Goal: Task Accomplishment & Management: Complete application form

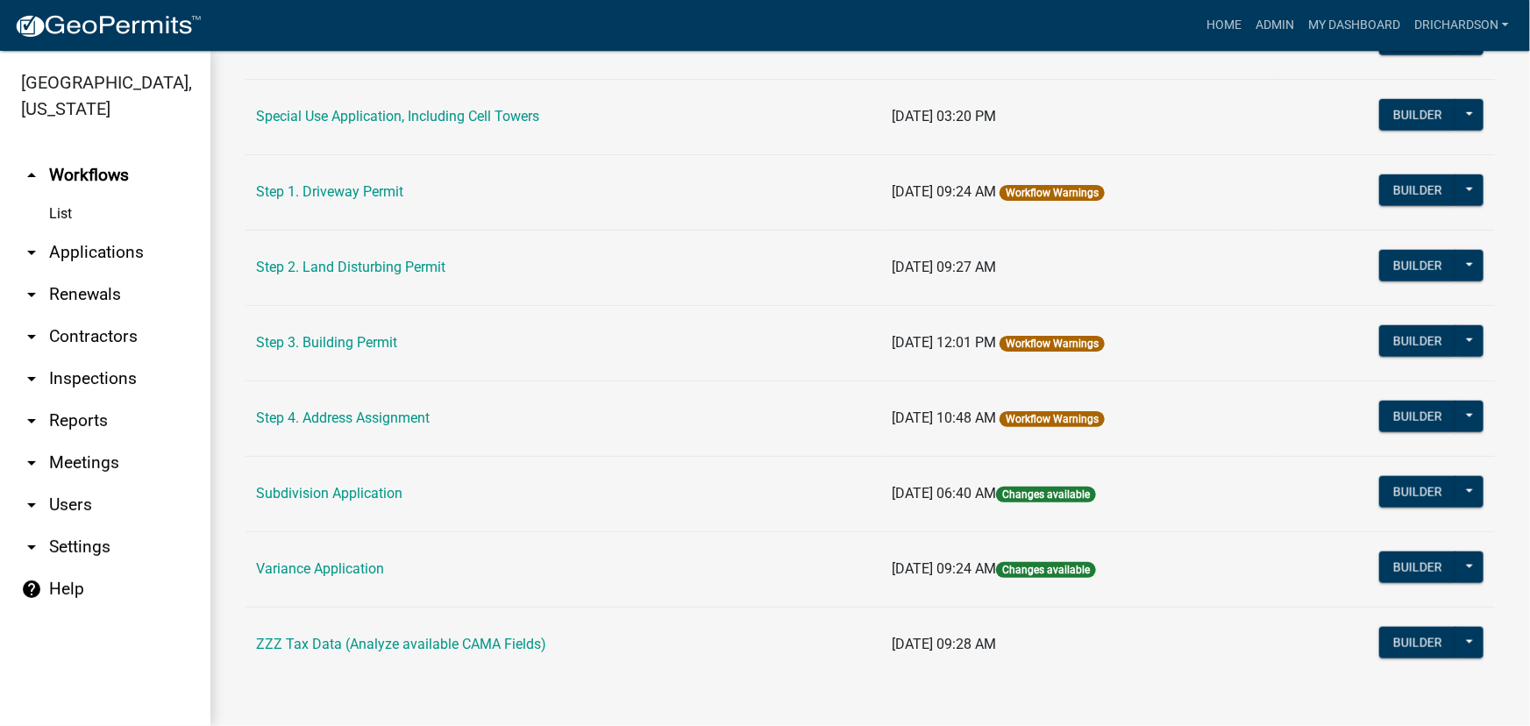
scroll to position [906, 0]
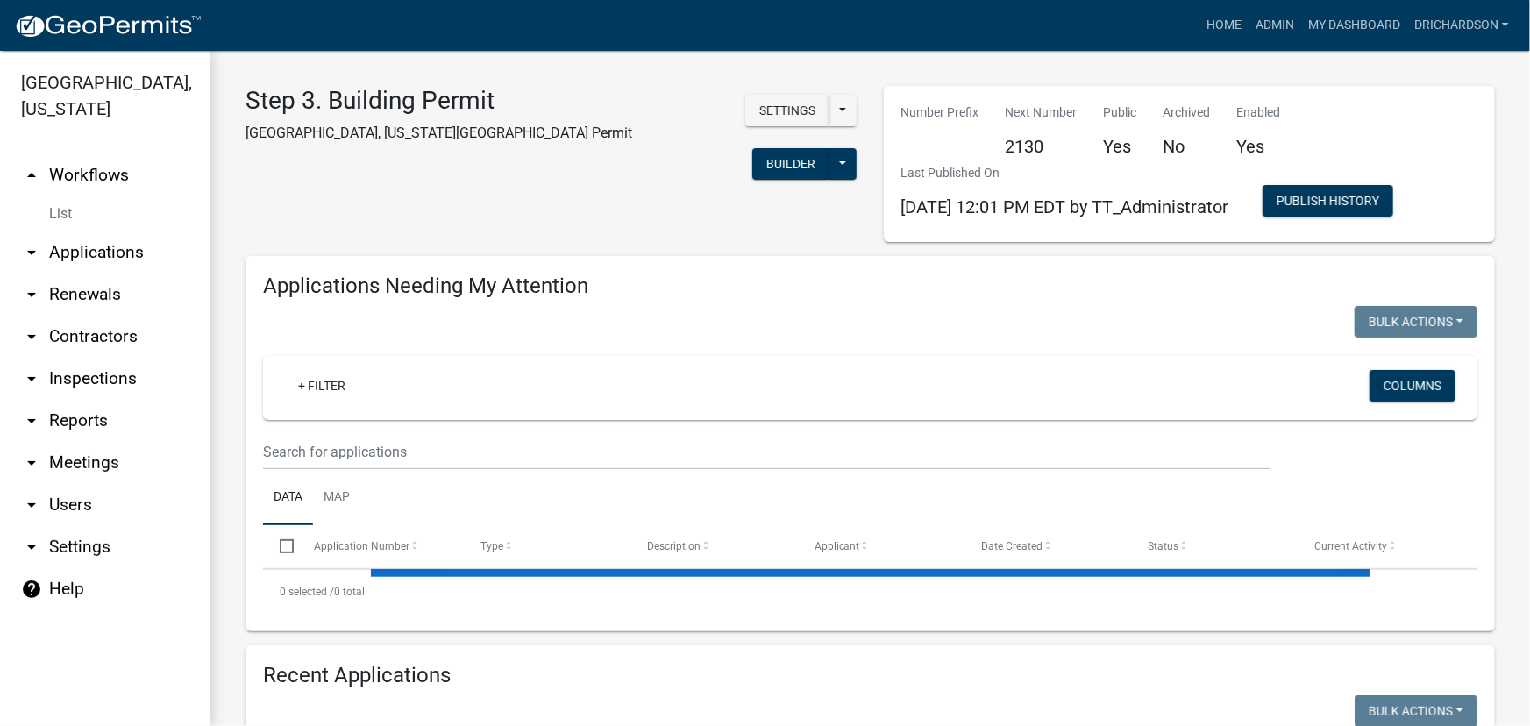
select select "1: 25"
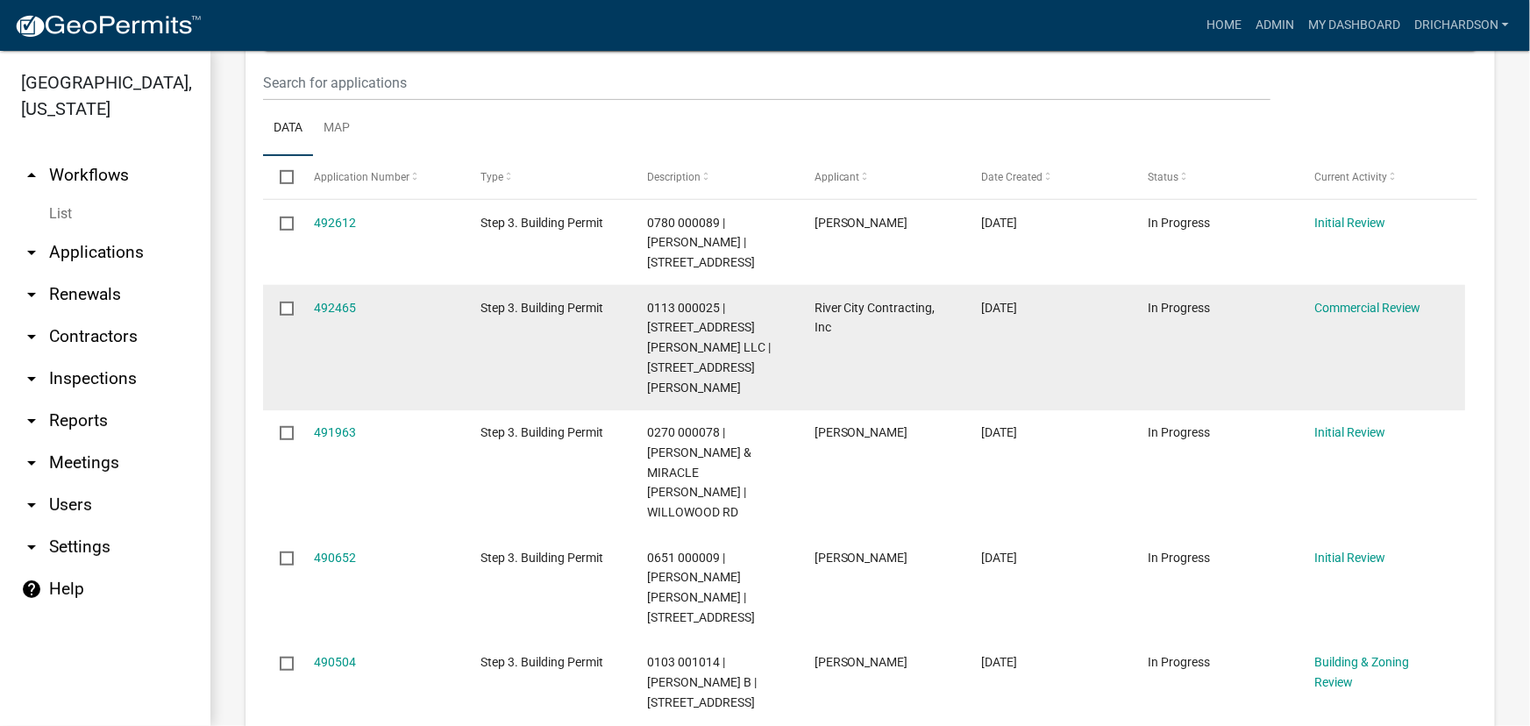
scroll to position [398, 0]
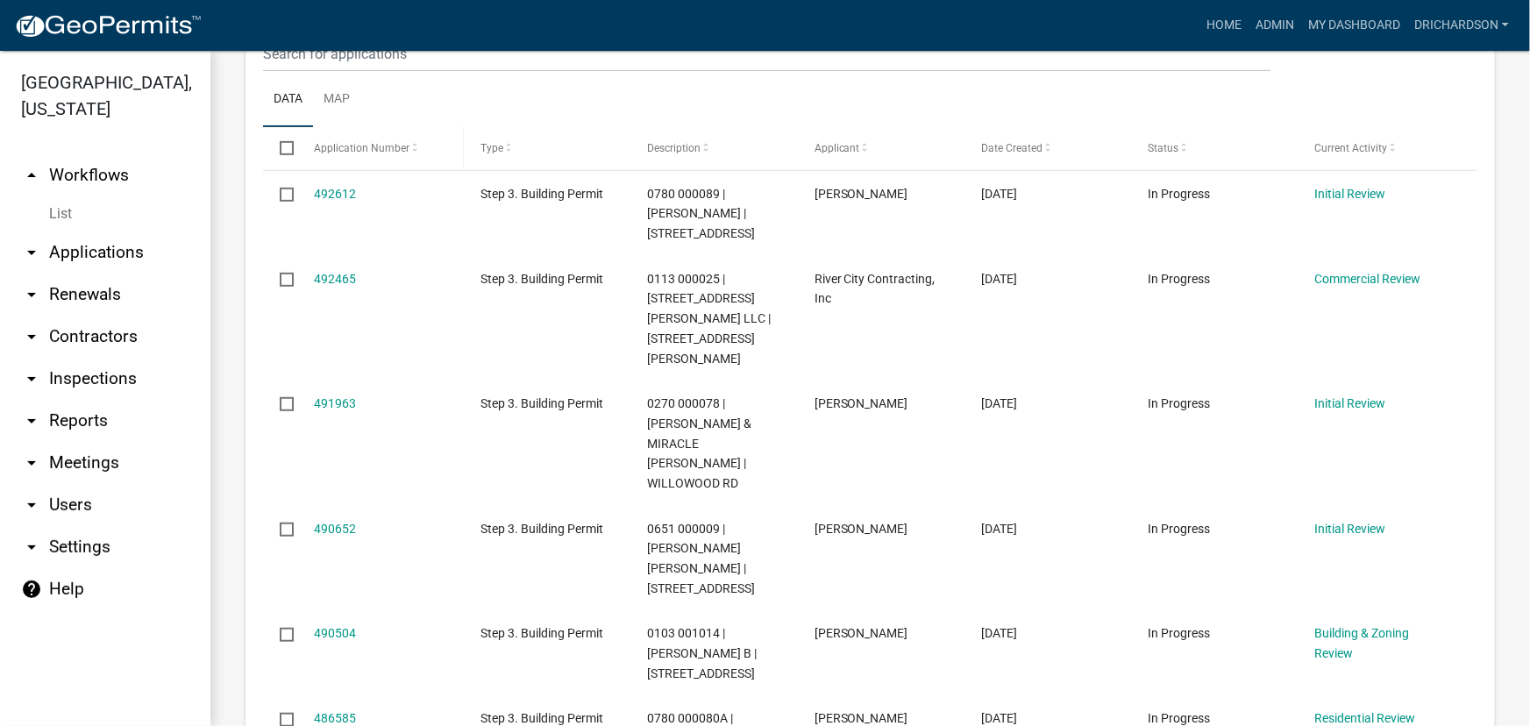
click at [404, 143] on span "Application Number" at bounding box center [362, 148] width 96 height 12
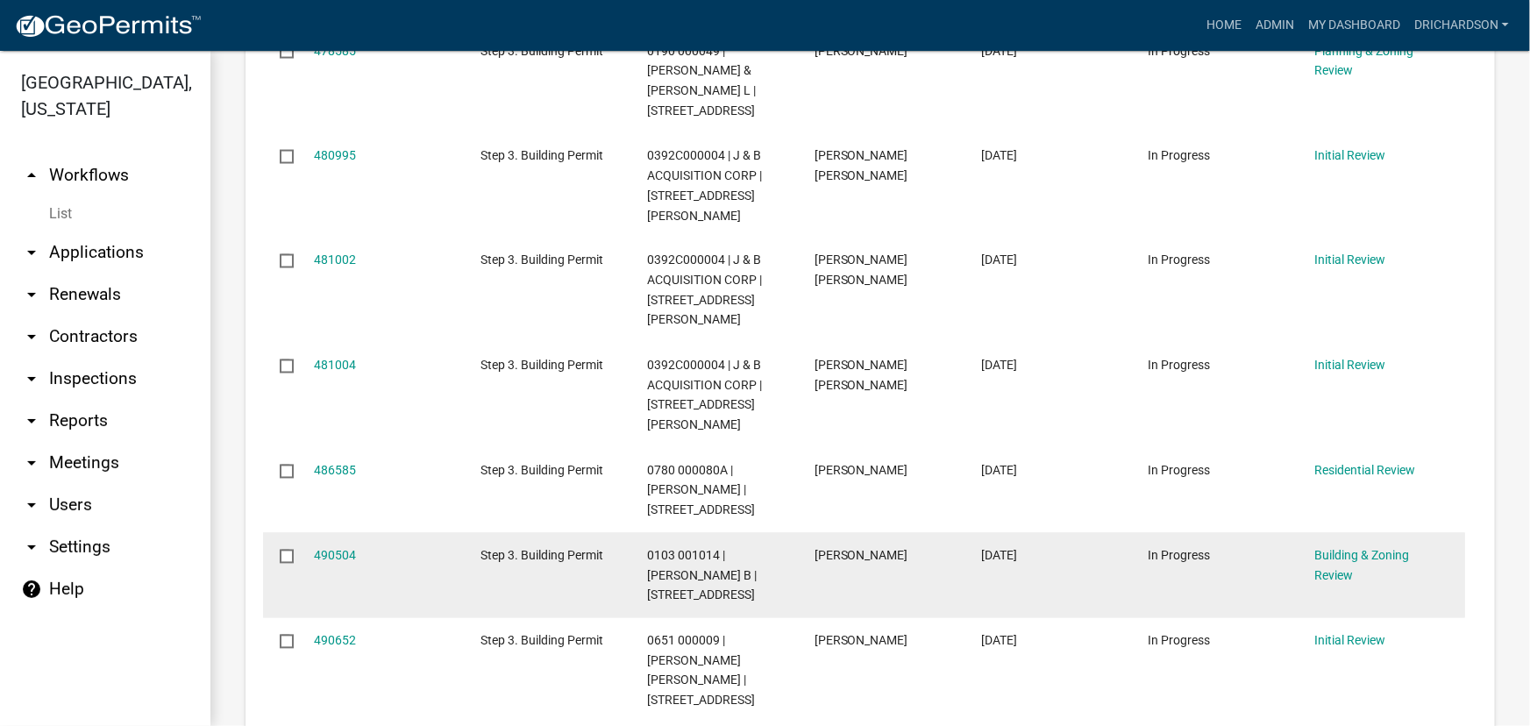
scroll to position [1515, 0]
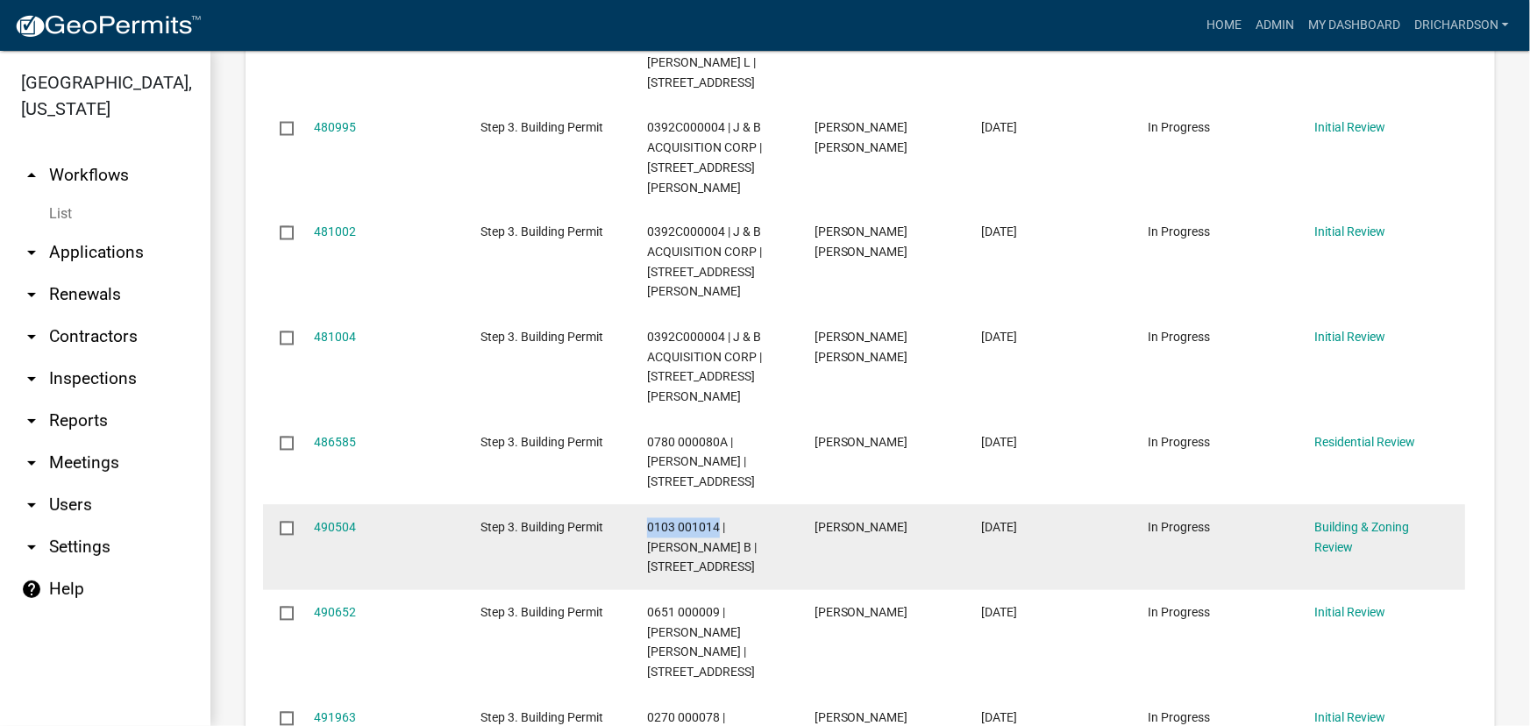
drag, startPoint x: 649, startPoint y: 426, endPoint x: 717, endPoint y: 424, distance: 68.4
click at [717, 521] on span "0103 001014 | JOHNSON DOLORES B | 105 DEERWOOD DR" at bounding box center [702, 548] width 110 height 54
copy span "0103 001014"
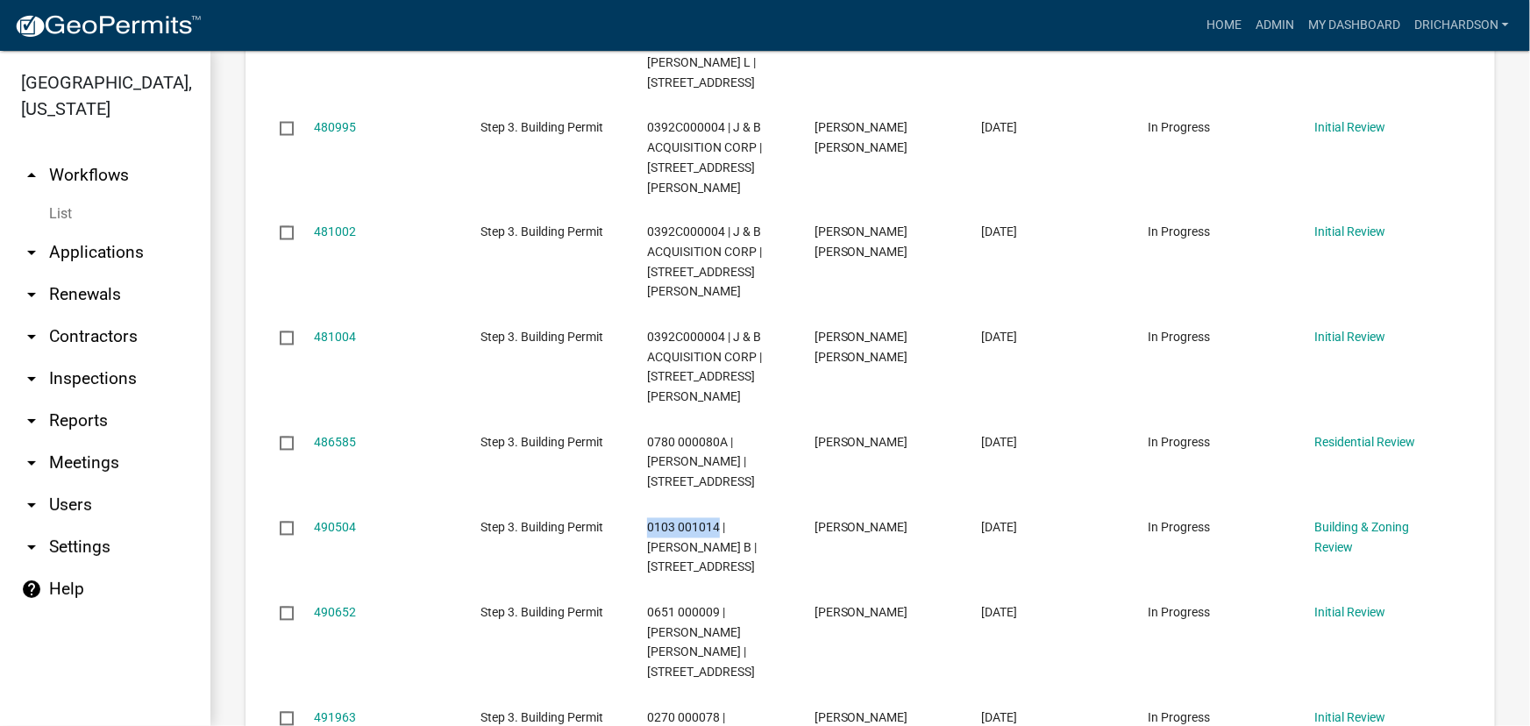
drag, startPoint x: 109, startPoint y: 215, endPoint x: 87, endPoint y: 223, distance: 23.3
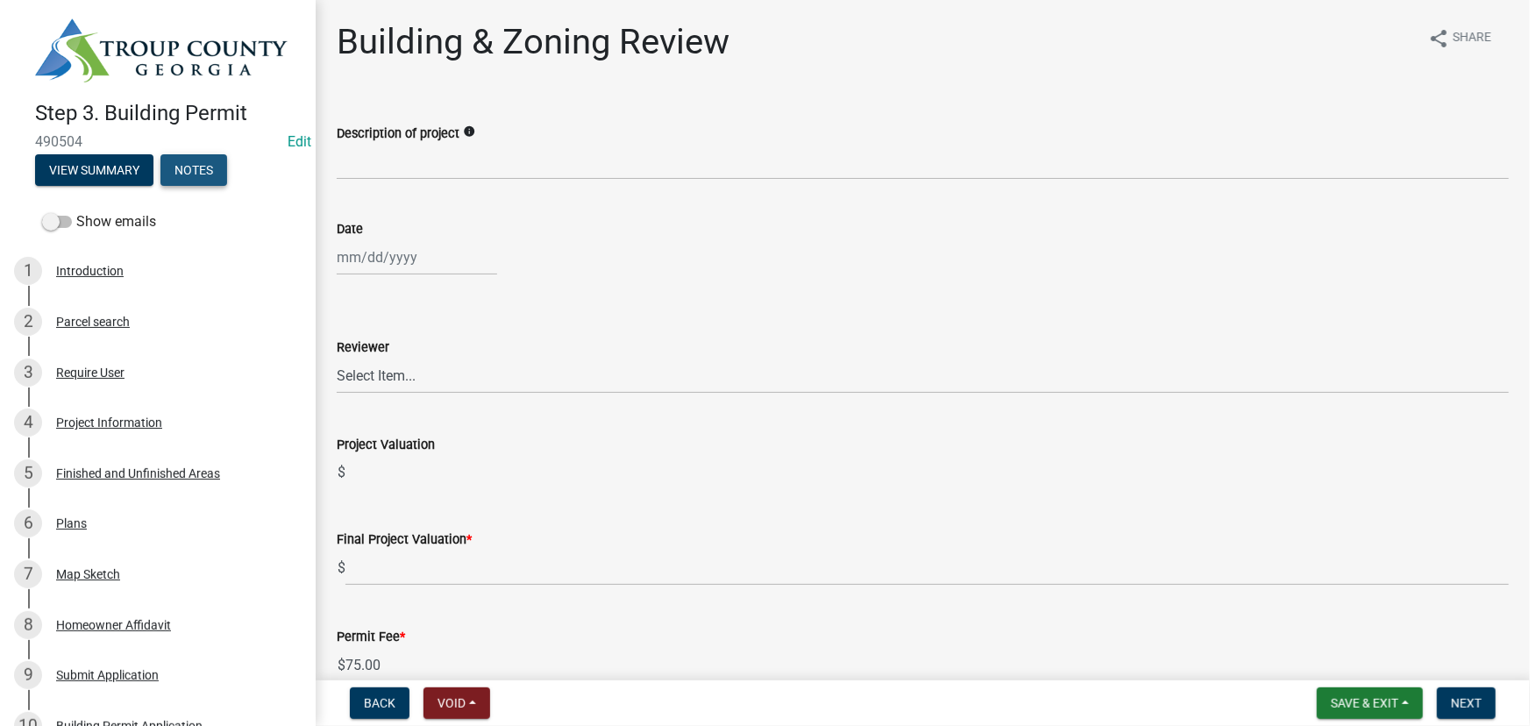
click at [210, 154] on button "Notes" at bounding box center [193, 170] width 67 height 32
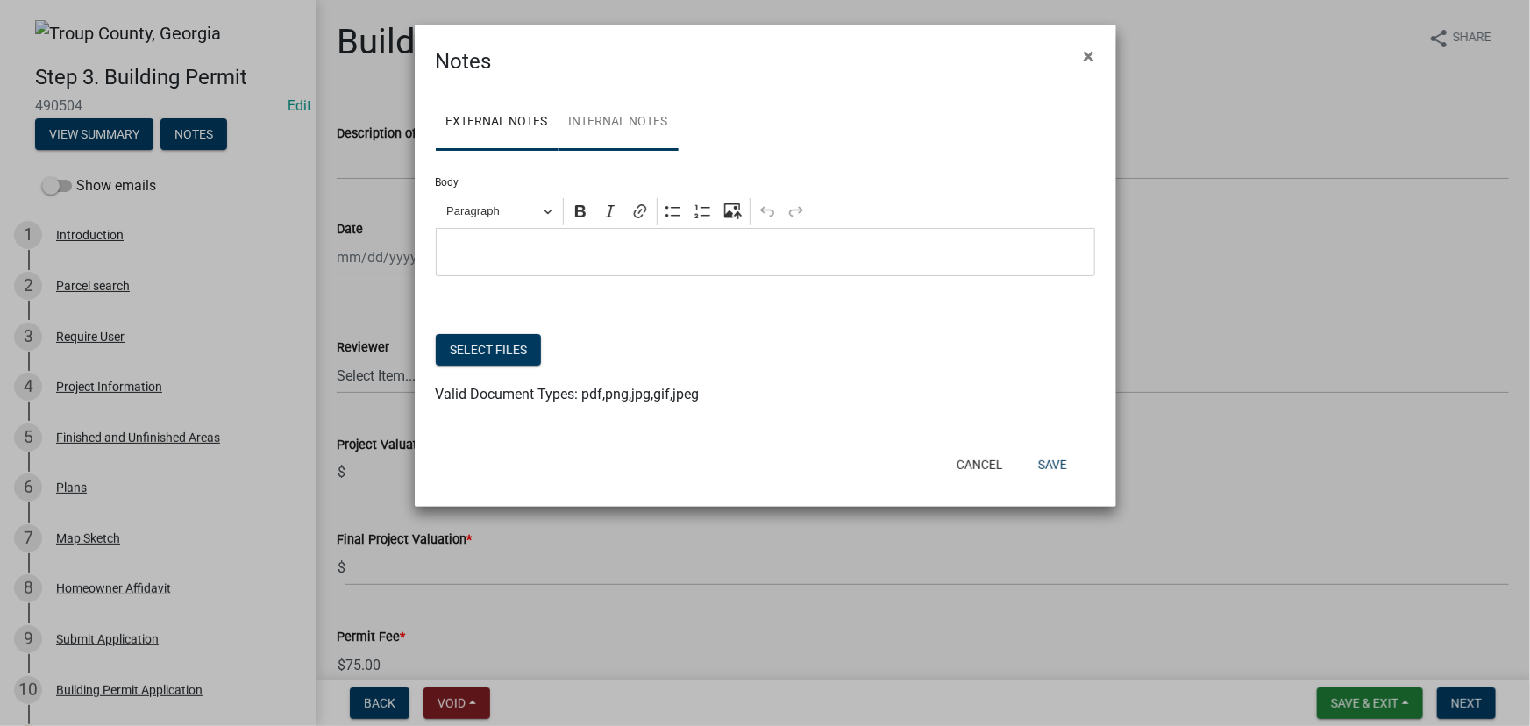
click at [617, 139] on link "Internal Notes" at bounding box center [619, 123] width 120 height 56
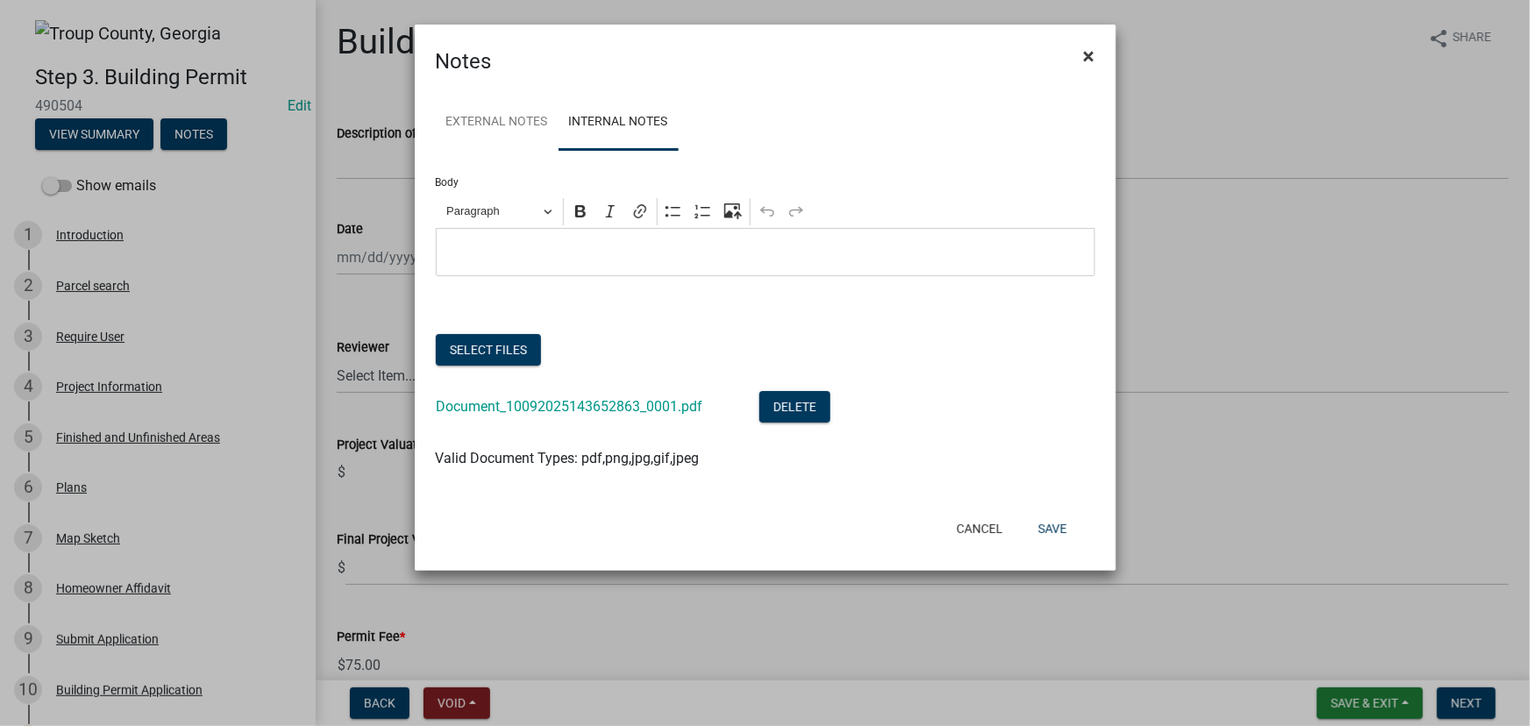
click at [1087, 44] on span "×" at bounding box center [1089, 56] width 11 height 25
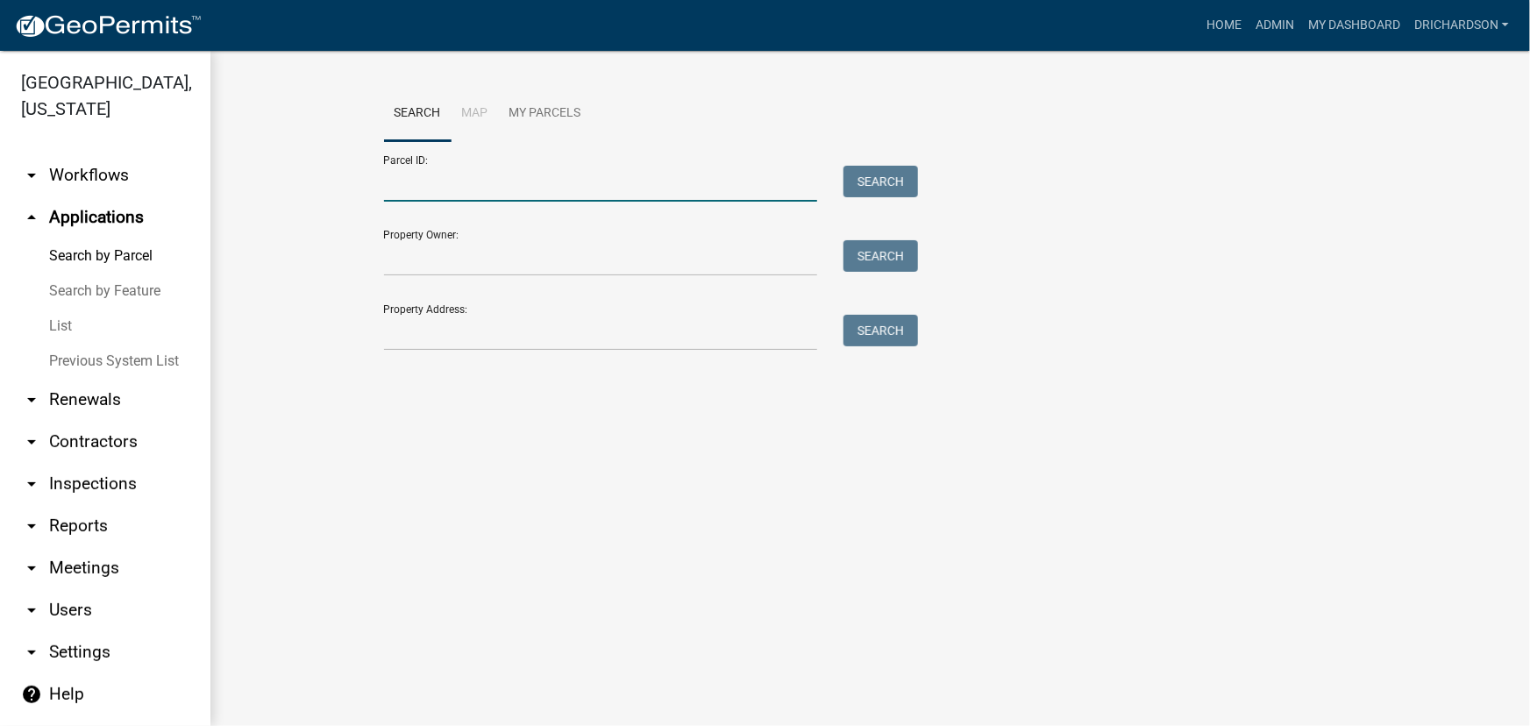
click at [414, 185] on input "Parcel ID:" at bounding box center [601, 184] width 434 height 36
paste input "0103 001014"
type input "0103 001014"
click at [900, 189] on button "Search" at bounding box center [881, 182] width 75 height 32
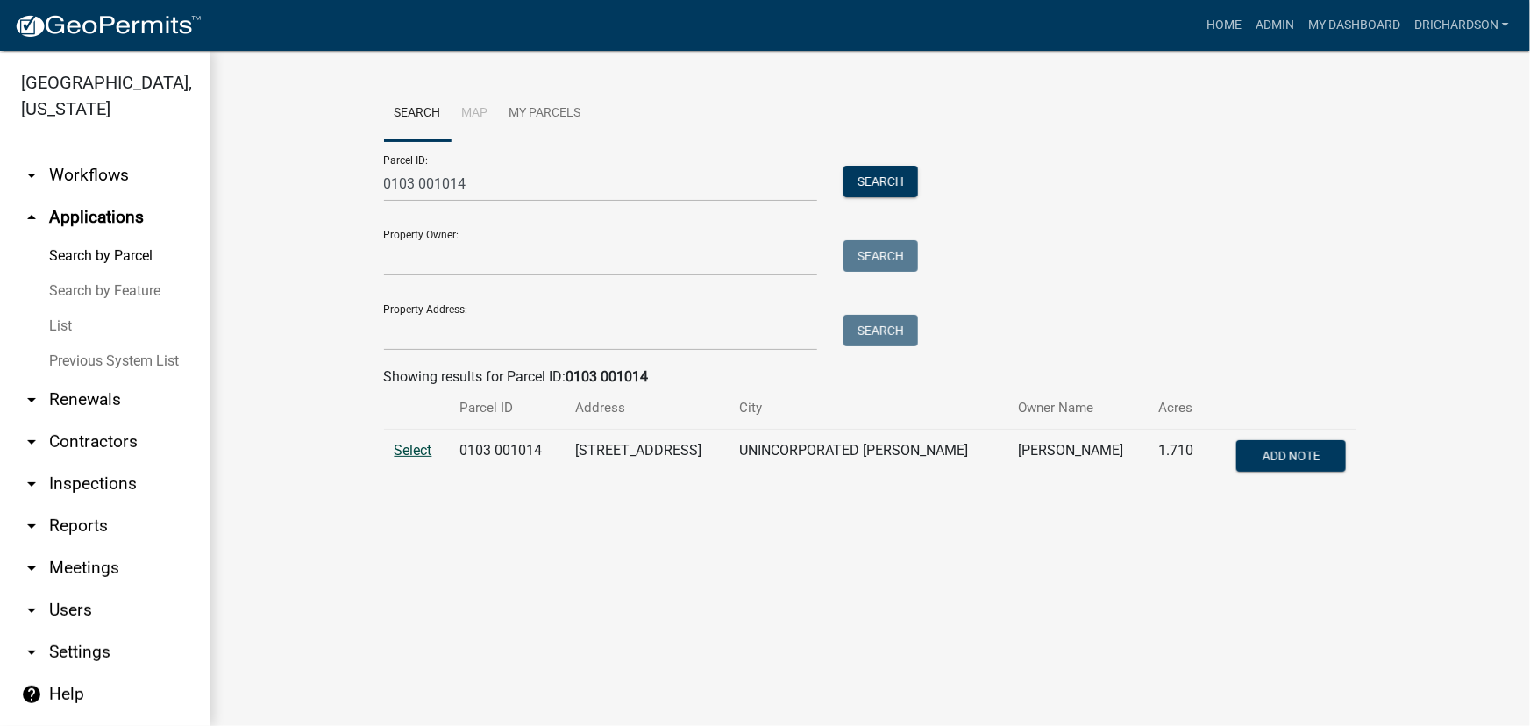
click at [417, 454] on span "Select" at bounding box center [414, 450] width 38 height 17
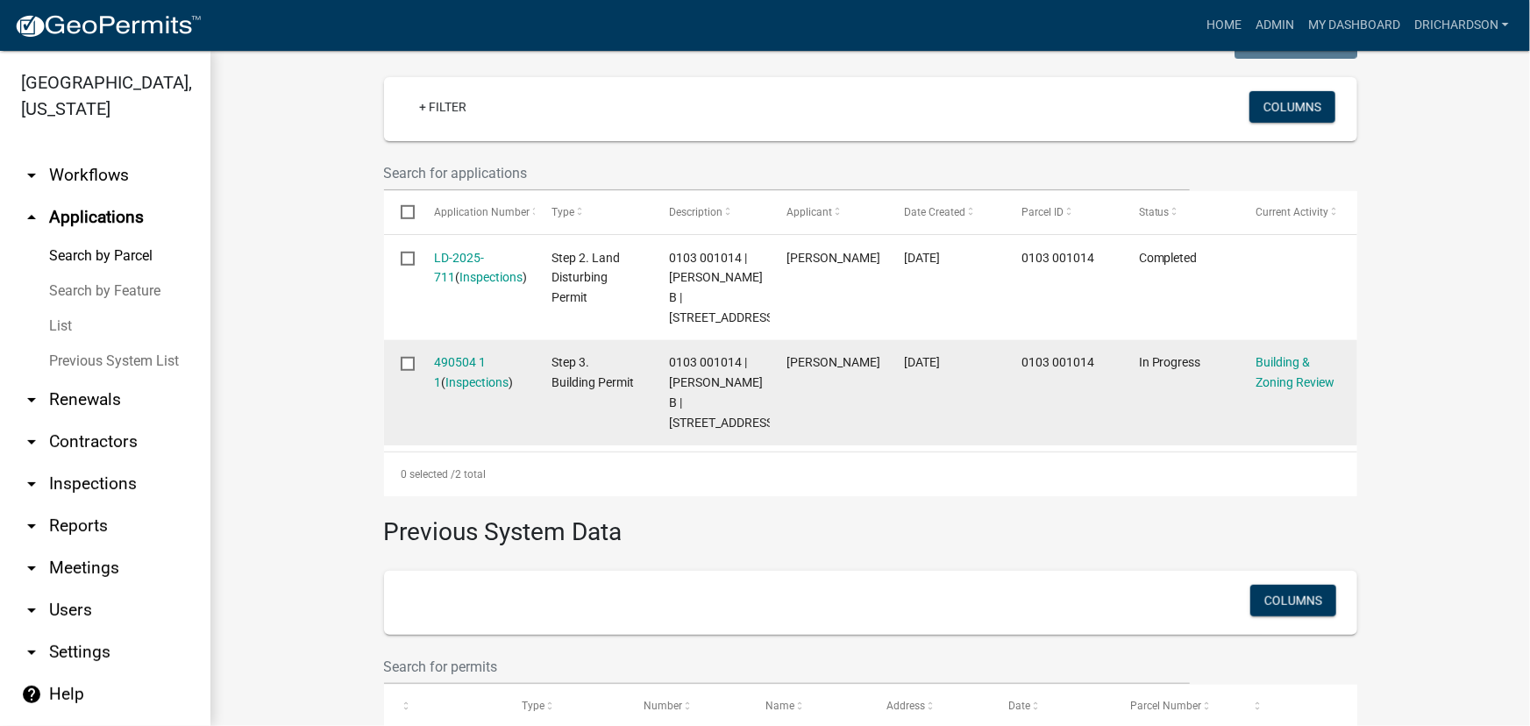
scroll to position [478, 0]
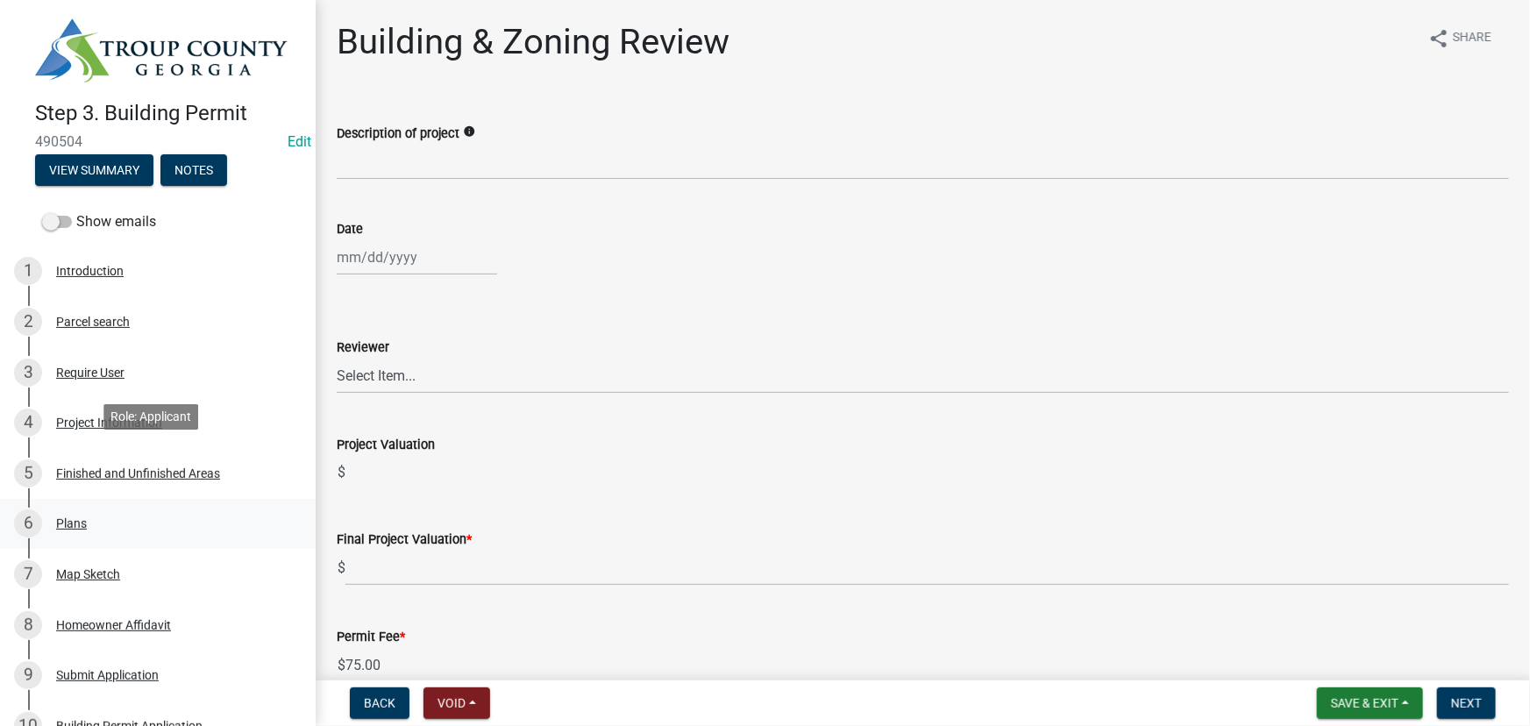
scroll to position [79, 0]
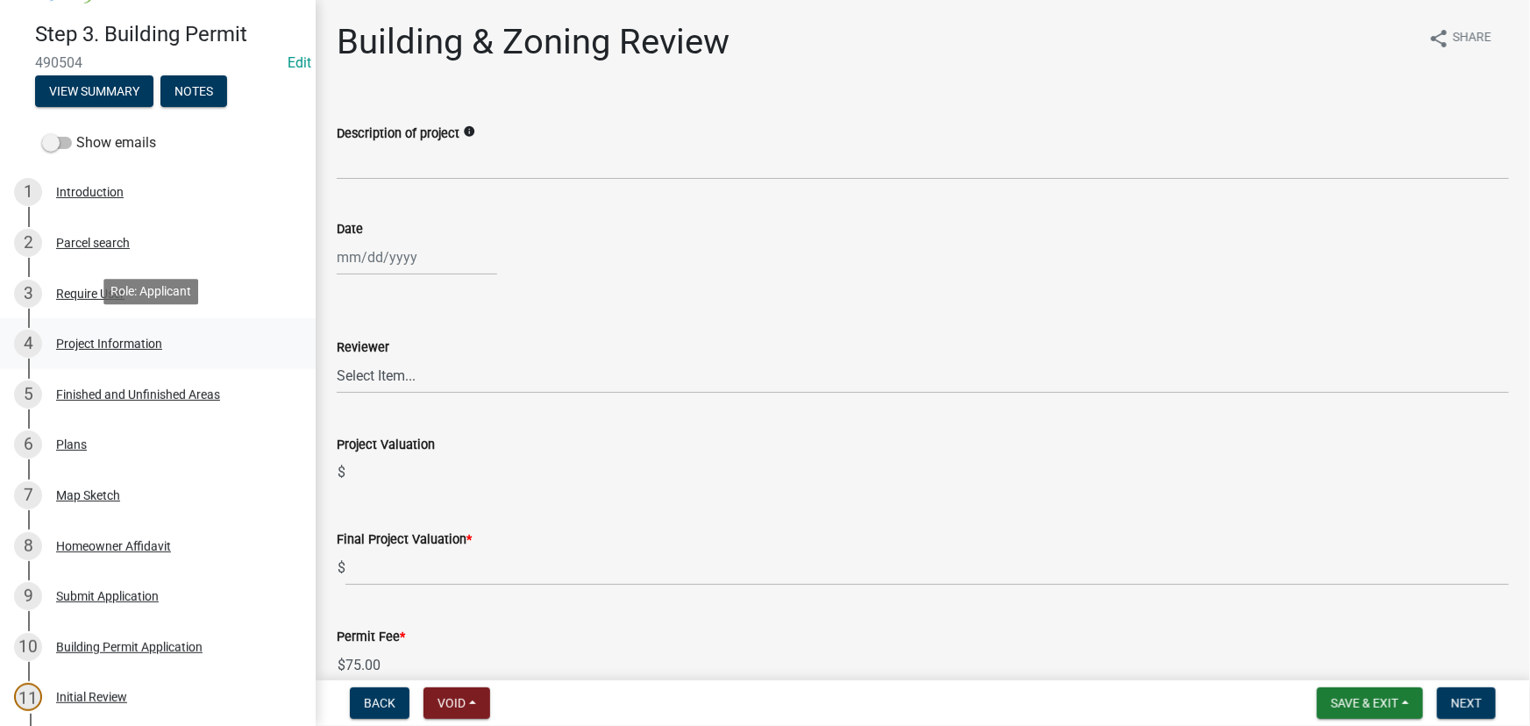
click at [118, 338] on div "Project Information" at bounding box center [109, 344] width 106 height 12
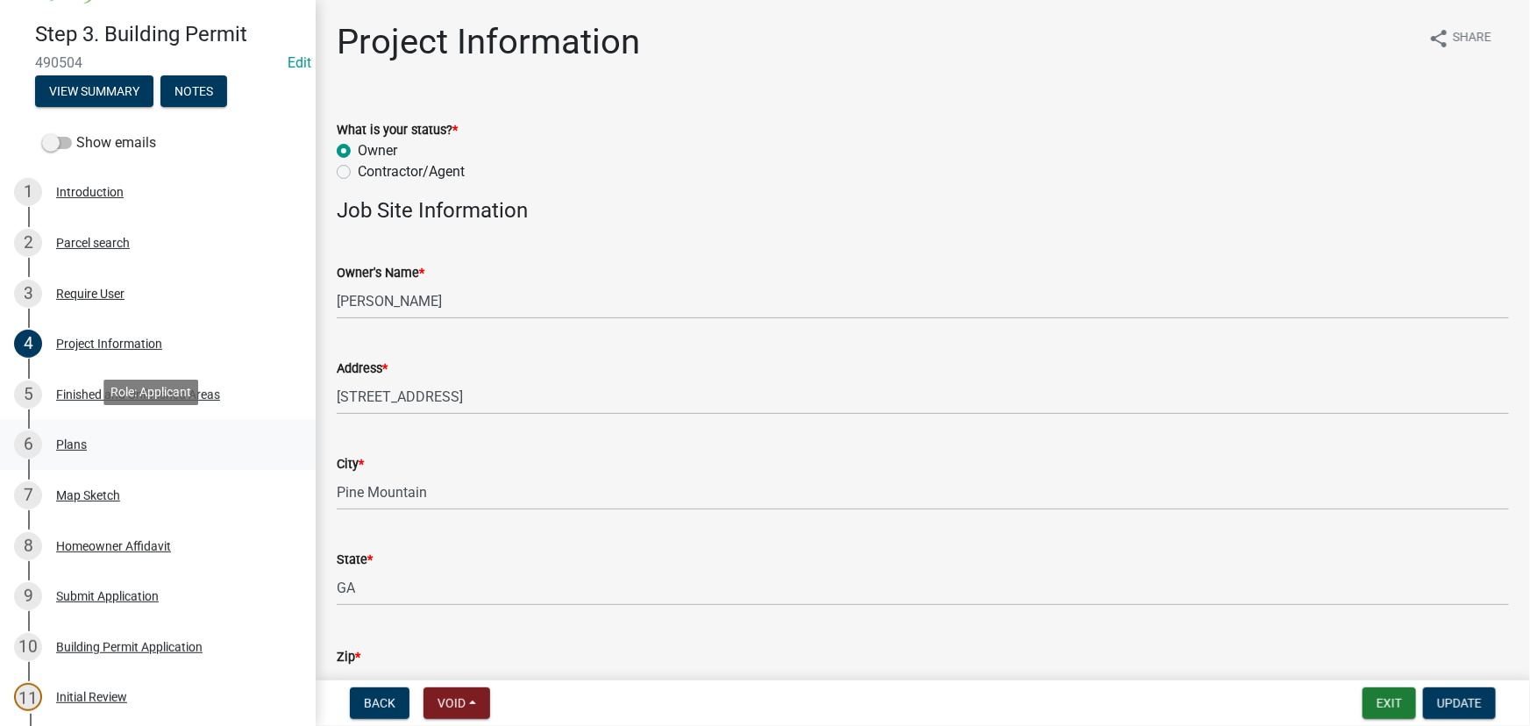
click at [108, 450] on div "6 Plans" at bounding box center [151, 445] width 274 height 28
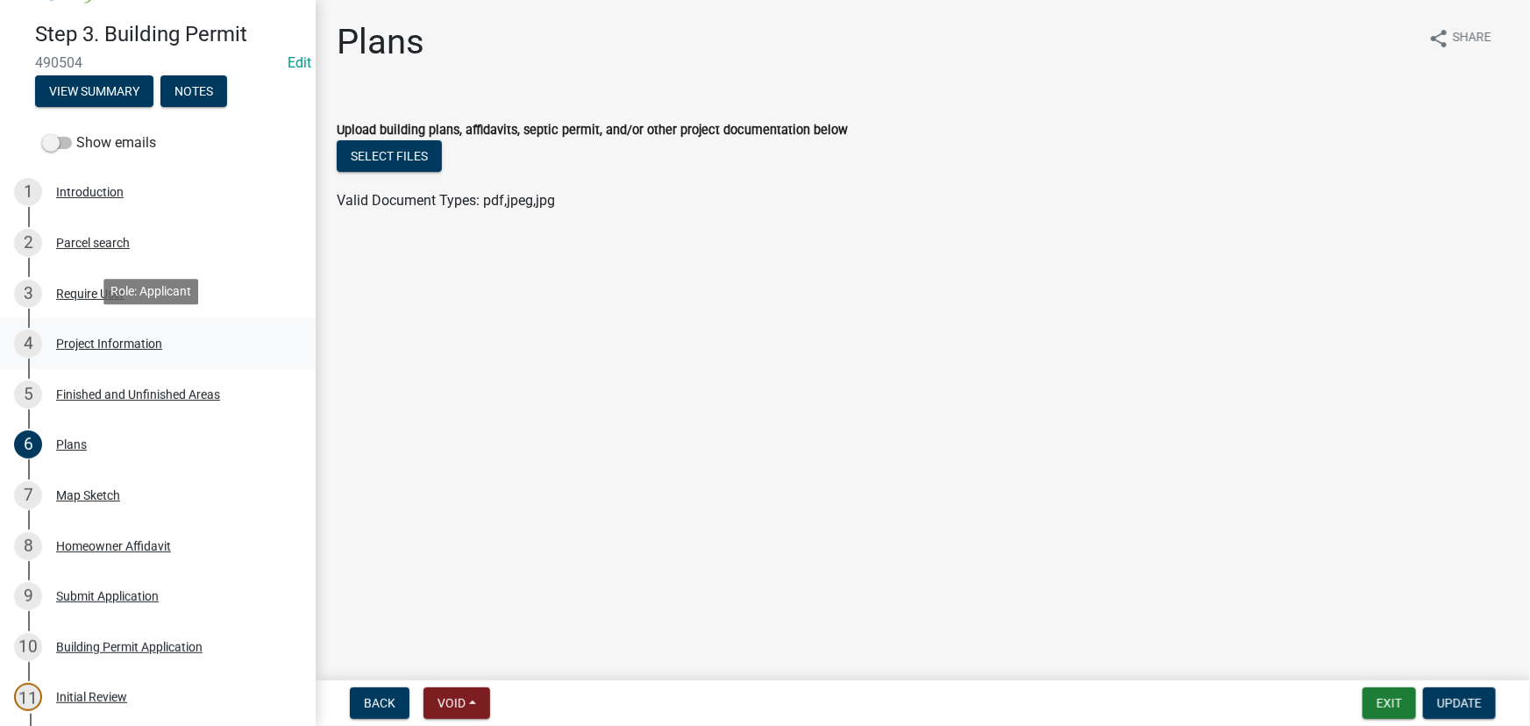
click at [102, 338] on div "Project Information" at bounding box center [109, 344] width 106 height 12
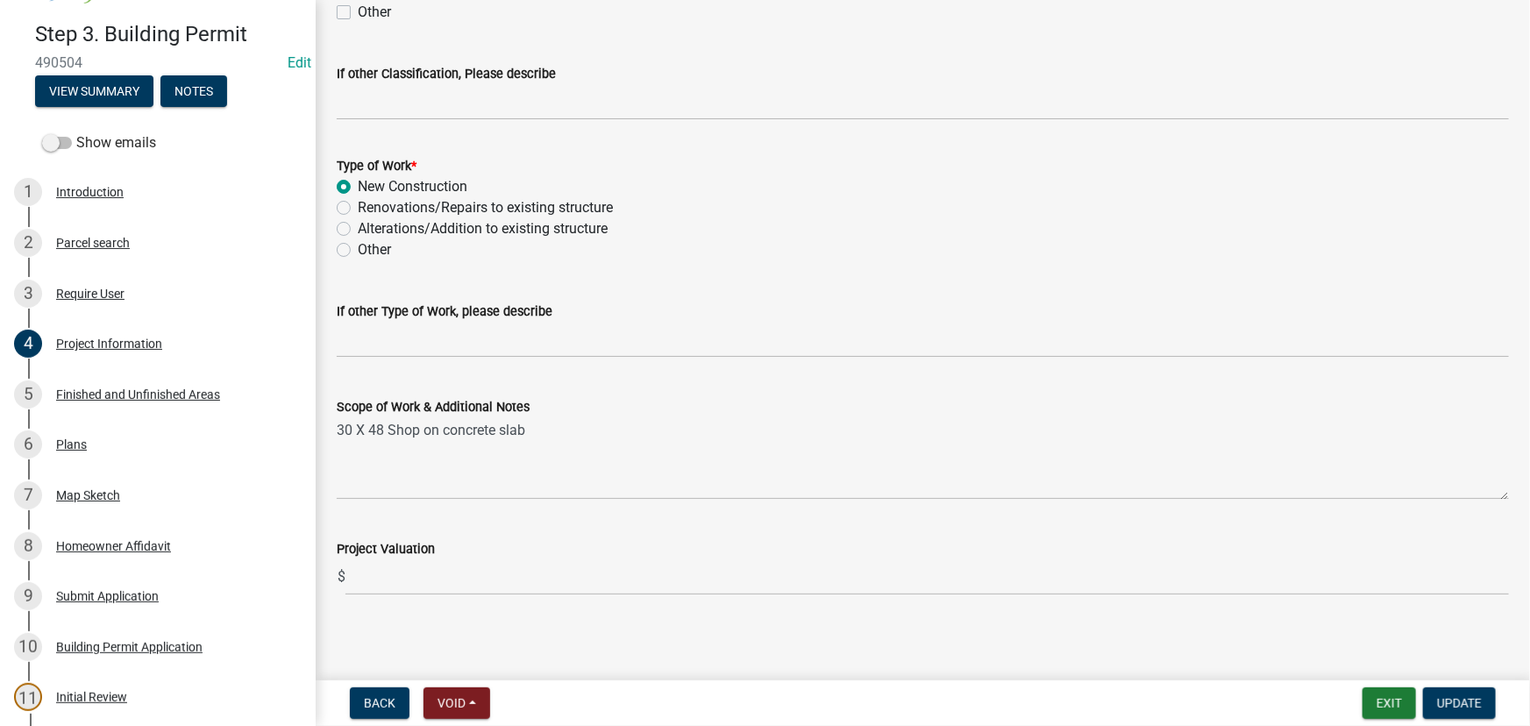
scroll to position [1710, 0]
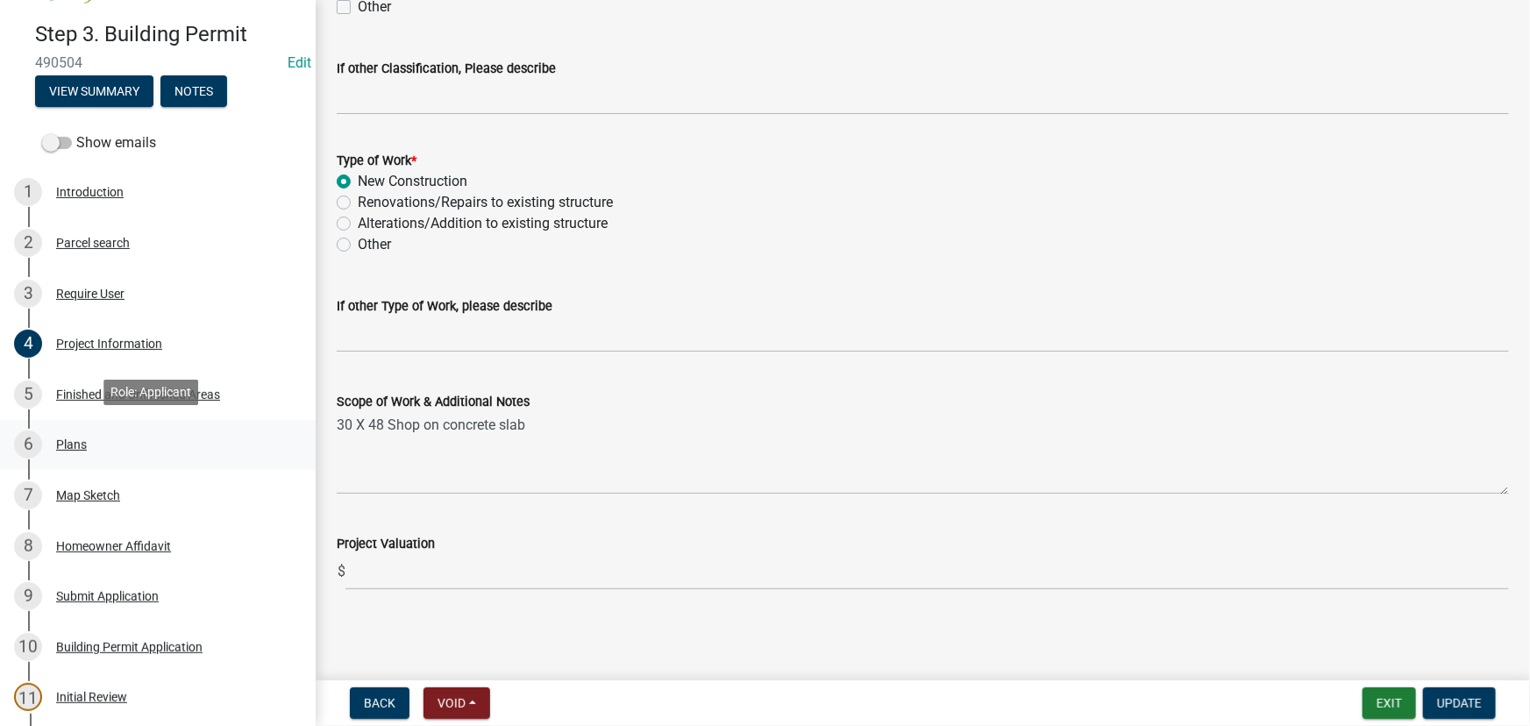
click at [89, 441] on div "6 Plans" at bounding box center [151, 445] width 274 height 28
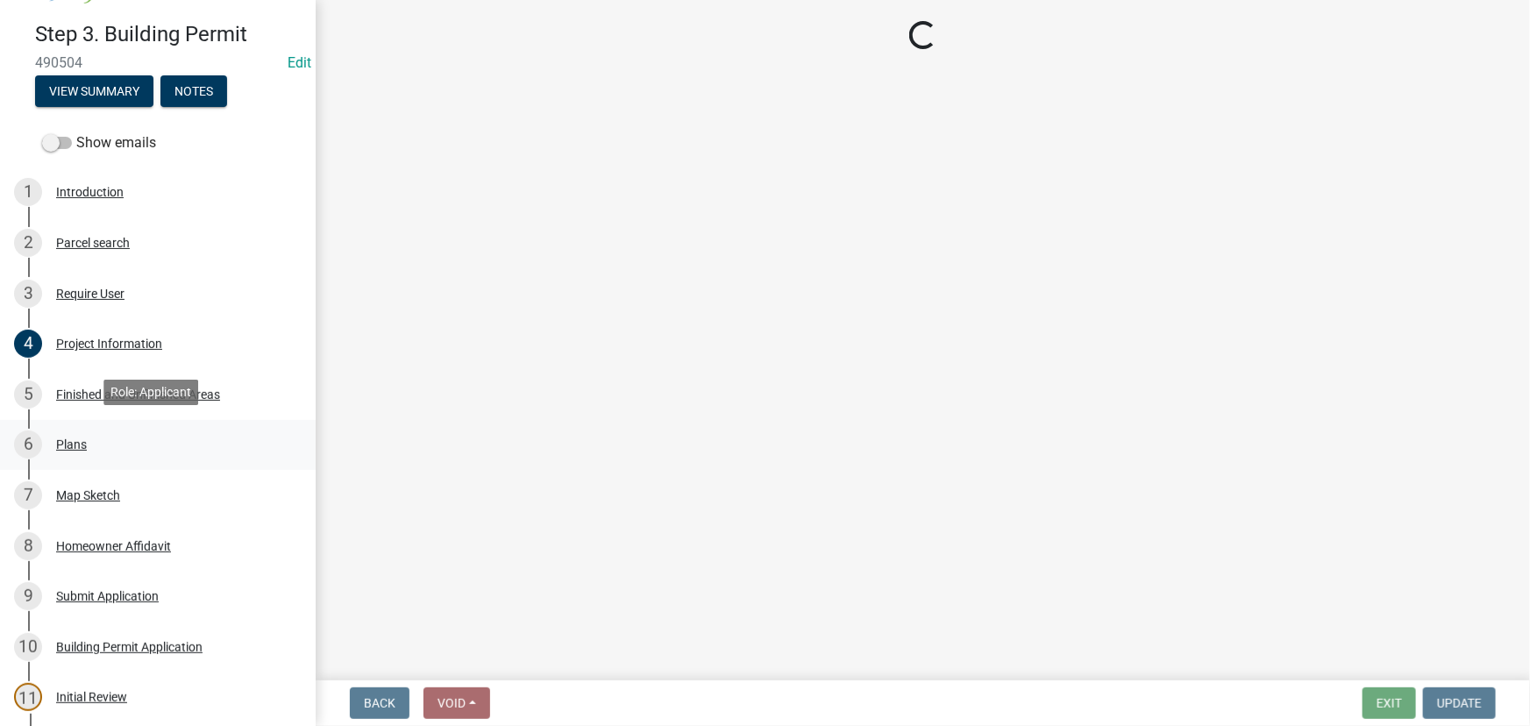
scroll to position [0, 0]
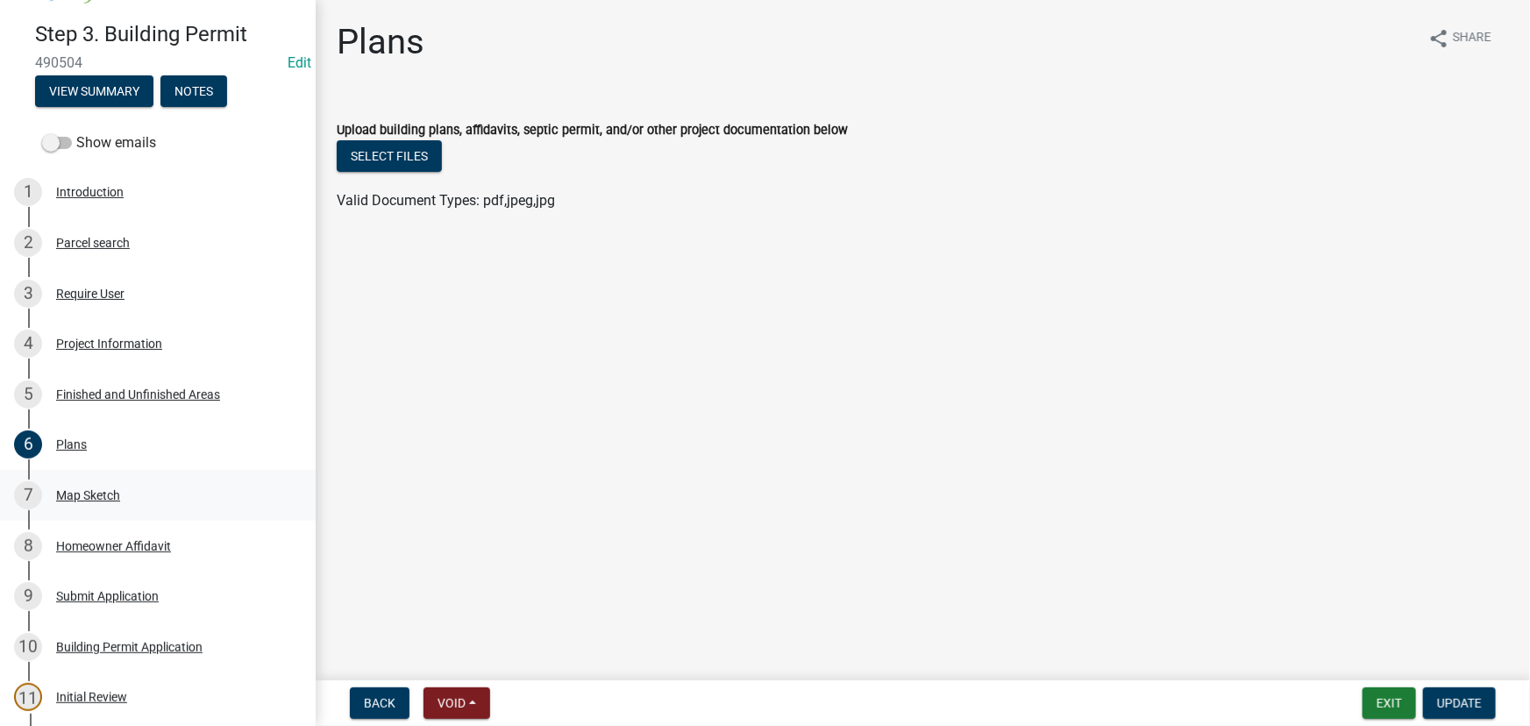
click at [103, 482] on div "7 Map Sketch" at bounding box center [151, 495] width 274 height 28
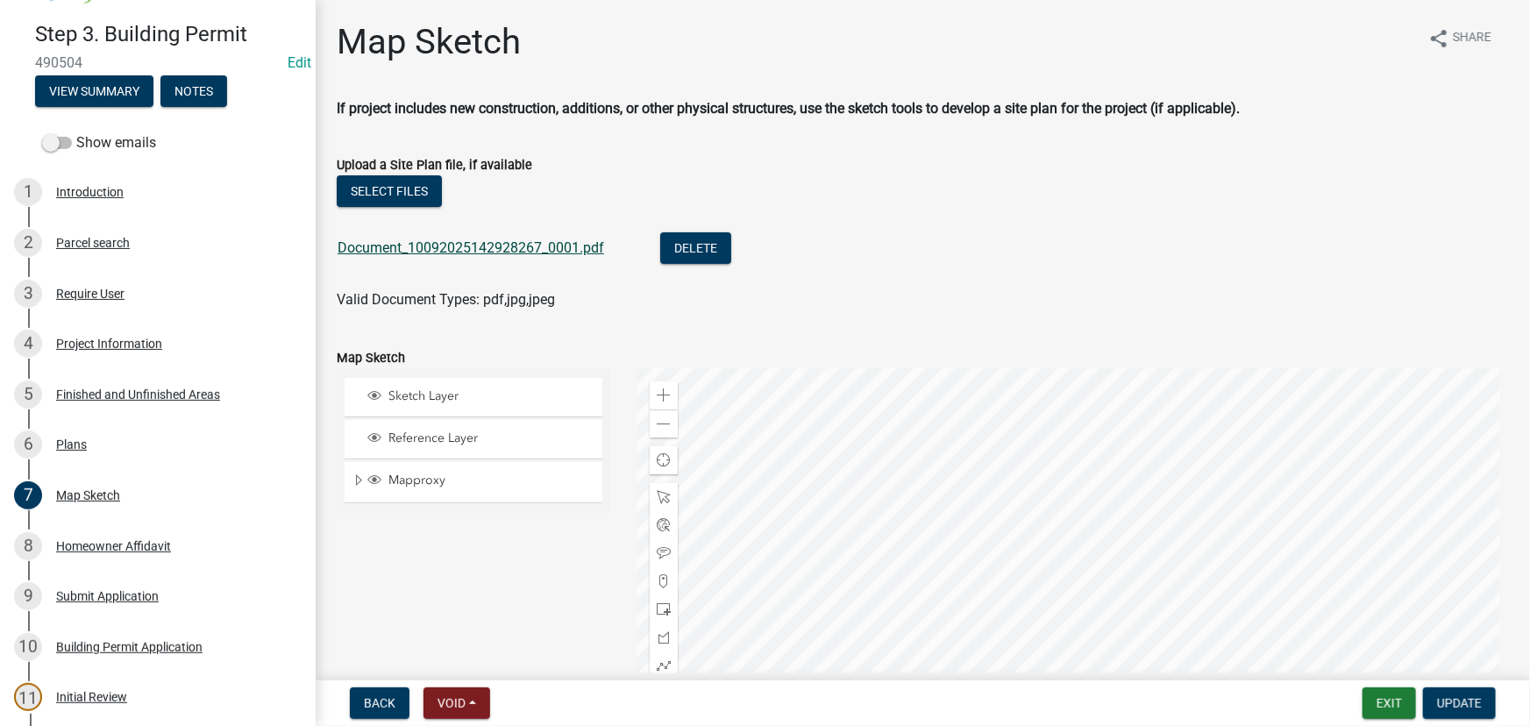
click at [534, 248] on link "Document_10092025142928267_0001.pdf" at bounding box center [471, 247] width 267 height 17
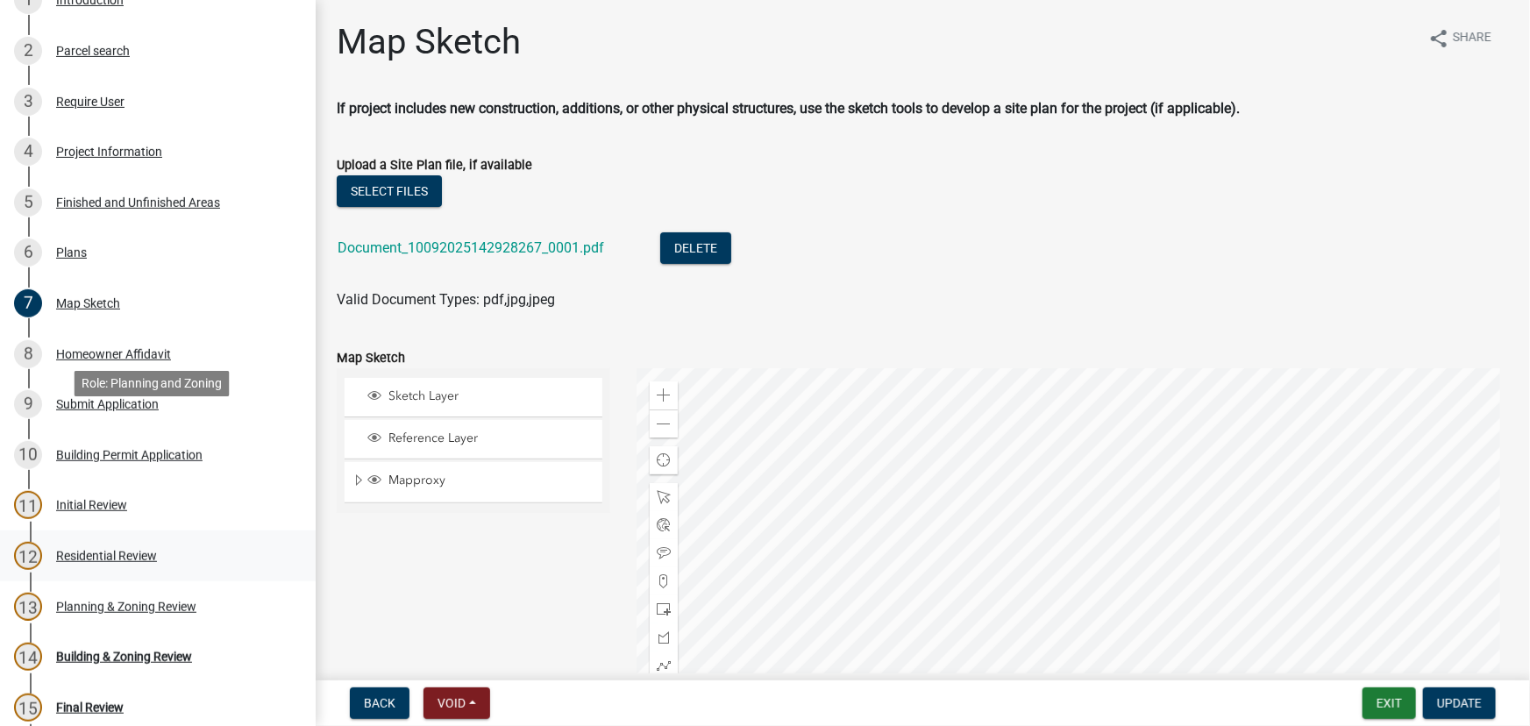
scroll to position [447, 0]
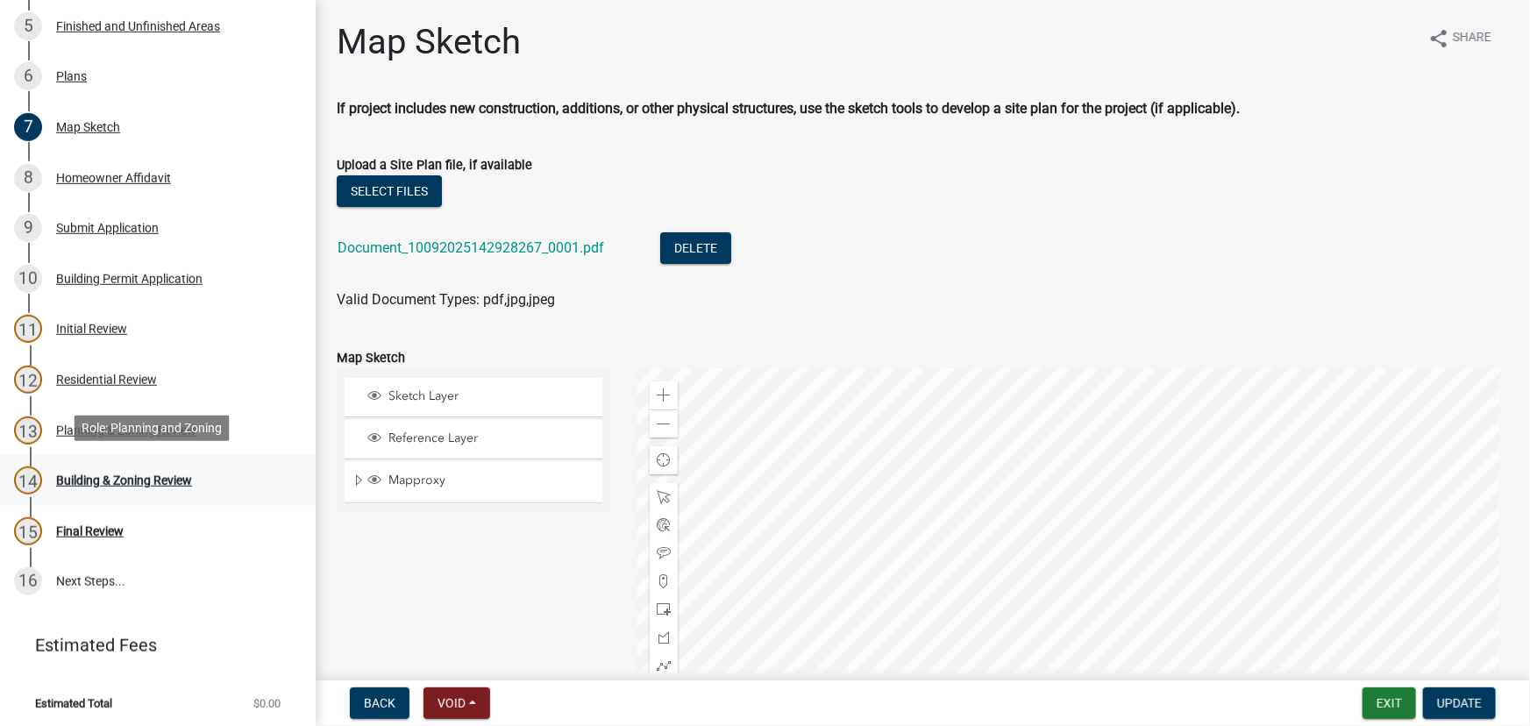
click at [132, 468] on div "14 Building & Zoning Review" at bounding box center [151, 481] width 274 height 28
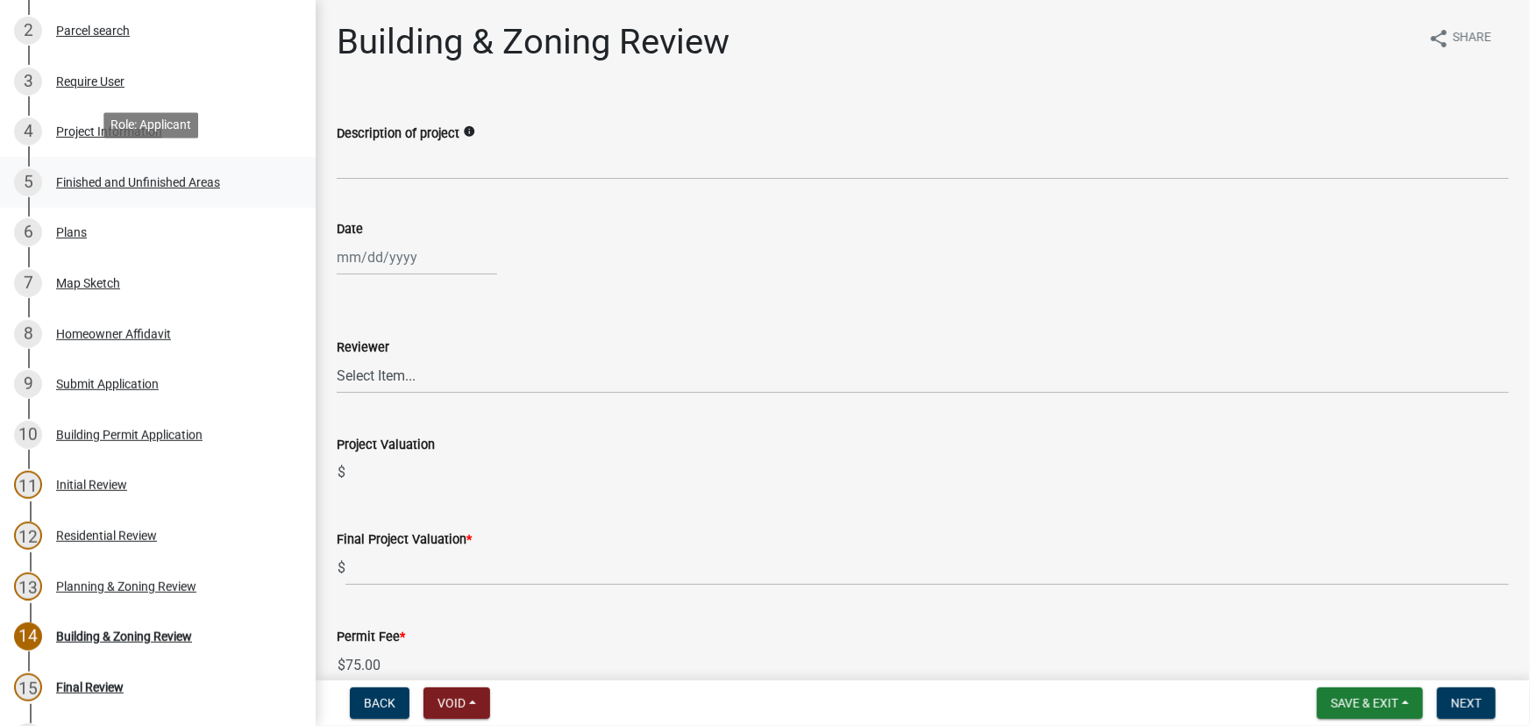
scroll to position [289, 0]
click at [115, 133] on div "Project Information" at bounding box center [109, 134] width 106 height 12
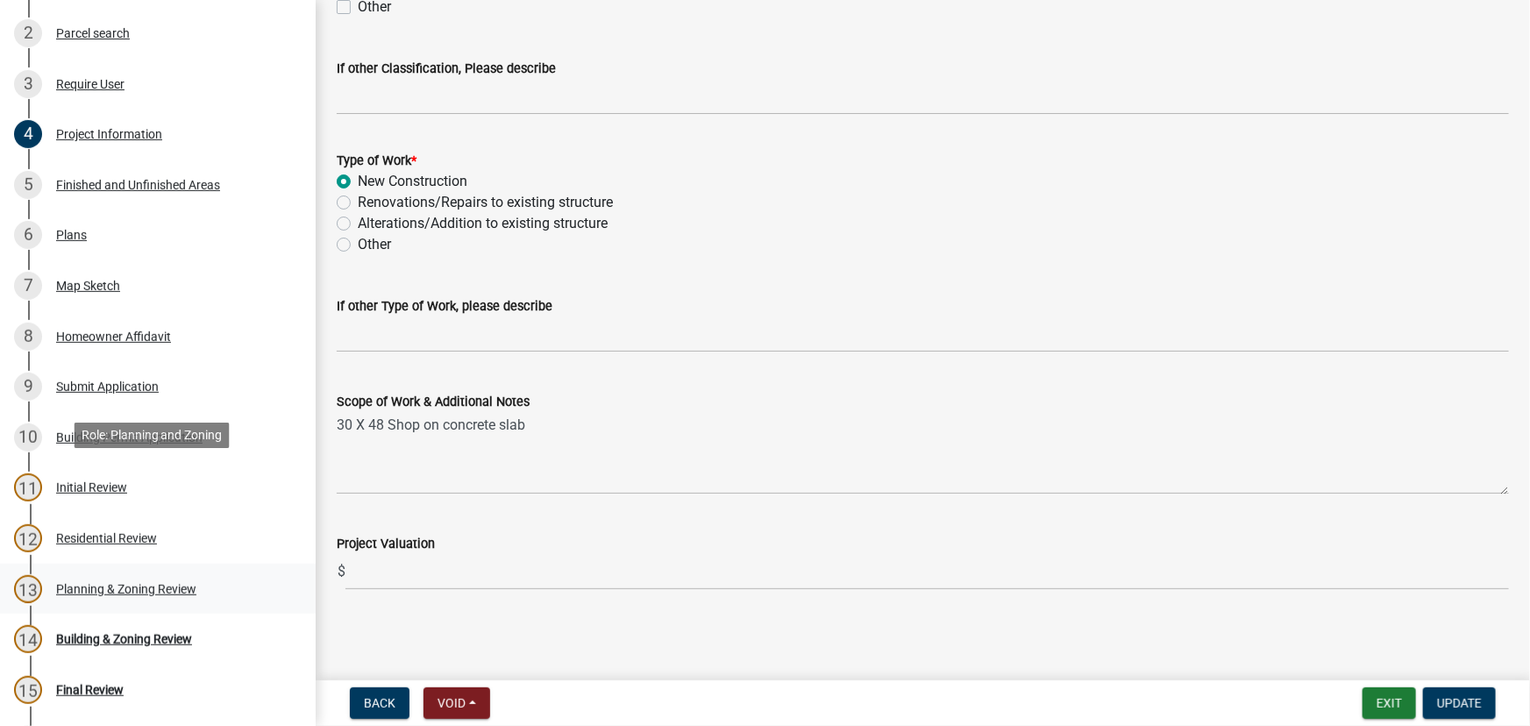
scroll to position [447, 0]
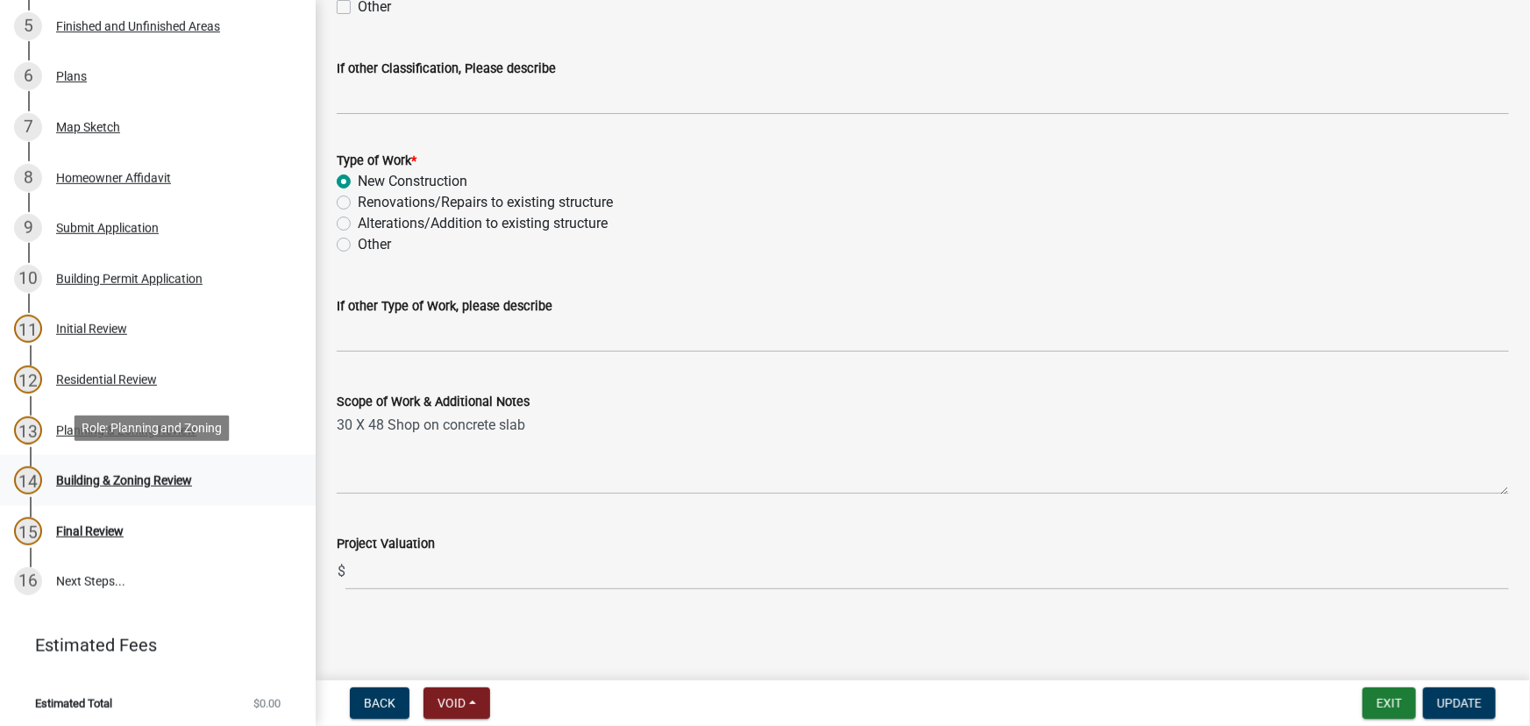
click at [135, 475] on div "Building & Zoning Review" at bounding box center [124, 480] width 136 height 12
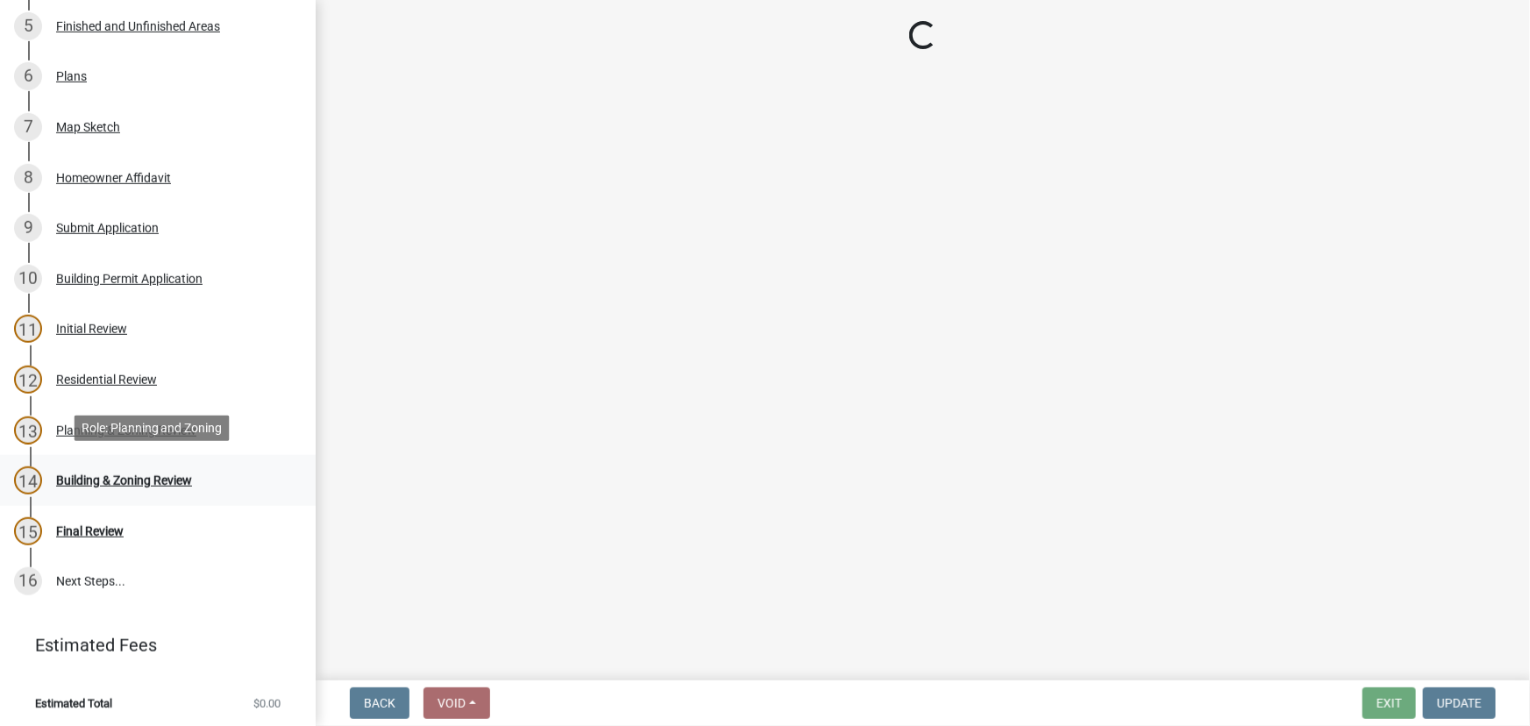
scroll to position [0, 0]
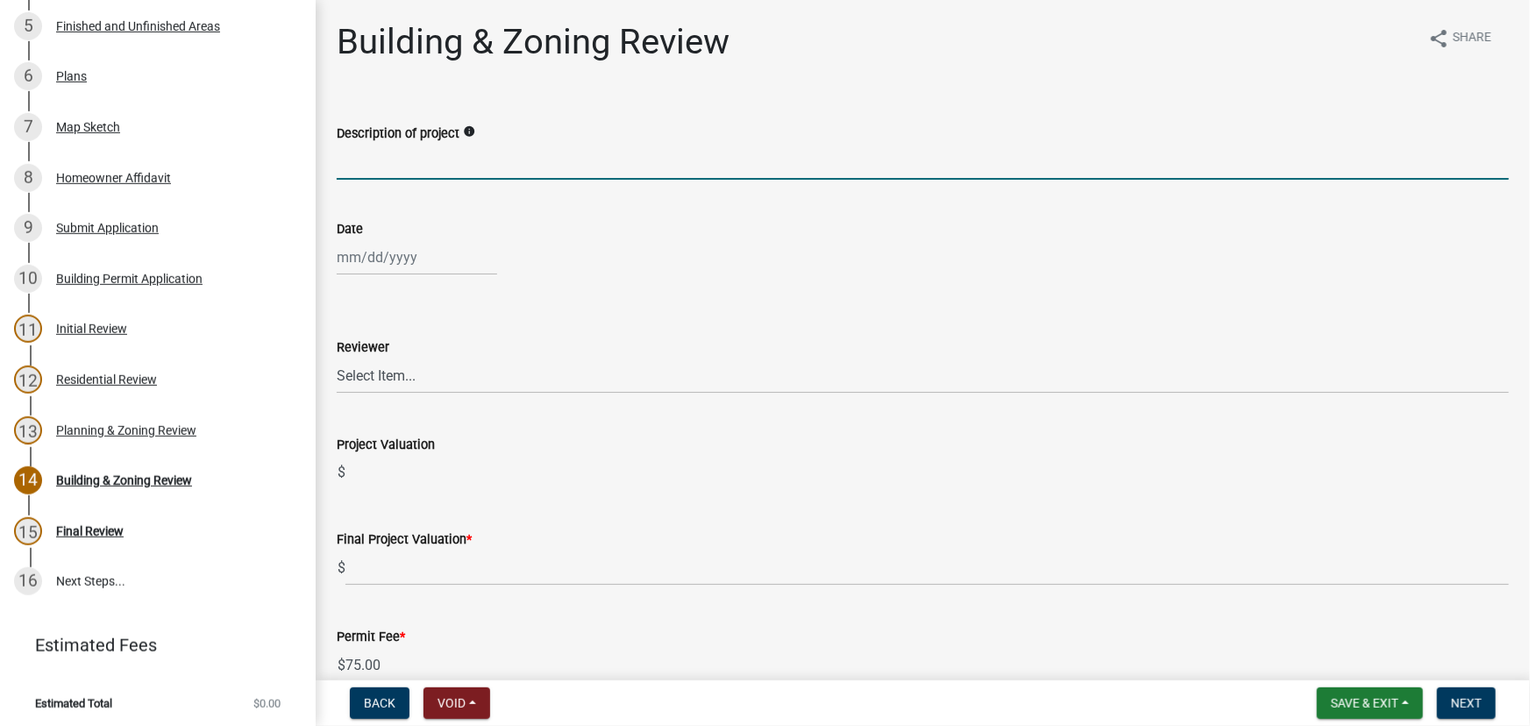
click at [436, 161] on input "Description of project" at bounding box center [923, 162] width 1173 height 36
type input "New Single Family Dwelling"
drag, startPoint x: 551, startPoint y: 156, endPoint x: 79, endPoint y: 166, distance: 471.9
click at [84, 167] on div "Step 3. Building Permit 490504 Edit View Summary Notes Show emails 1 Introducti…" at bounding box center [765, 363] width 1530 height 726
click at [412, 175] on input "Description of project" at bounding box center [923, 162] width 1173 height 36
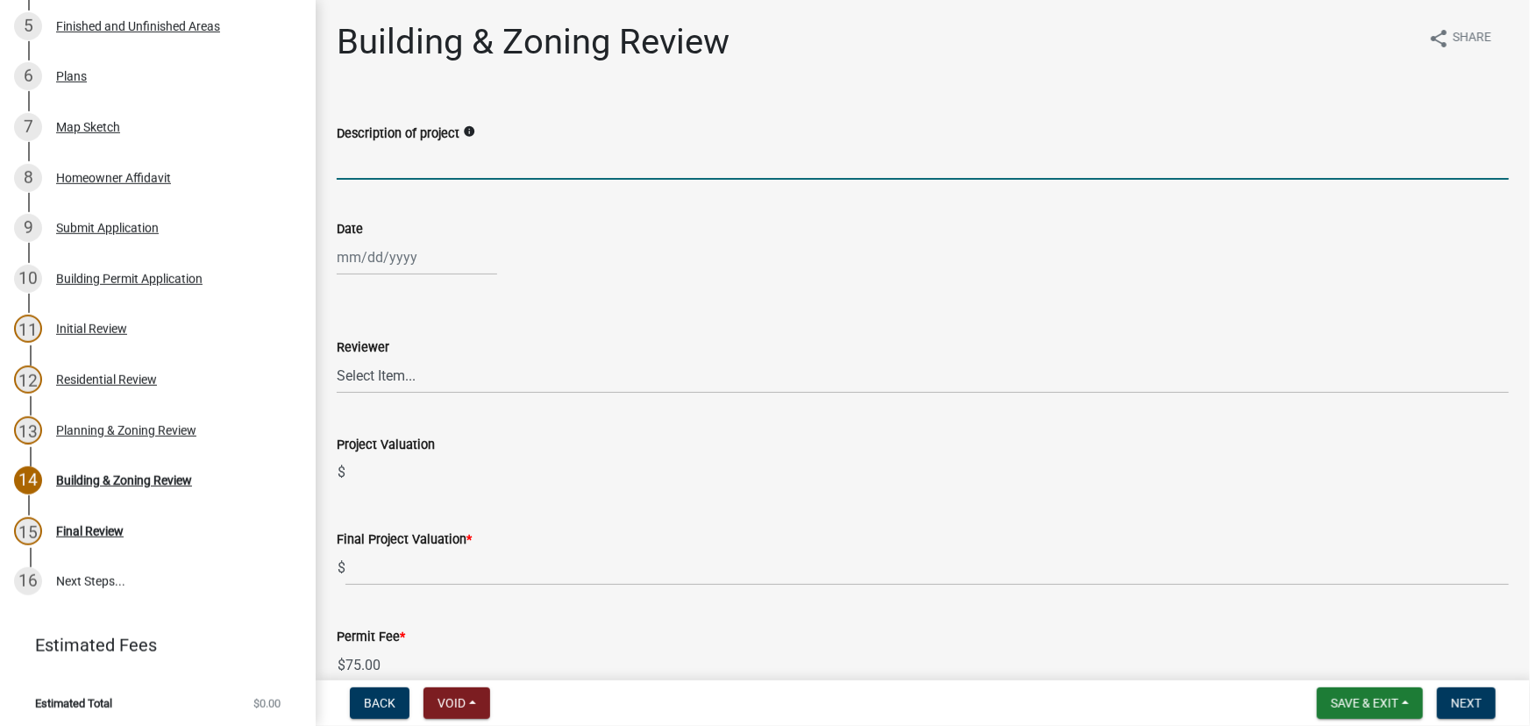
type input "Accessory Structure"
select select "10"
select select "2025"
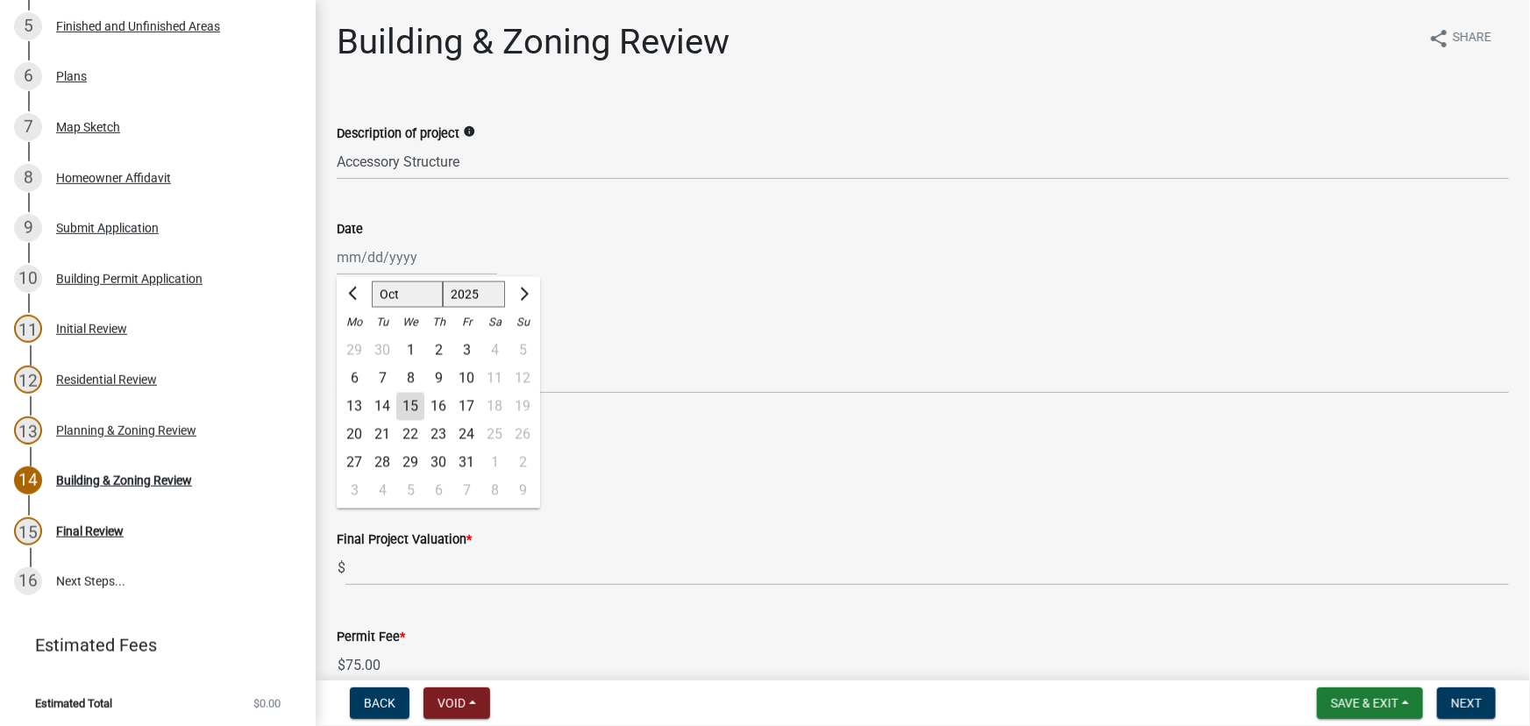
drag, startPoint x: 399, startPoint y: 254, endPoint x: 410, endPoint y: 267, distance: 16.2
click at [400, 254] on div "Jan Feb Mar Apr May Jun Jul Aug Sep Oct Nov Dec 1525 1526 1527 1528 1529 1530 1…" at bounding box center [417, 257] width 160 height 36
click at [406, 399] on div "15" at bounding box center [410, 407] width 28 height 28
type input "[DATE]"
click at [375, 381] on select "Select Item... Douglas Richardson James Lorimer Thrailkill Jr Keanua Patterson …" at bounding box center [923, 376] width 1173 height 36
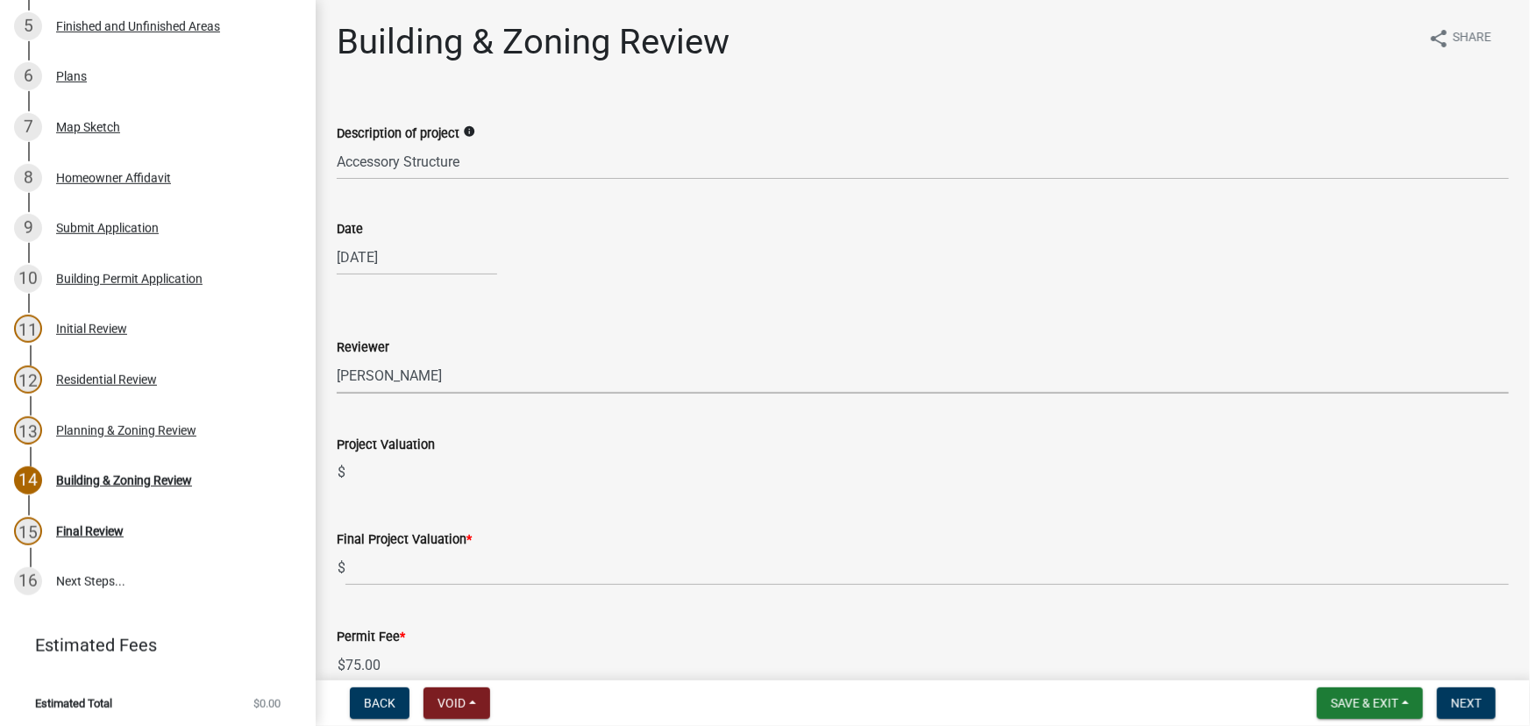
click at [337, 358] on select "Select Item... Douglas Richardson James Lorimer Thrailkill Jr Keanua Patterson …" at bounding box center [923, 376] width 1173 height 36
select select "d688b2a4-394c-4e7e-bf27-4f07b97f5404"
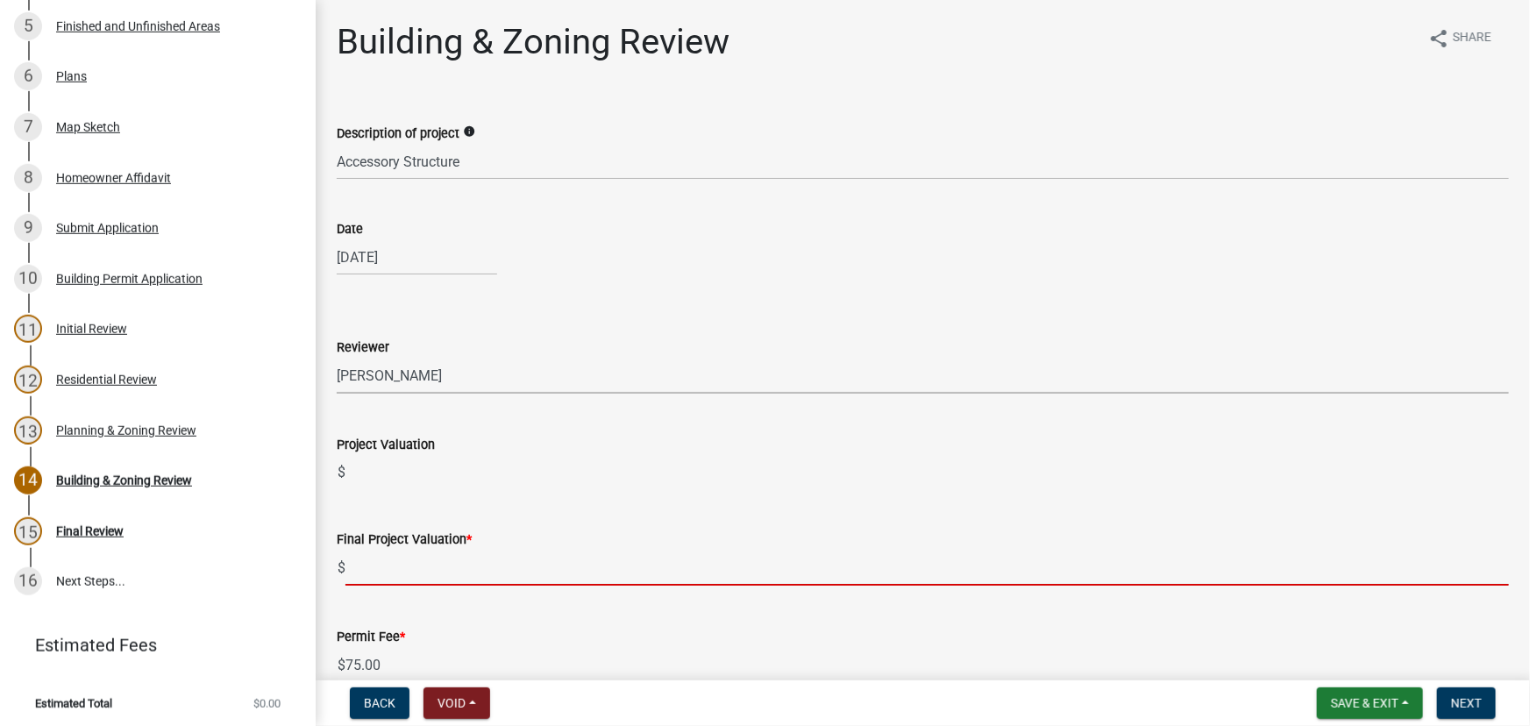
click at [400, 557] on input "text" at bounding box center [928, 568] width 1164 height 36
paste input "$31,680.00"
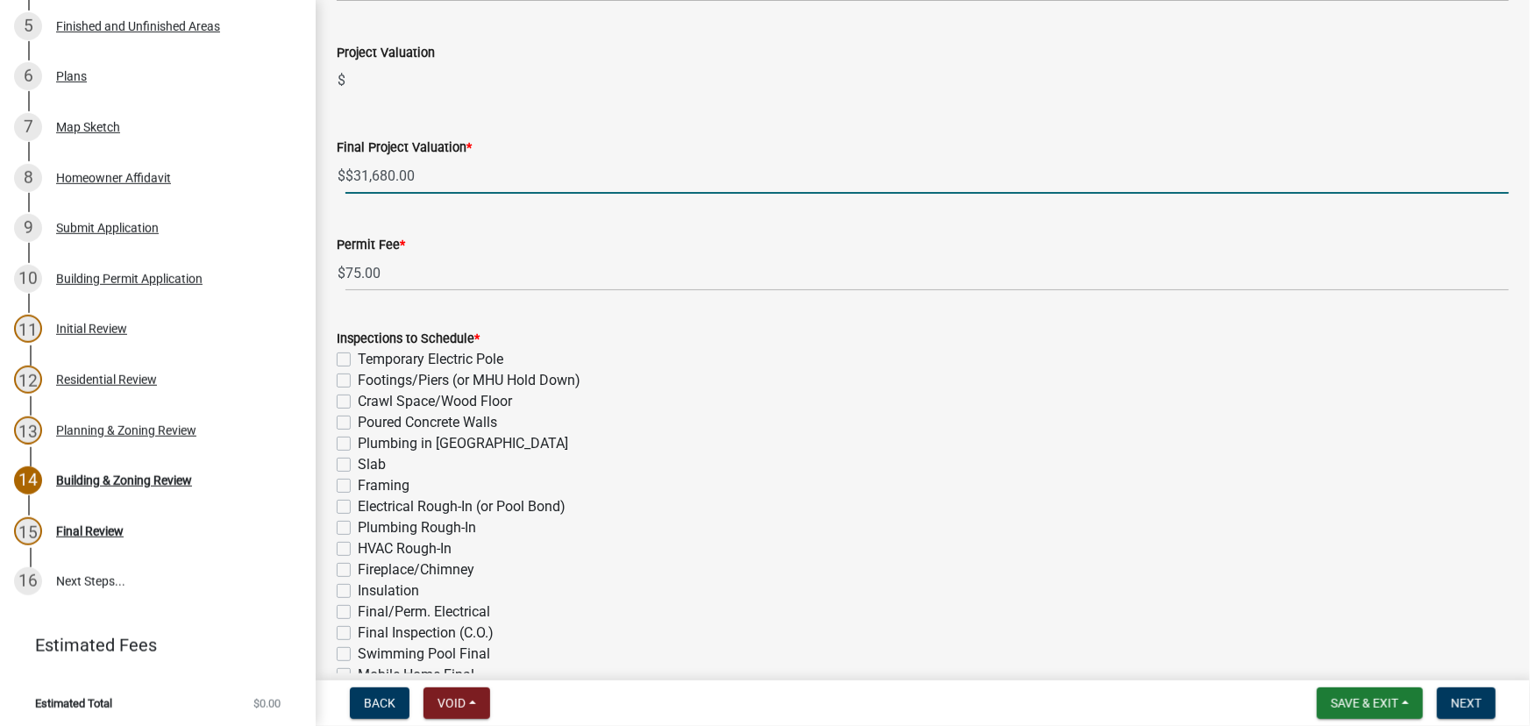
scroll to position [398, 0]
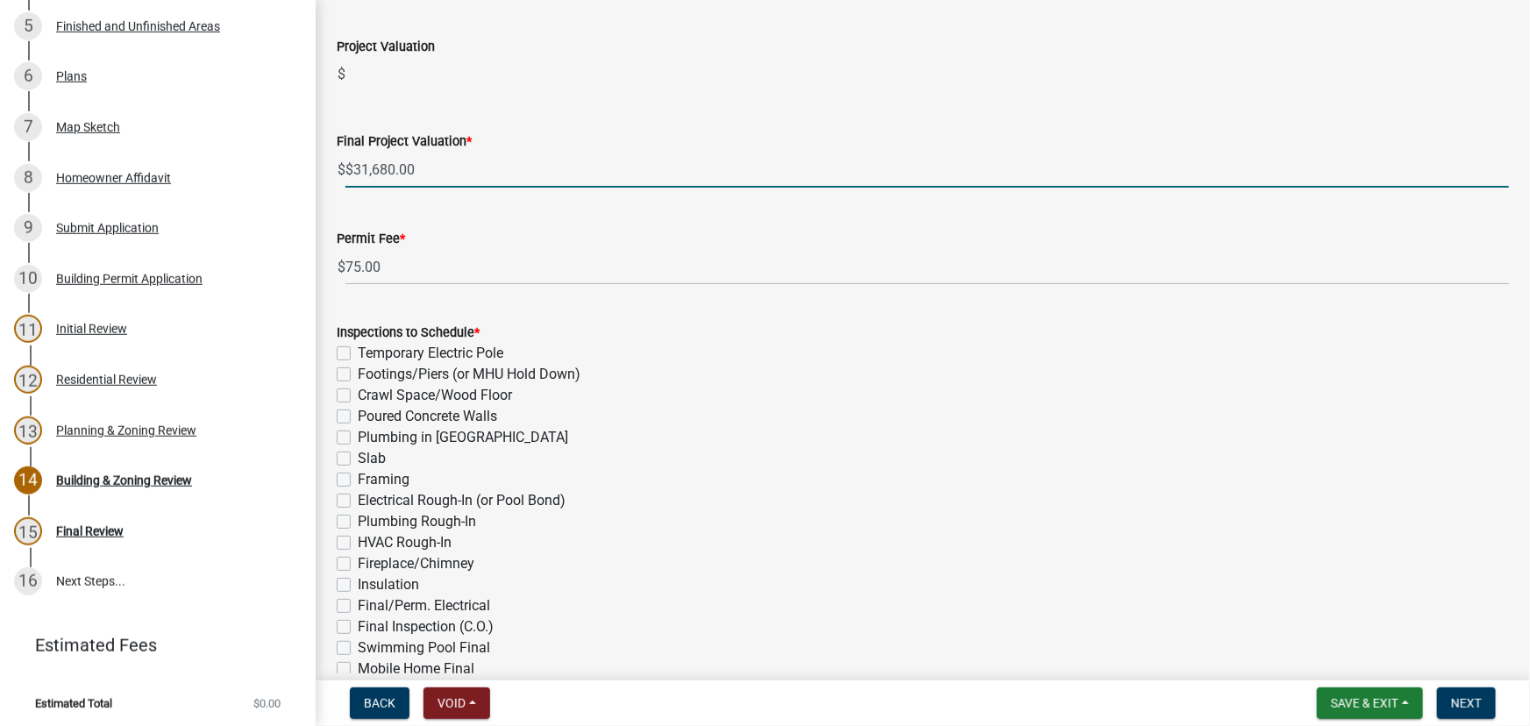
type input "31680"
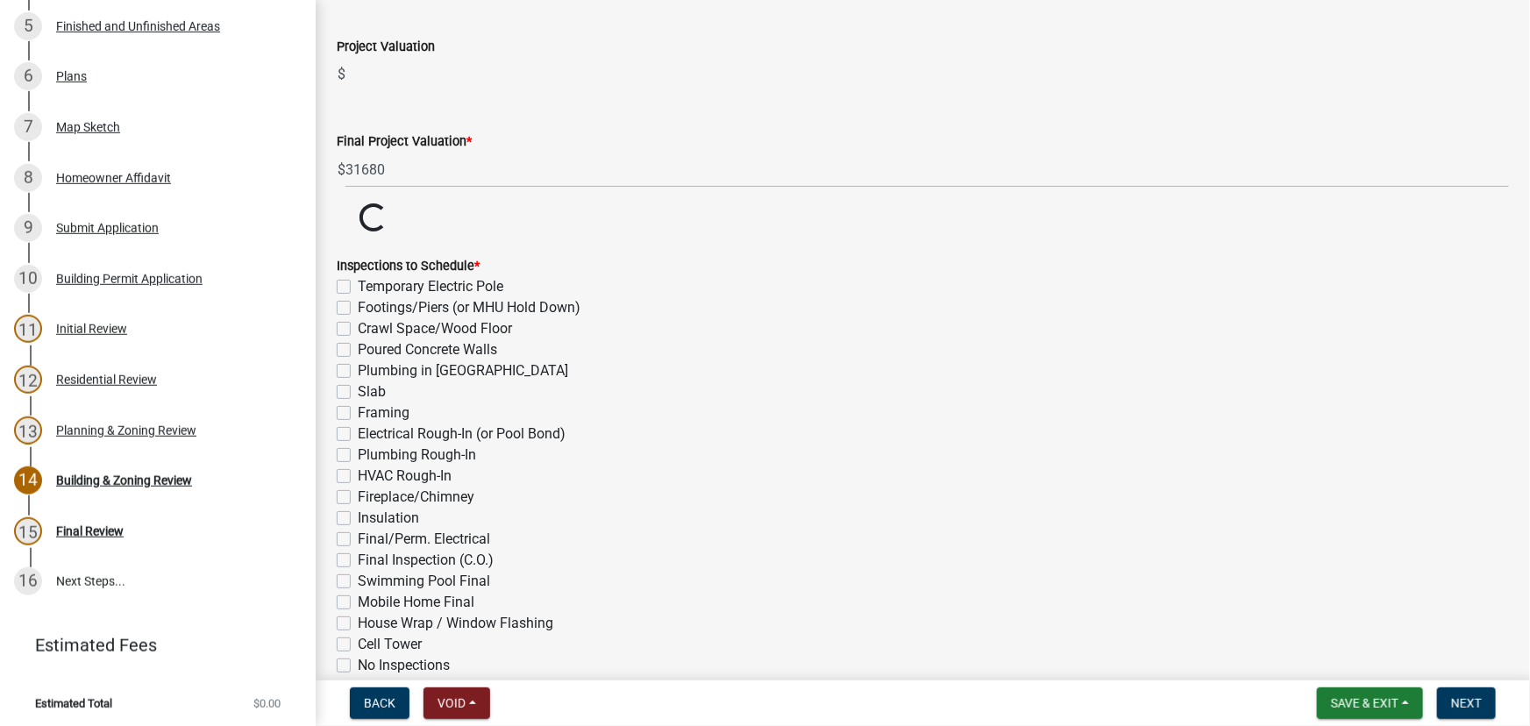
click at [337, 374] on div "Inspections to Schedule * Temporary Electric Pole Footings/Piers (or MHU Hold D…" at bounding box center [923, 465] width 1173 height 421
click at [358, 308] on label "Footings/Piers (or MHU Hold Down)" at bounding box center [469, 307] width 223 height 21
click at [358, 308] on input "Footings/Piers (or MHU Hold Down)" at bounding box center [363, 302] width 11 height 11
checkbox input "true"
checkbox input "false"
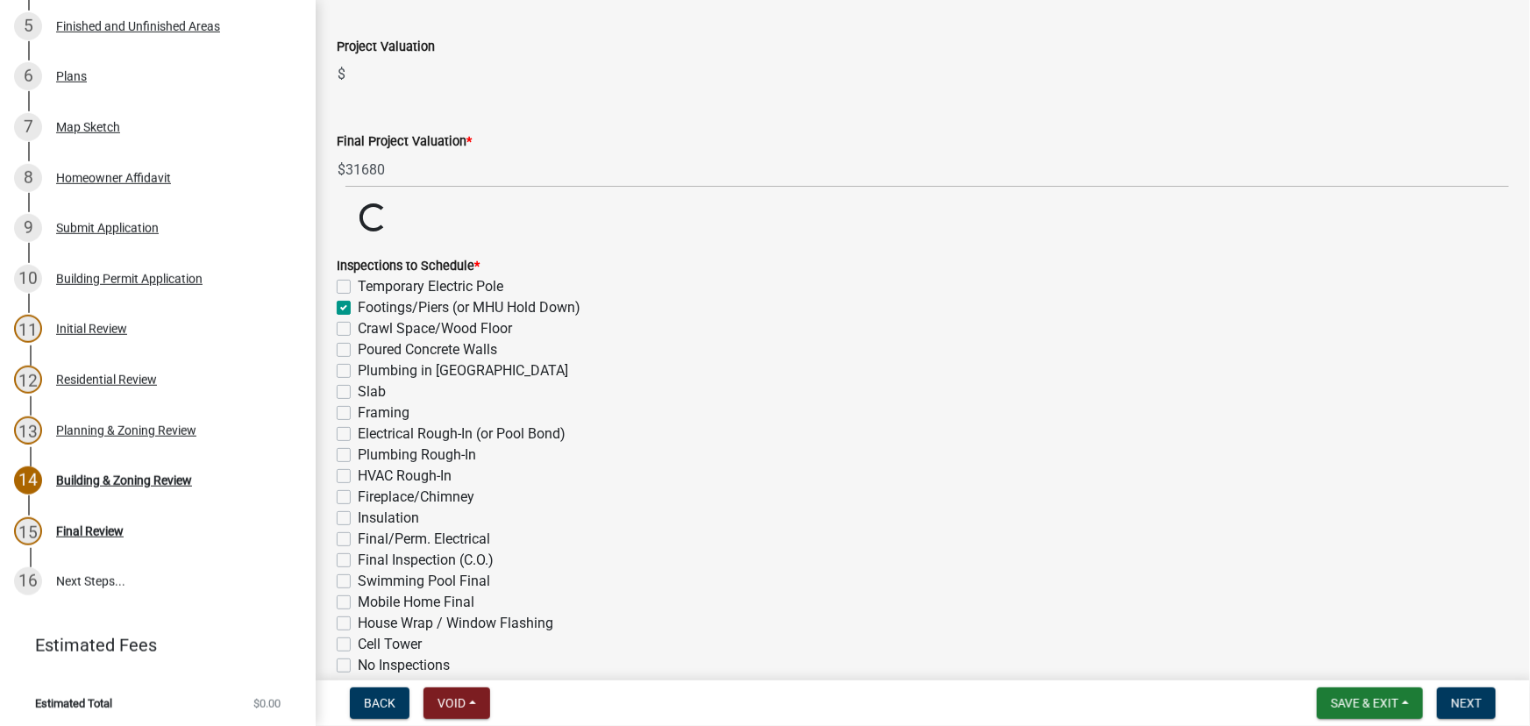
checkbox input "true"
checkbox input "false"
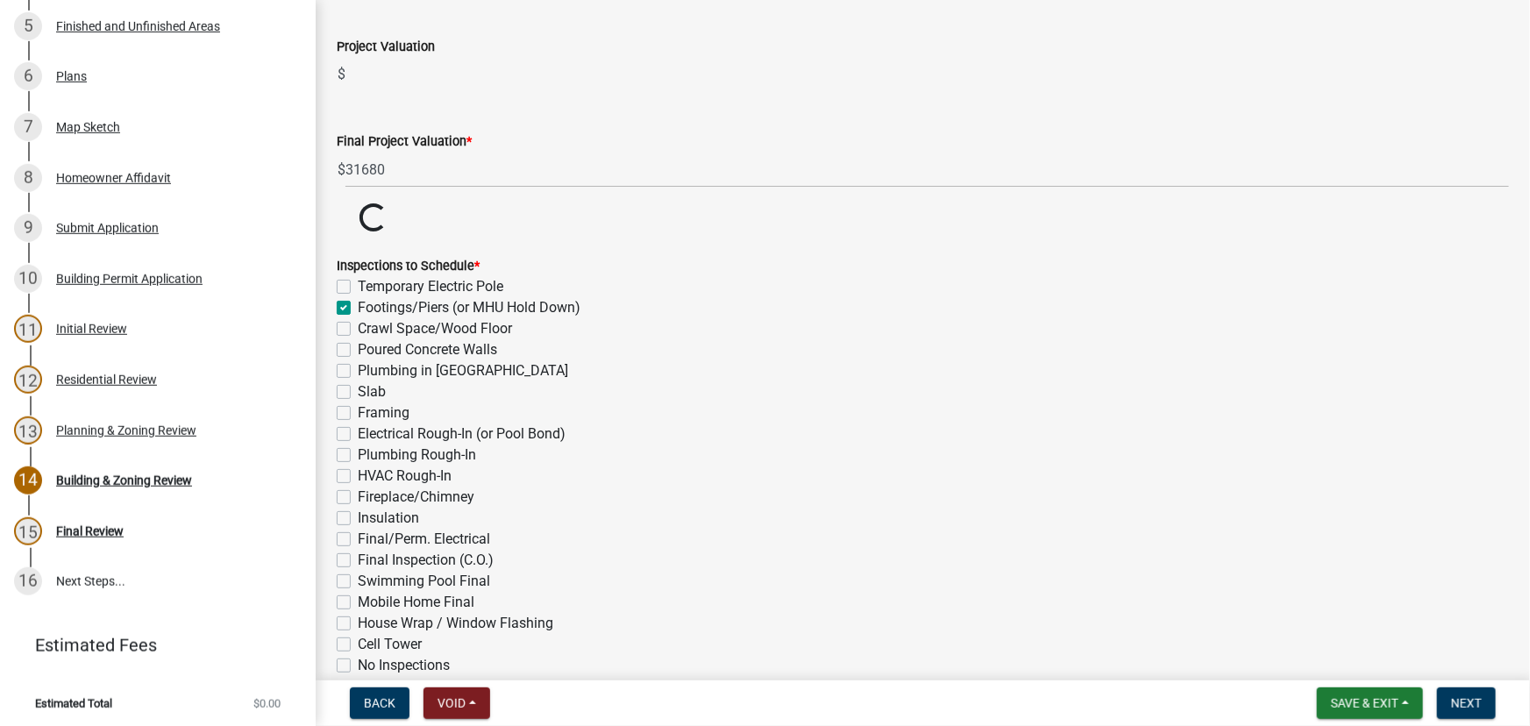
checkbox input "false"
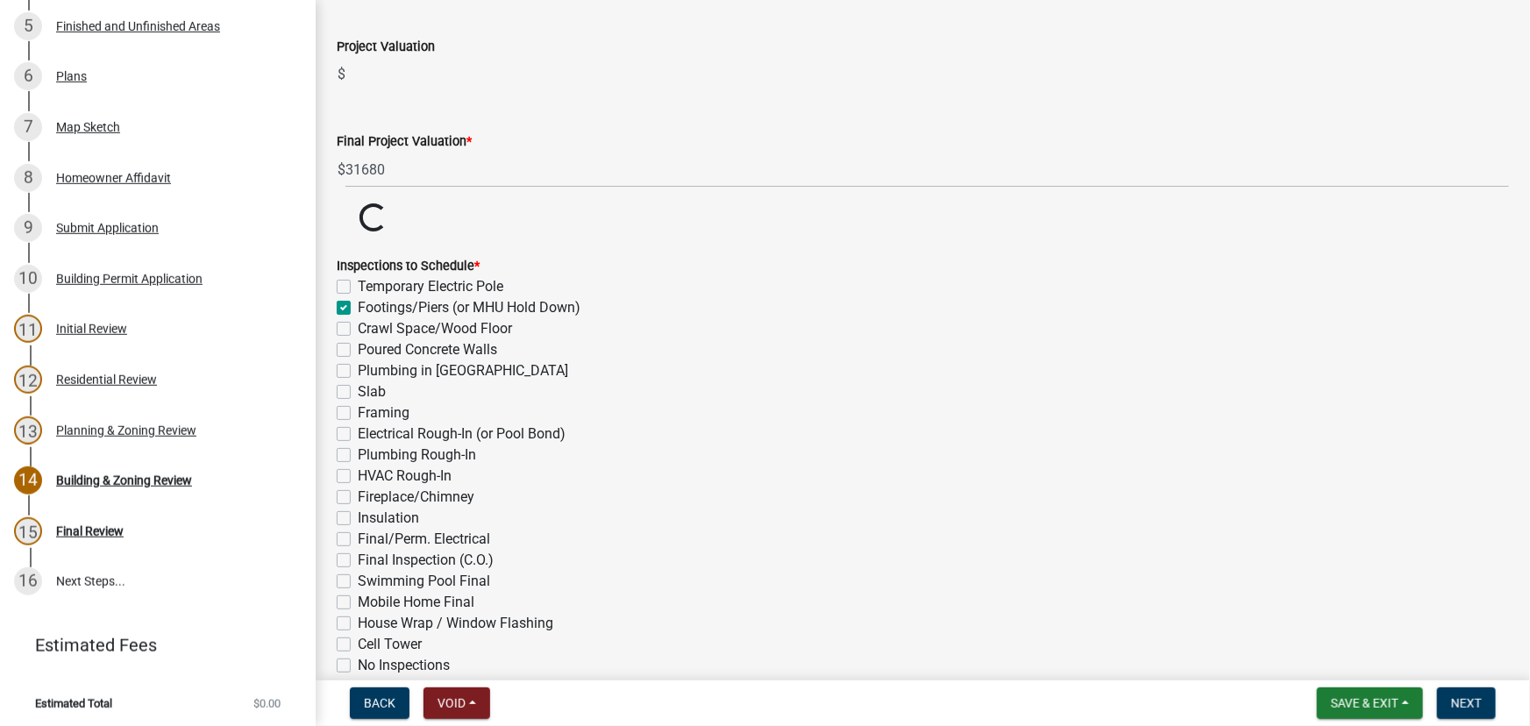
checkbox input "false"
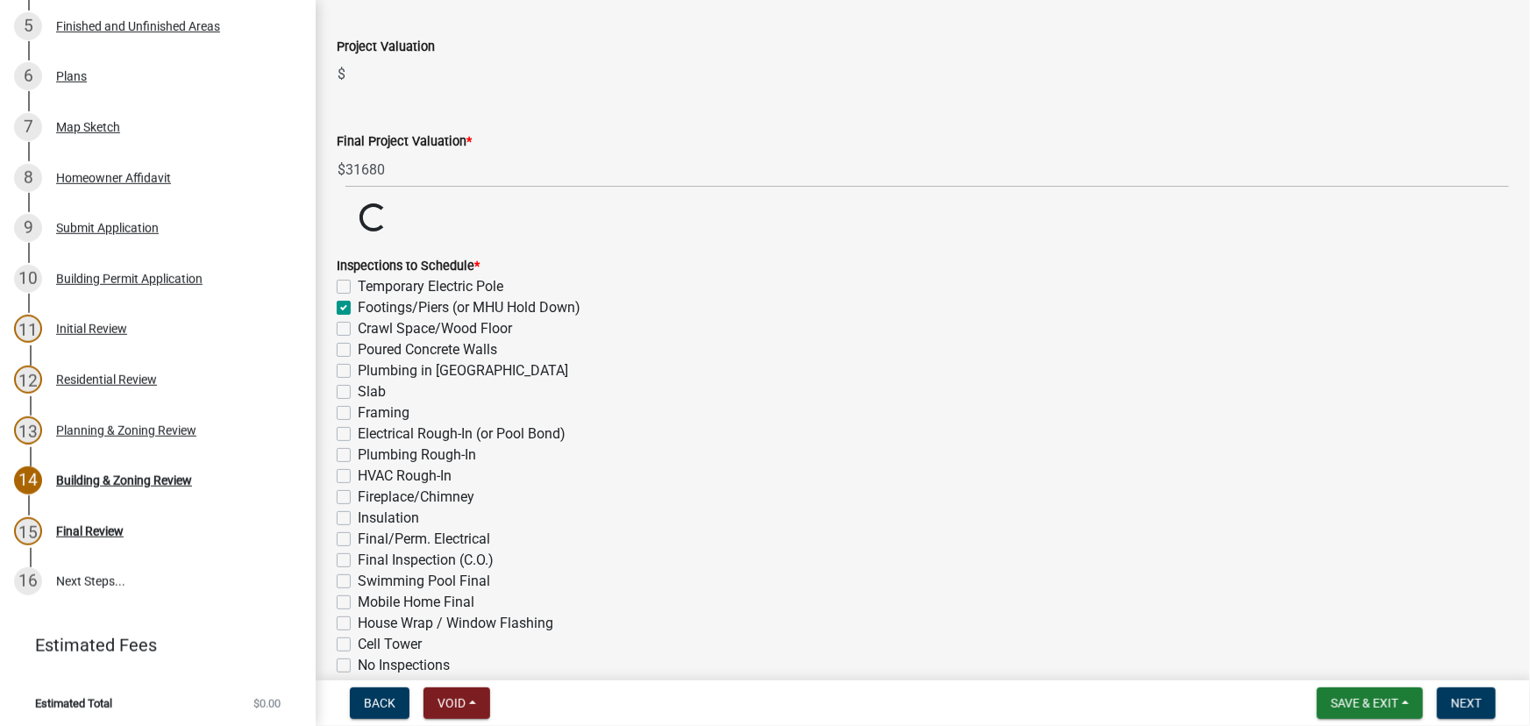
checkbox input "false"
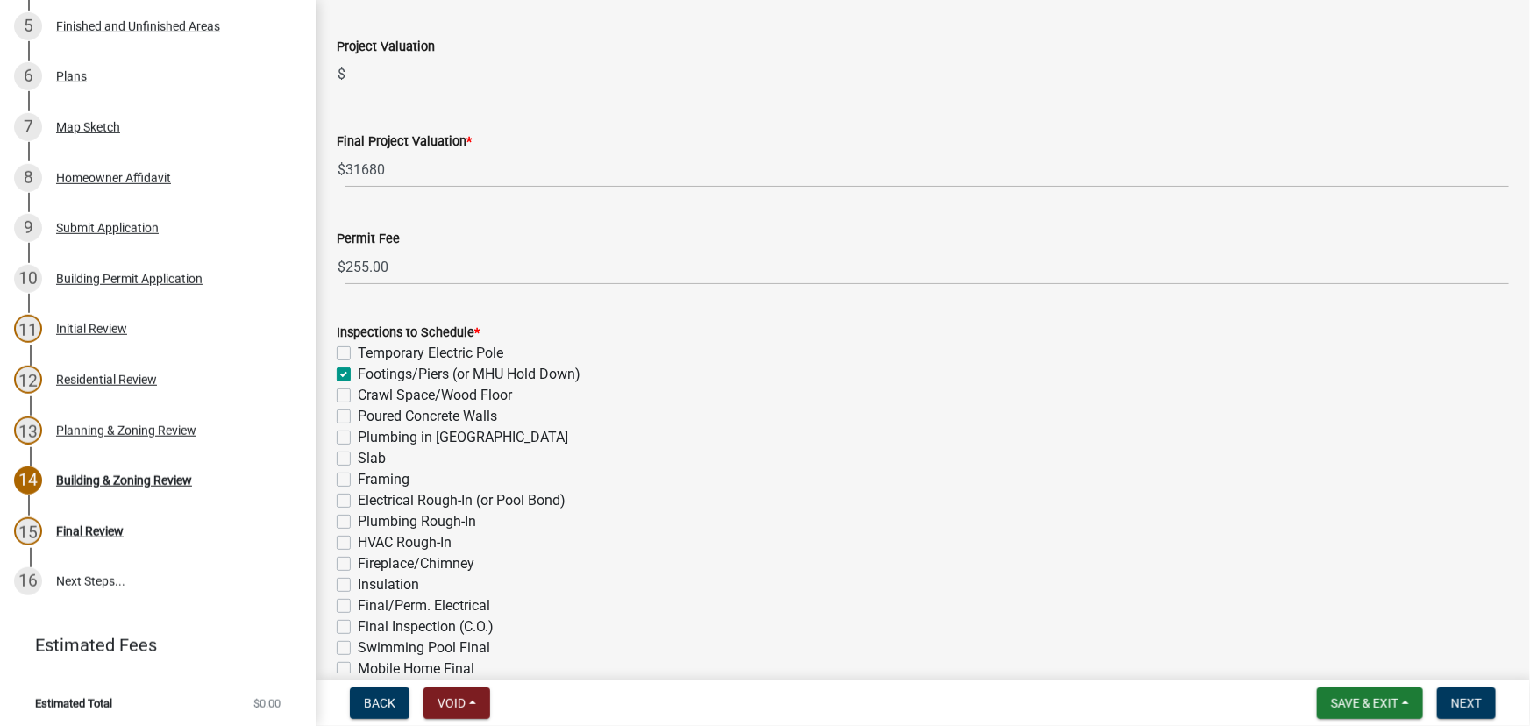
click at [358, 453] on label "Slab" at bounding box center [372, 458] width 28 height 21
click at [358, 453] on input "Slab" at bounding box center [363, 453] width 11 height 11
checkbox input "true"
checkbox input "false"
checkbox input "true"
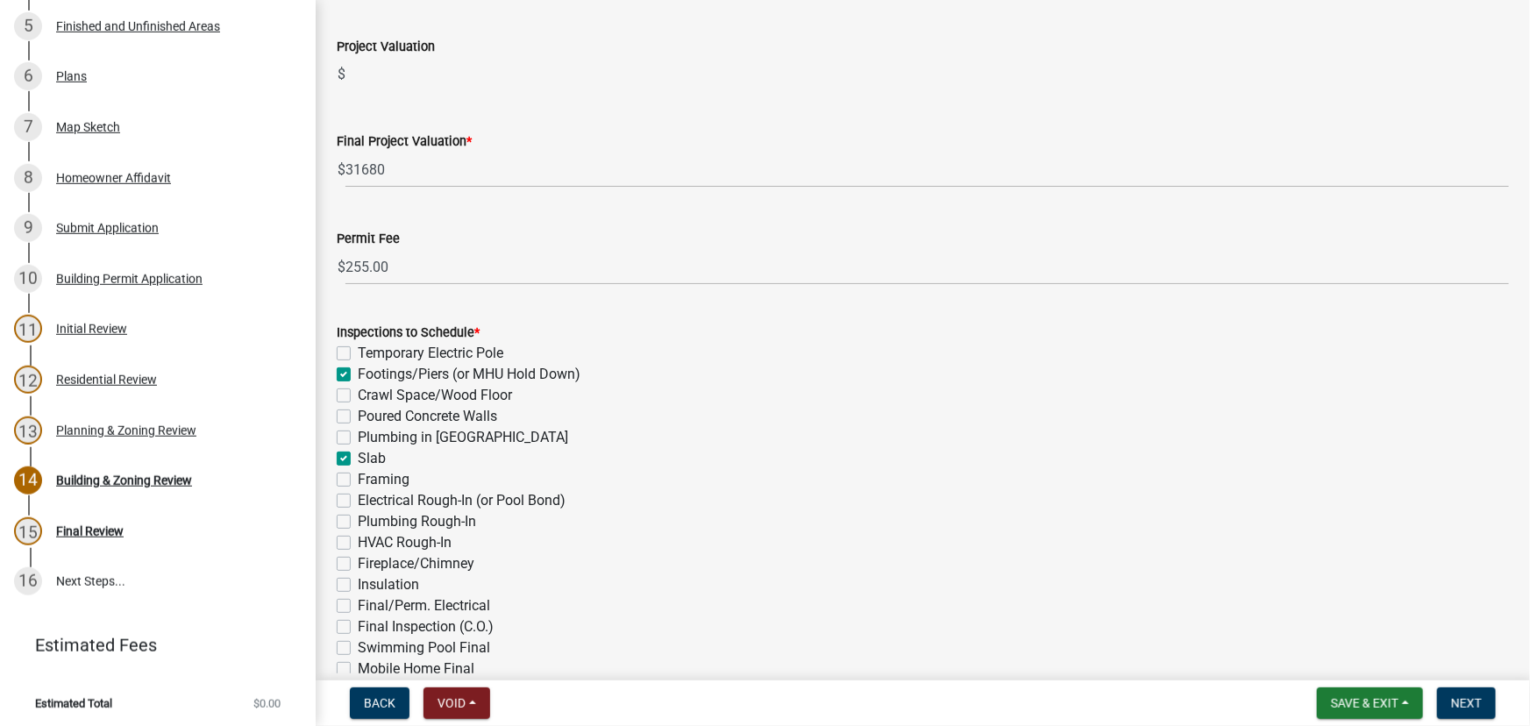
checkbox input "false"
checkbox input "true"
checkbox input "false"
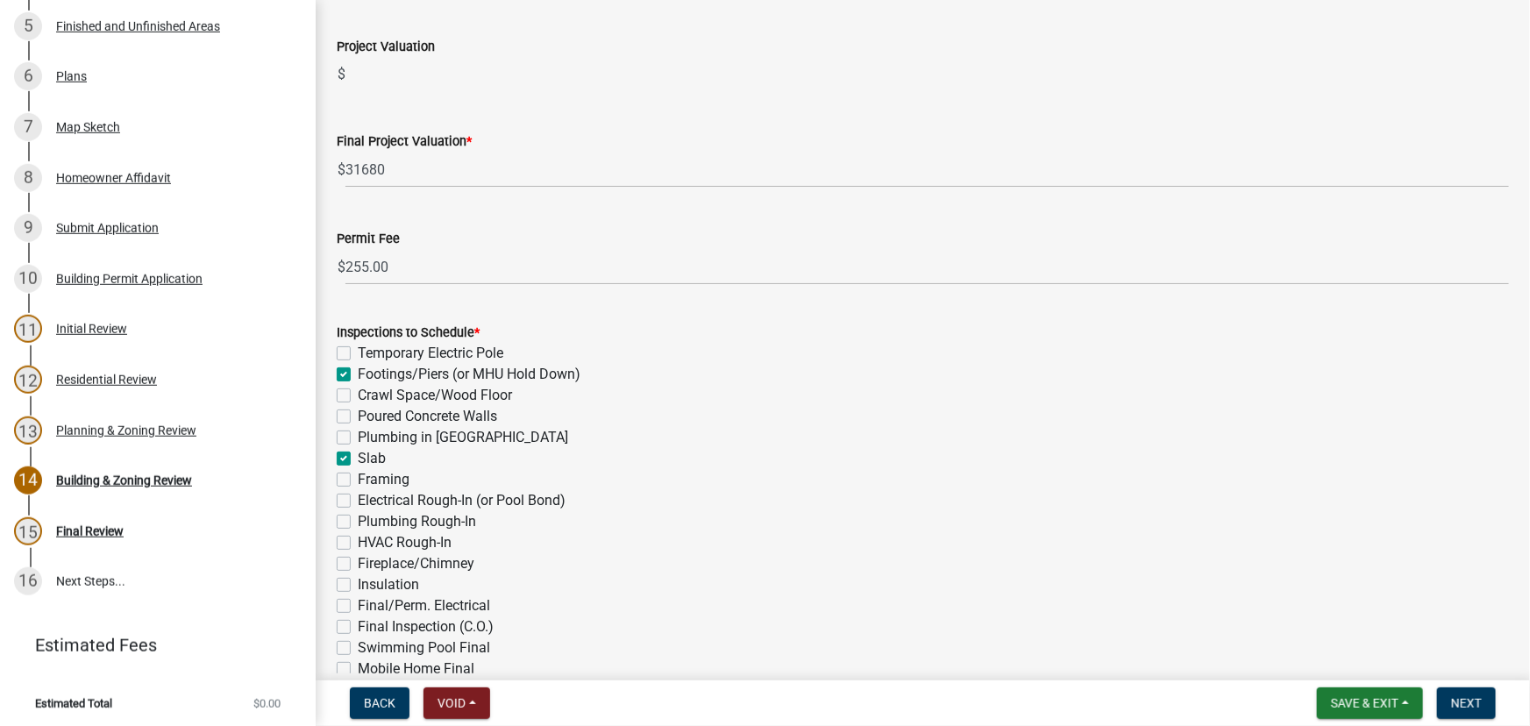
checkbox input "false"
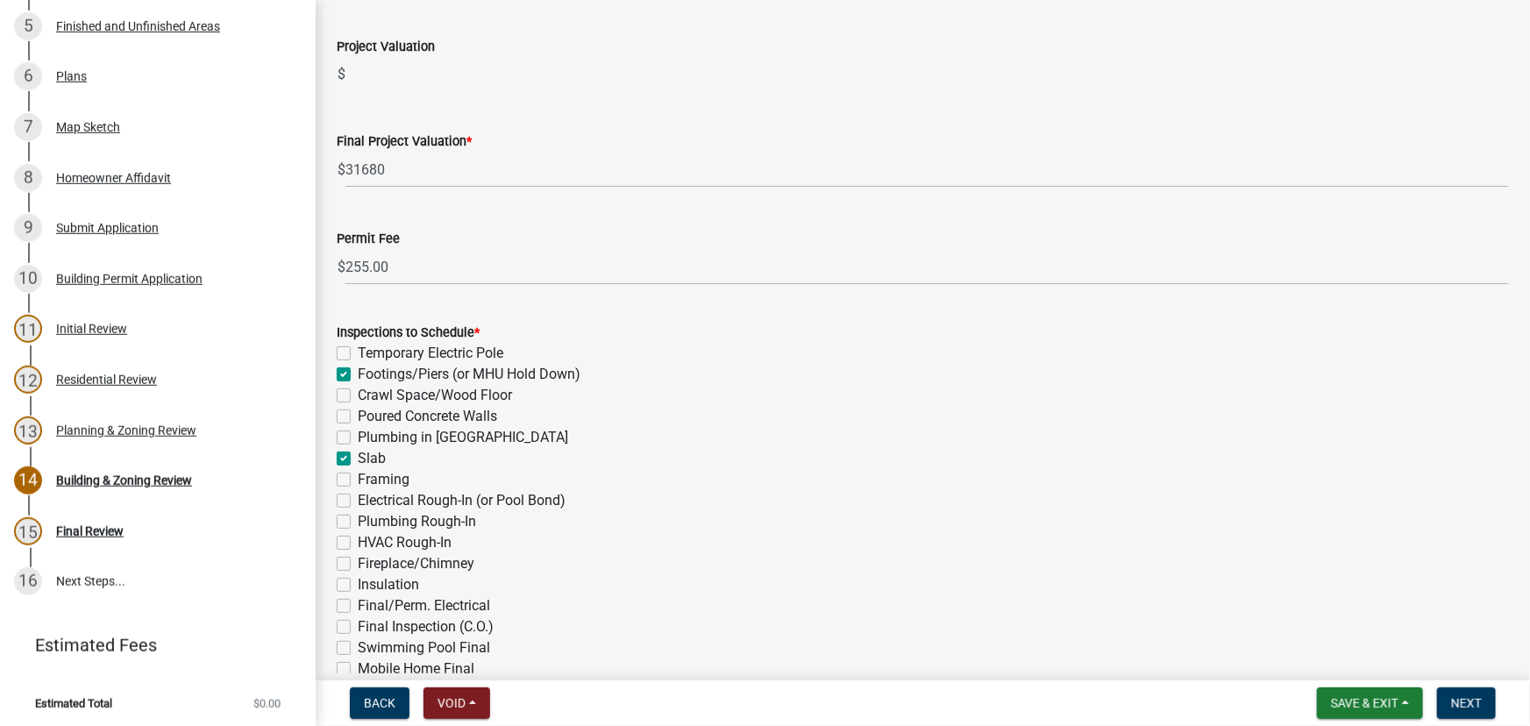
checkbox input "false"
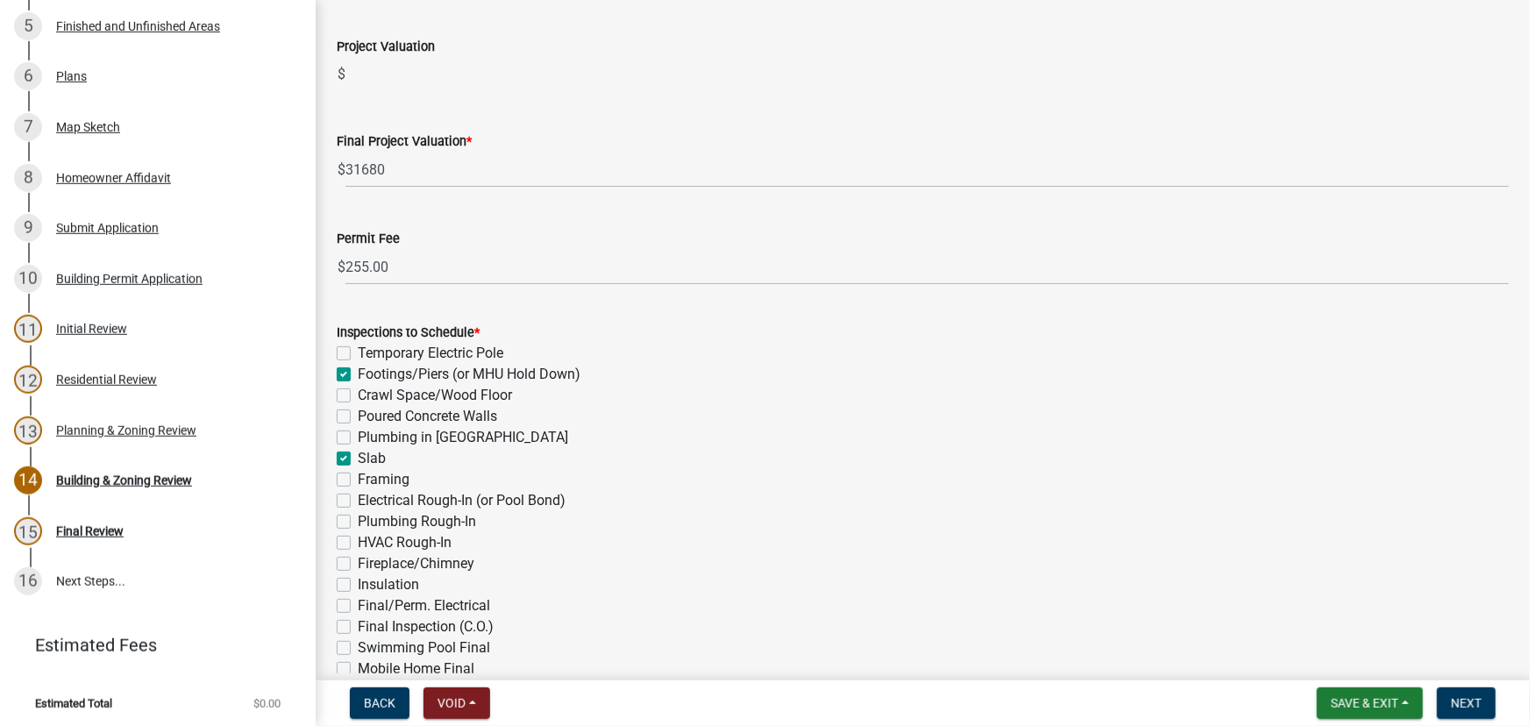
checkbox input "false"
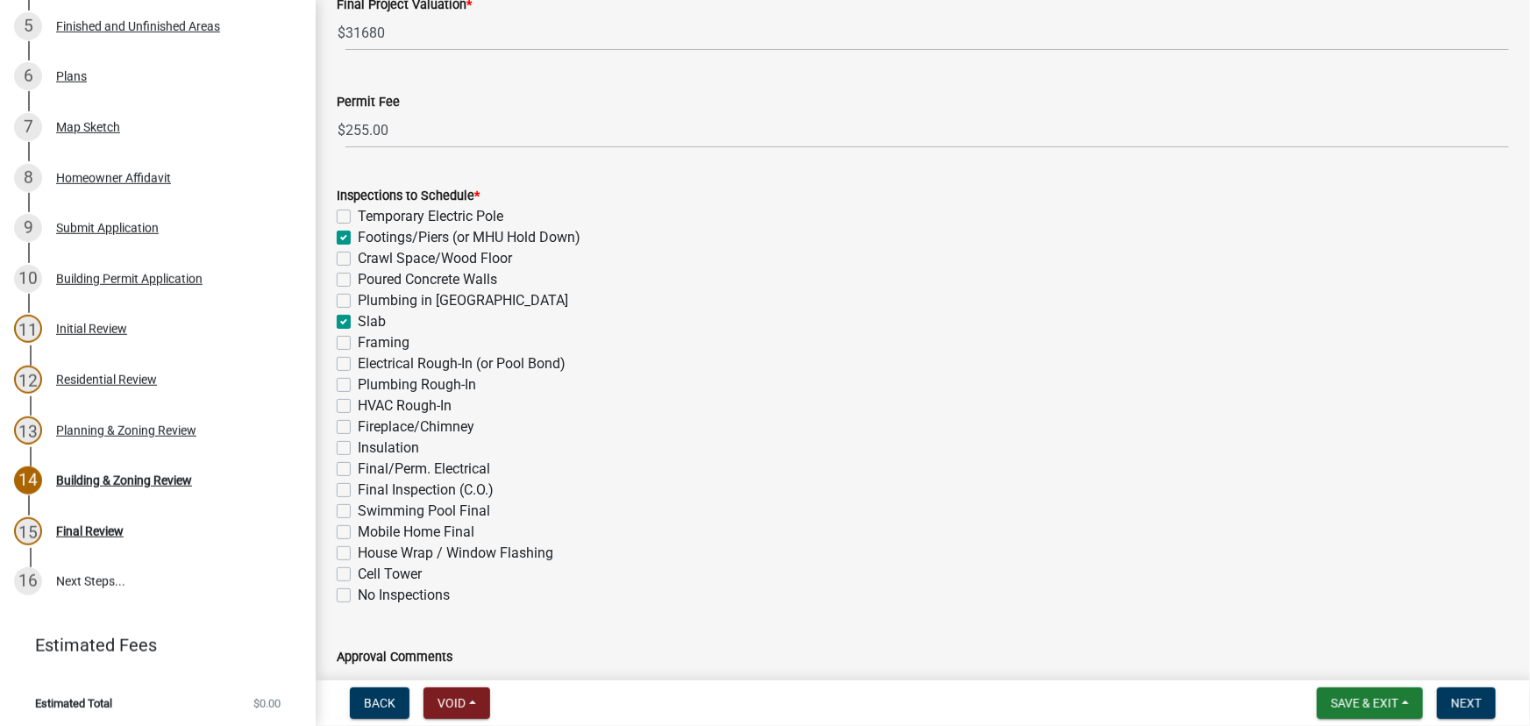
scroll to position [558, 0]
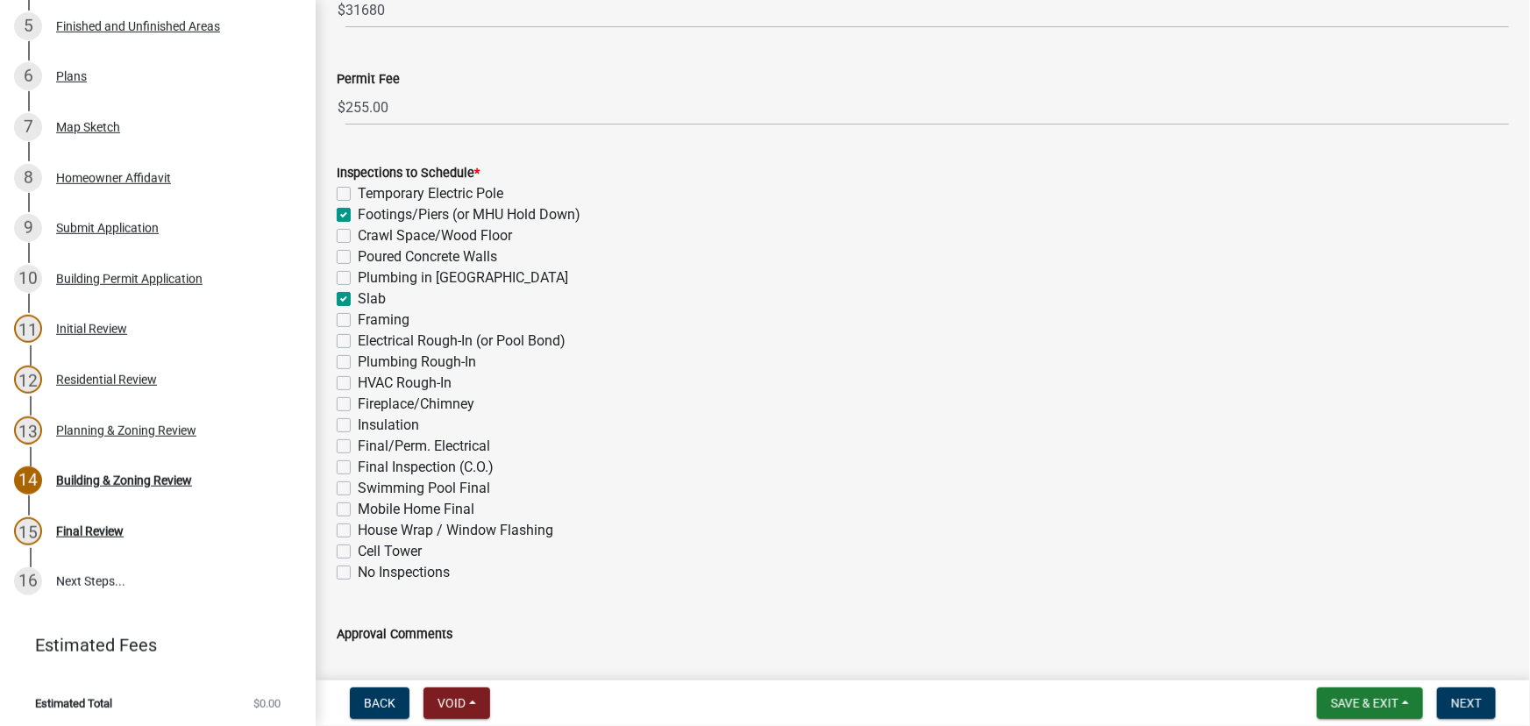
click at [358, 317] on label "Framing" at bounding box center [384, 320] width 52 height 21
click at [358, 317] on input "Framing" at bounding box center [363, 315] width 11 height 11
checkbox input "true"
checkbox input "false"
checkbox input "true"
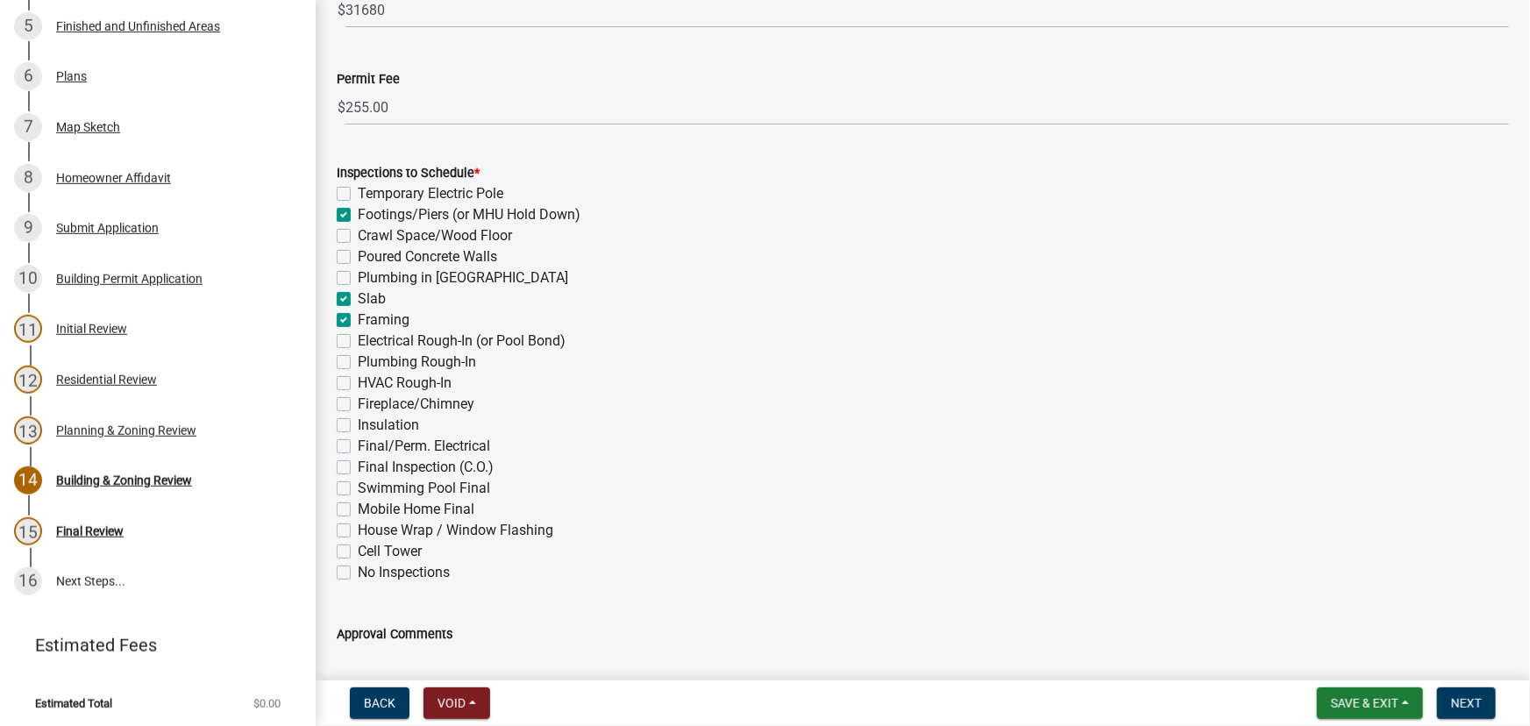
checkbox input "false"
checkbox input "true"
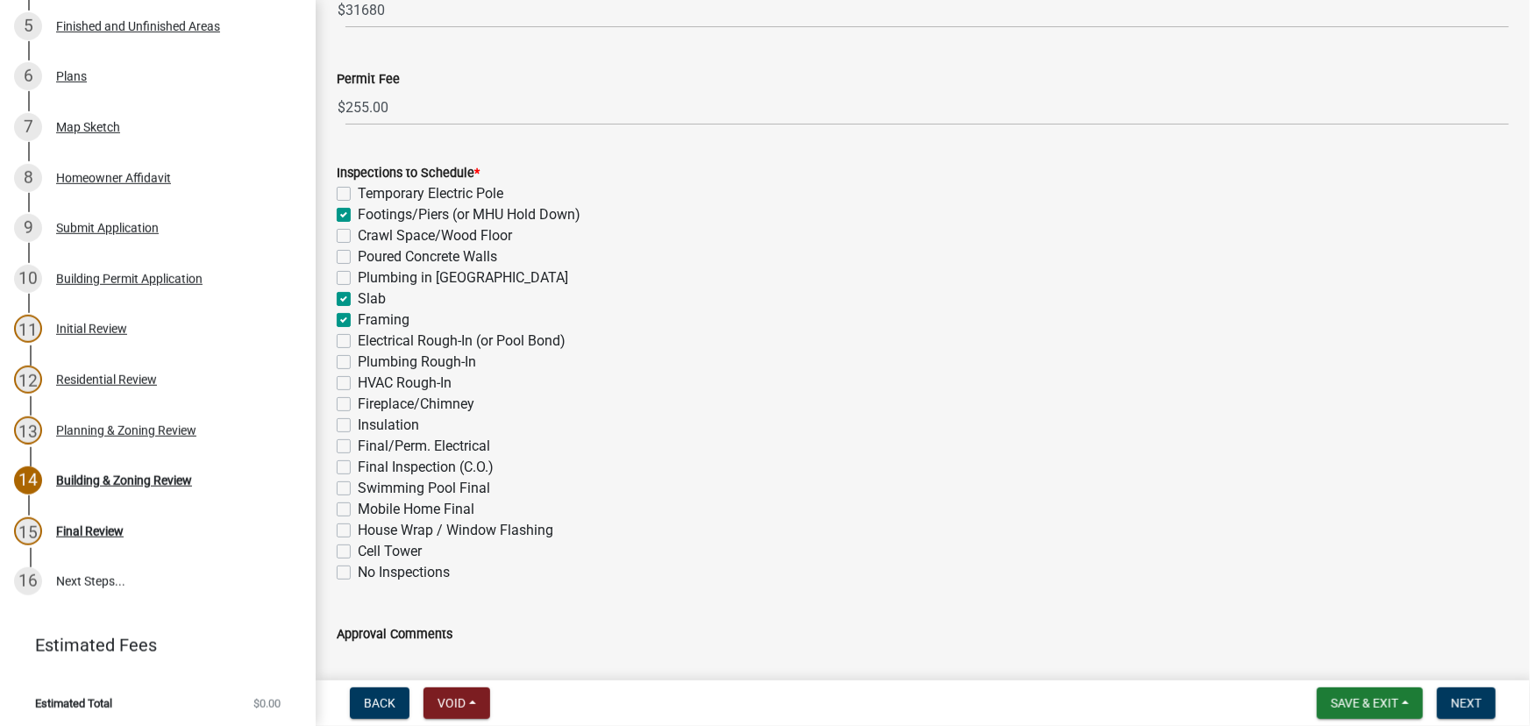
checkbox input "false"
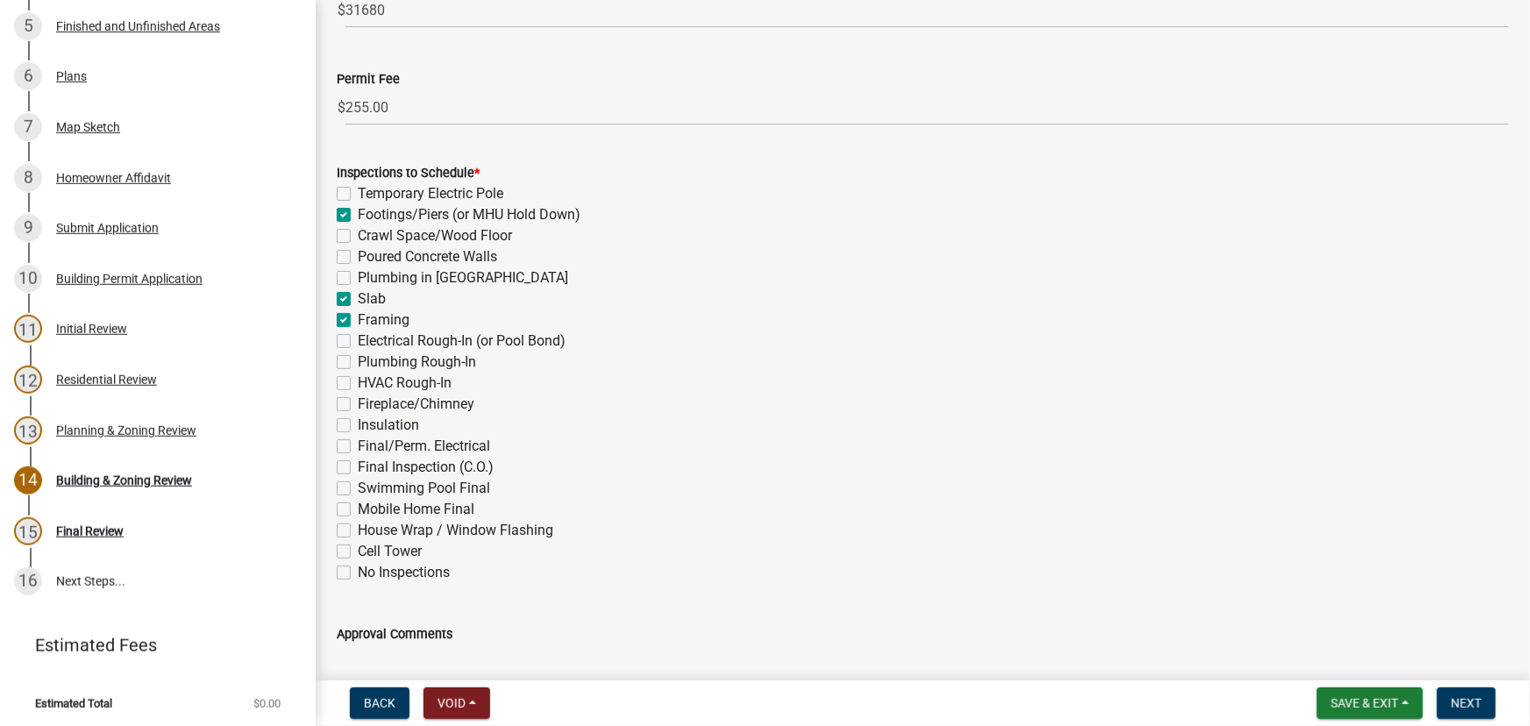
checkbox input "false"
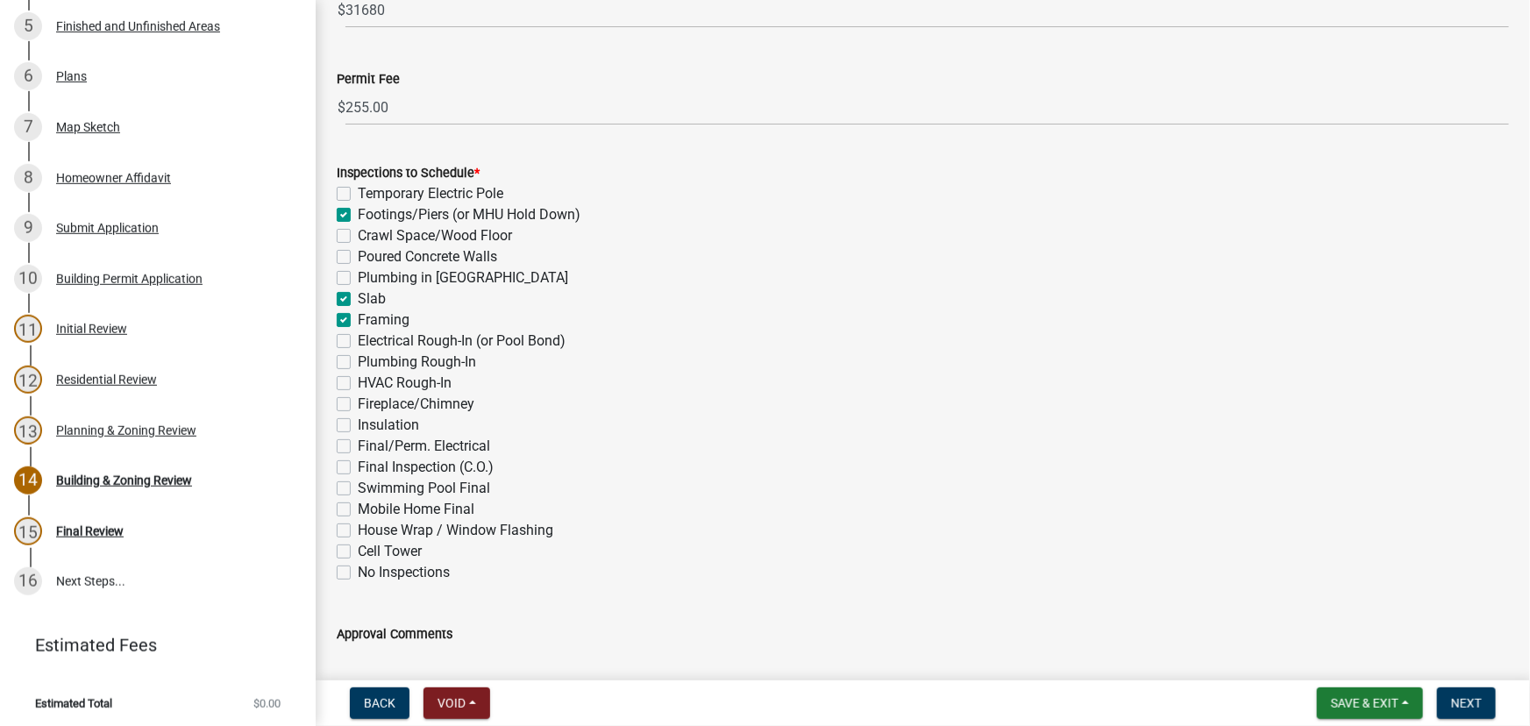
checkbox input "false"
click at [1477, 703] on span "Next" at bounding box center [1466, 703] width 31 height 14
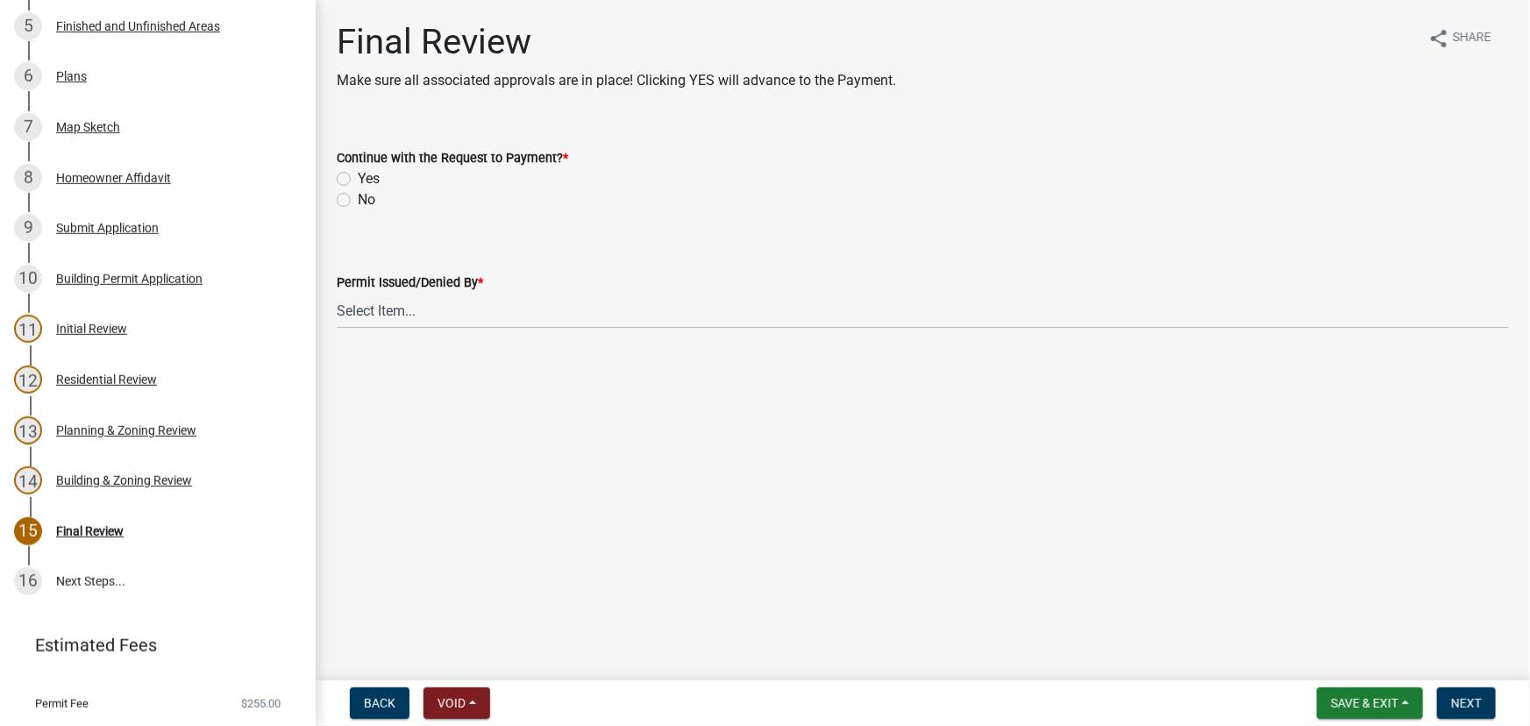
click at [358, 180] on label "Yes" at bounding box center [369, 178] width 22 height 21
click at [358, 180] on input "Yes" at bounding box center [363, 173] width 11 height 11
radio input "true"
click at [408, 303] on select "Select Item... Douglas Richardson James Lorimer Thrailkill Jr Keanua Patterson …" at bounding box center [923, 311] width 1173 height 36
click at [337, 293] on select "Select Item... Douglas Richardson James Lorimer Thrailkill Jr Keanua Patterson …" at bounding box center [923, 311] width 1173 height 36
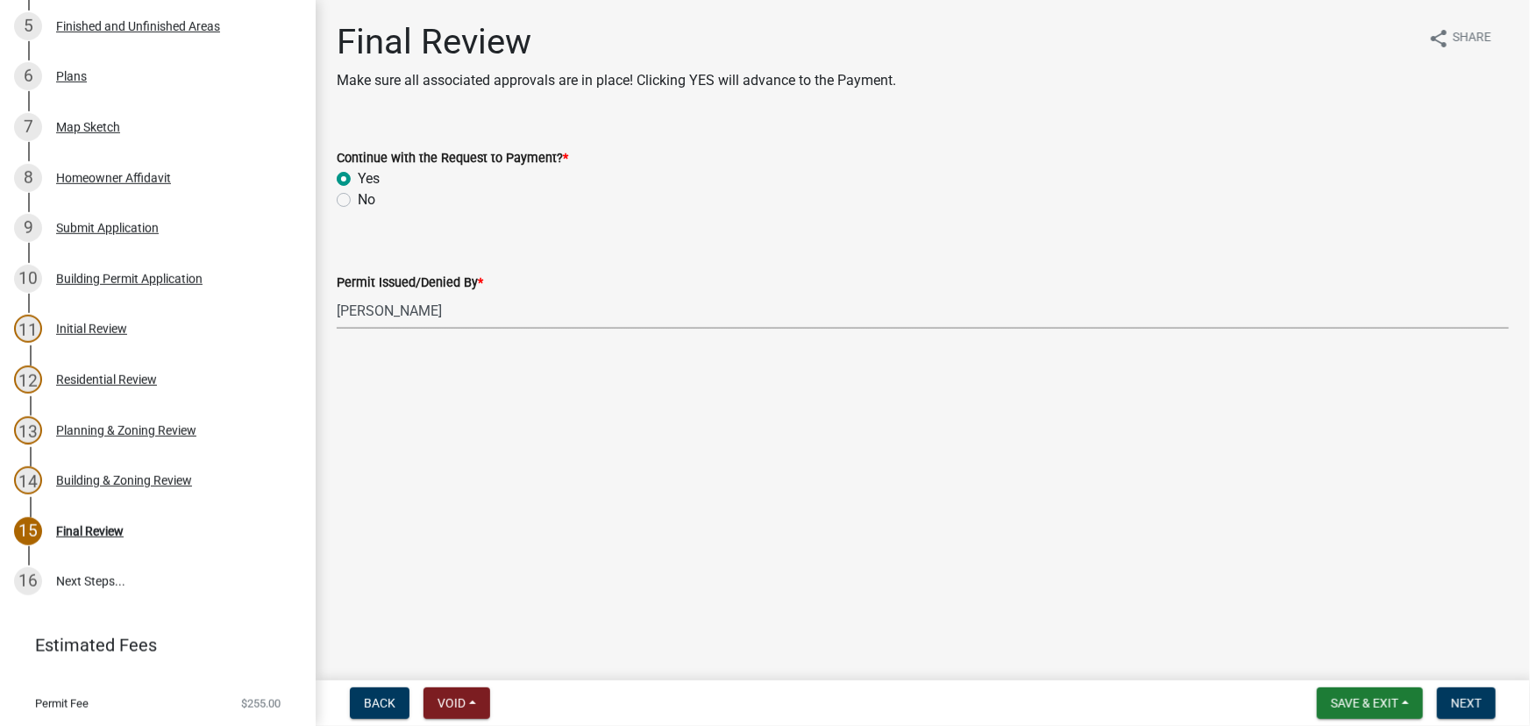
select select "d688b2a4-394c-4e7e-bf27-4f07b97f5404"
click at [1482, 710] on span "Next" at bounding box center [1466, 703] width 31 height 14
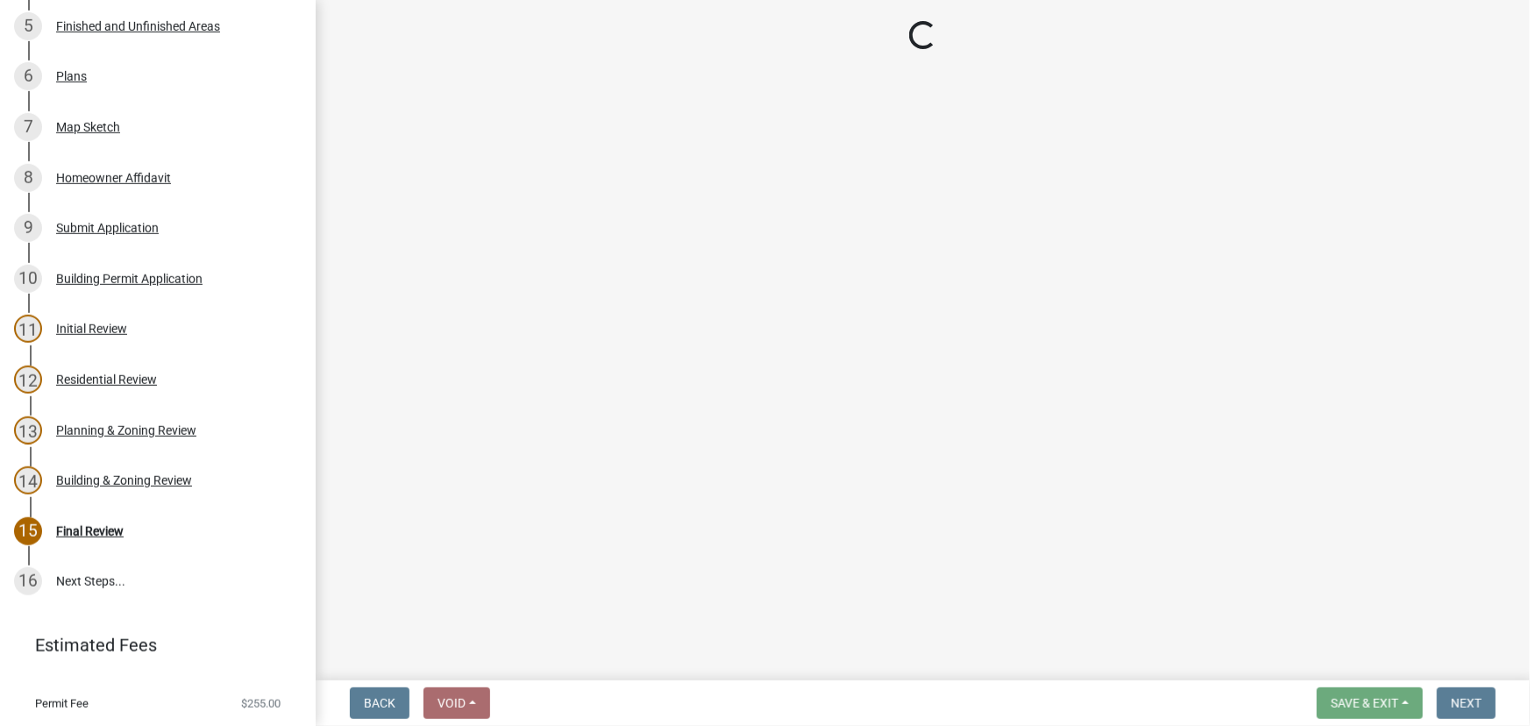
scroll to position [1105, 0]
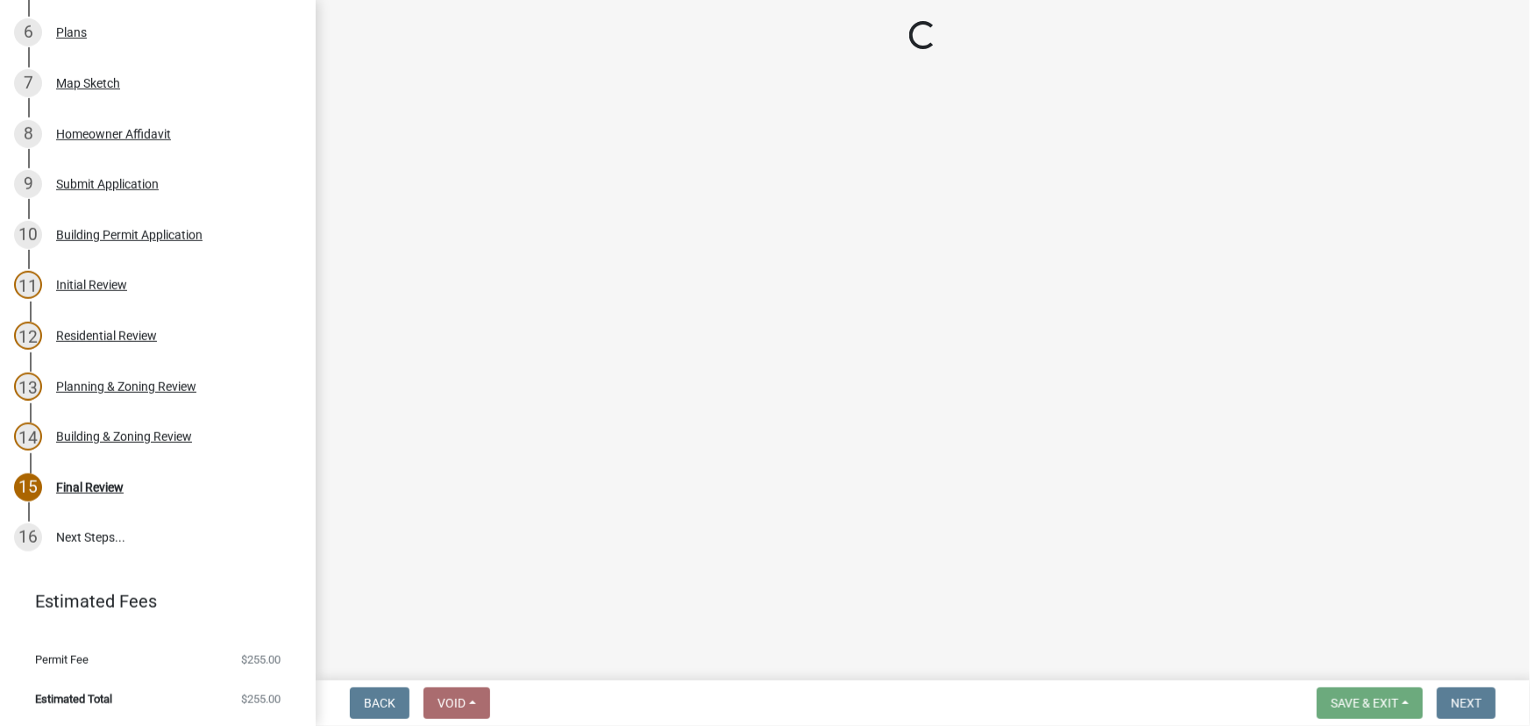
select select "3: 3"
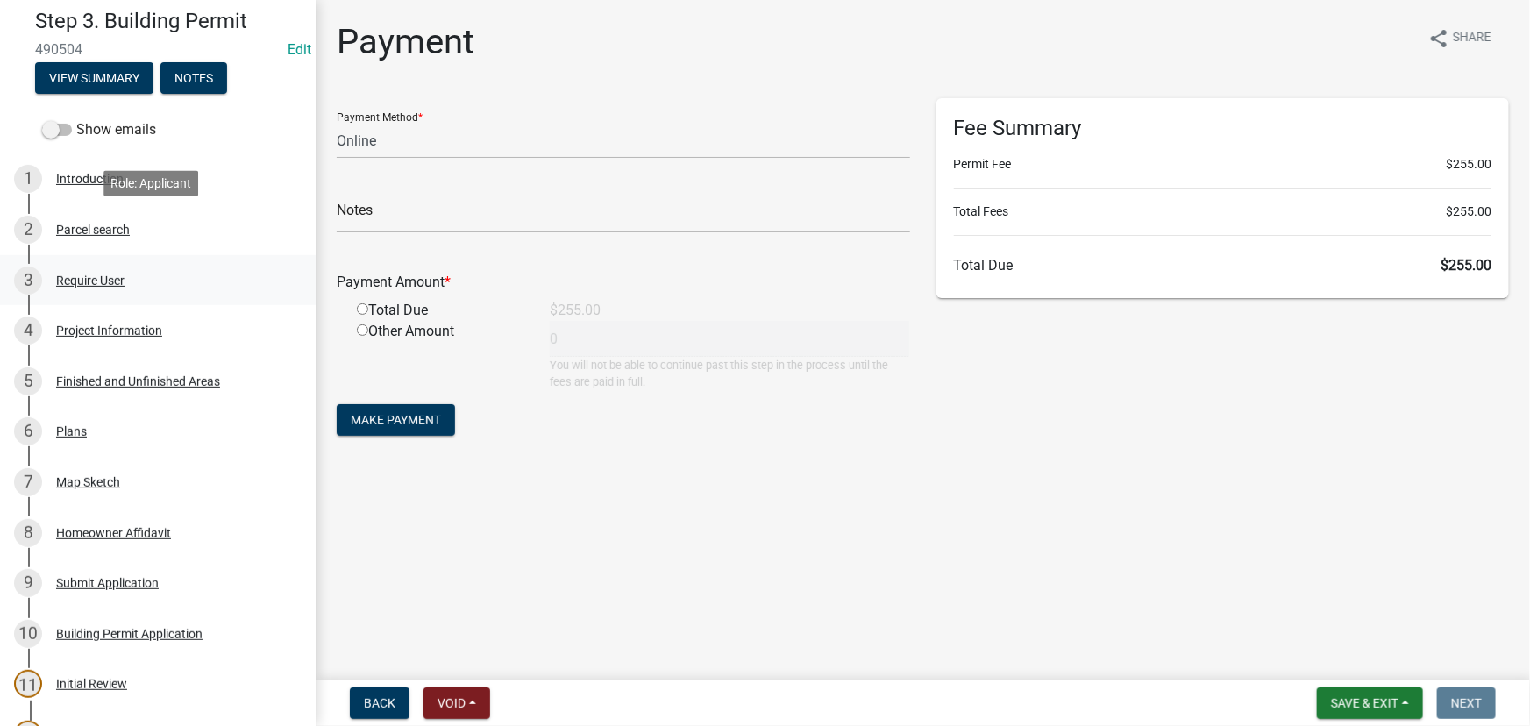
scroll to position [0, 0]
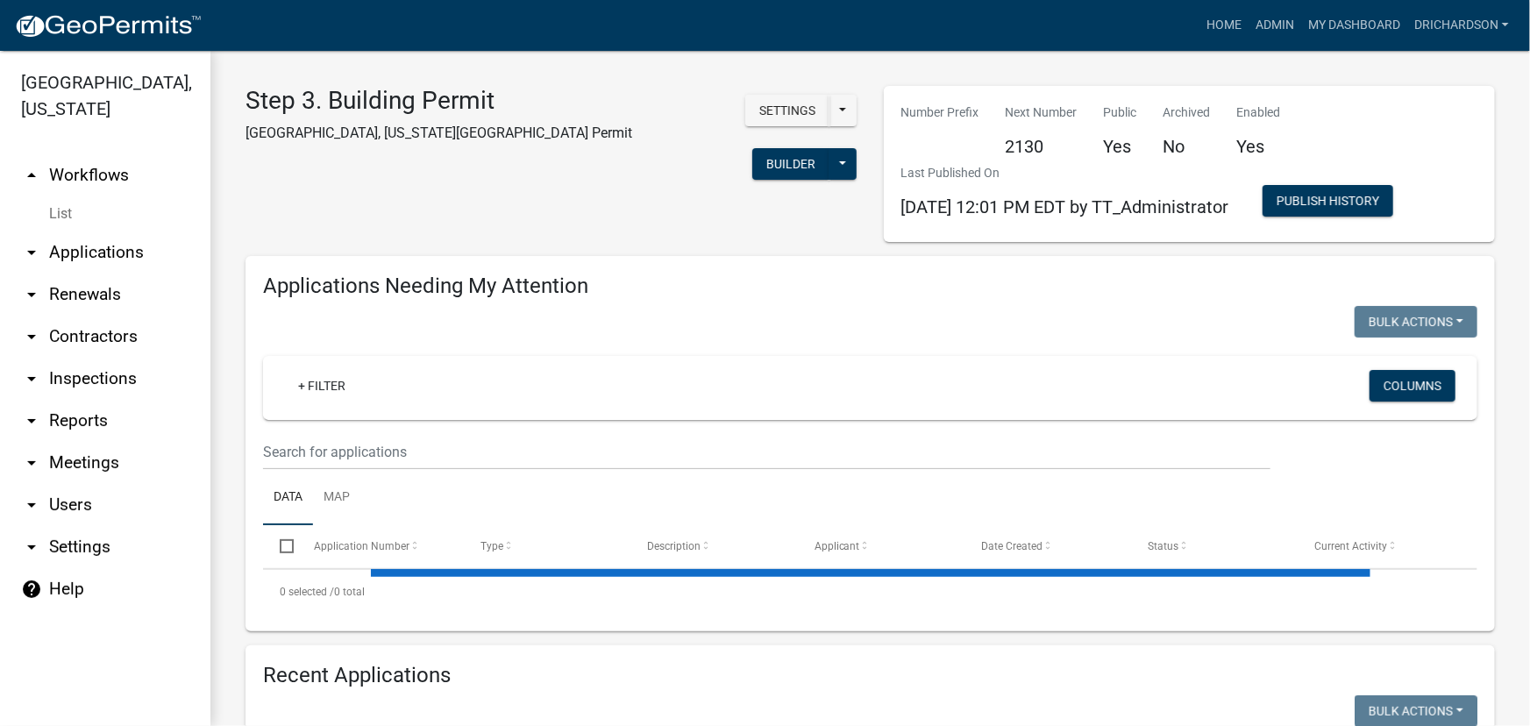
select select "1: 25"
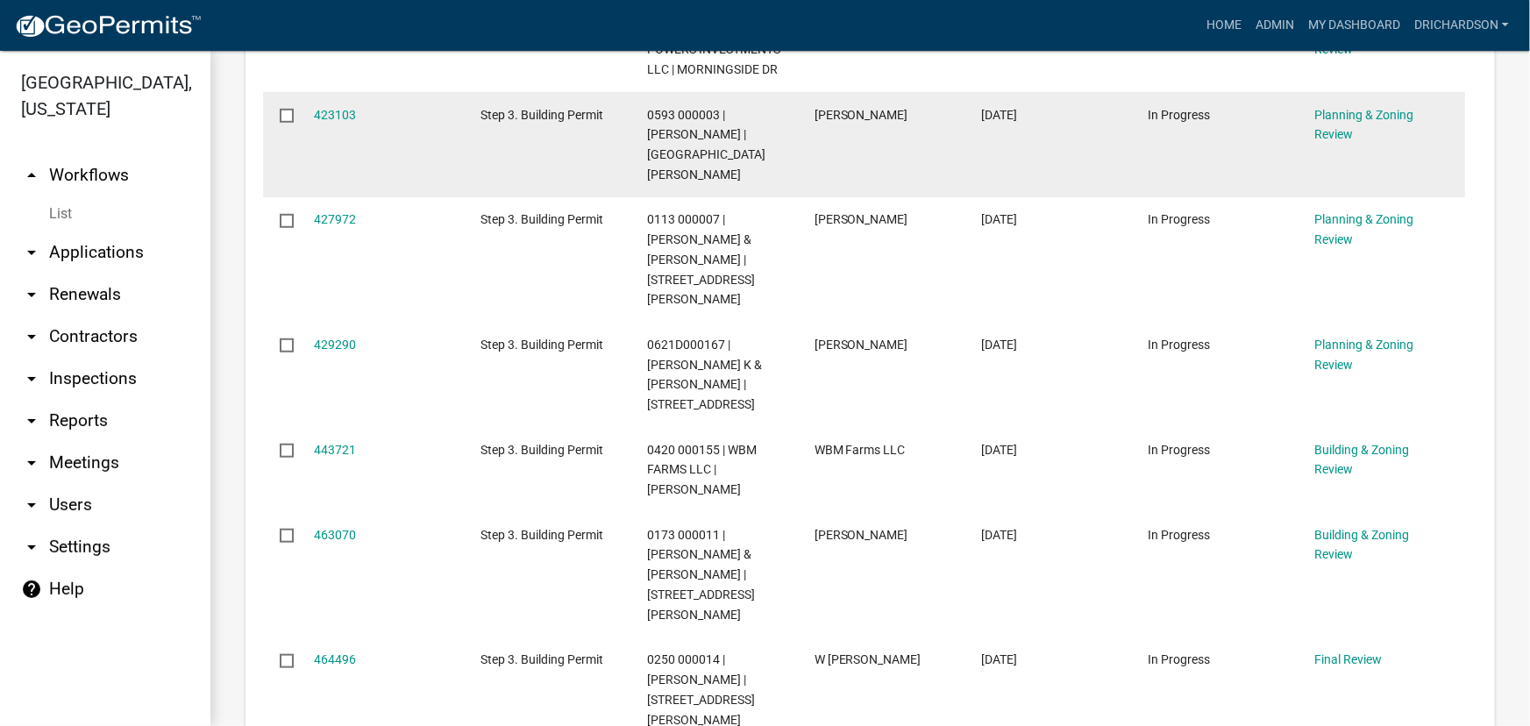
scroll to position [318, 0]
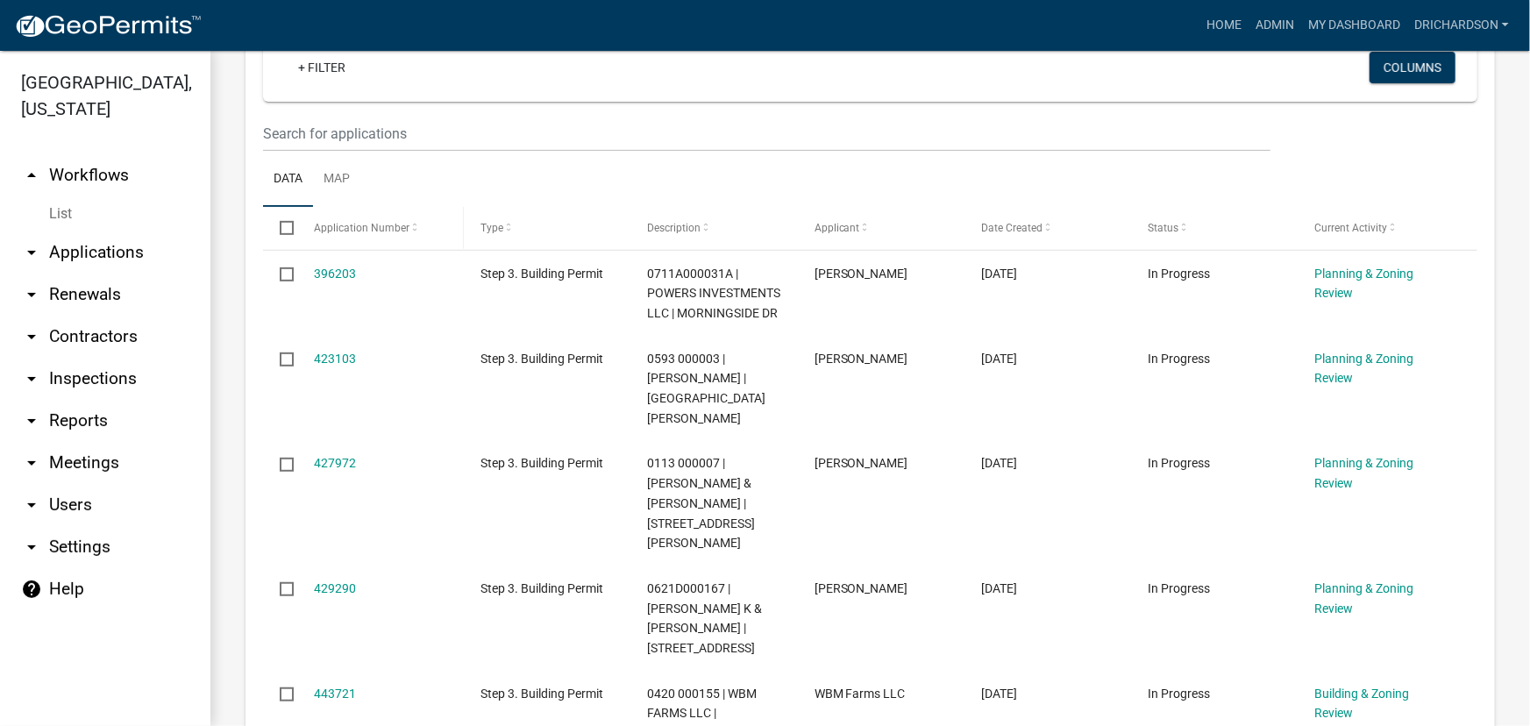
click at [365, 231] on span "Application Number" at bounding box center [362, 228] width 96 height 12
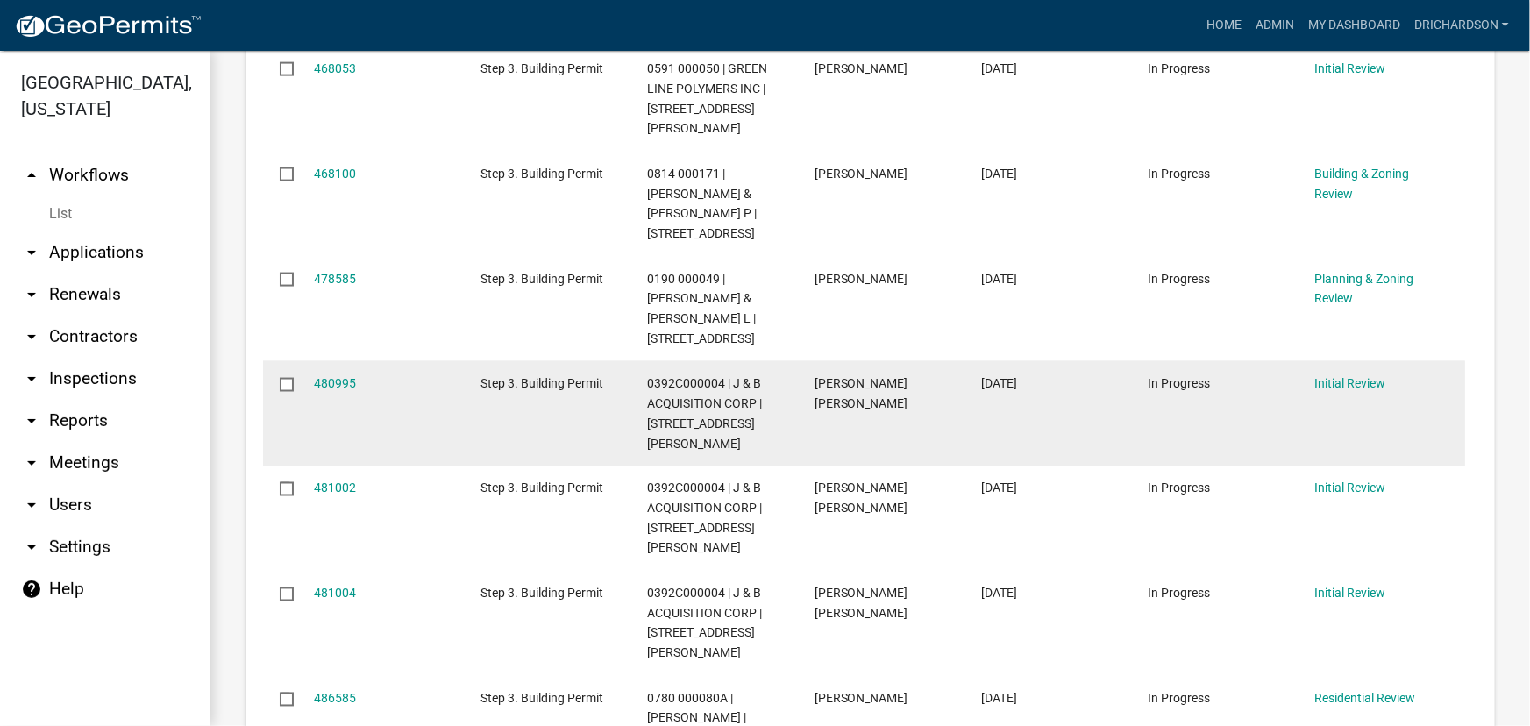
scroll to position [1355, 0]
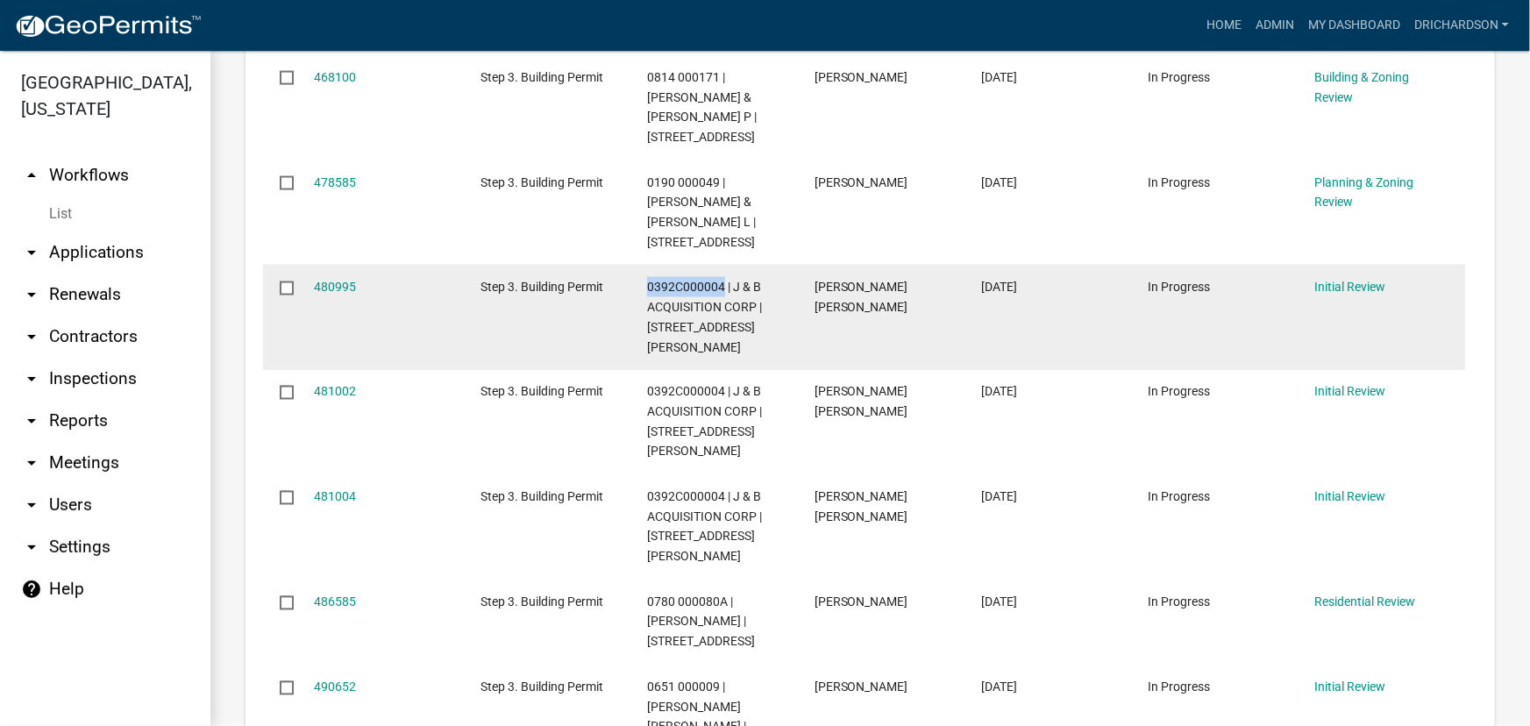
drag, startPoint x: 648, startPoint y: 247, endPoint x: 723, endPoint y: 242, distance: 74.7
click at [723, 280] on span "0392C000004 | J & B ACQUISITION CORP | 195 S DAVIS RD" at bounding box center [704, 317] width 115 height 74
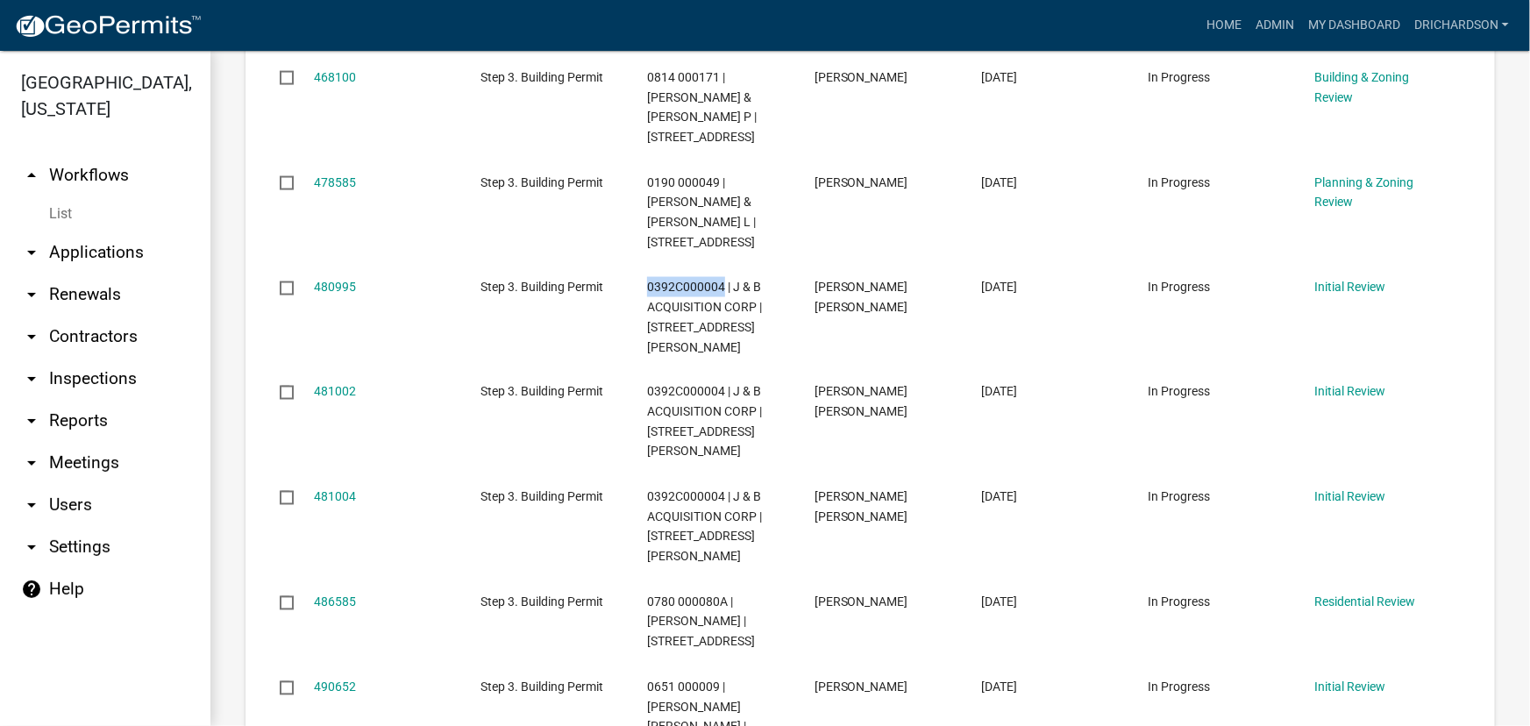
copy span "0392C000004"
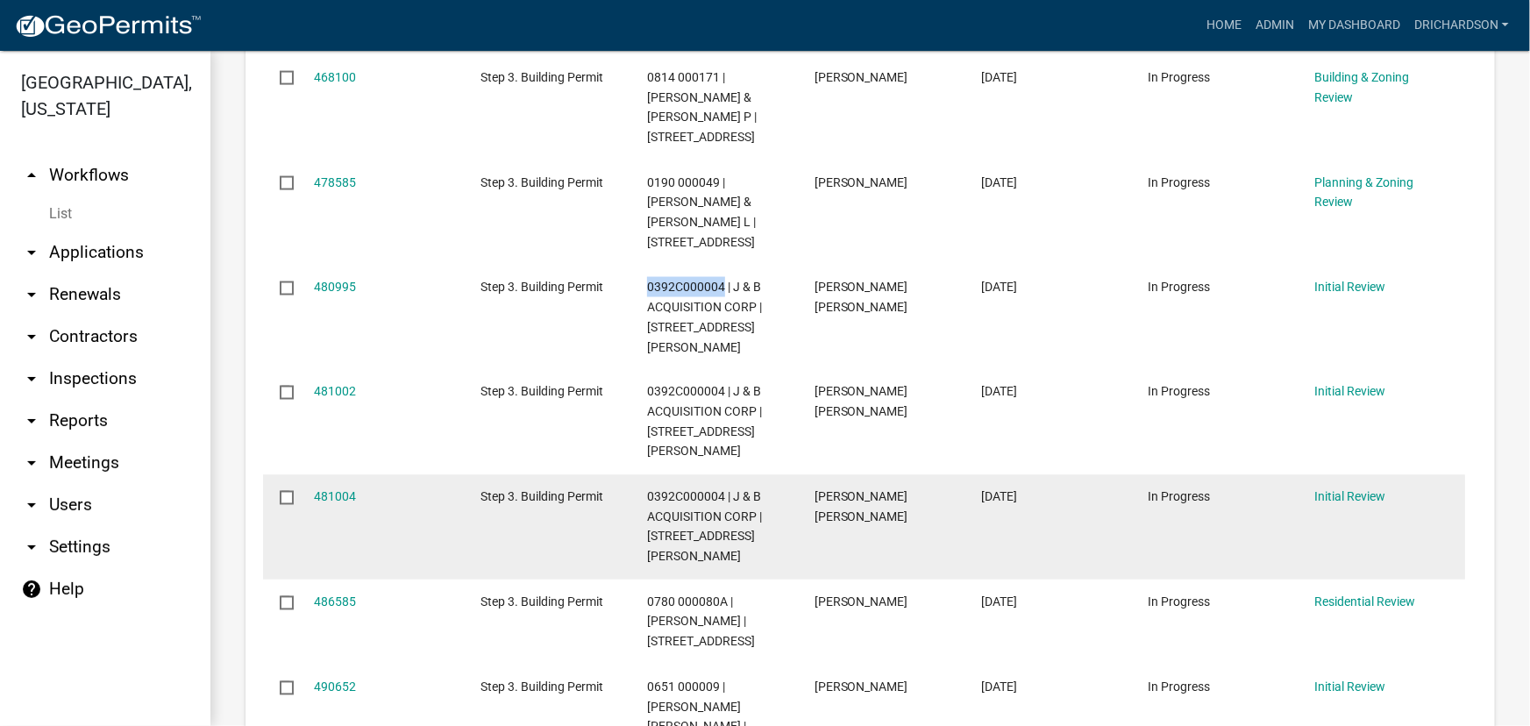
scroll to position [1435, 0]
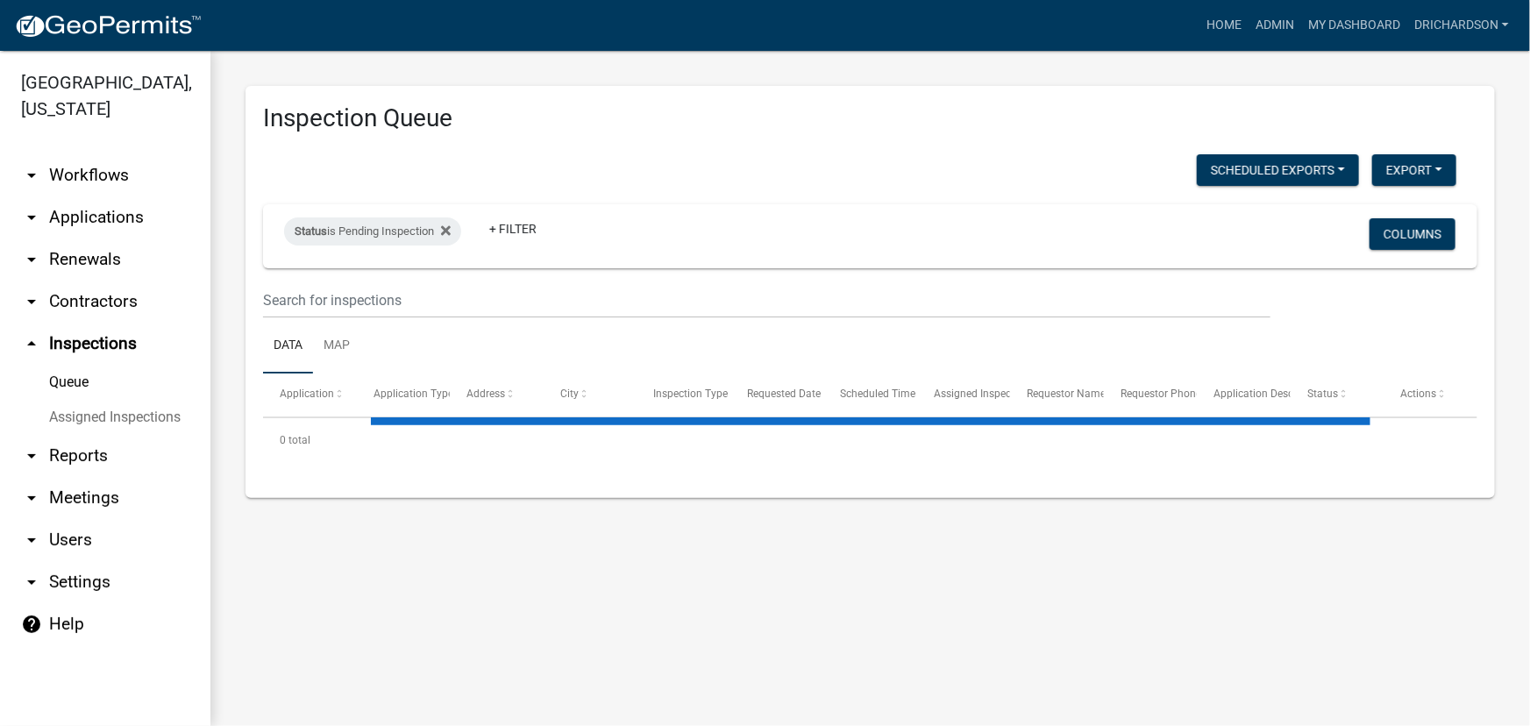
select select "1: 25"
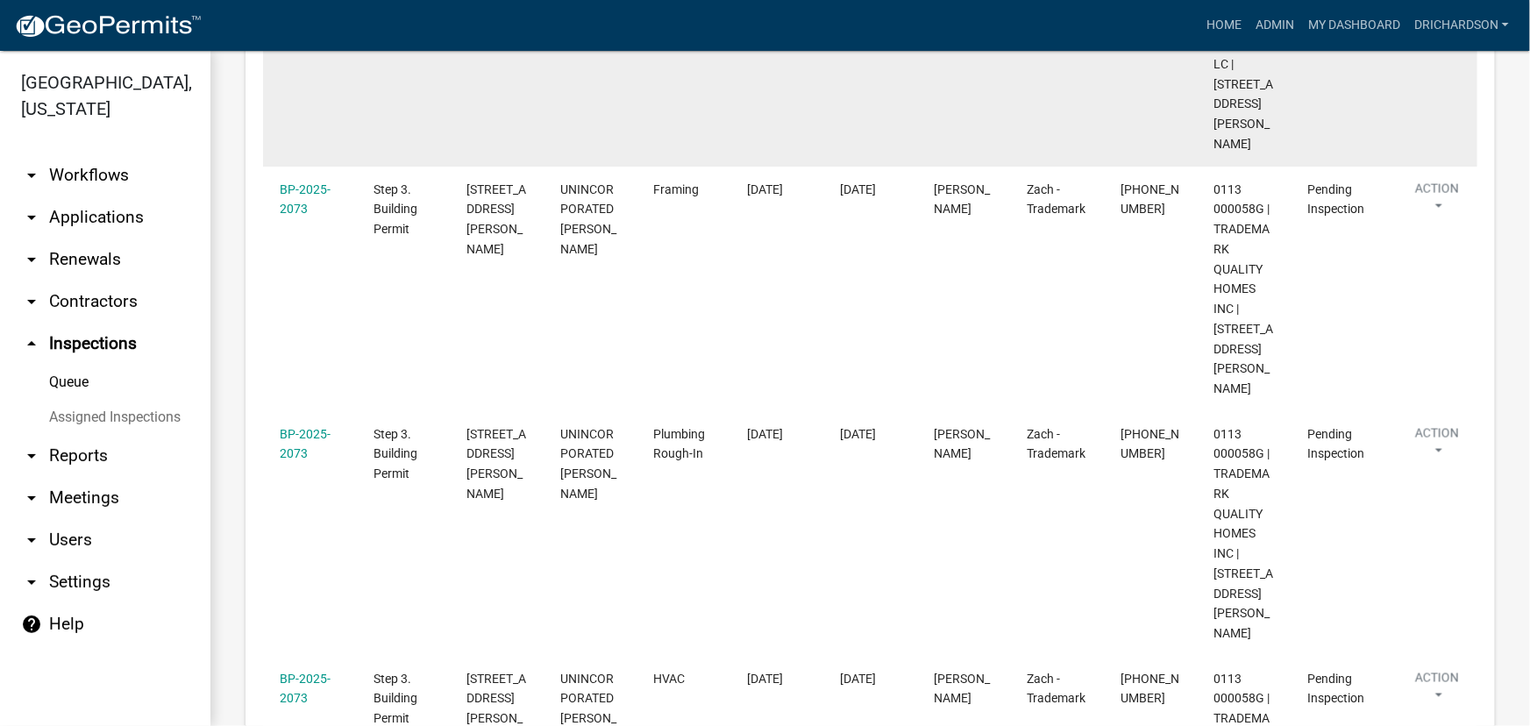
scroll to position [1195, 0]
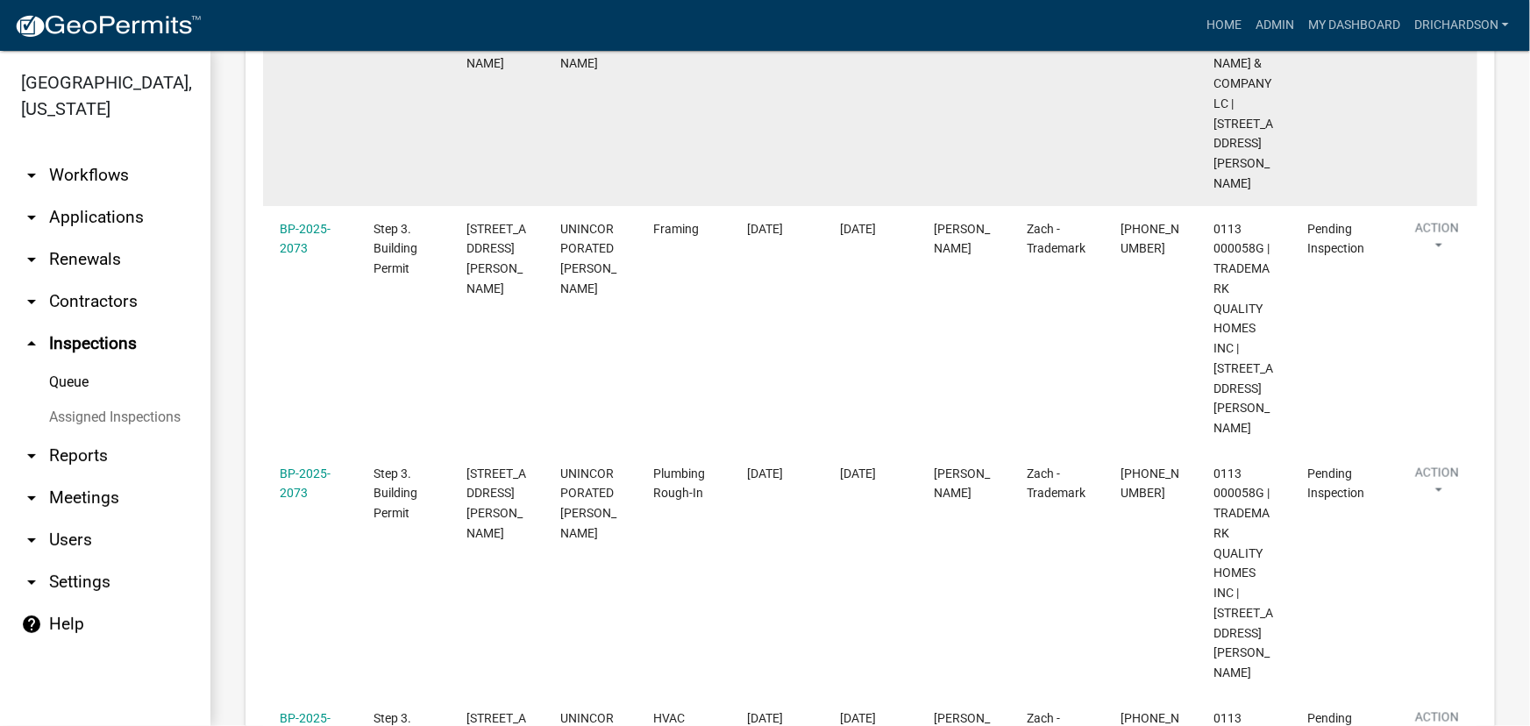
click at [1445, 38] on button "Action" at bounding box center [1437, 16] width 72 height 44
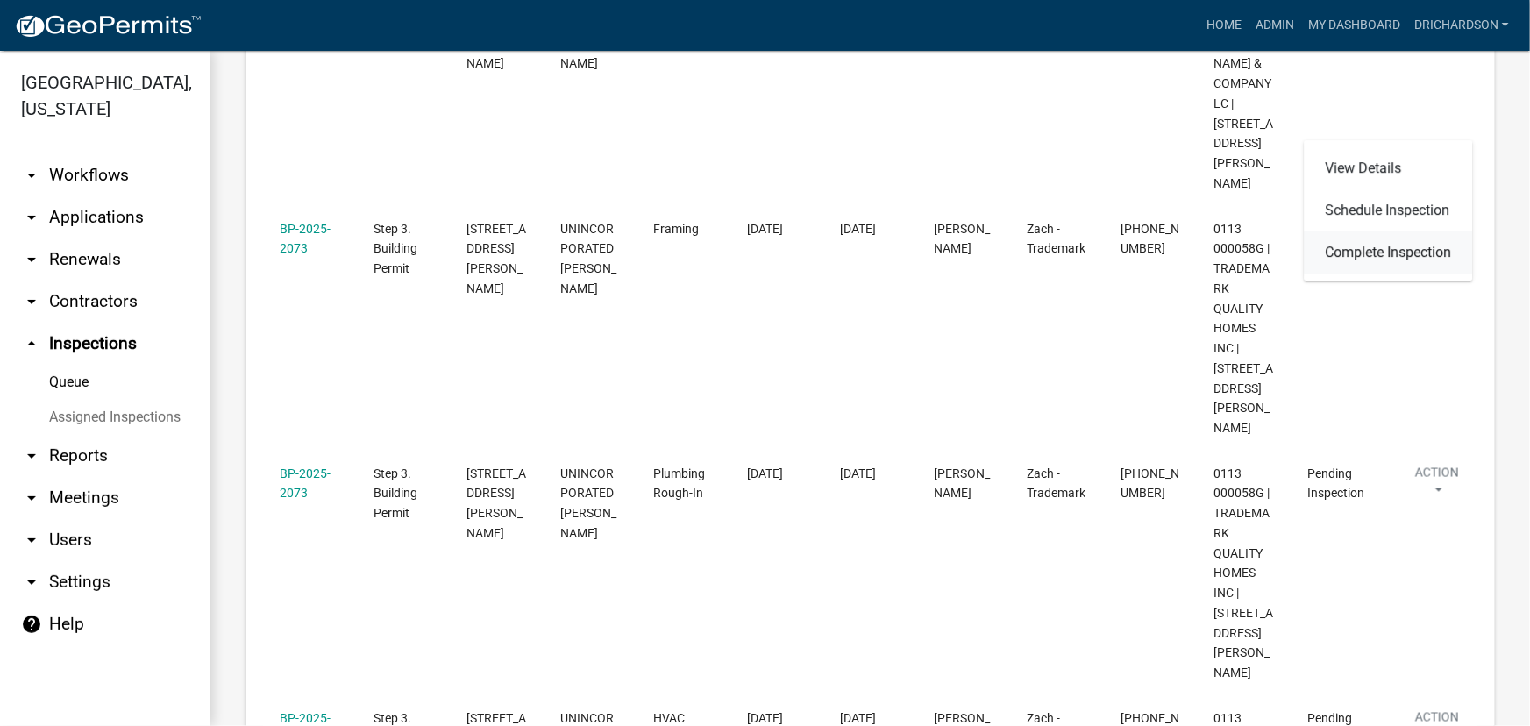
click at [1368, 243] on link "Complete Inspection" at bounding box center [1389, 253] width 168 height 42
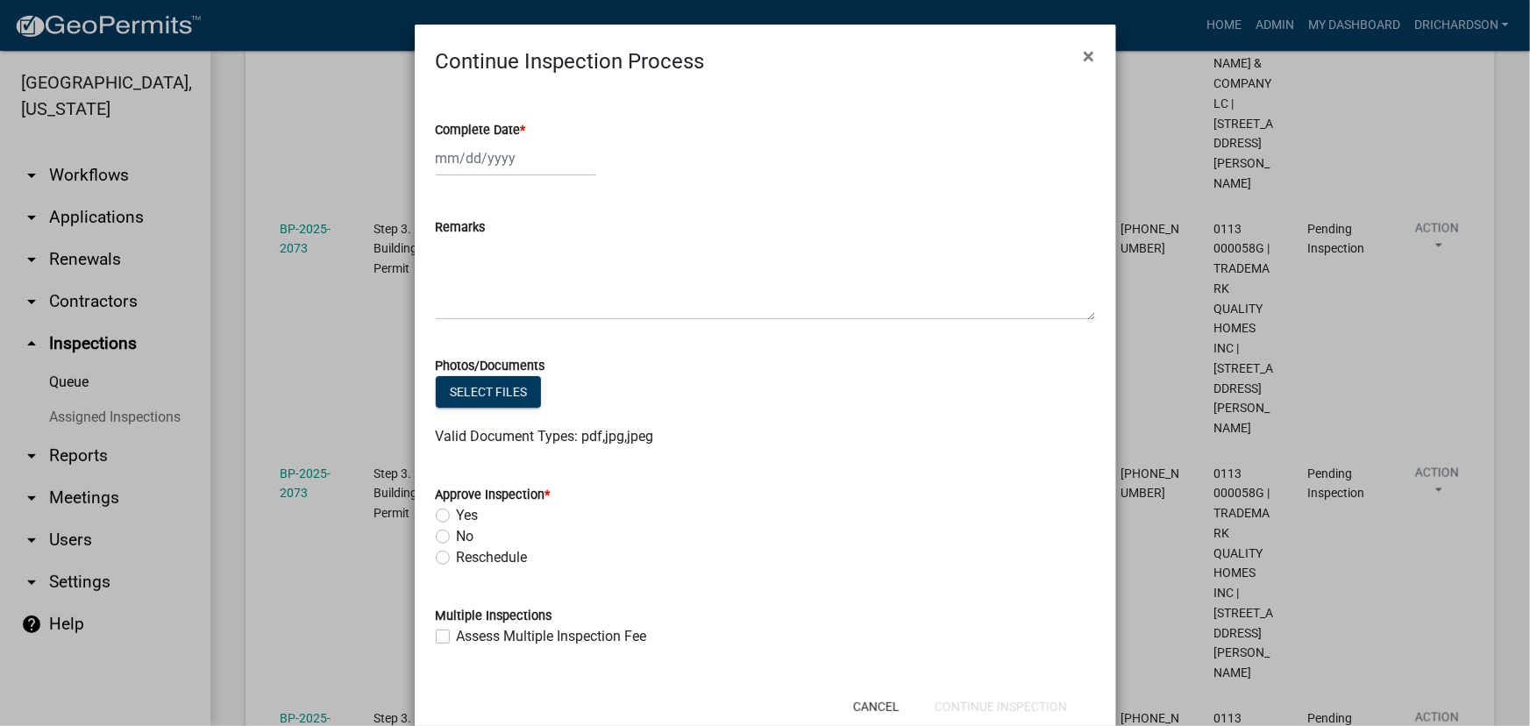
click at [481, 142] on div at bounding box center [516, 158] width 160 height 36
select select "10"
select select "2025"
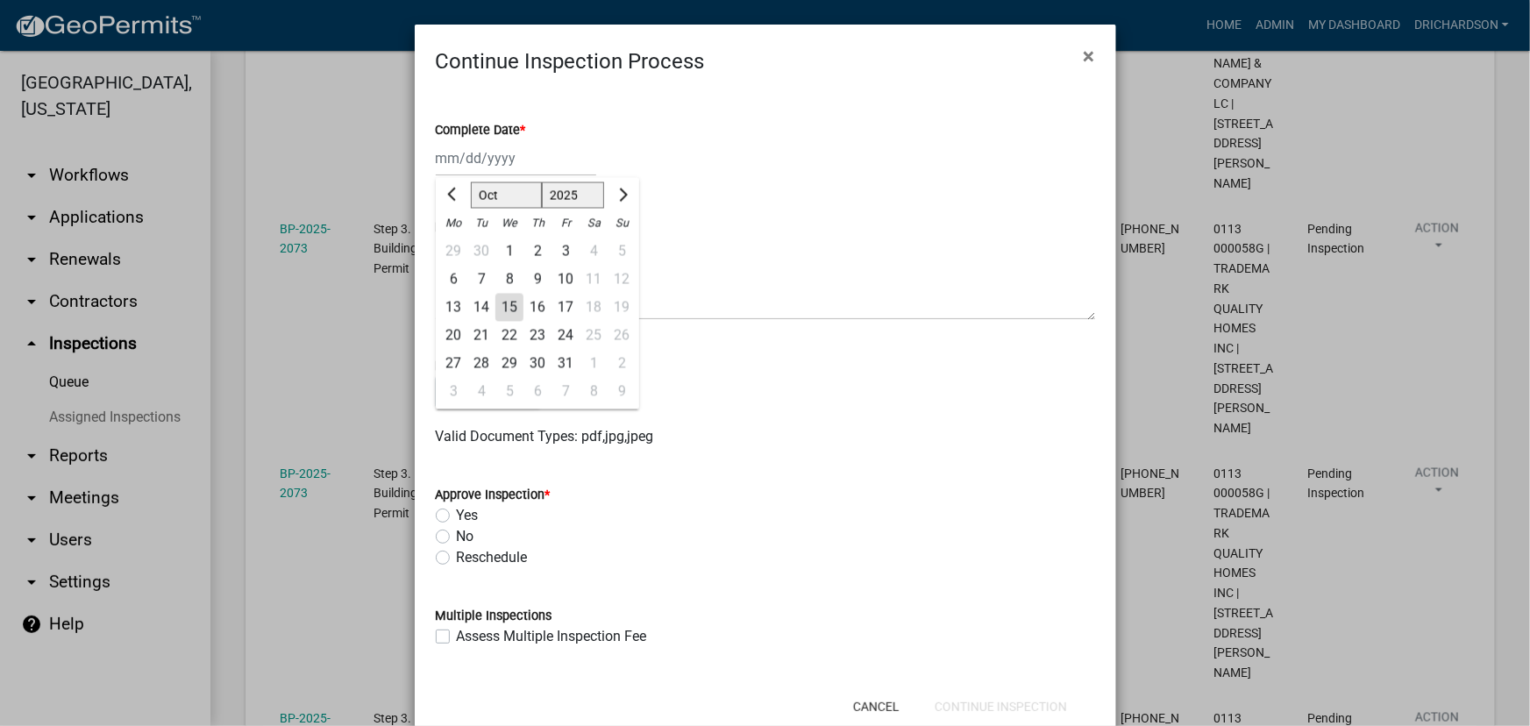
click at [508, 308] on div "15" at bounding box center [510, 308] width 28 height 28
type input "[DATE]"
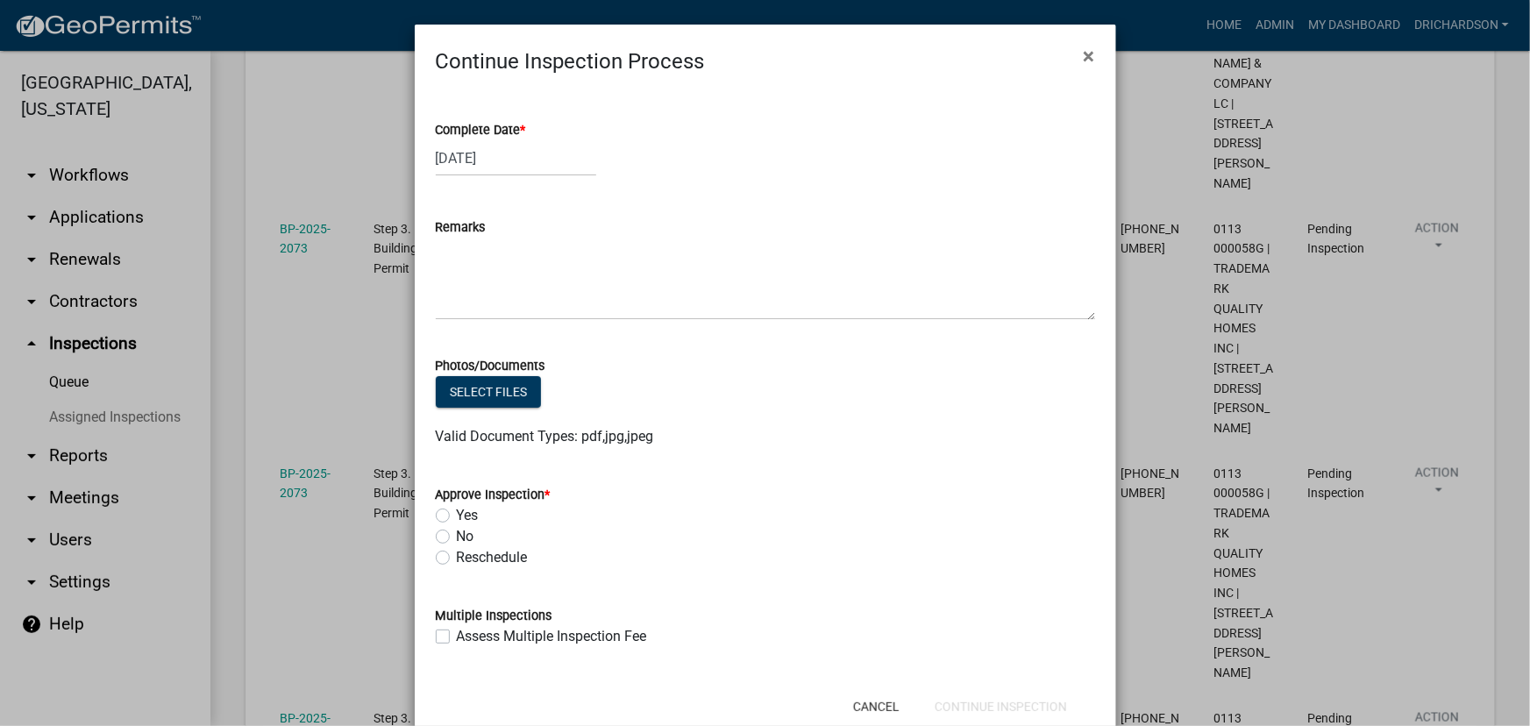
click at [457, 518] on label "Yes" at bounding box center [468, 515] width 22 height 21
click at [457, 517] on input "Yes" at bounding box center [462, 510] width 11 height 11
radio input "true"
click at [998, 701] on button "Continue Inspection" at bounding box center [1001, 707] width 160 height 32
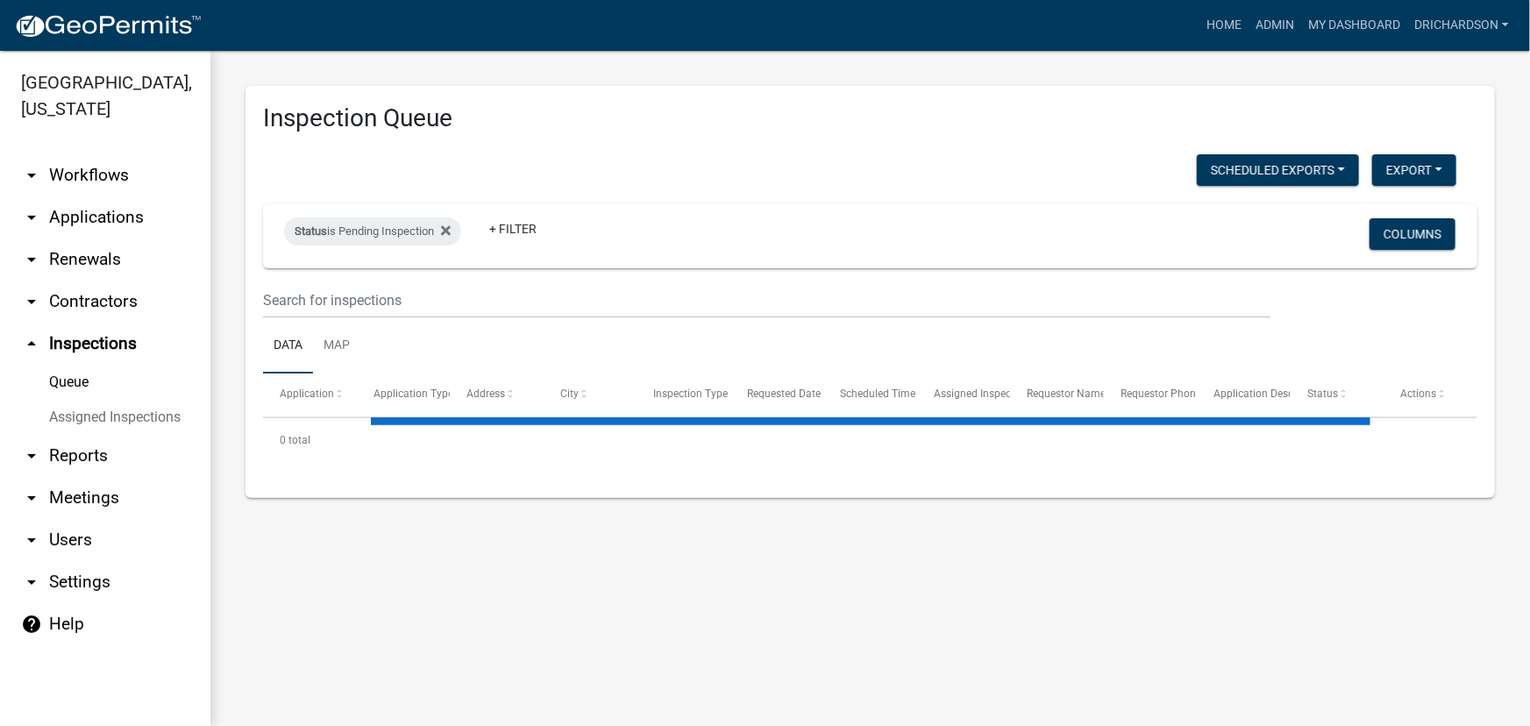
select select "1: 25"
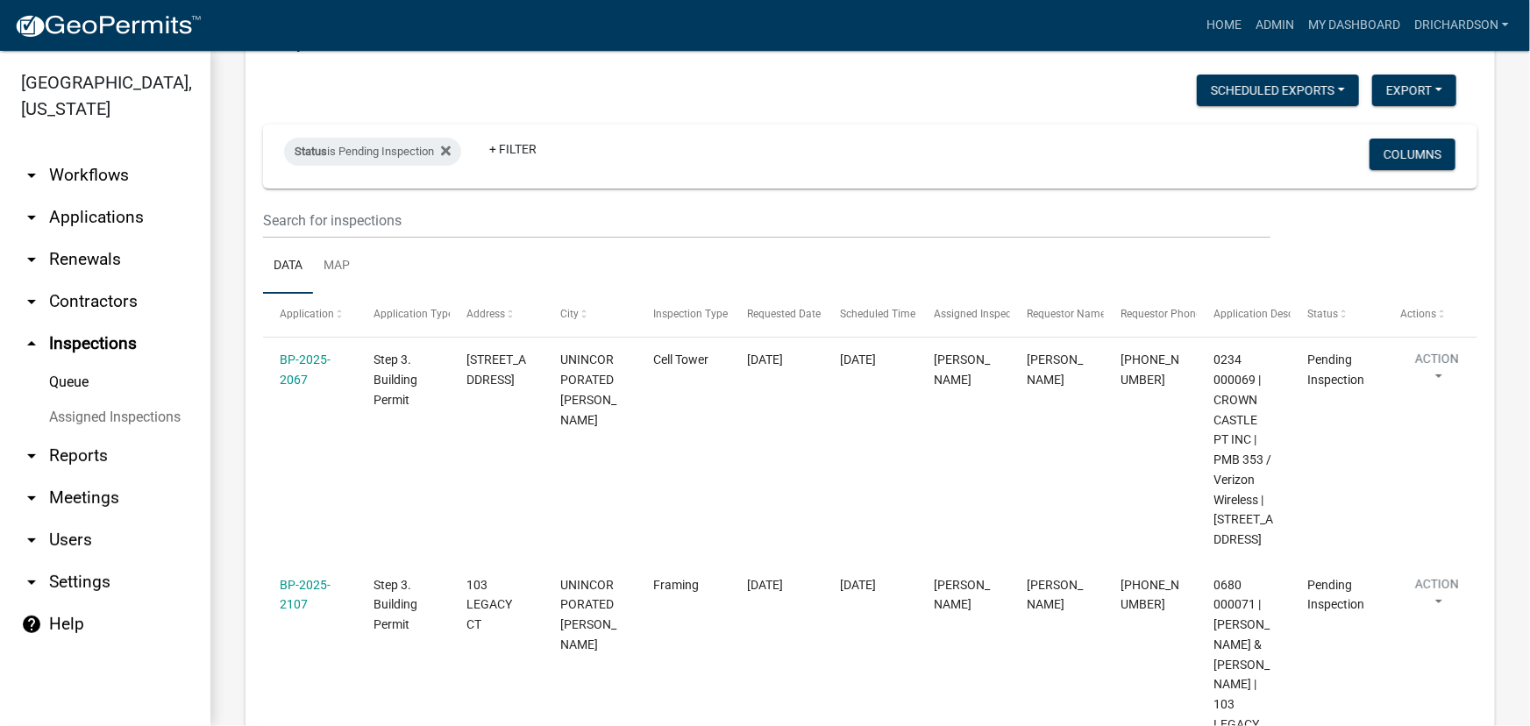
scroll to position [79, 0]
click at [959, 307] on div "Assigned Inspector" at bounding box center [964, 316] width 60 height 18
click at [966, 311] on span "Assigned Inspector" at bounding box center [979, 315] width 90 height 12
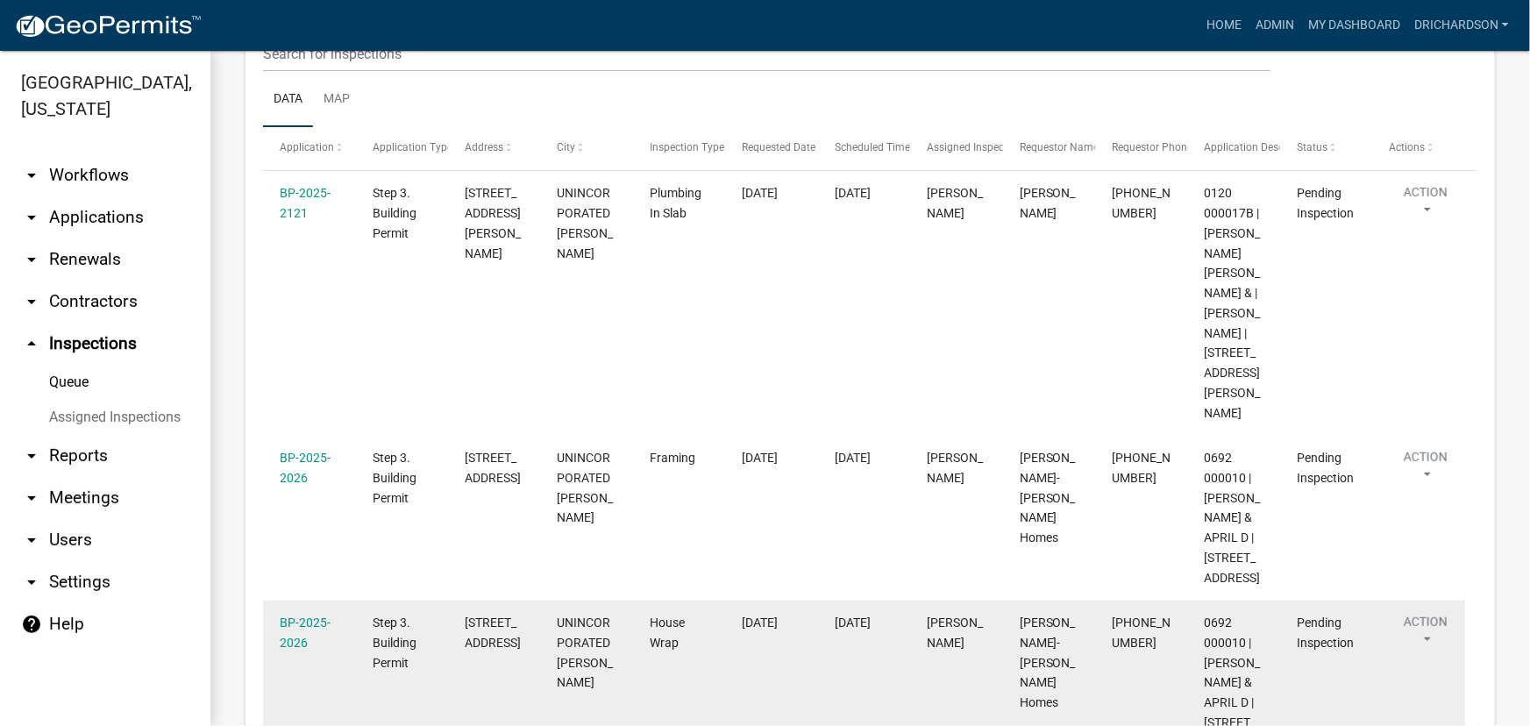
scroll to position [239, 0]
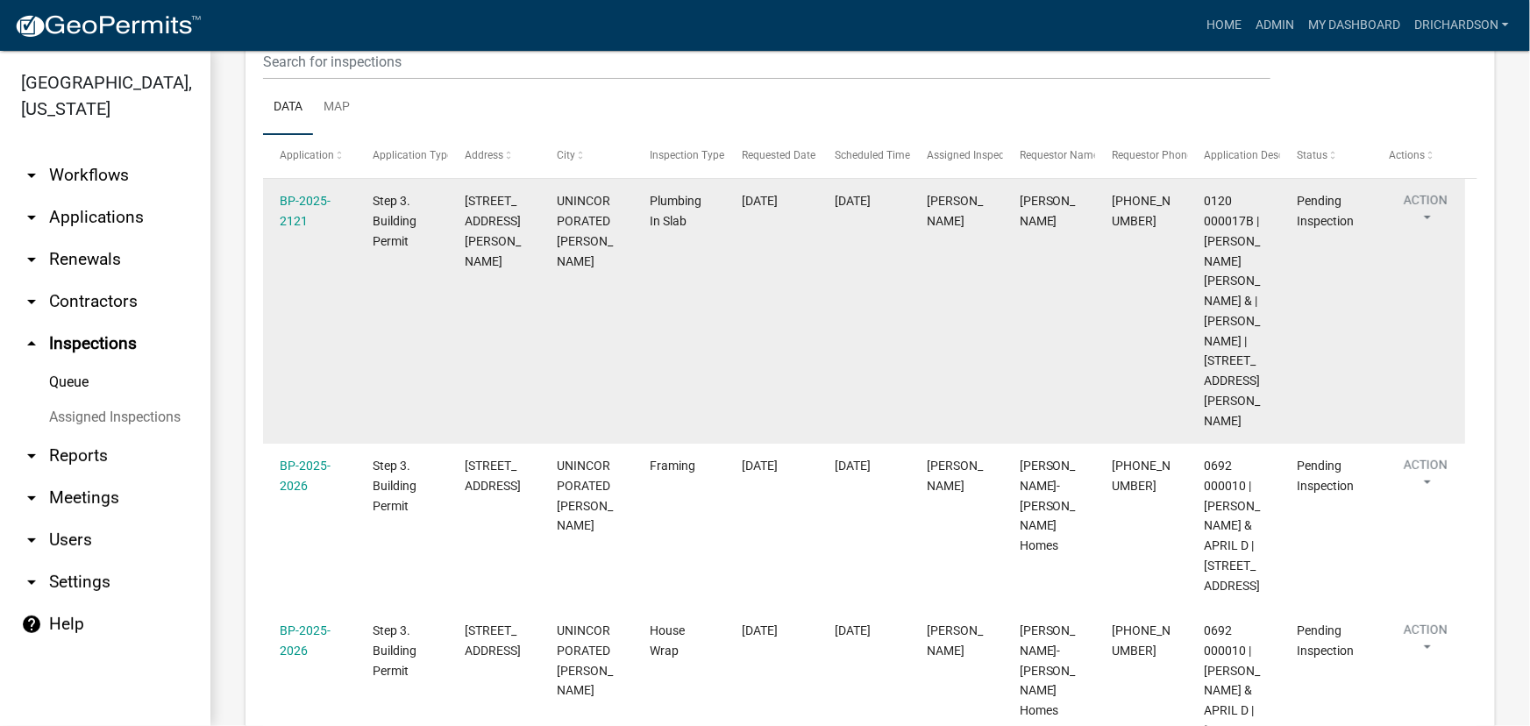
click at [1432, 207] on button "Action" at bounding box center [1426, 213] width 72 height 44
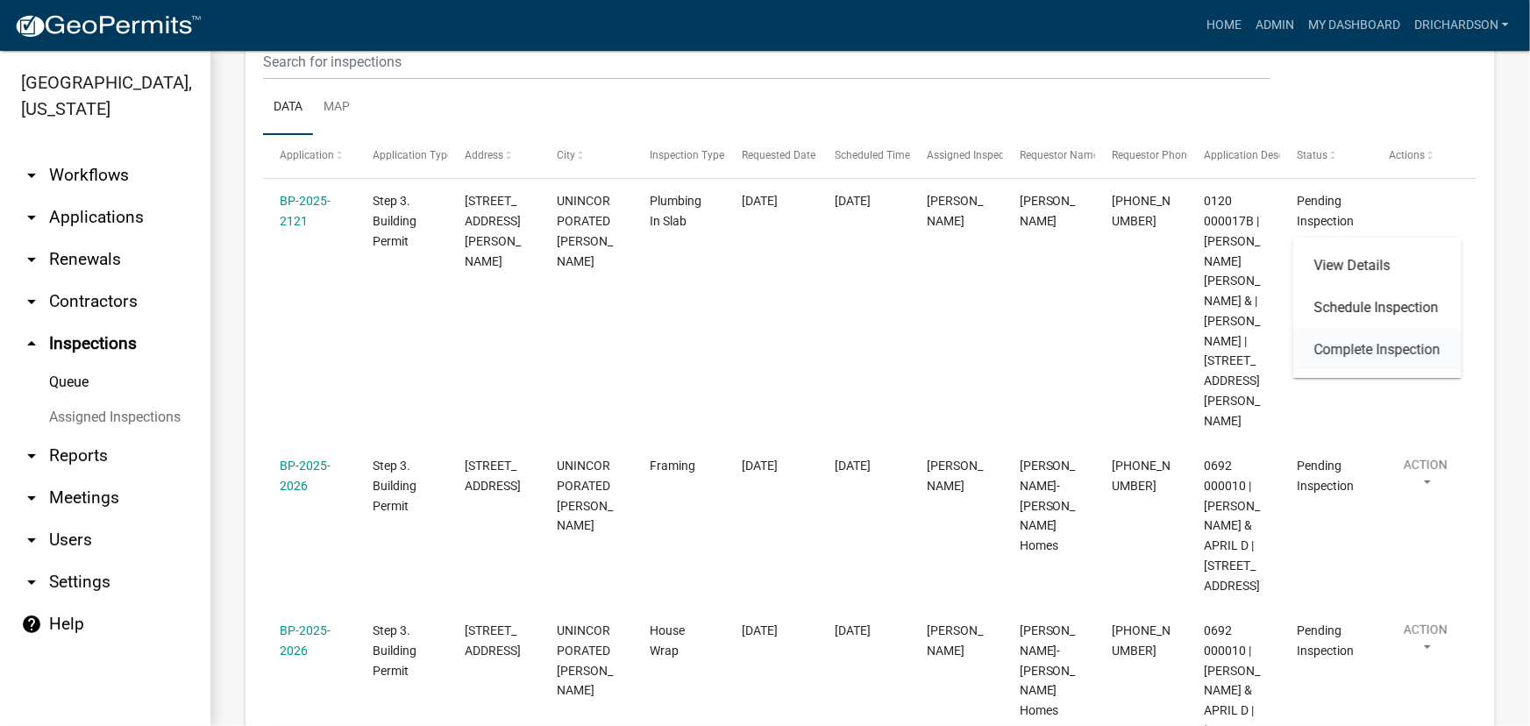
click at [1375, 353] on link "Complete Inspection" at bounding box center [1378, 350] width 168 height 42
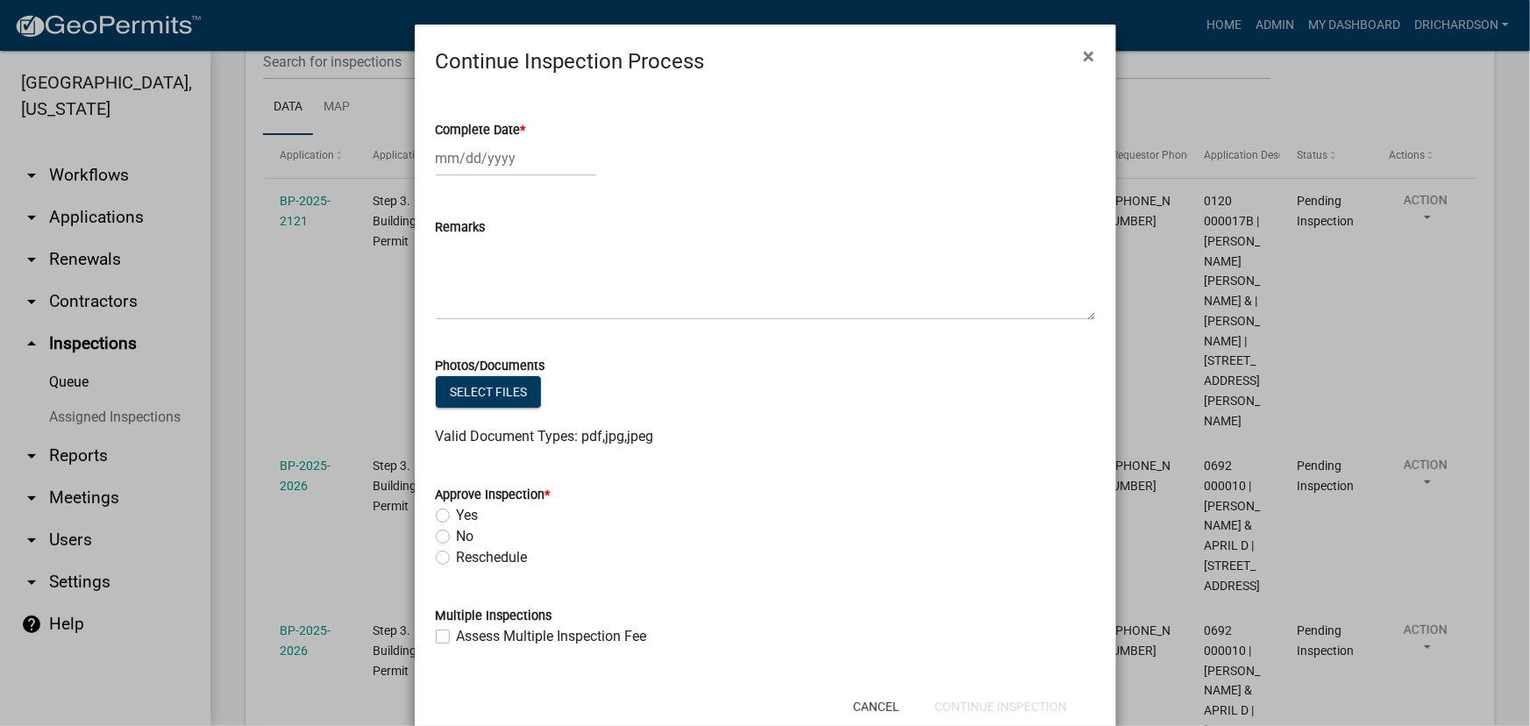
click at [480, 158] on div at bounding box center [516, 158] width 160 height 36
select select "10"
select select "2025"
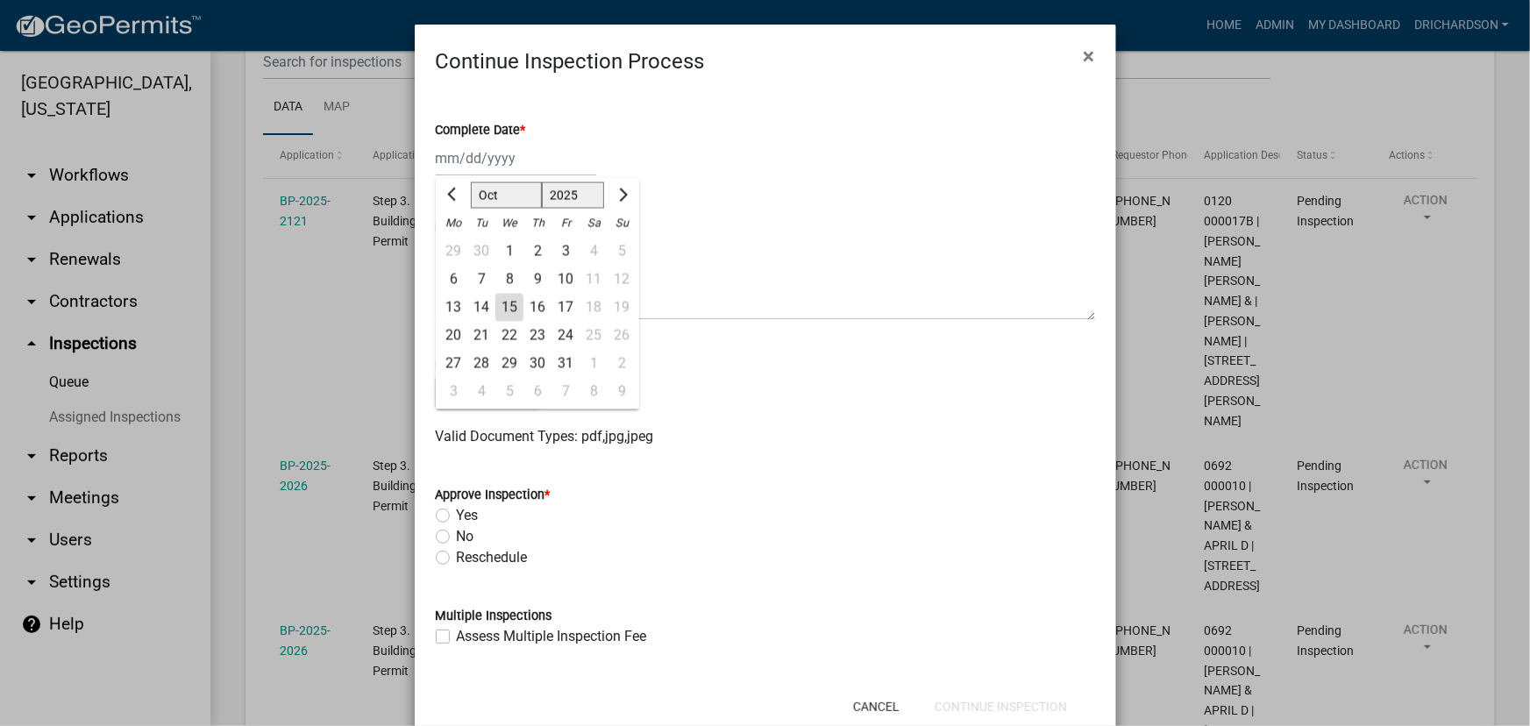
click at [504, 302] on div "15" at bounding box center [510, 308] width 28 height 28
type input "10/15/2025"
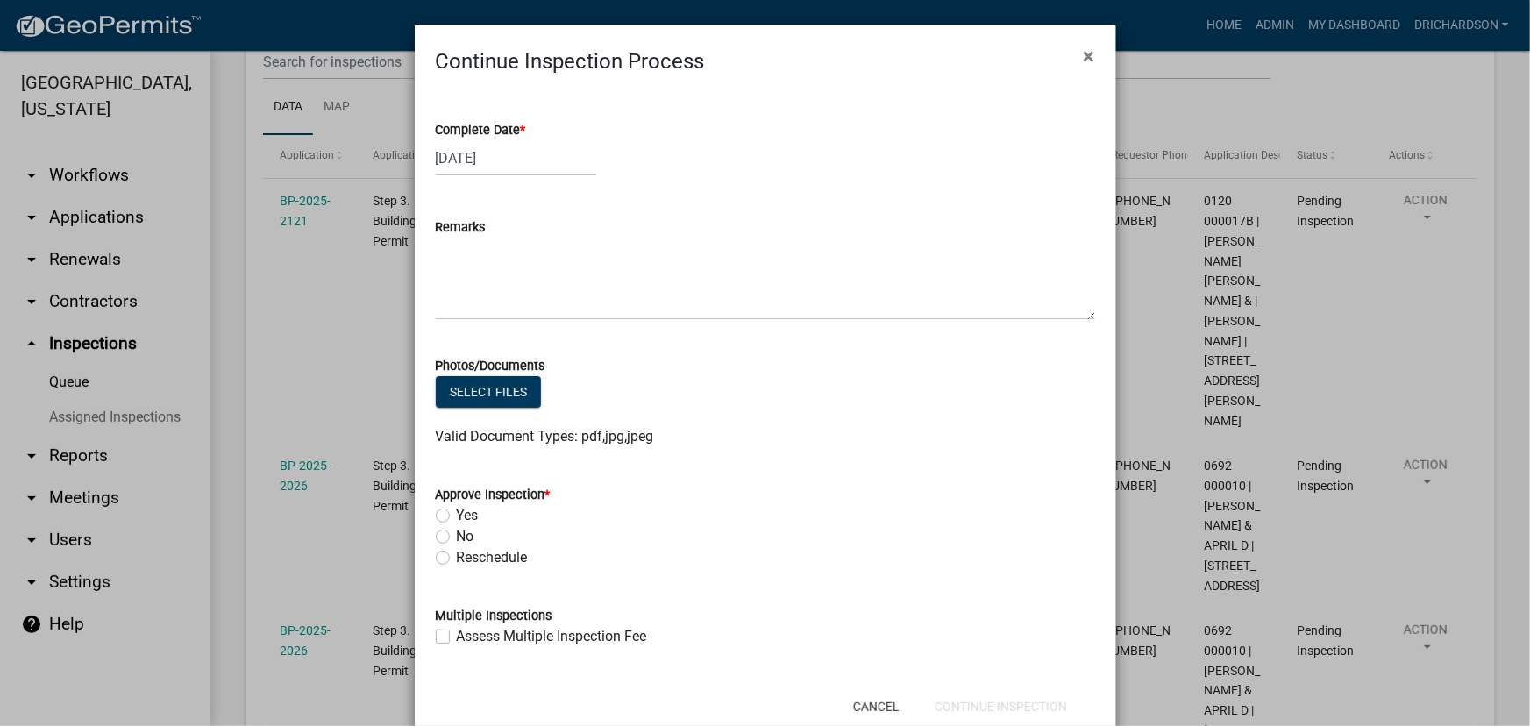
drag, startPoint x: 438, startPoint y: 512, endPoint x: 452, endPoint y: 512, distance: 14.0
click at [457, 512] on label "Yes" at bounding box center [468, 515] width 22 height 21
click at [457, 512] on input "Yes" at bounding box center [462, 510] width 11 height 11
radio input "true"
click at [1029, 704] on button "Continue Inspection" at bounding box center [1001, 707] width 160 height 32
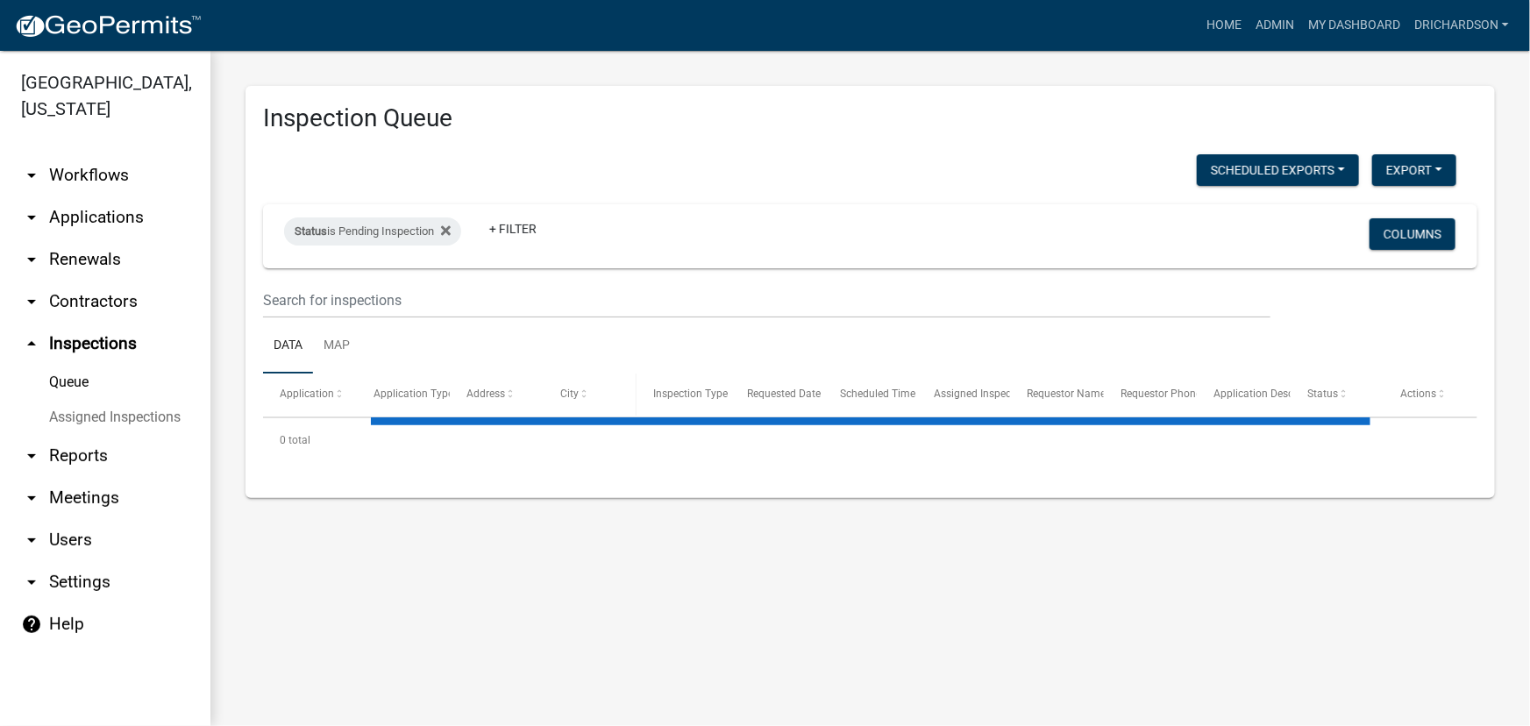
select select "1: 25"
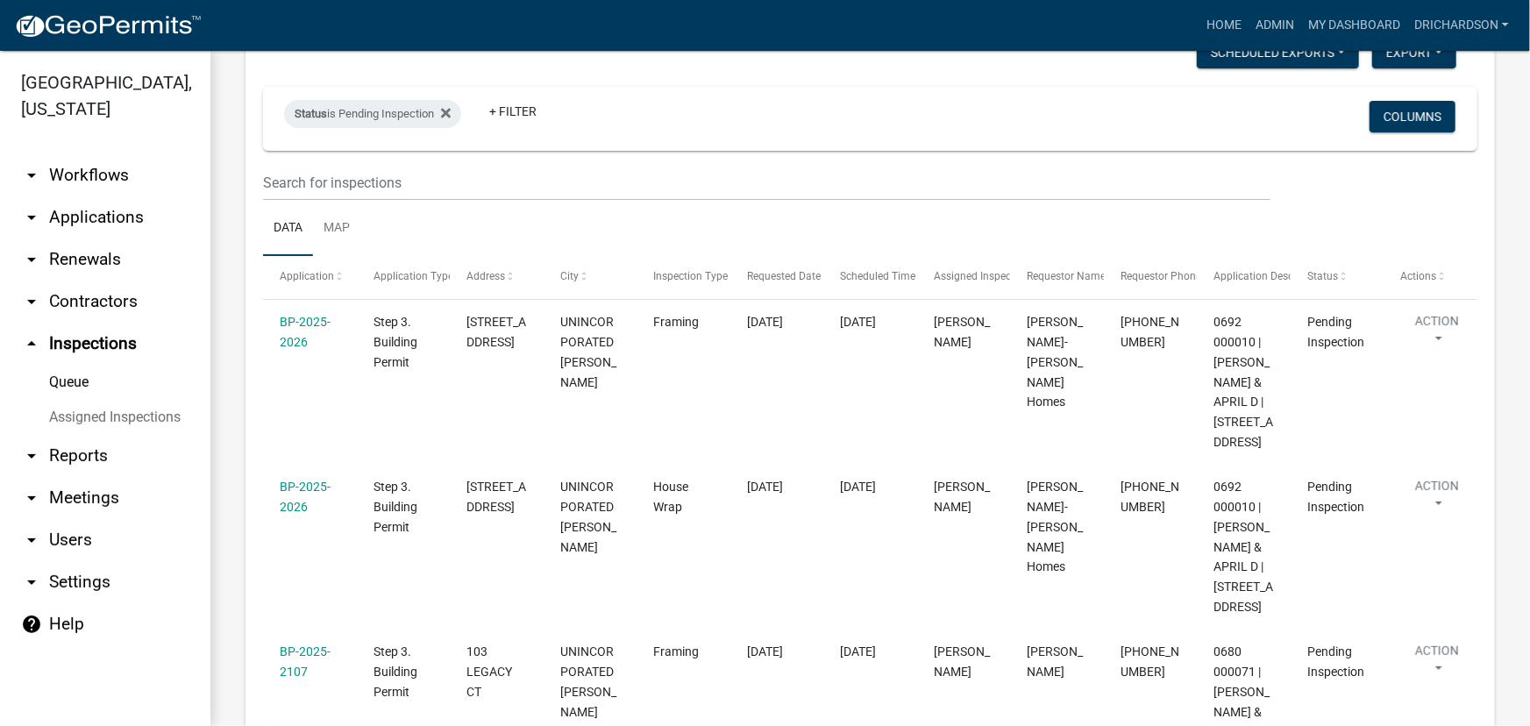
scroll to position [318, 0]
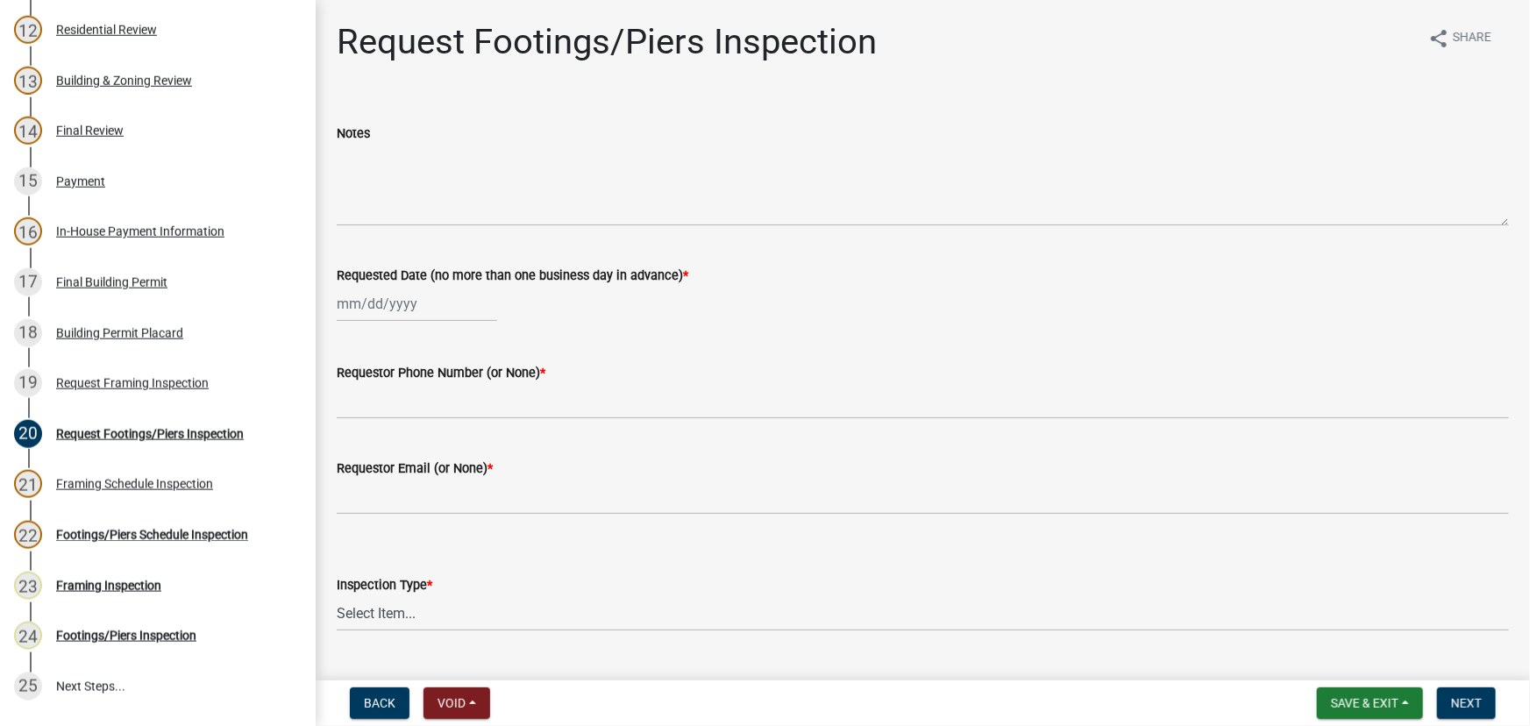
click at [403, 295] on div at bounding box center [417, 304] width 160 height 36
select select "10"
select select "2025"
click at [406, 448] on div "15" at bounding box center [410, 453] width 28 height 28
type input "[DATE]"
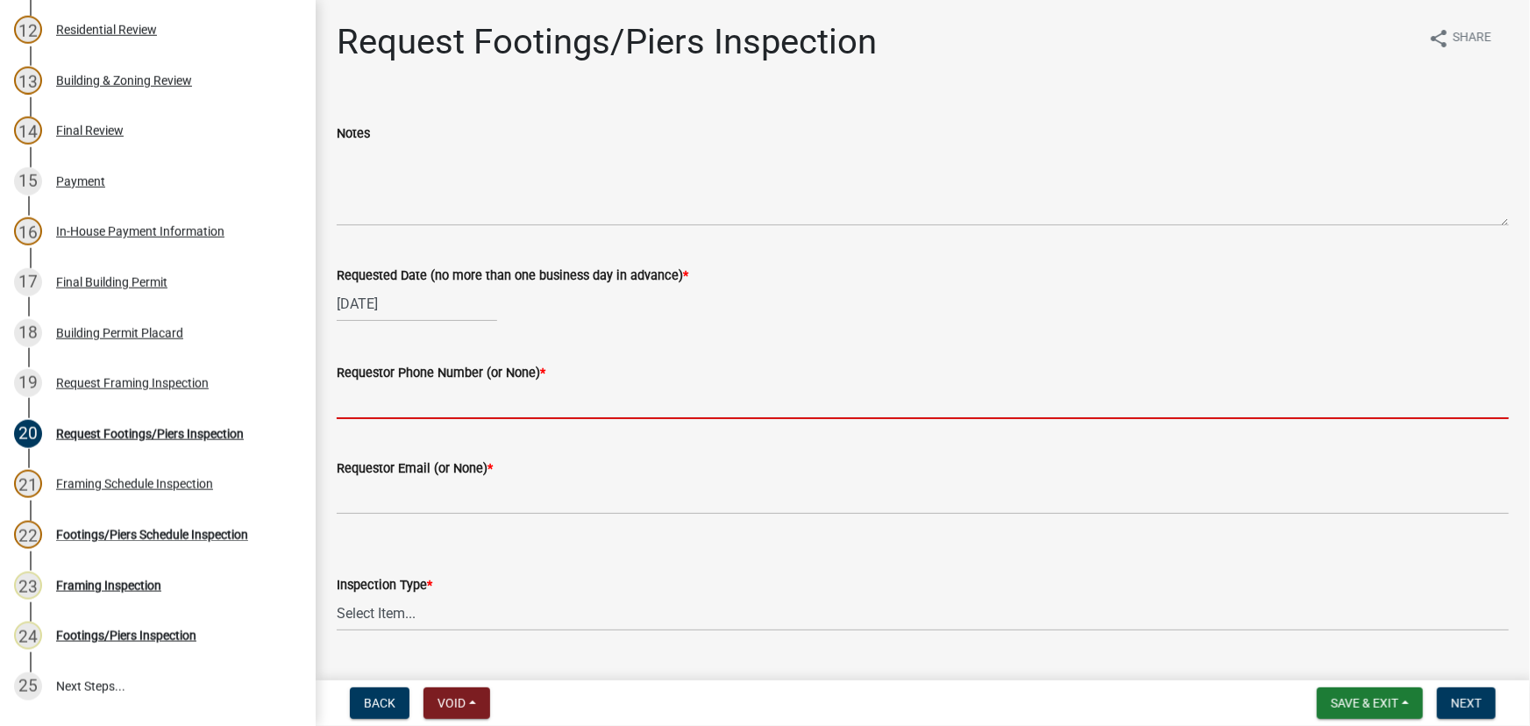
click at [385, 408] on input "Requestor Phone Number (or None) *" at bounding box center [923, 401] width 1173 height 36
type input "none"
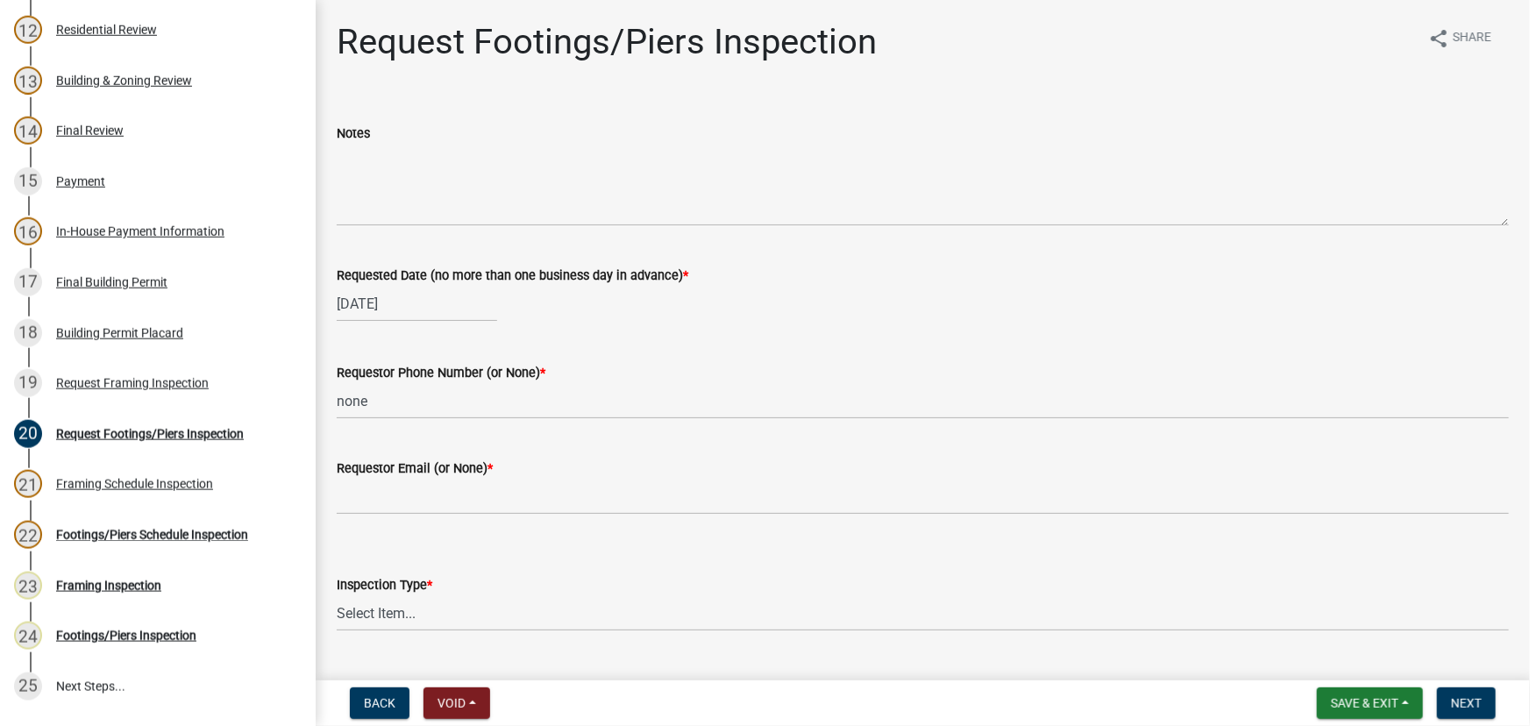
click at [394, 522] on wm-data-entity-input "Requestor Email (or None) *" at bounding box center [923, 481] width 1173 height 96
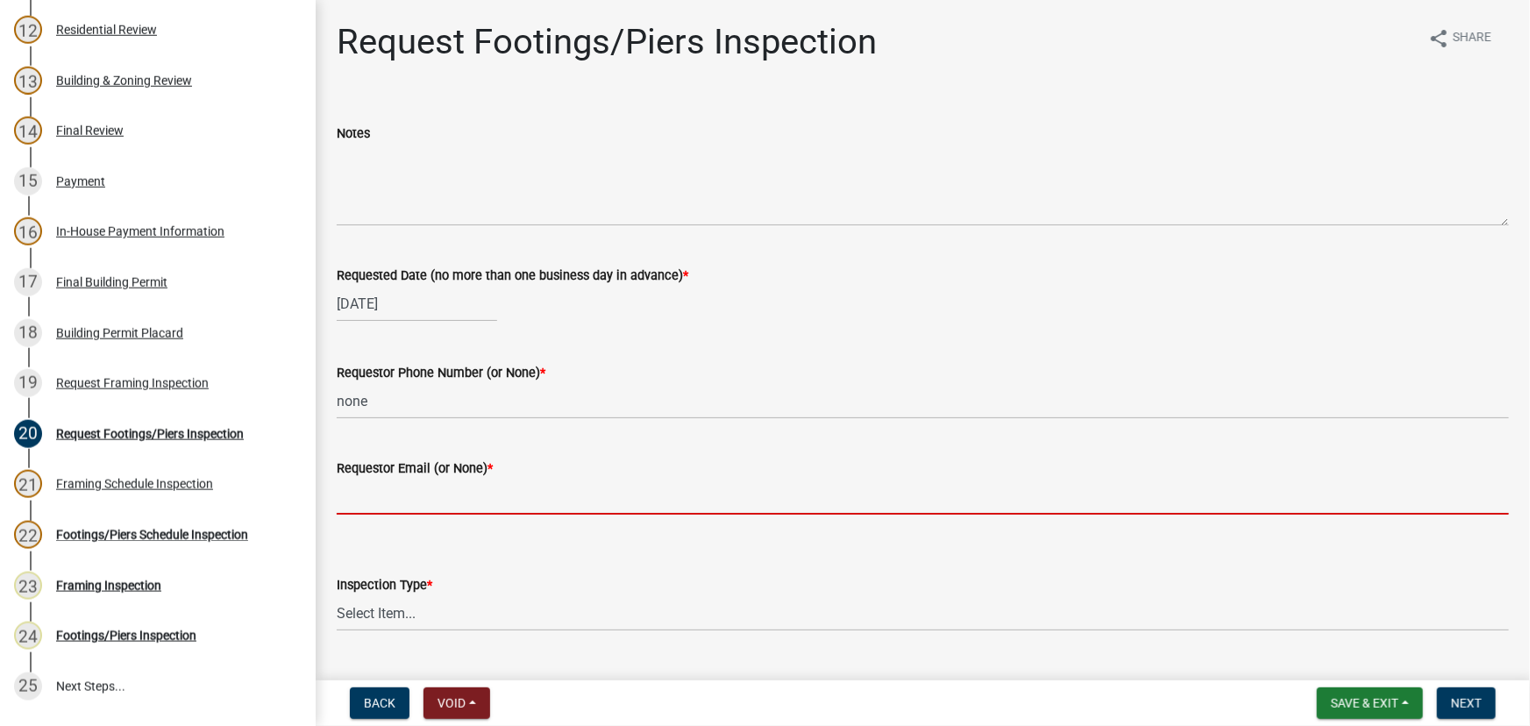
click at [405, 510] on input "Requestor Email (or None) *" at bounding box center [923, 497] width 1173 height 36
type input "none"
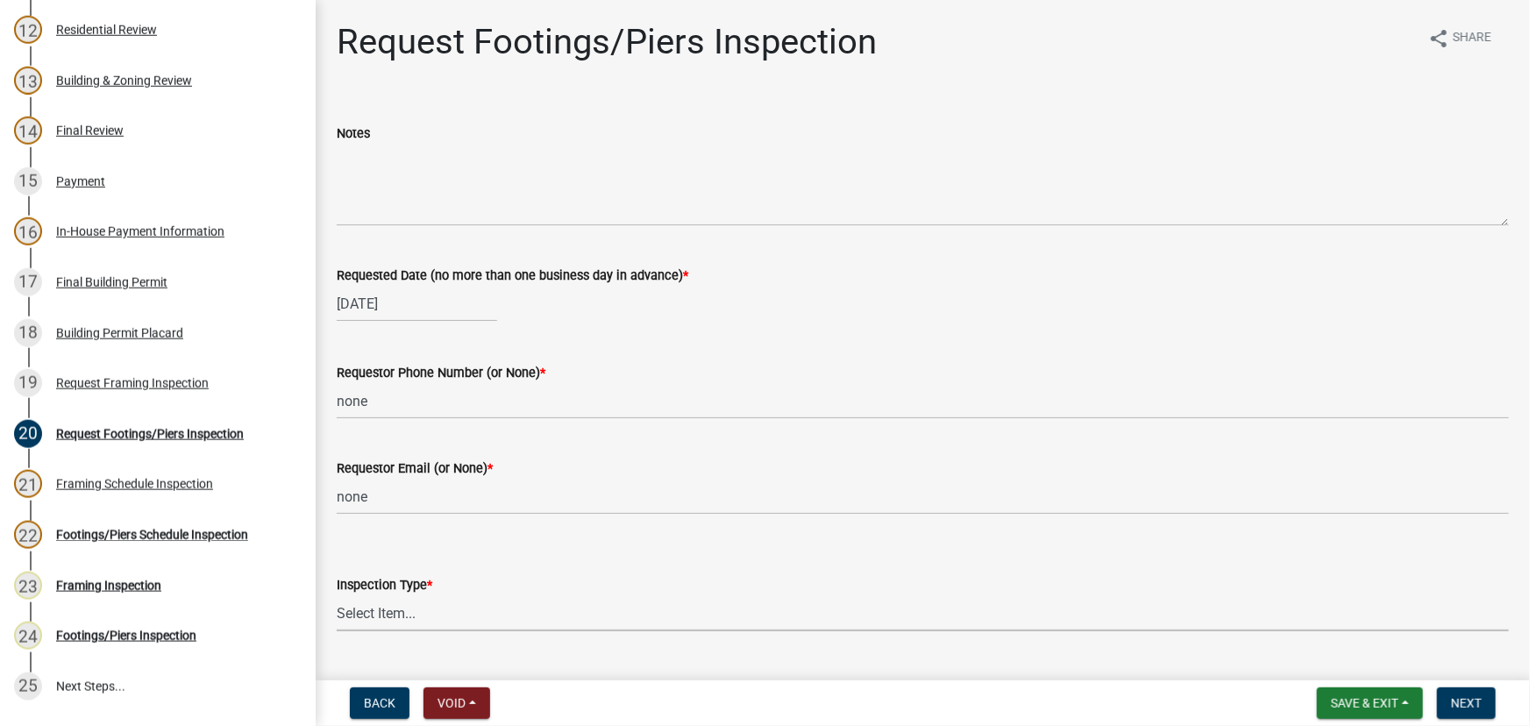
click at [399, 623] on select "Select Item... Footings/Piers" at bounding box center [923, 613] width 1173 height 36
click at [337, 595] on select "Select Item... Footings/Piers" at bounding box center [923, 613] width 1173 height 36
select select "c3b24c34-84dc-4df5-998e-4aae79418446"
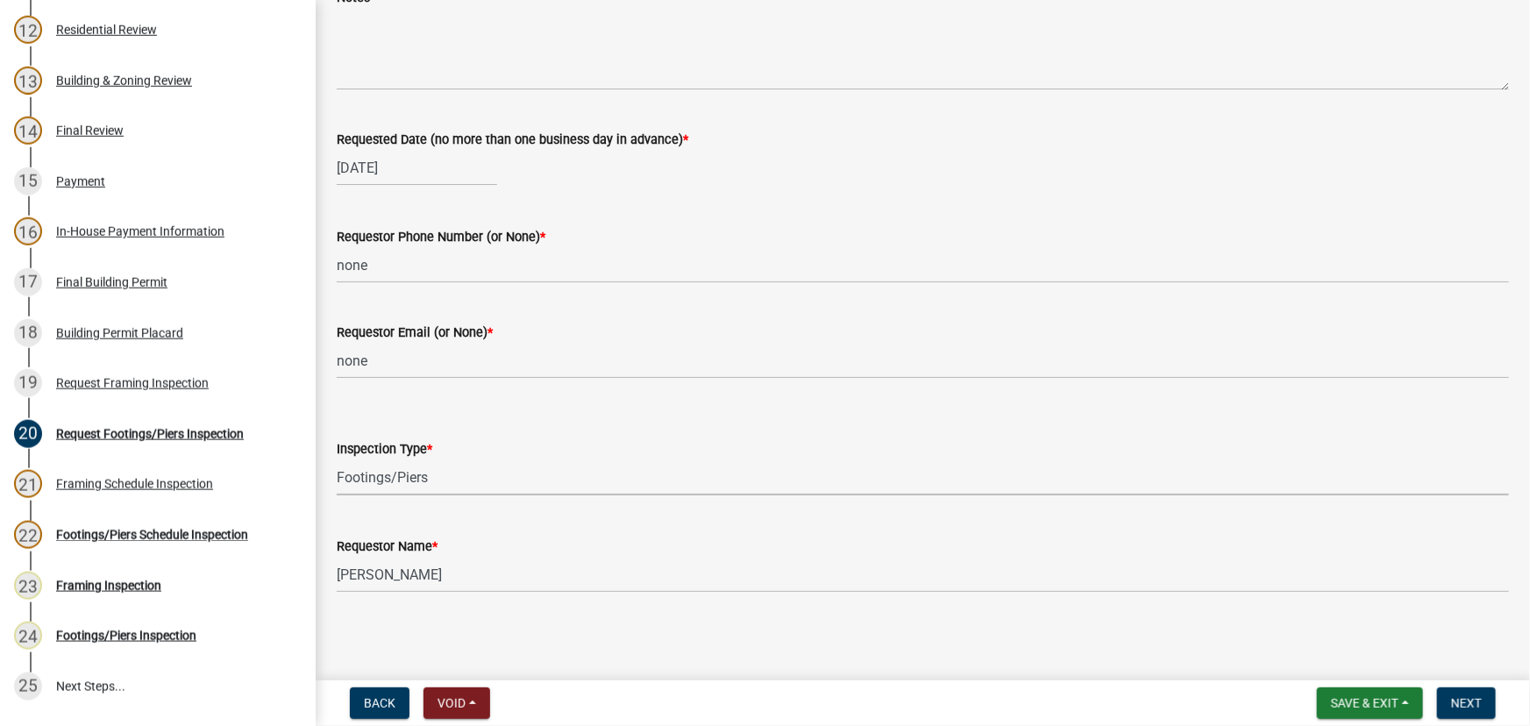
scroll to position [137, 0]
click at [1450, 710] on button "Next" at bounding box center [1466, 704] width 59 height 32
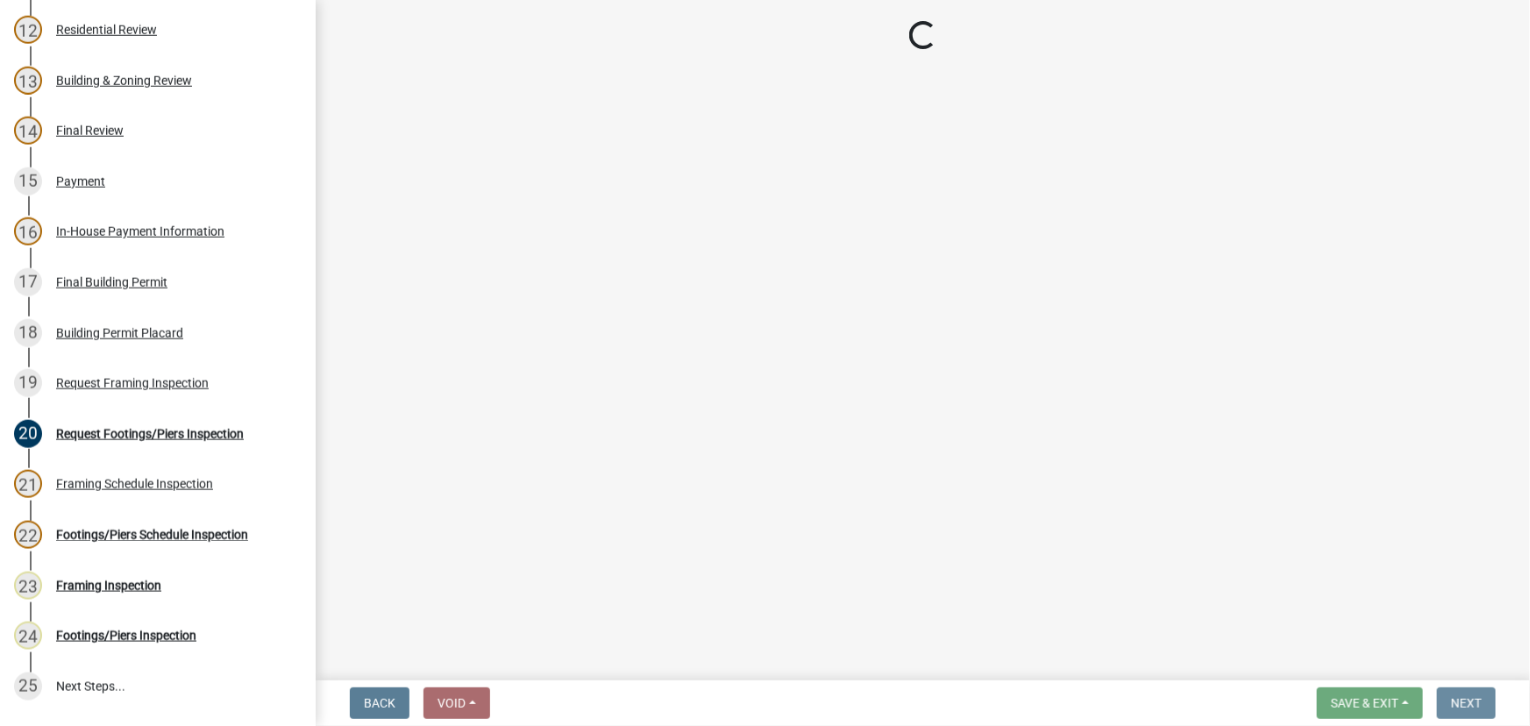
scroll to position [0, 0]
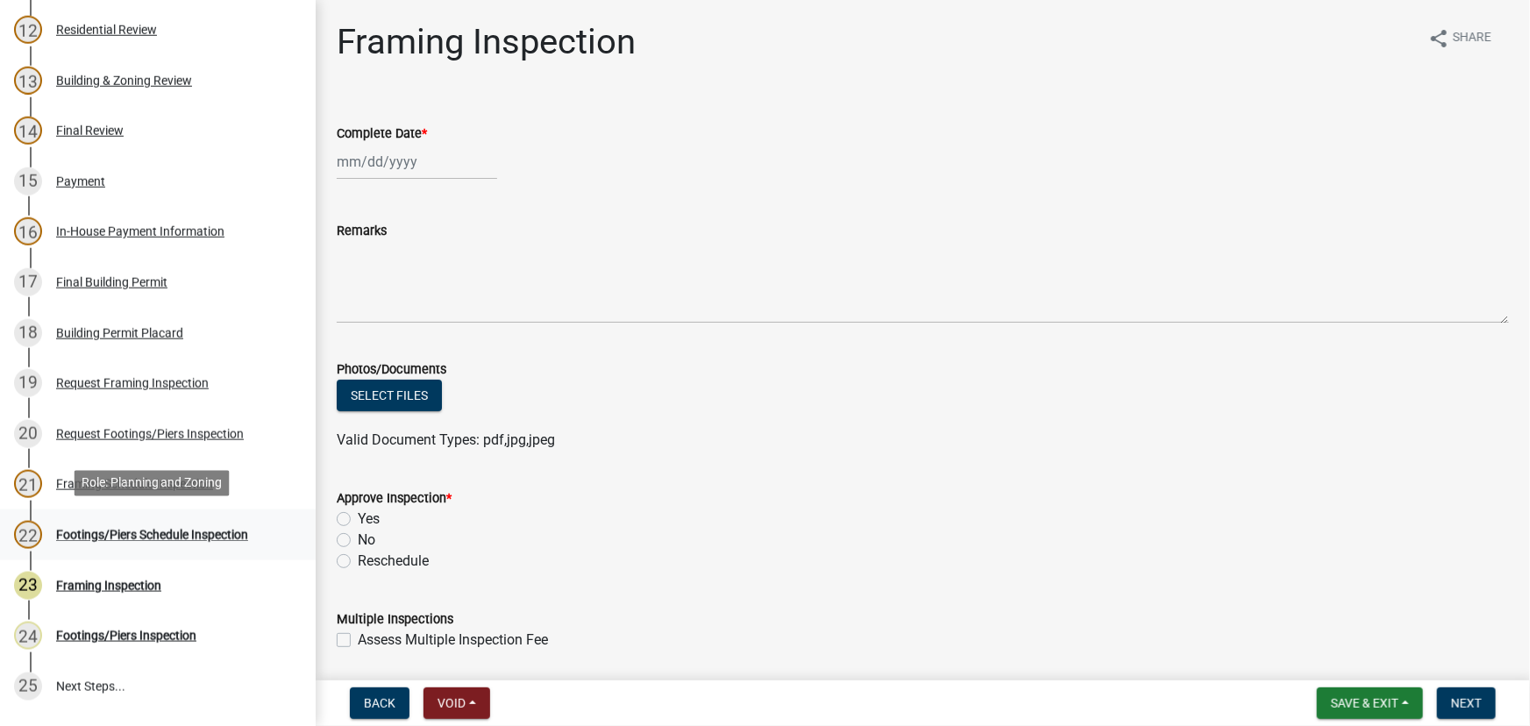
click at [244, 521] on div "22 Footings/Piers Schedule Inspection" at bounding box center [151, 535] width 274 height 28
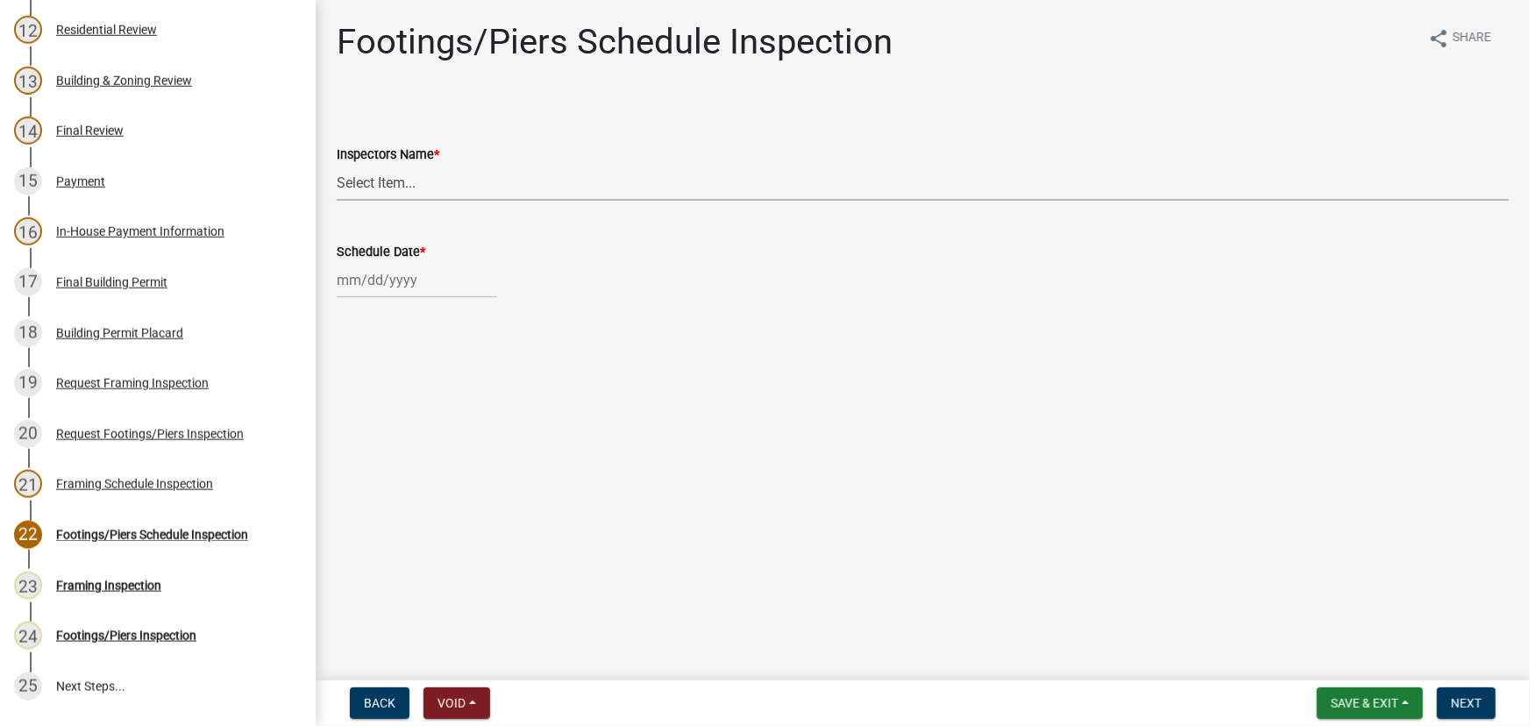
click at [413, 191] on select "Select Item... whuff (William Huff) drichardson (Douglas Richardson) knorred (K…" at bounding box center [923, 183] width 1173 height 36
select select "e20251c8-f858-4aed-a4a0-52e27fd5066e"
click at [337, 165] on select "Select Item... whuff (William Huff) drichardson (Douglas Richardson) knorred (K…" at bounding box center [923, 183] width 1173 height 36
select select "10"
select select "2025"
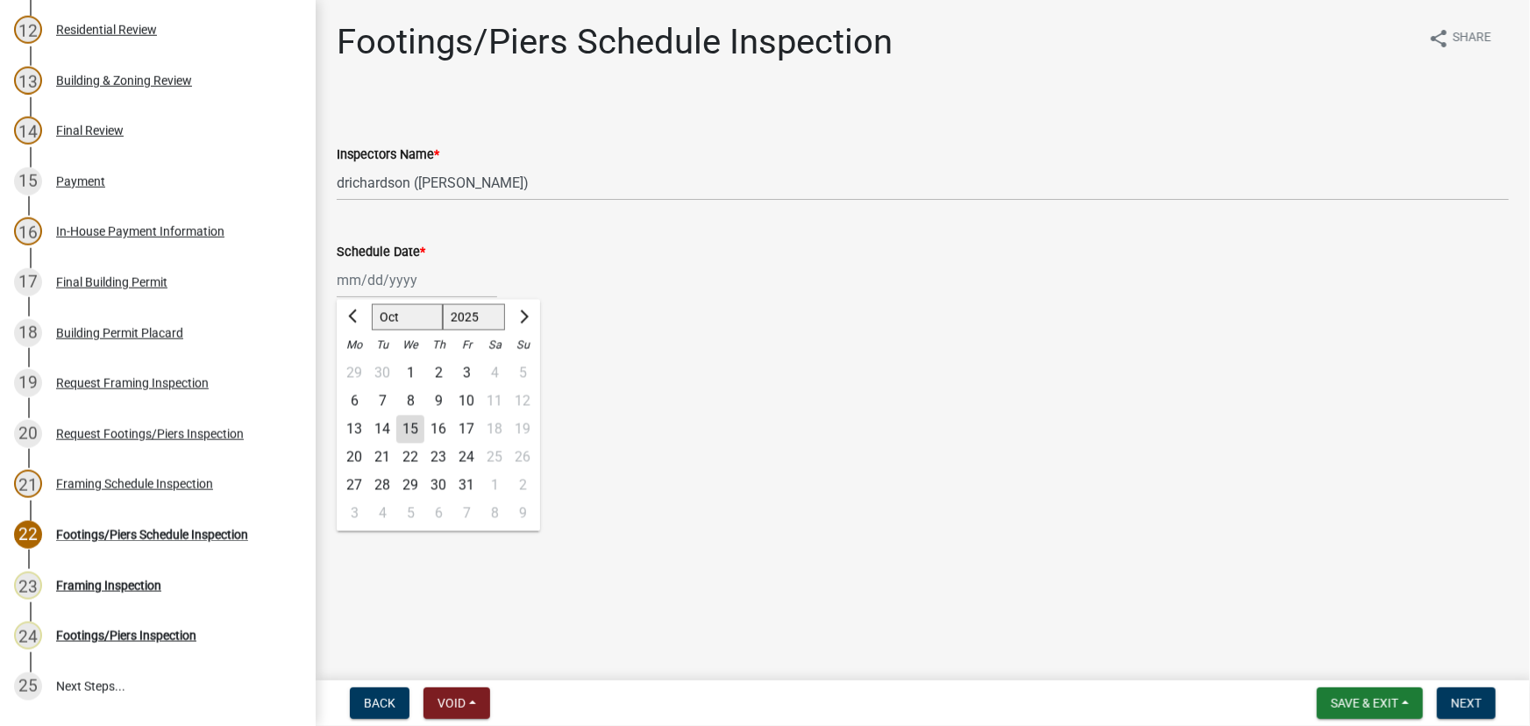
click at [415, 277] on div "Jan Feb Mar Apr May Jun Jul Aug Sep Oct Nov Dec 1525 1526 1527 1528 1529 1530 1…" at bounding box center [417, 280] width 160 height 36
click at [409, 424] on div "15" at bounding box center [410, 430] width 28 height 28
type input "10/15/2025"
click at [1477, 711] on button "Next" at bounding box center [1466, 704] width 59 height 32
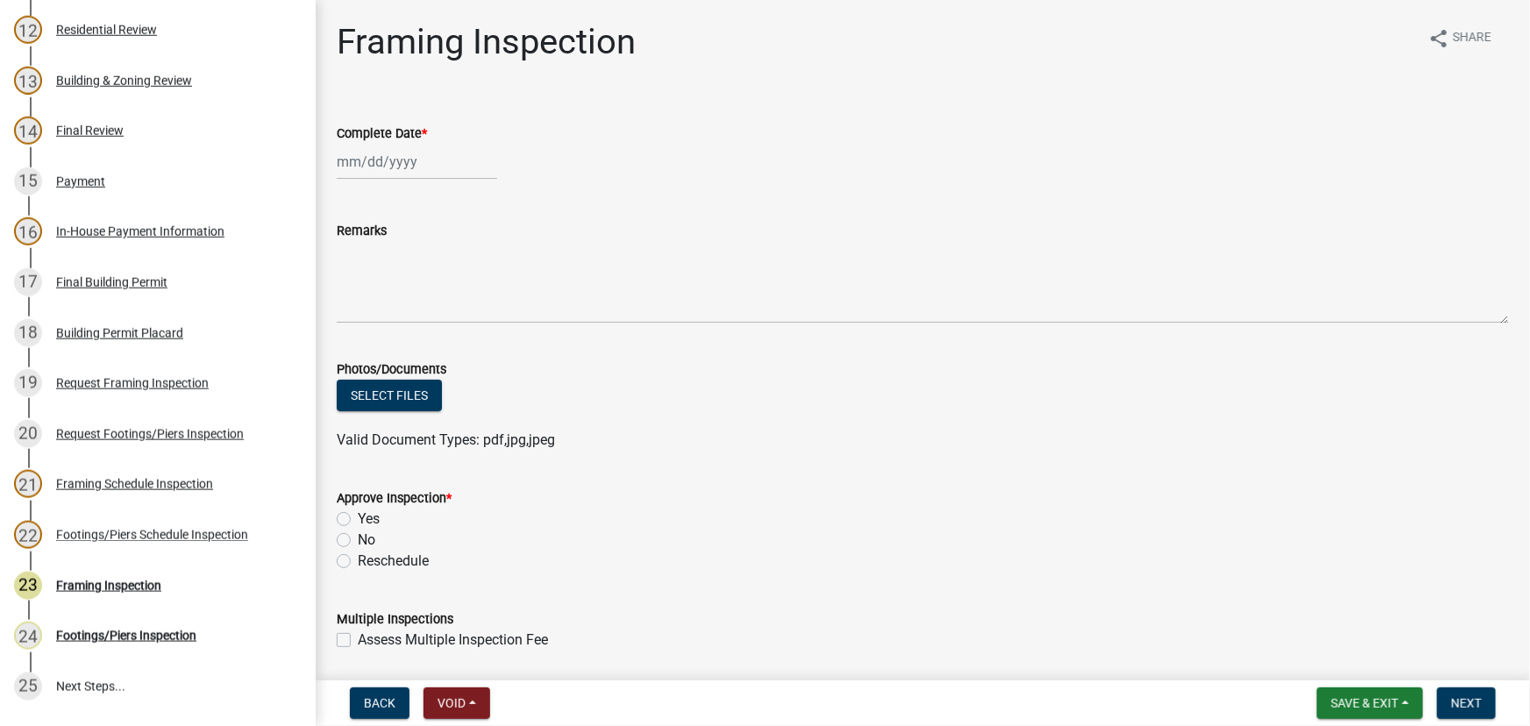
click at [423, 165] on div at bounding box center [417, 162] width 160 height 36
select select "10"
select select "2025"
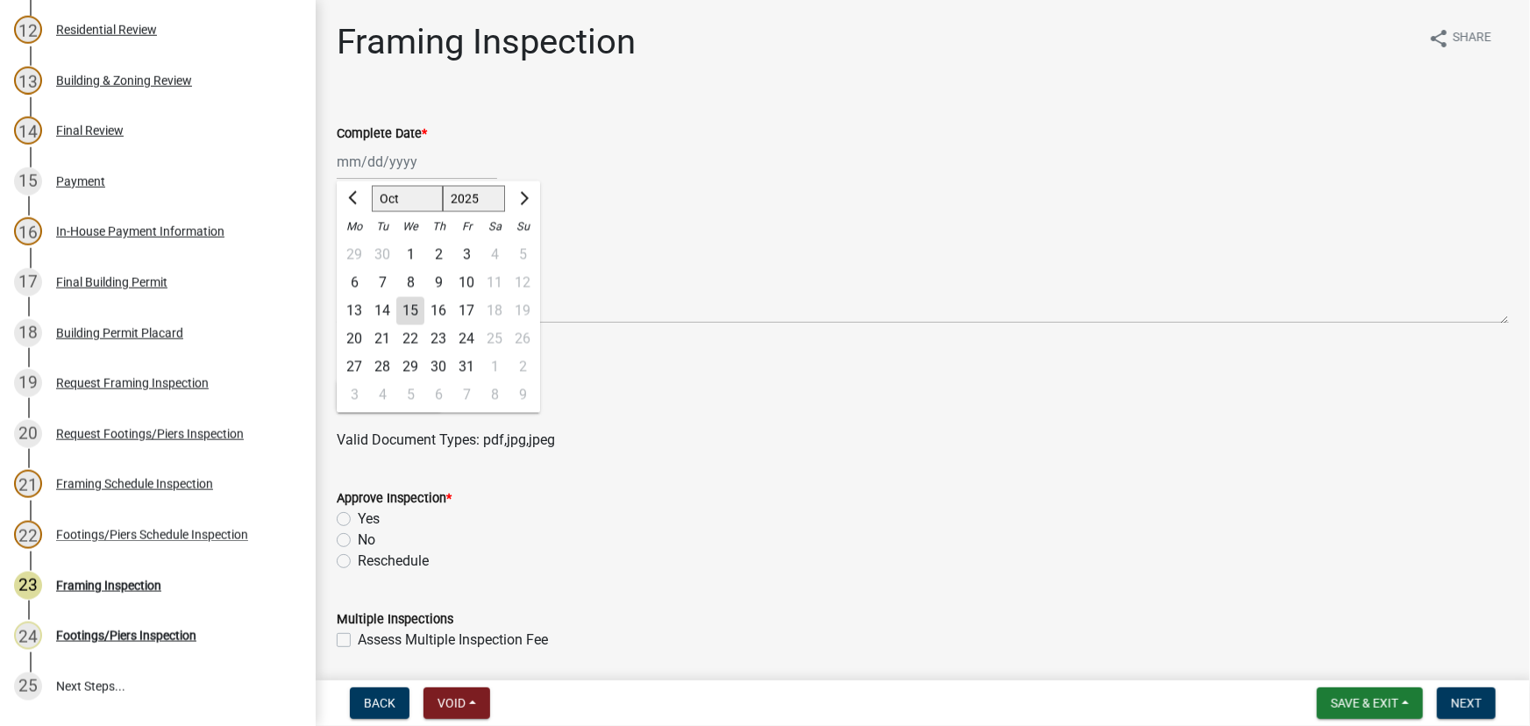
click at [410, 310] on div "15" at bounding box center [410, 311] width 28 height 28
type input "10/15/2025"
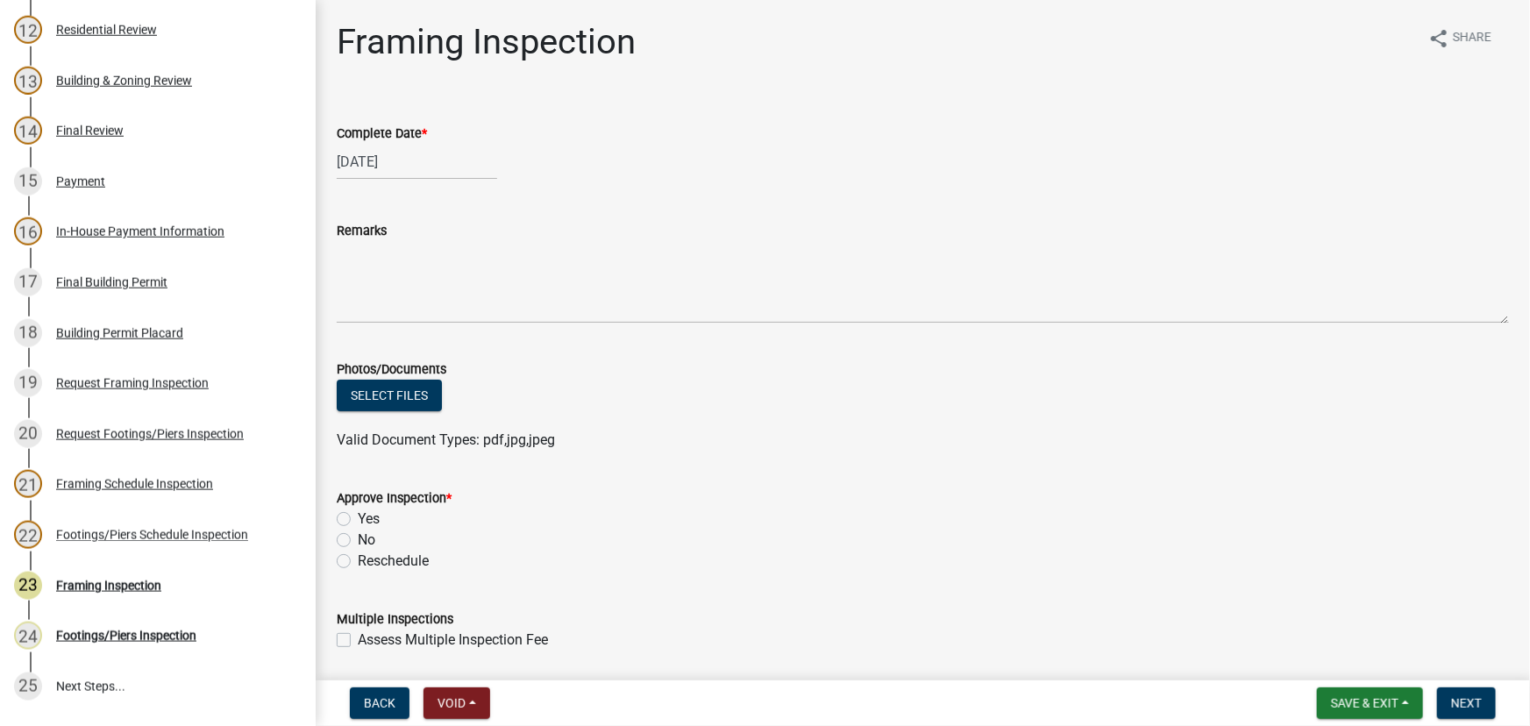
click at [358, 523] on label "Yes" at bounding box center [369, 519] width 22 height 21
click at [358, 520] on input "Yes" at bounding box center [363, 514] width 11 height 11
radio input "true"
click at [1486, 698] on button "Next" at bounding box center [1466, 704] width 59 height 32
click at [412, 155] on div at bounding box center [417, 162] width 160 height 36
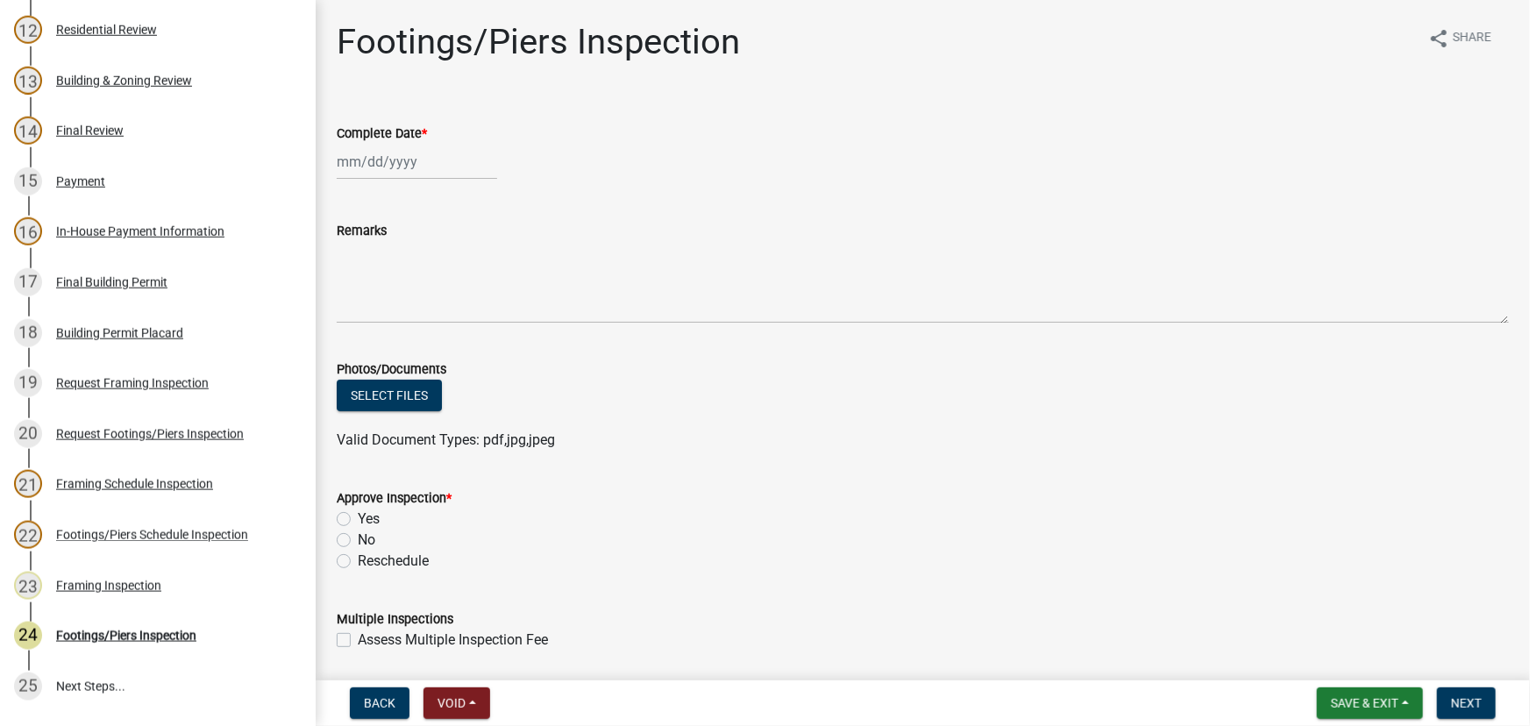
select select "10"
select select "2025"
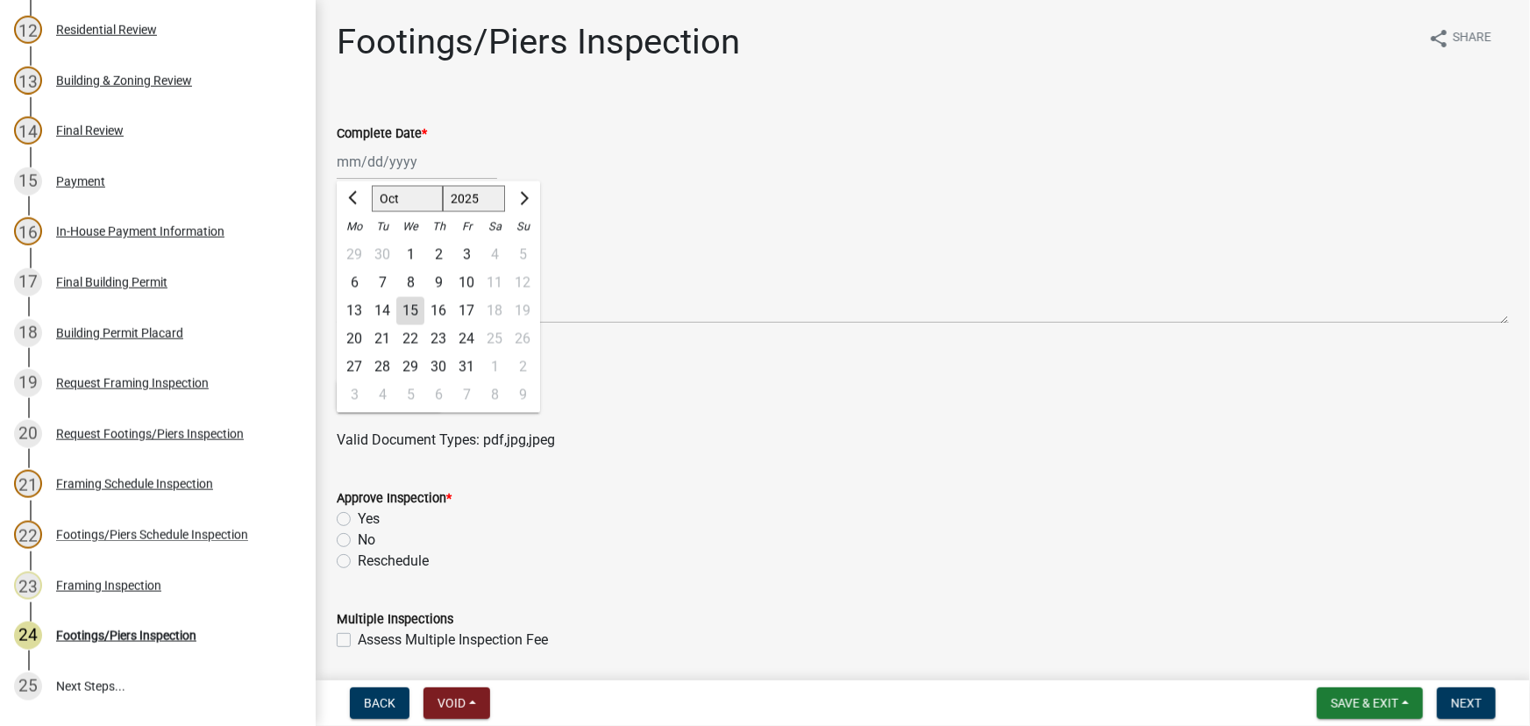
click at [414, 314] on div "15" at bounding box center [410, 311] width 28 height 28
type input "10/15/2025"
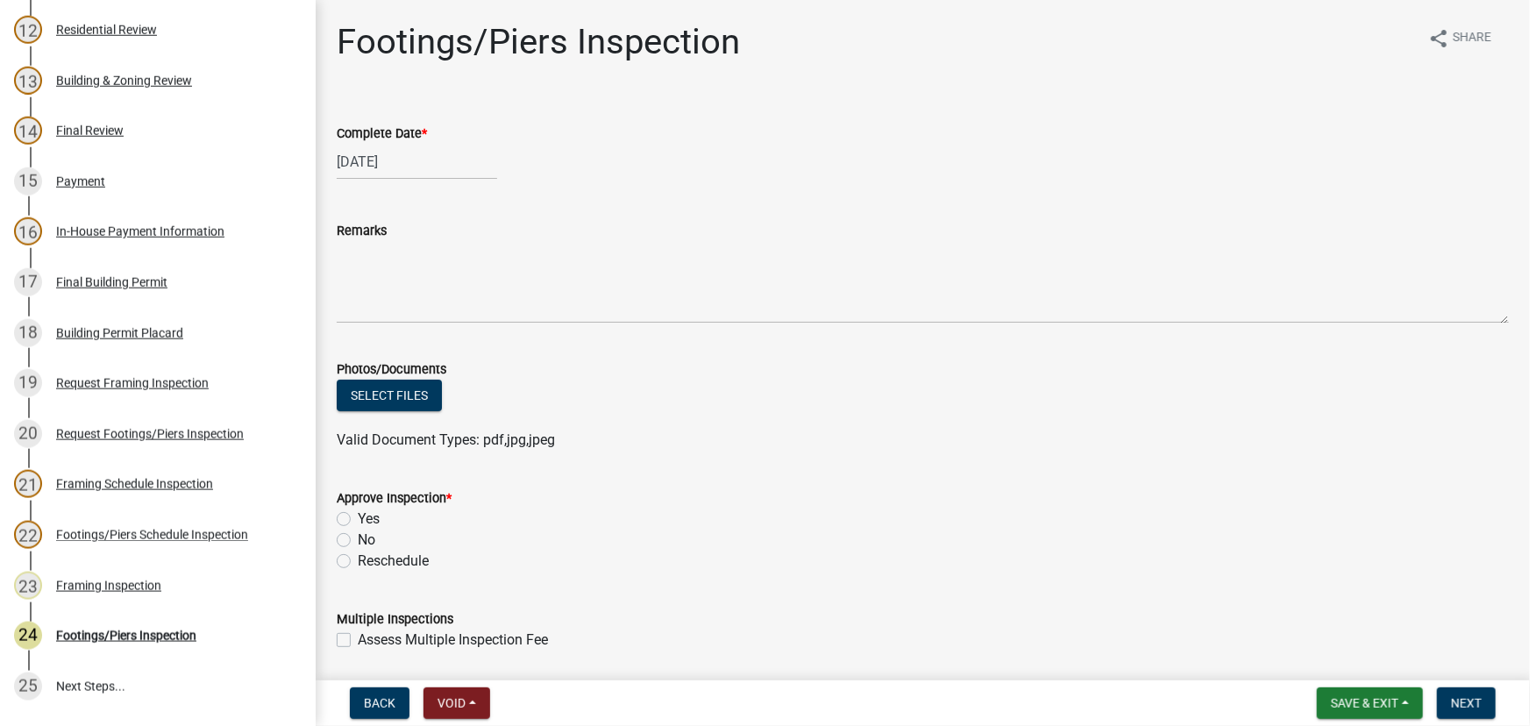
click at [358, 521] on label "Yes" at bounding box center [369, 519] width 22 height 21
click at [358, 520] on input "Yes" at bounding box center [363, 514] width 11 height 11
radio input "true"
click at [1463, 699] on span "Next" at bounding box center [1466, 703] width 31 height 14
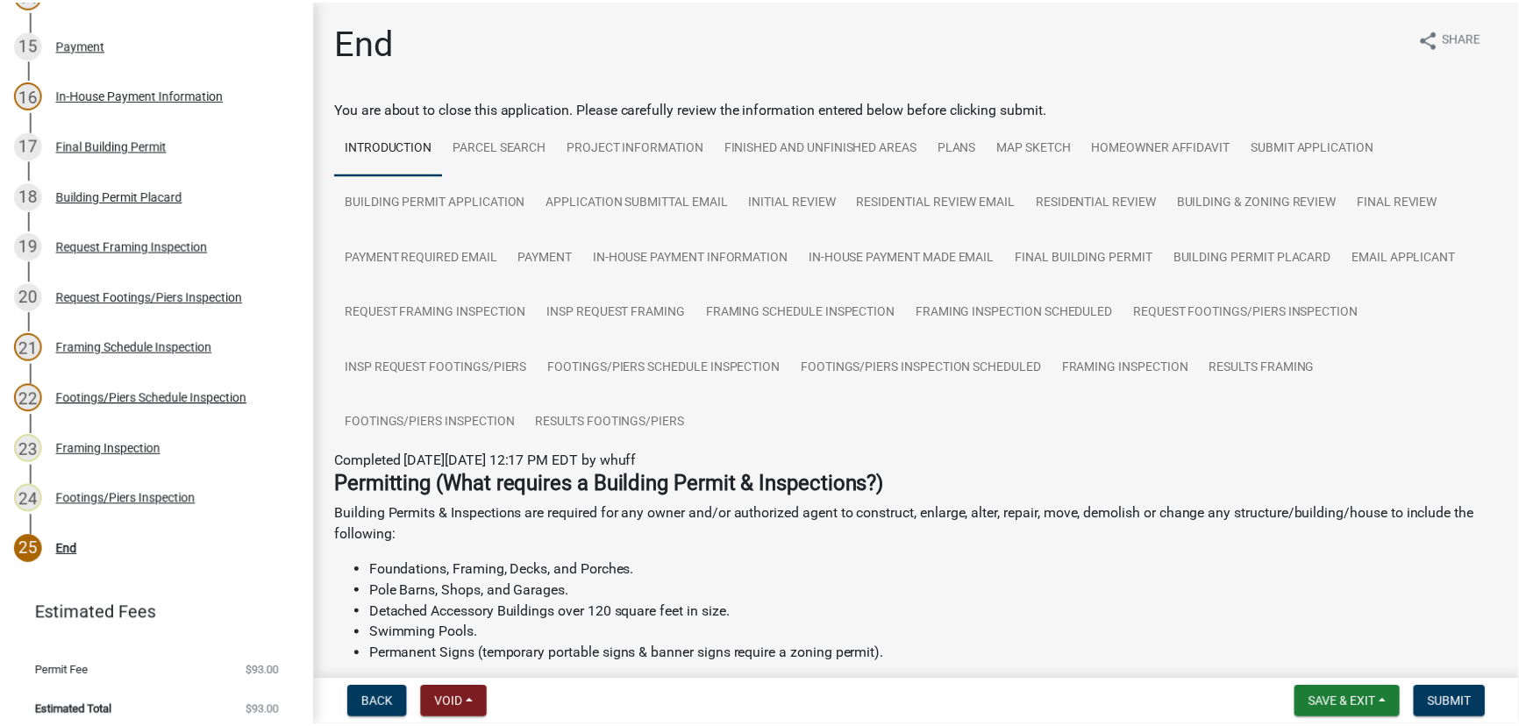
scroll to position [942, 0]
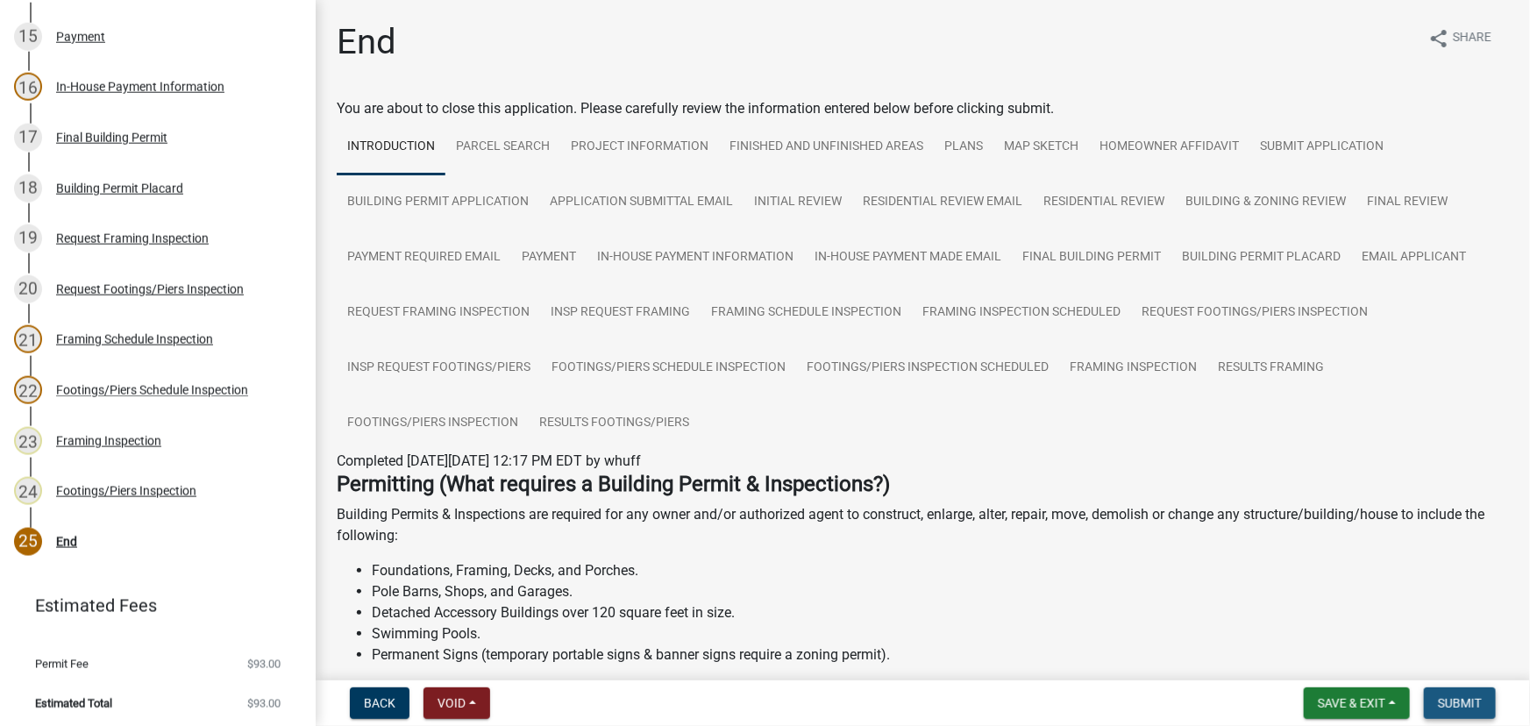
click at [1490, 704] on button "Submit" at bounding box center [1460, 704] width 72 height 32
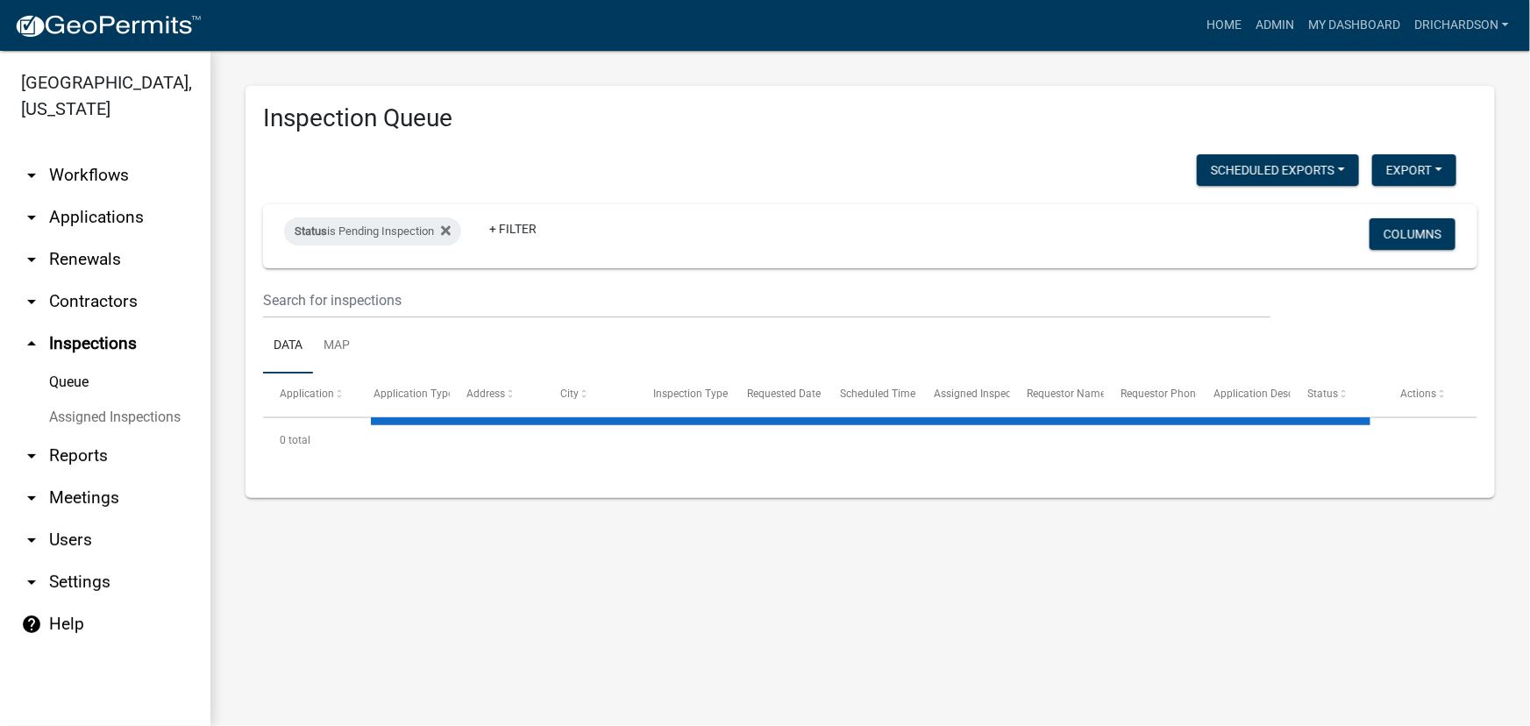
select select "1: 25"
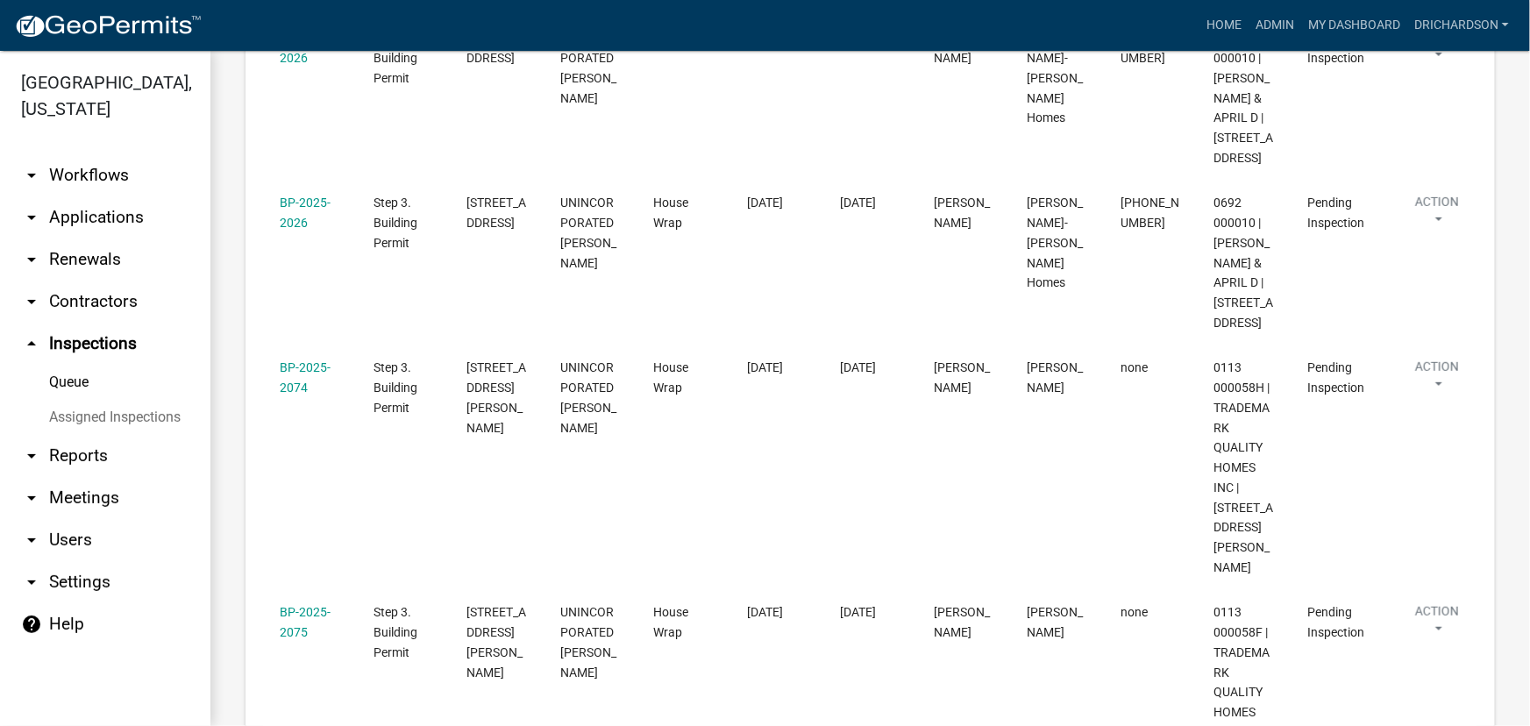
scroll to position [159, 0]
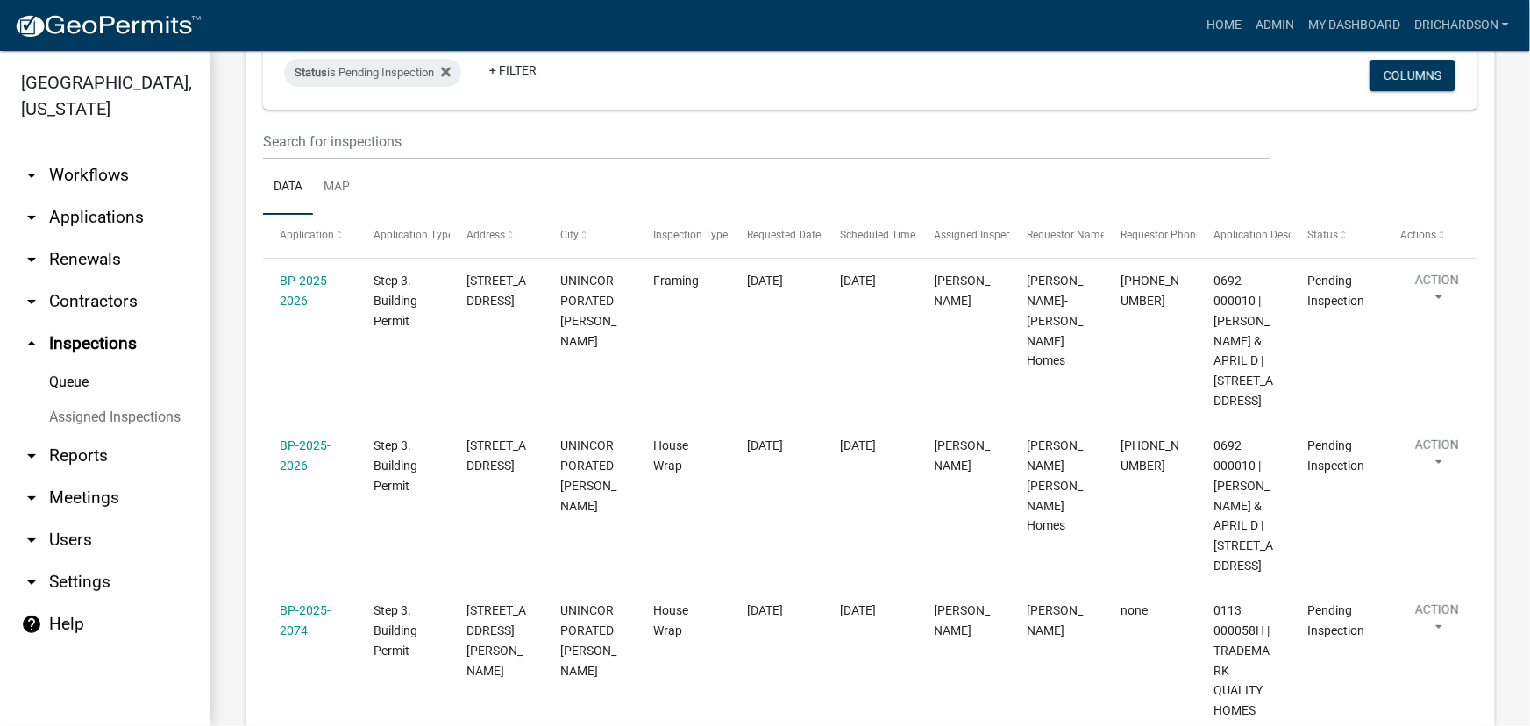
click at [101, 196] on link "arrow_drop_down Applications" at bounding box center [105, 217] width 210 height 42
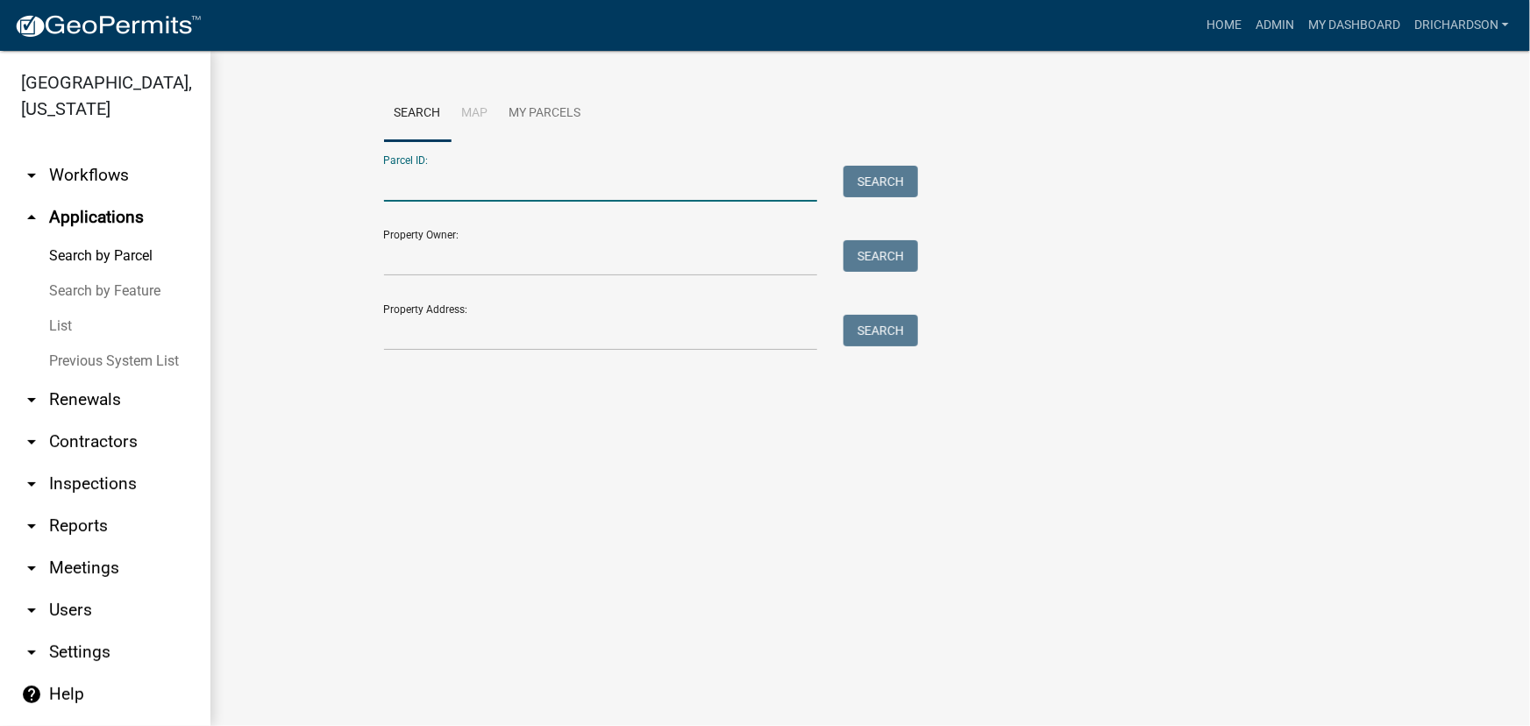
click at [504, 195] on input "Parcel ID:" at bounding box center [601, 184] width 434 height 36
paste input "0392C000004"
type input "0392C000004"
click at [889, 172] on button "Search" at bounding box center [881, 182] width 75 height 32
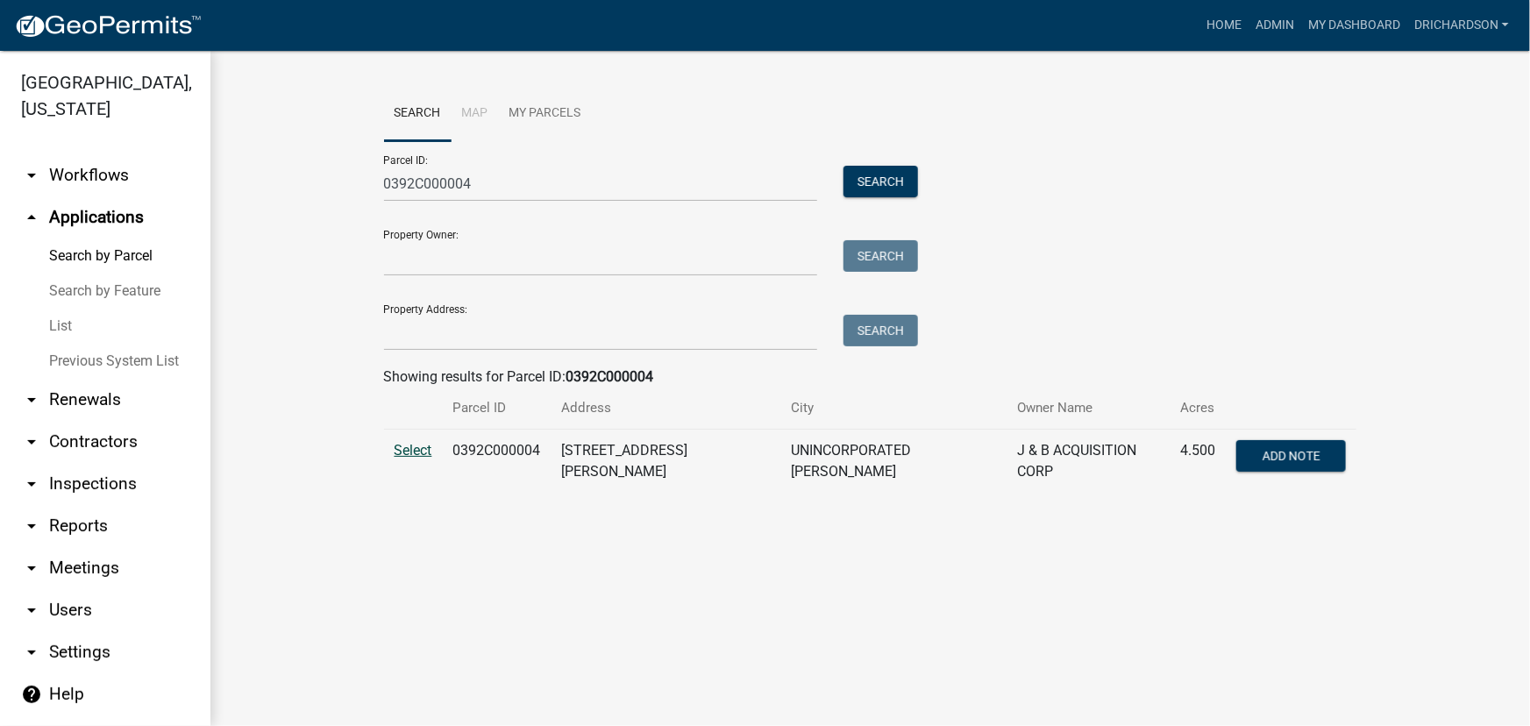
click at [420, 451] on span "Select" at bounding box center [414, 450] width 38 height 17
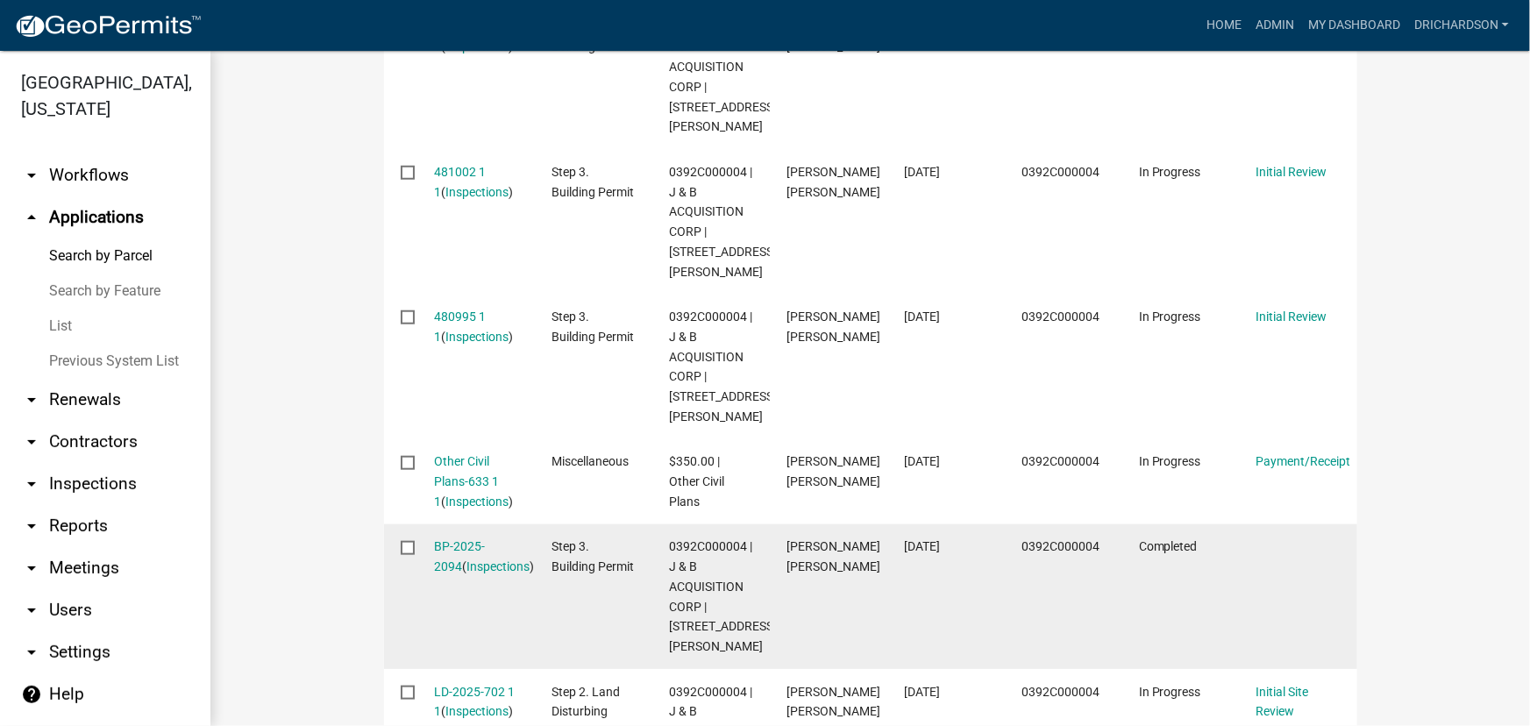
scroll to position [558, 0]
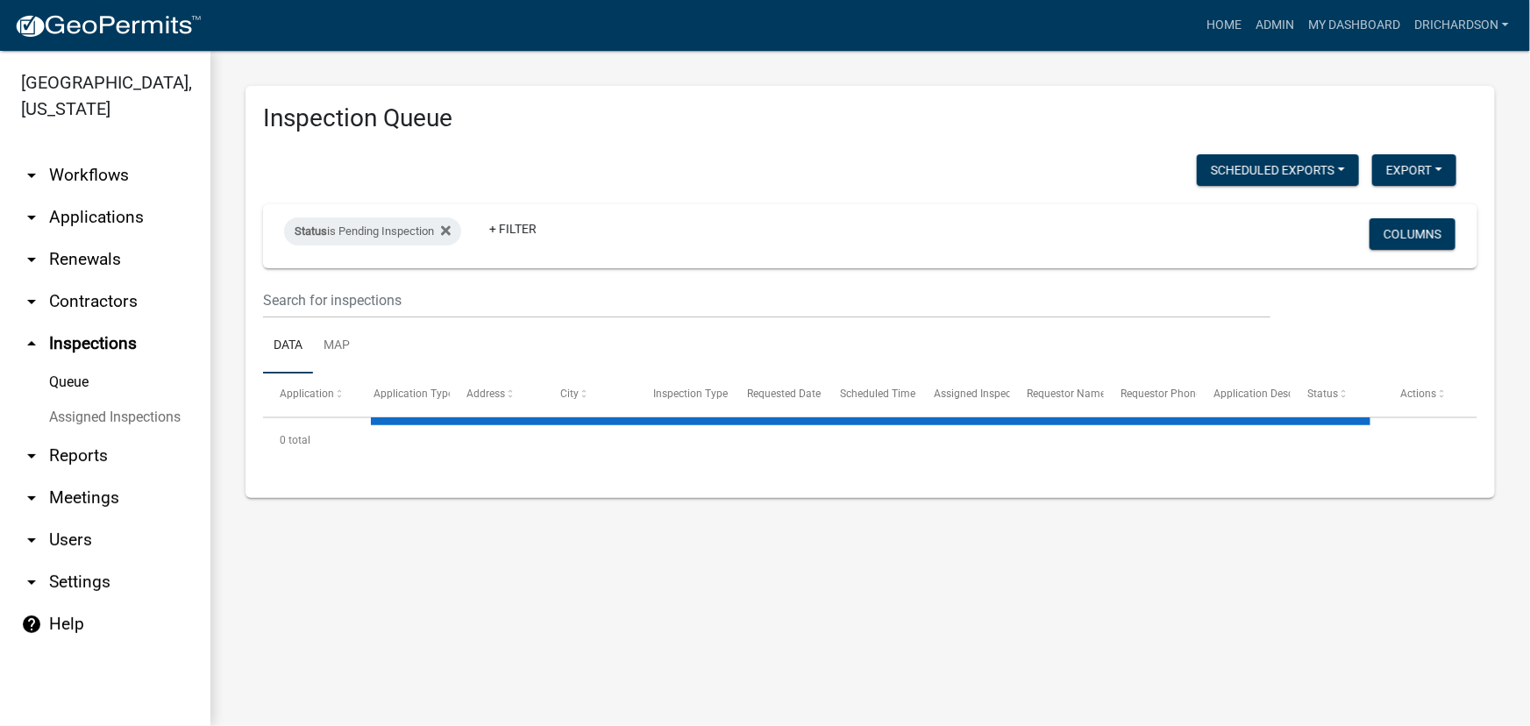
select select "1: 25"
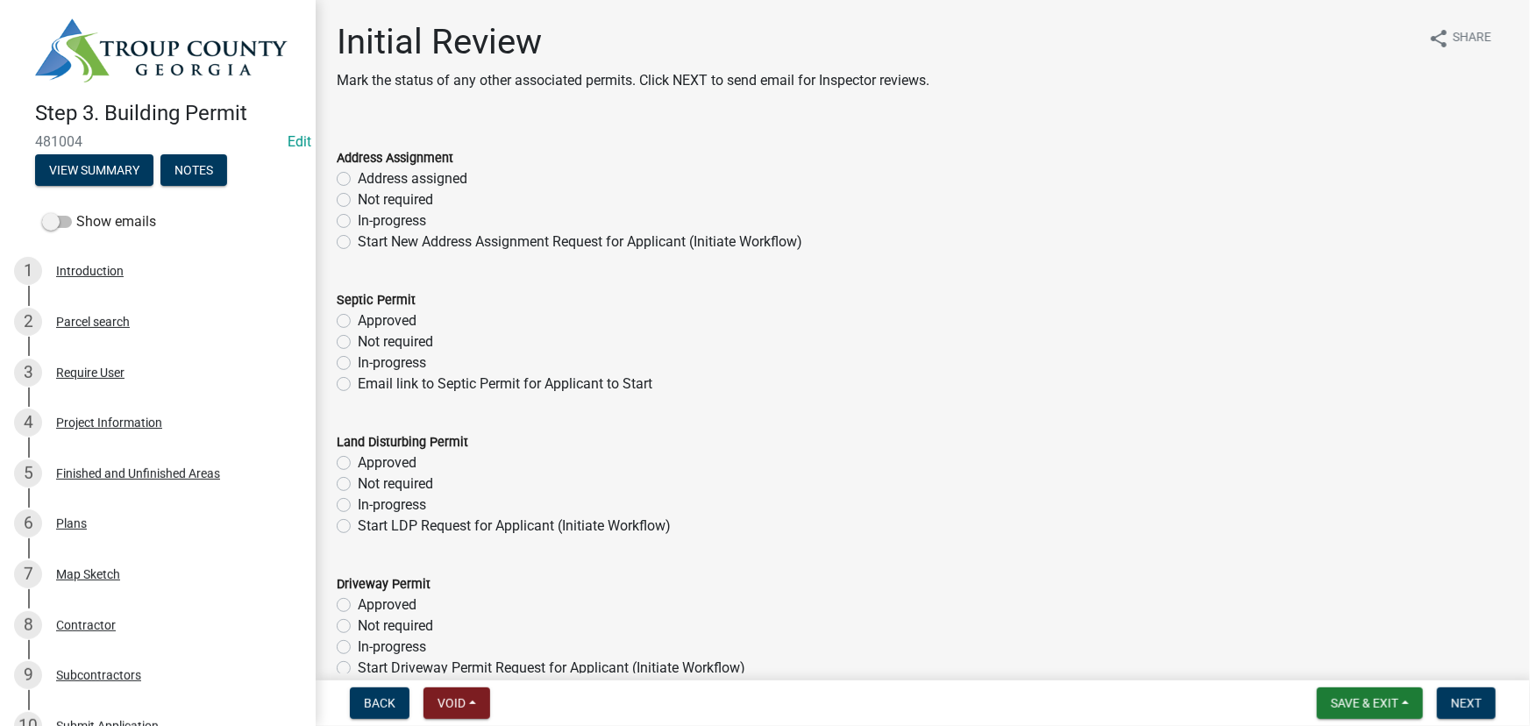
click at [358, 501] on label "In-progress" at bounding box center [392, 505] width 68 height 21
click at [358, 501] on input "In-progress" at bounding box center [363, 500] width 11 height 11
radio input "true"
click at [120, 425] on div "Project Information" at bounding box center [109, 423] width 106 height 12
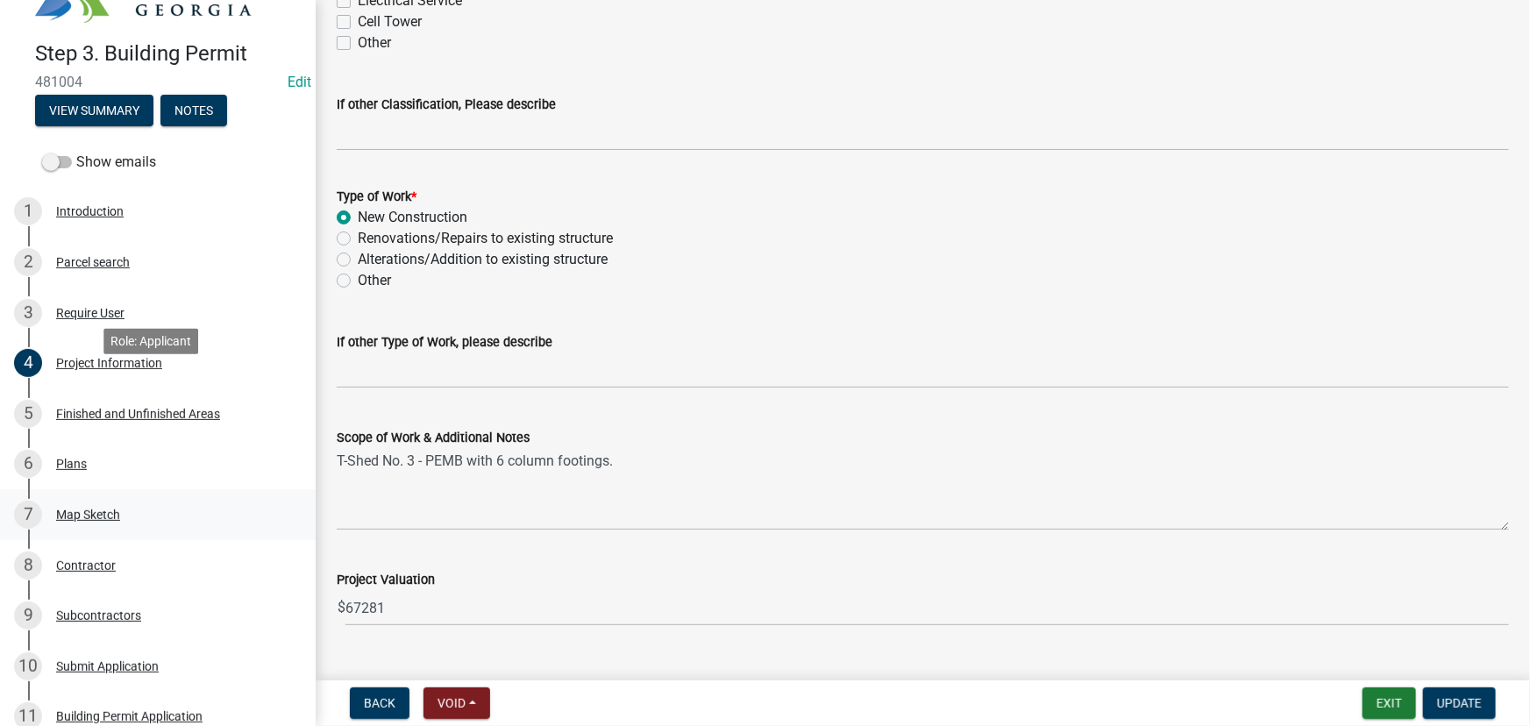
scroll to position [239, 0]
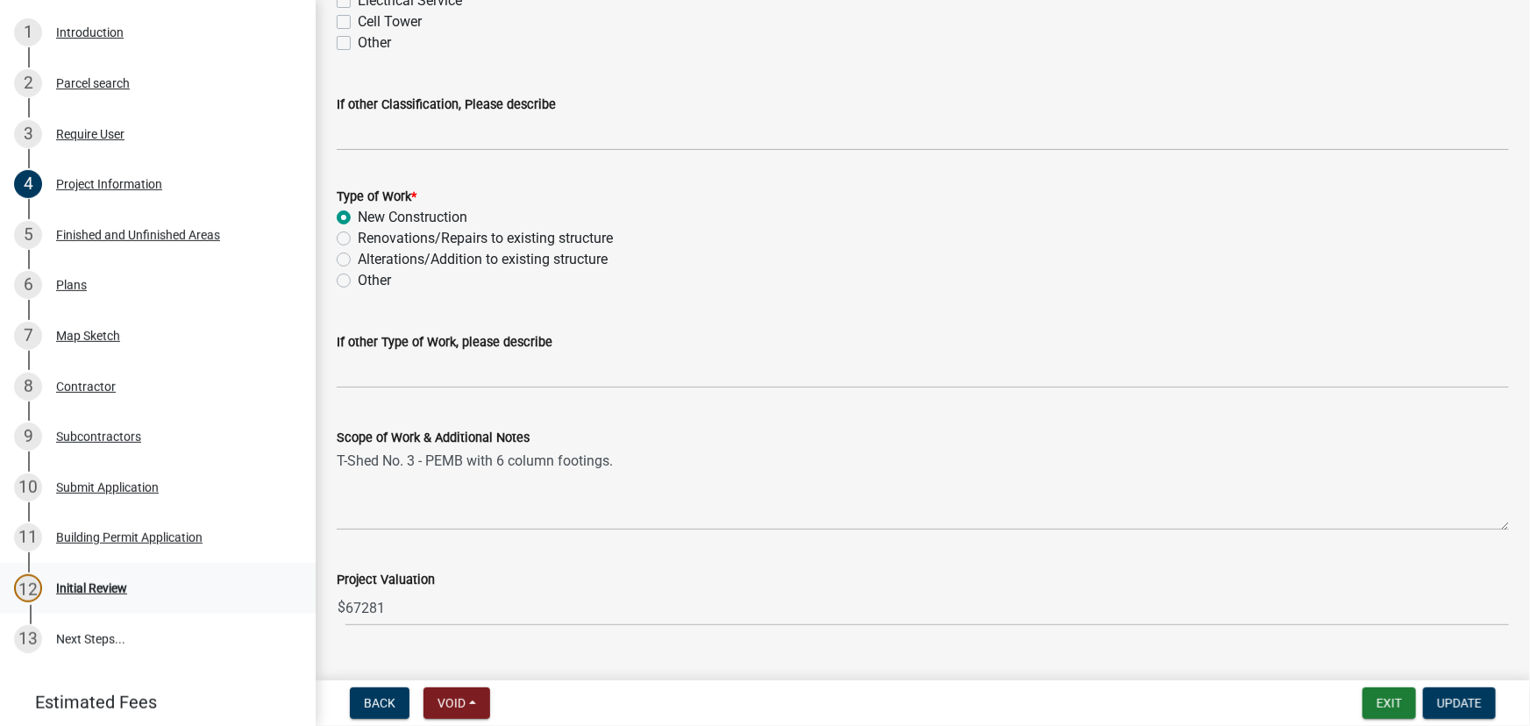
click at [89, 582] on div "Initial Review" at bounding box center [91, 588] width 71 height 12
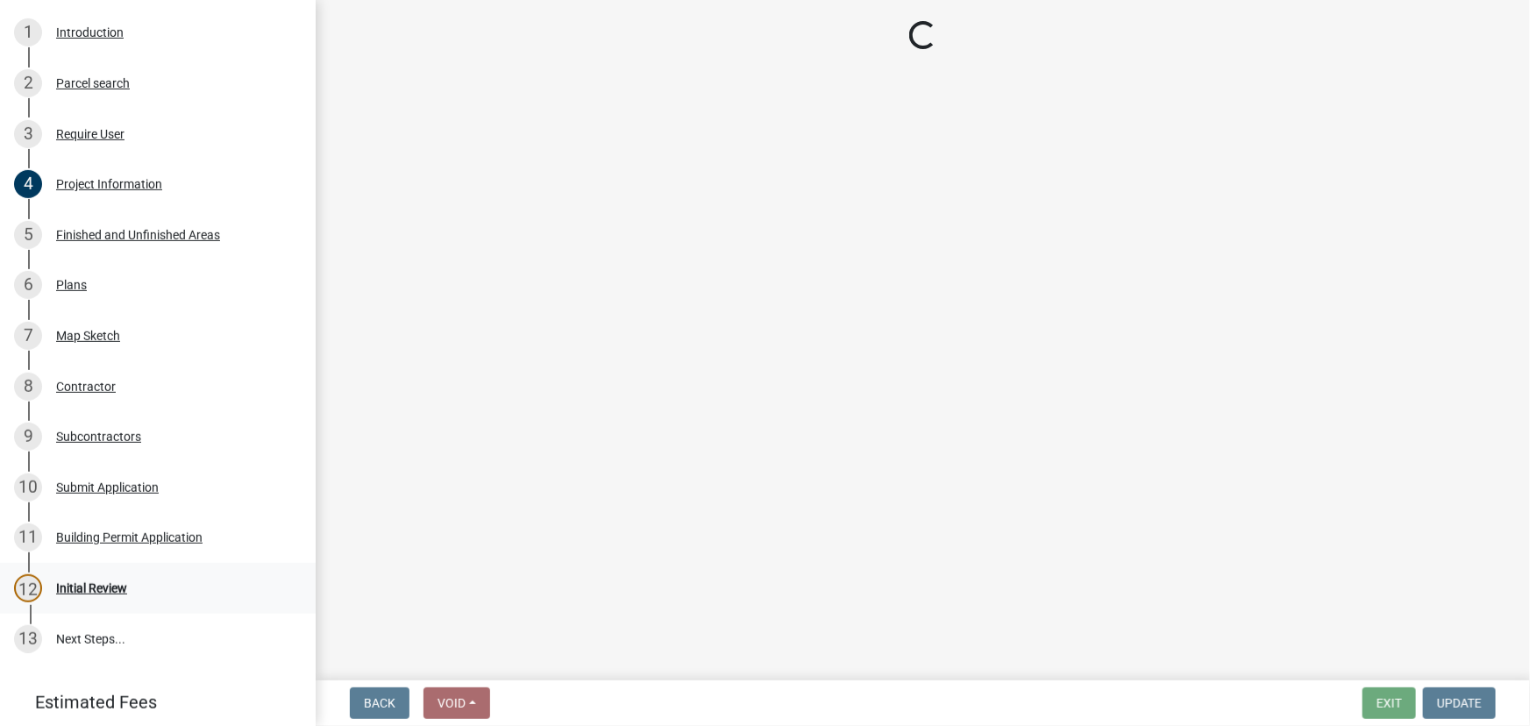
scroll to position [0, 0]
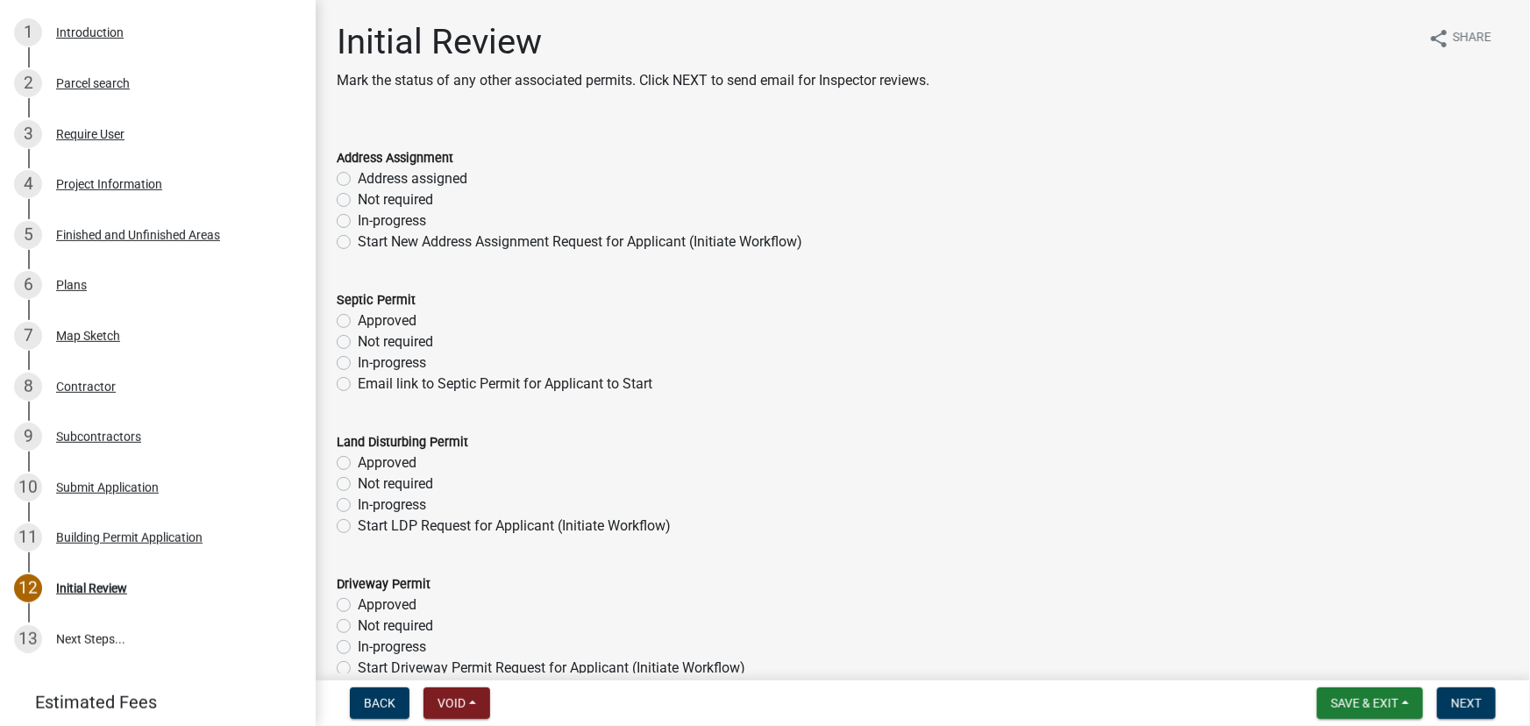
click at [358, 339] on label "Not required" at bounding box center [395, 342] width 75 height 21
click at [358, 339] on input "Not required" at bounding box center [363, 337] width 11 height 11
radio input "true"
click at [358, 173] on label "Address assigned" at bounding box center [413, 178] width 110 height 21
click at [358, 173] on input "Address assigned" at bounding box center [363, 173] width 11 height 11
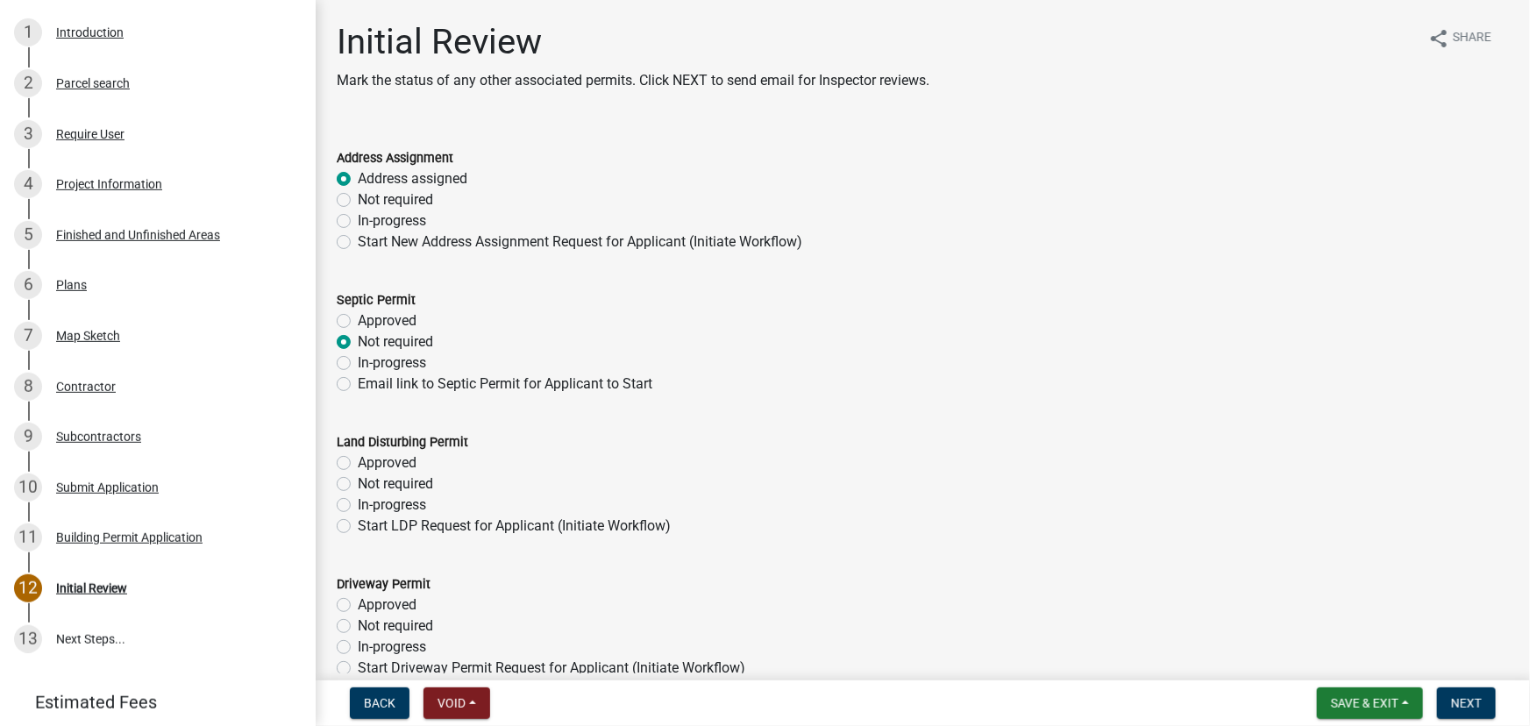
radio input "true"
click at [358, 505] on label "In-progress" at bounding box center [392, 505] width 68 height 21
click at [358, 505] on input "In-progress" at bounding box center [363, 500] width 11 height 11
radio input "true"
click at [358, 624] on label "Not required" at bounding box center [395, 626] width 75 height 21
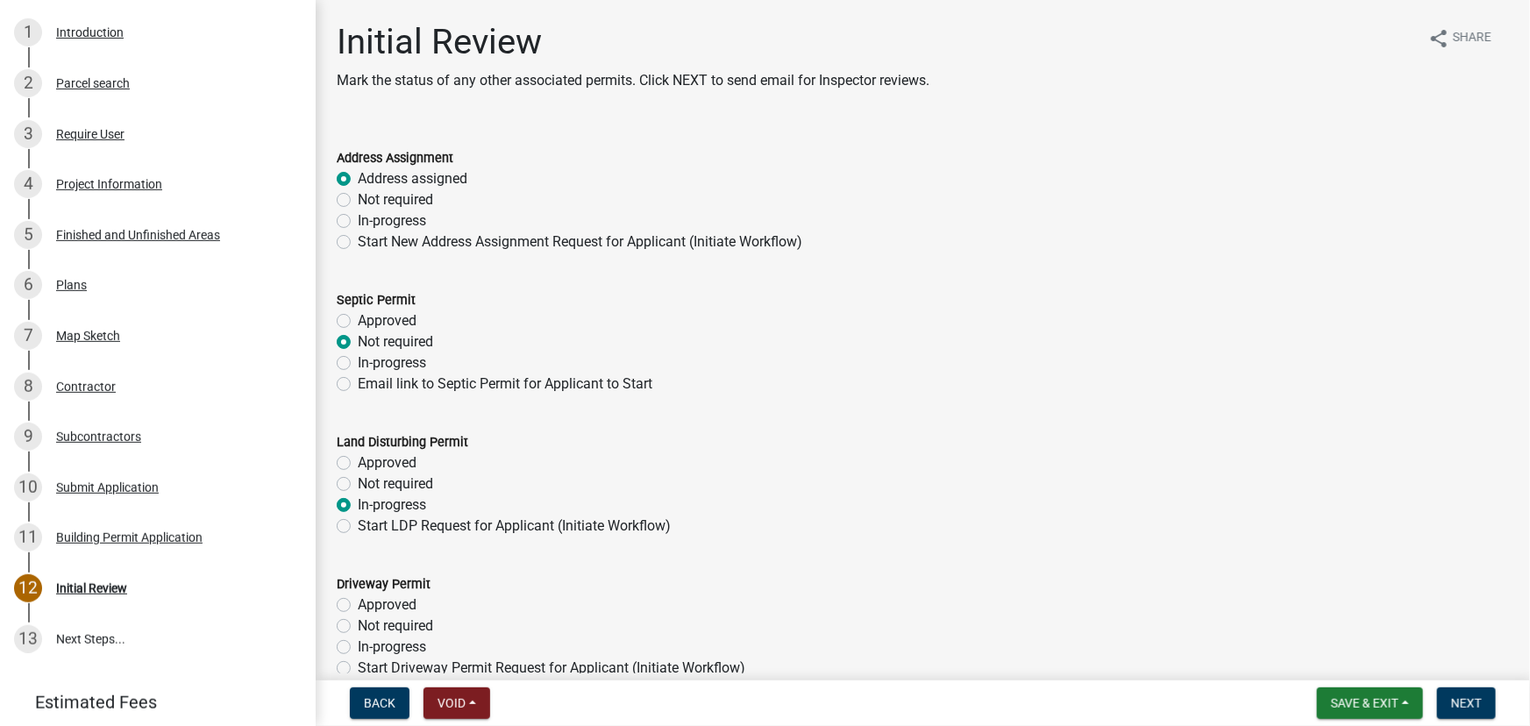
click at [358, 624] on input "Not required" at bounding box center [363, 621] width 11 height 11
radio input "true"
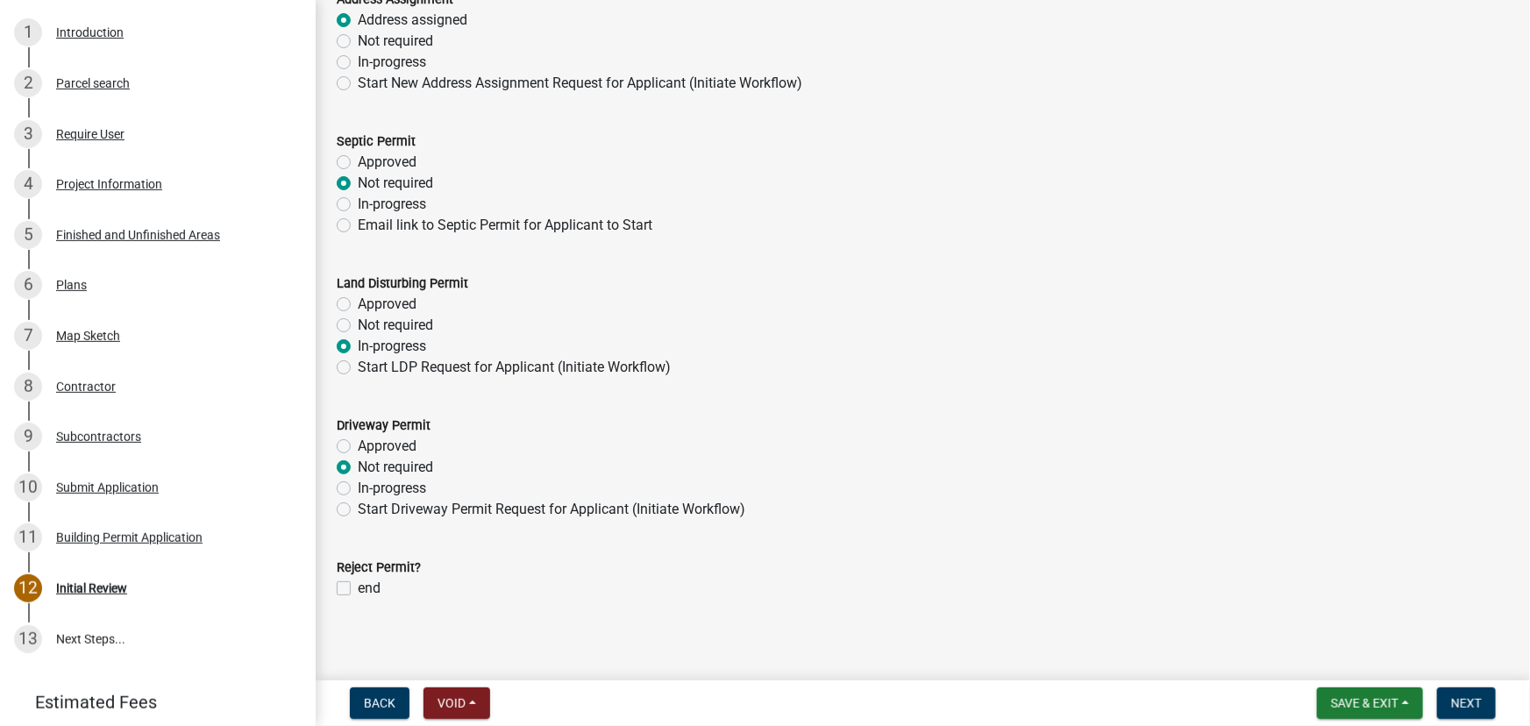
scroll to position [168, 0]
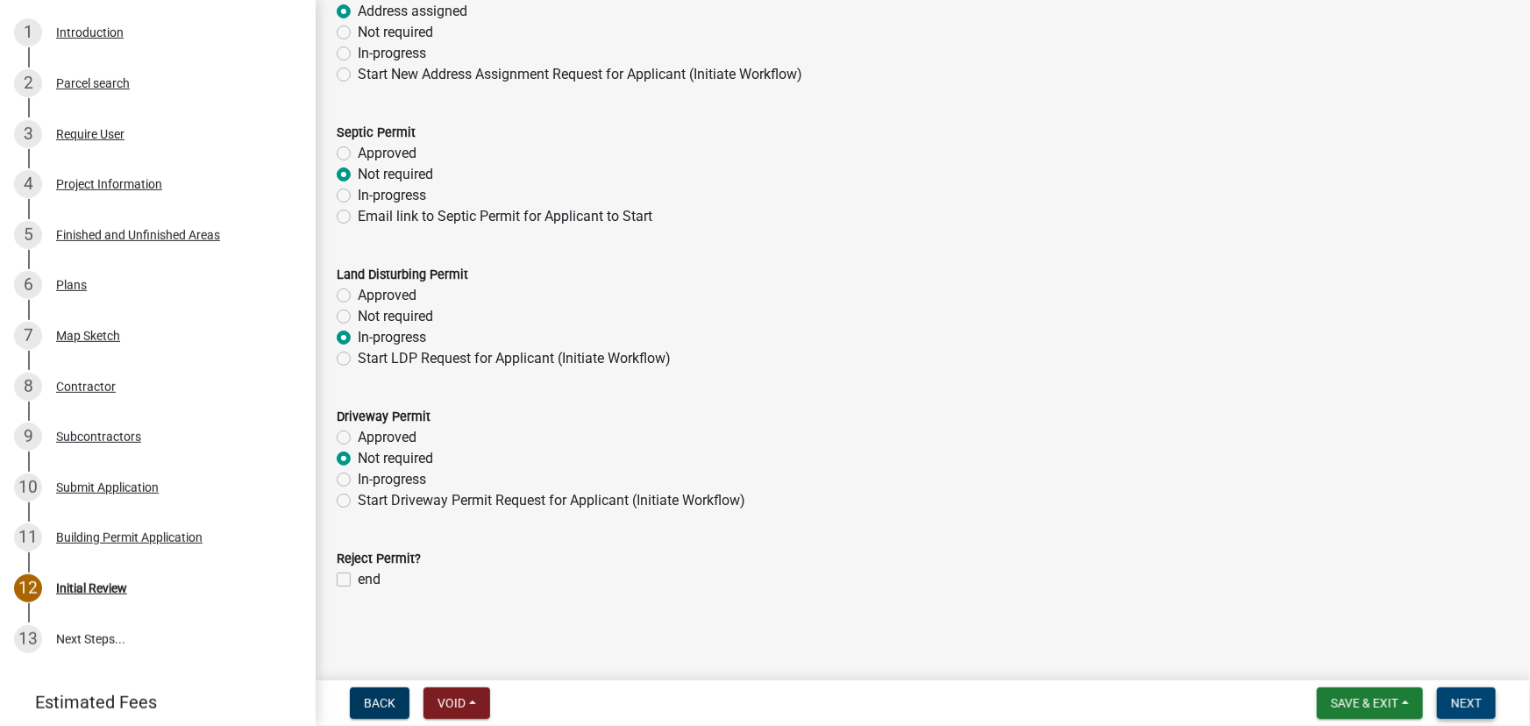
click at [1479, 702] on span "Next" at bounding box center [1466, 703] width 31 height 14
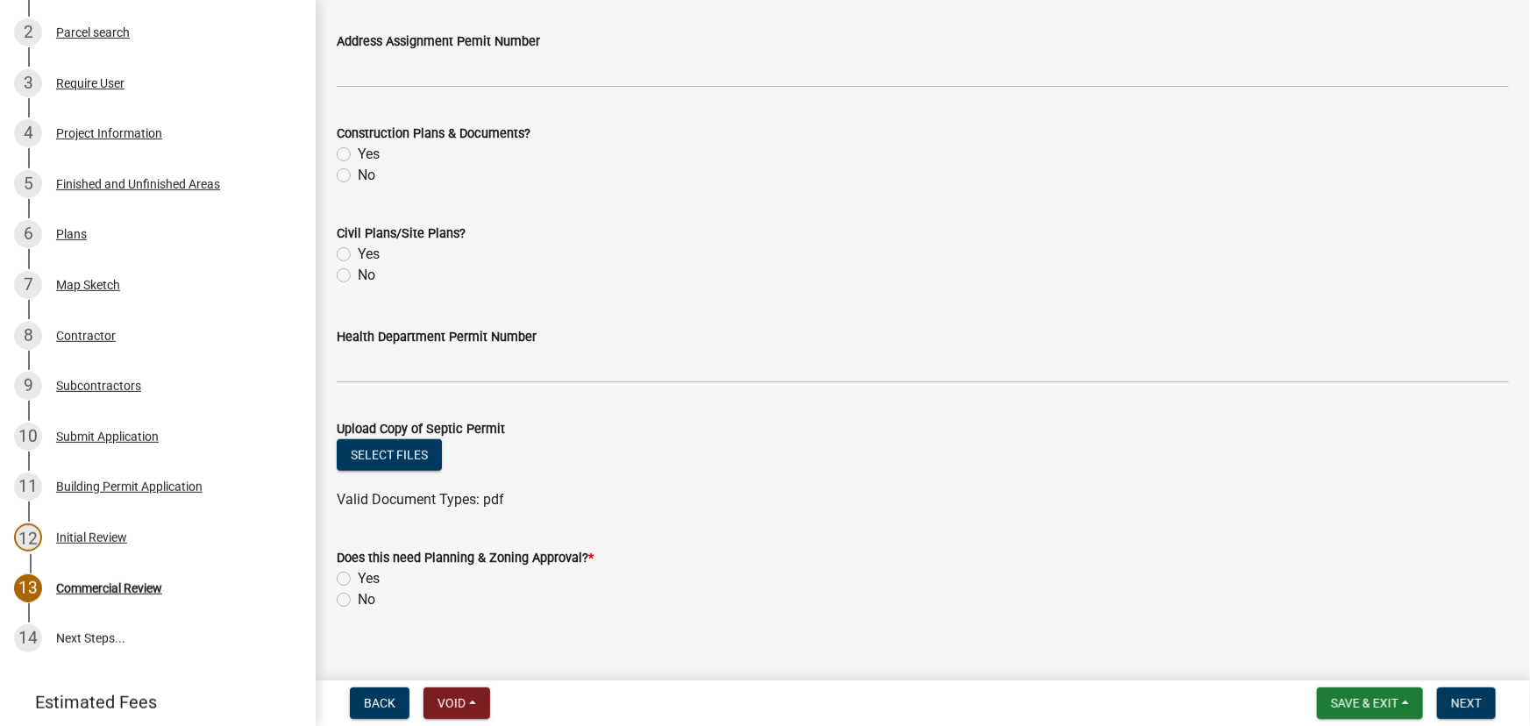
scroll to position [717, 0]
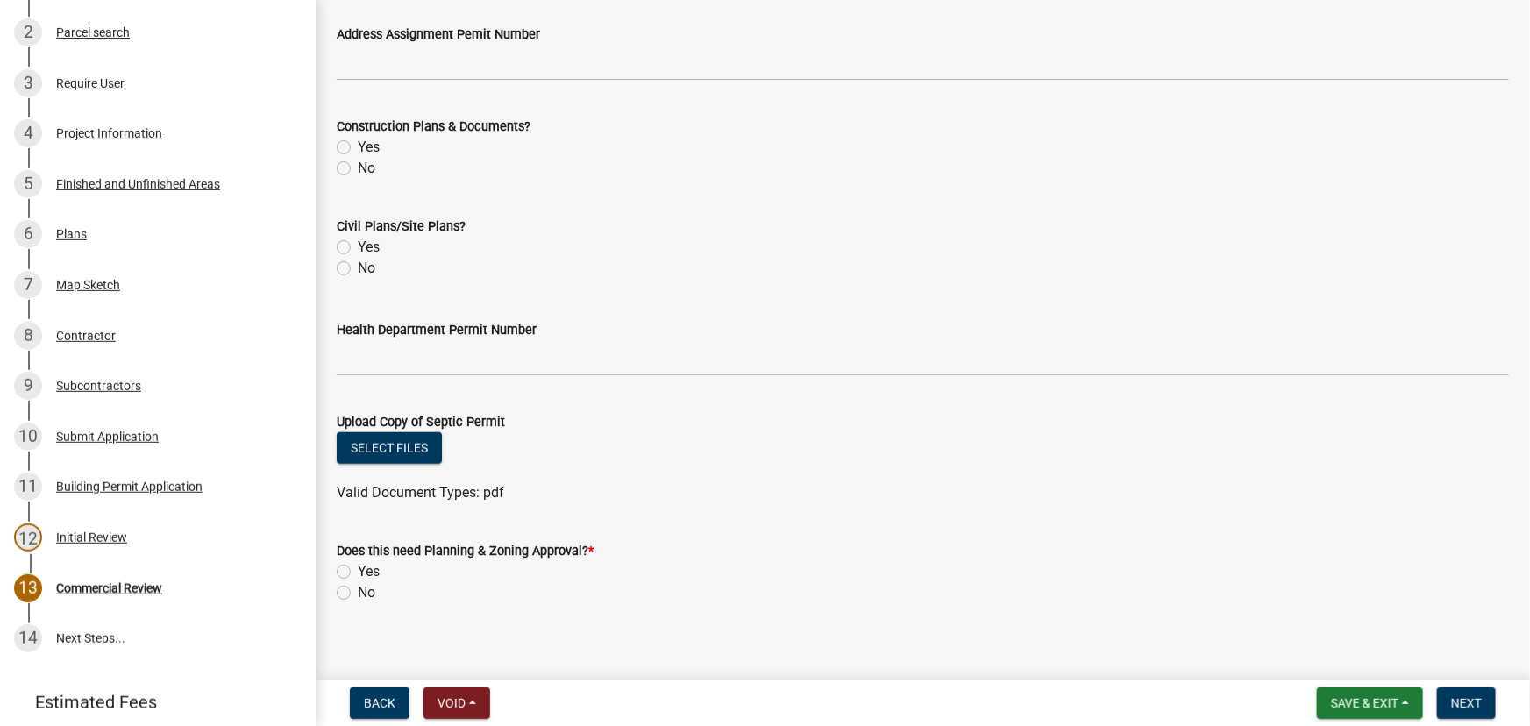
click at [358, 569] on label "Yes" at bounding box center [369, 571] width 22 height 21
click at [358, 569] on input "Yes" at bounding box center [363, 566] width 11 height 11
radio input "true"
click at [1470, 696] on span "Next" at bounding box center [1466, 703] width 31 height 14
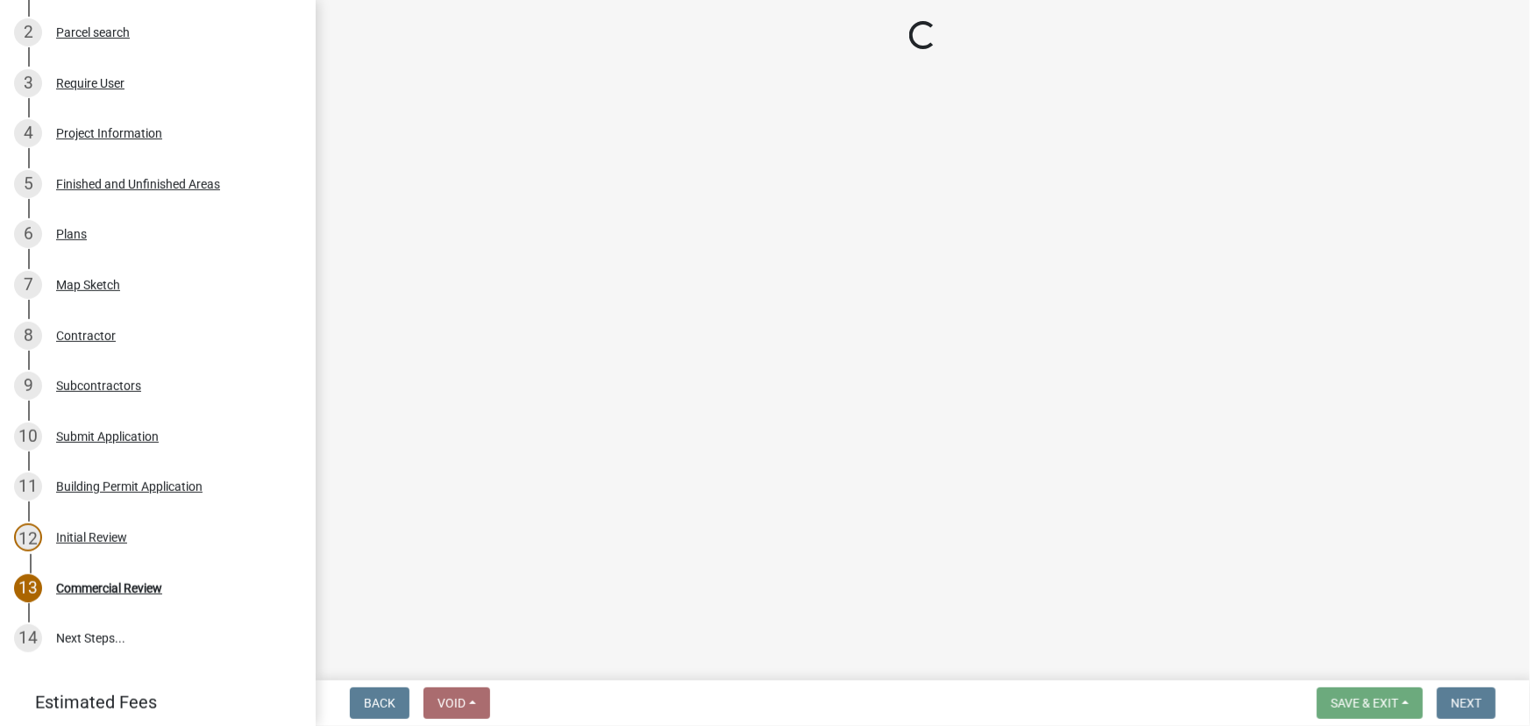
scroll to position [440, 0]
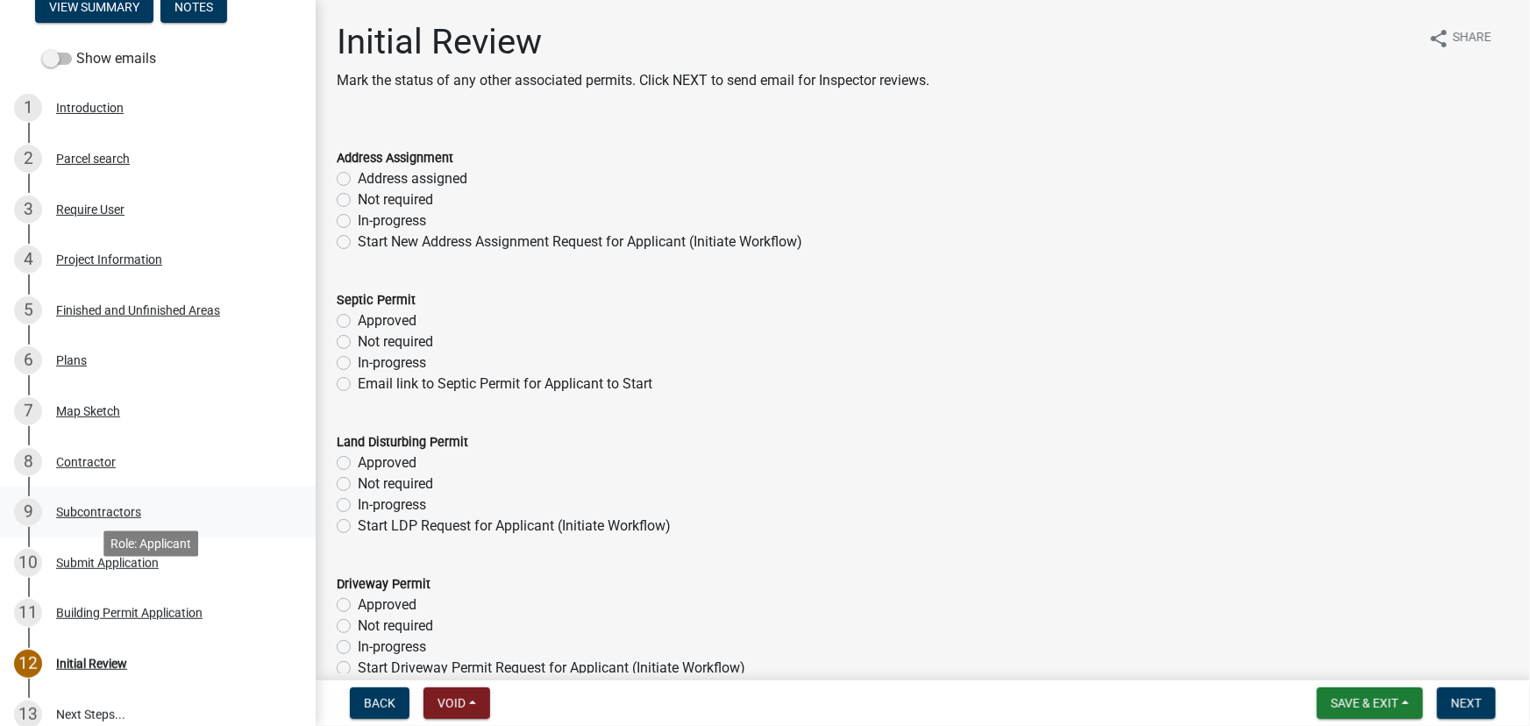
scroll to position [79, 0]
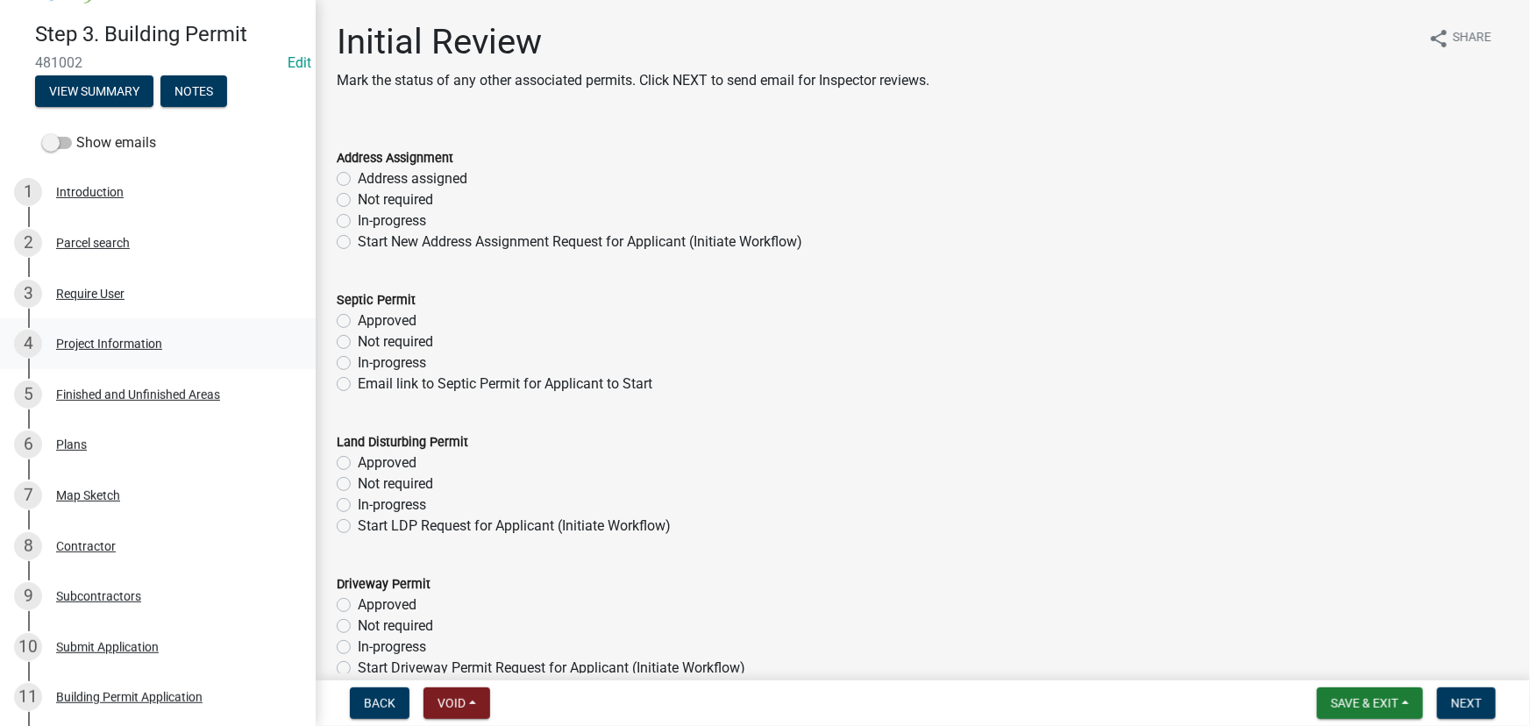
click at [111, 338] on div "Project Information" at bounding box center [109, 344] width 106 height 12
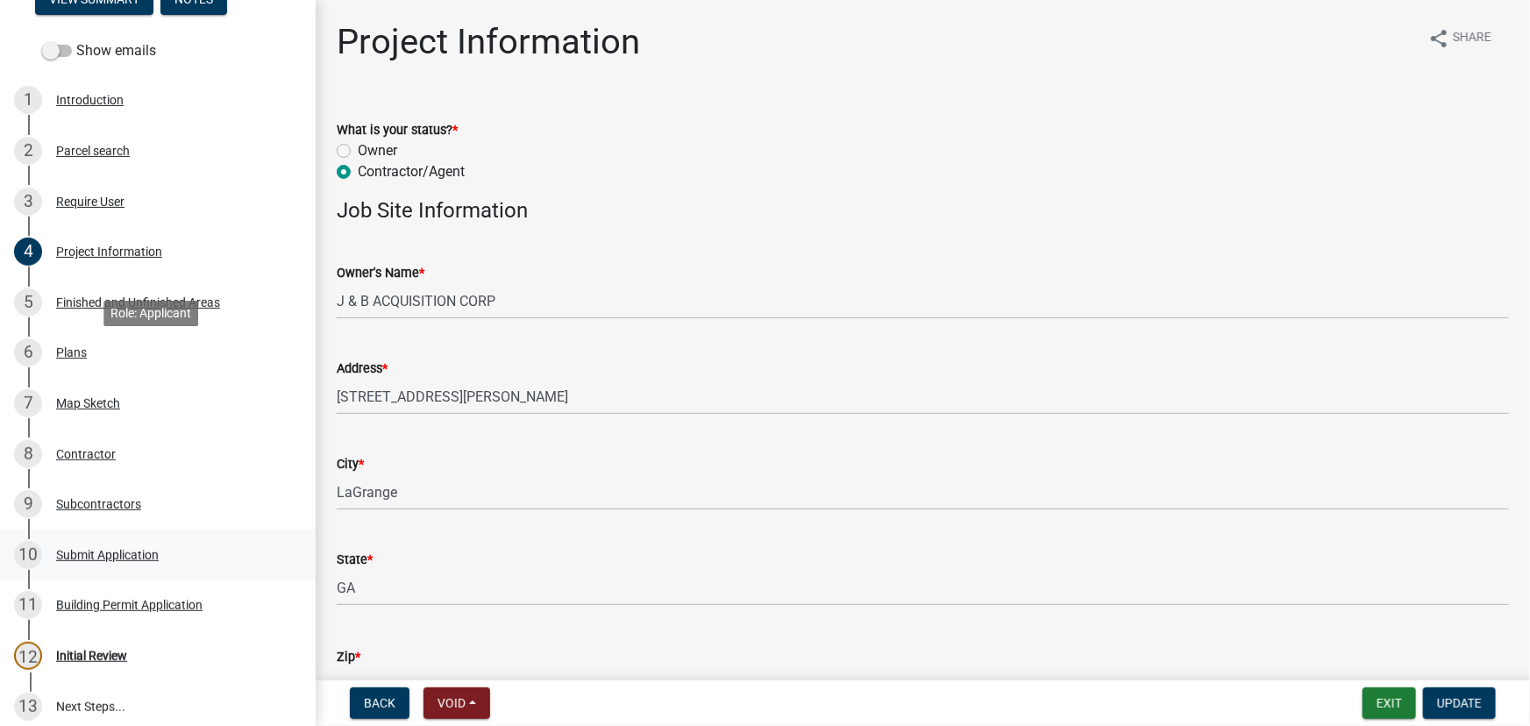
scroll to position [296, 0]
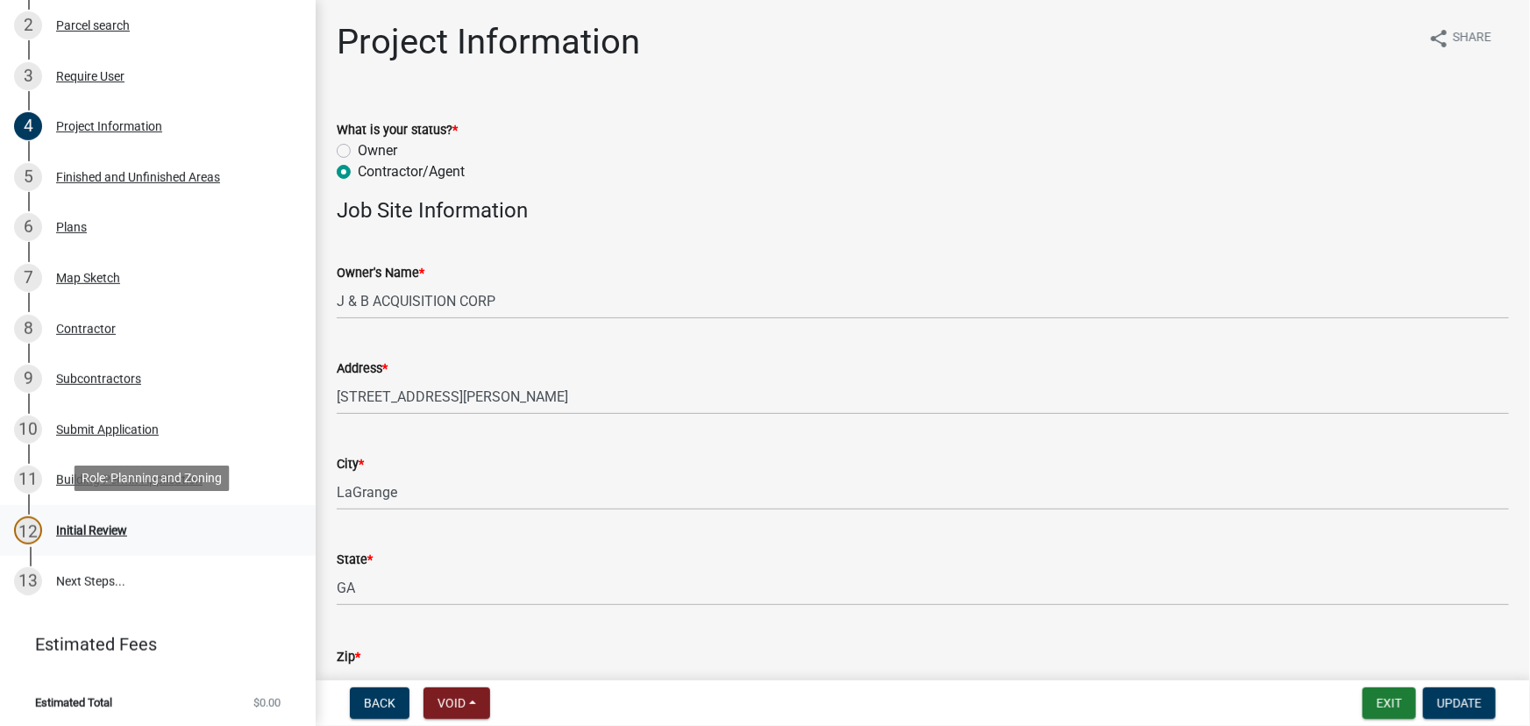
click at [126, 524] on div "Initial Review" at bounding box center [91, 530] width 71 height 12
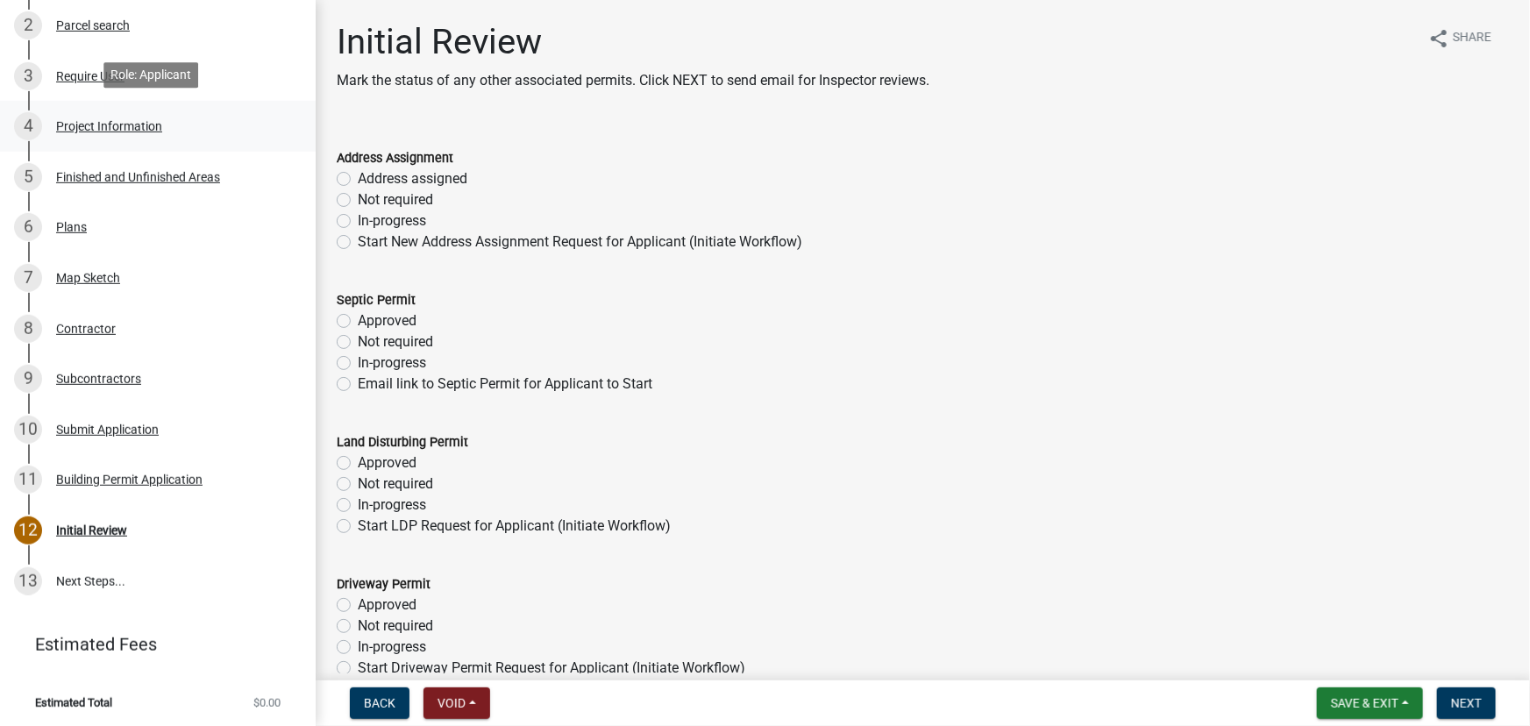
click at [139, 122] on div "Project Information" at bounding box center [109, 126] width 106 height 12
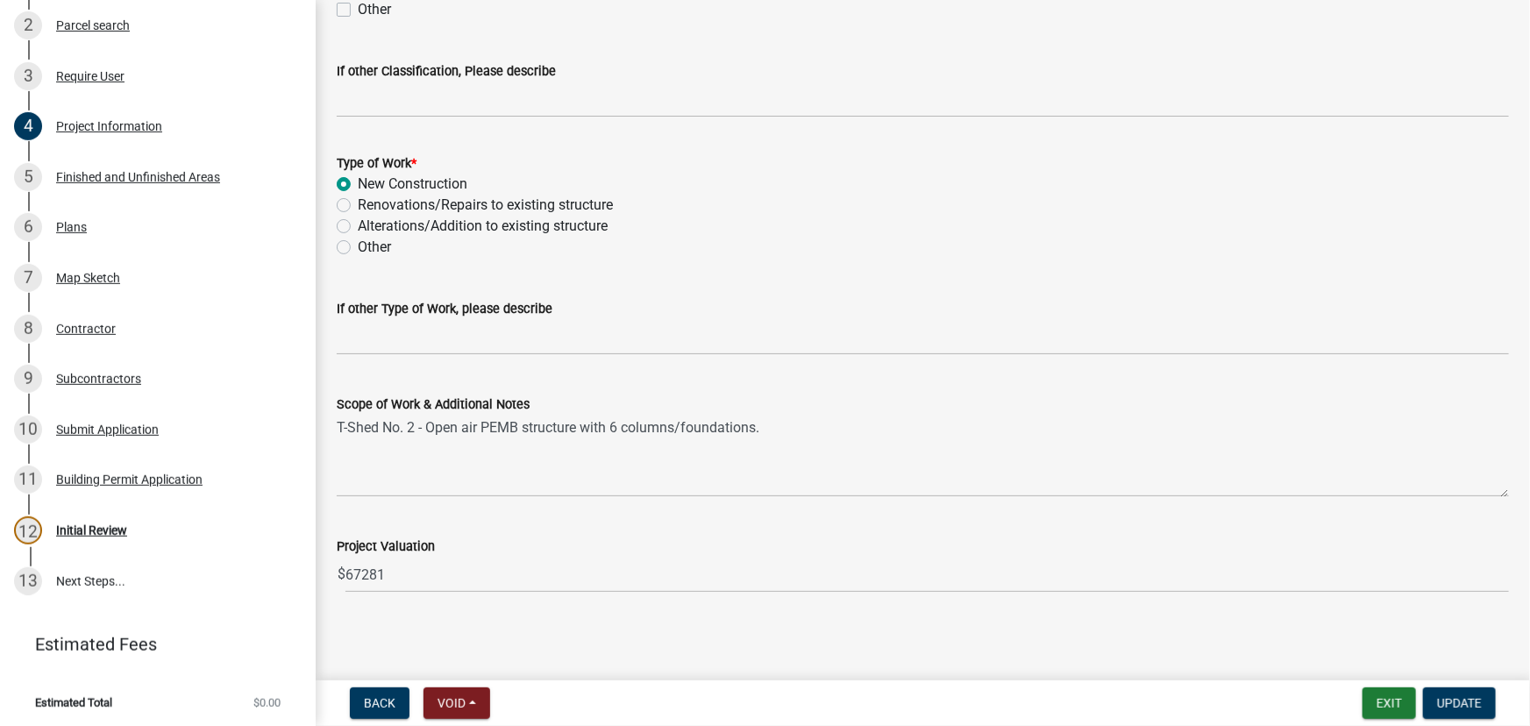
scroll to position [1710, 0]
click at [79, 532] on div "Initial Review" at bounding box center [91, 530] width 71 height 12
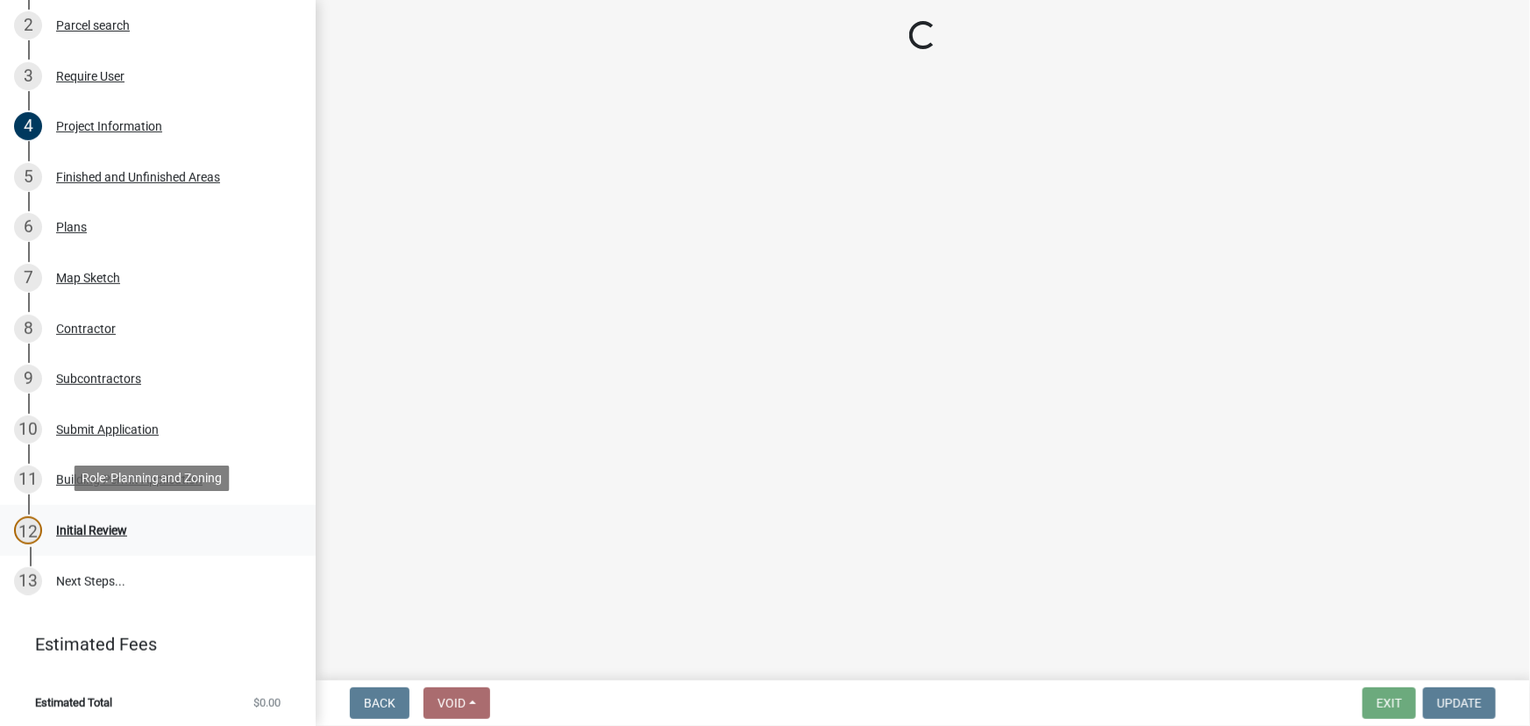
scroll to position [0, 0]
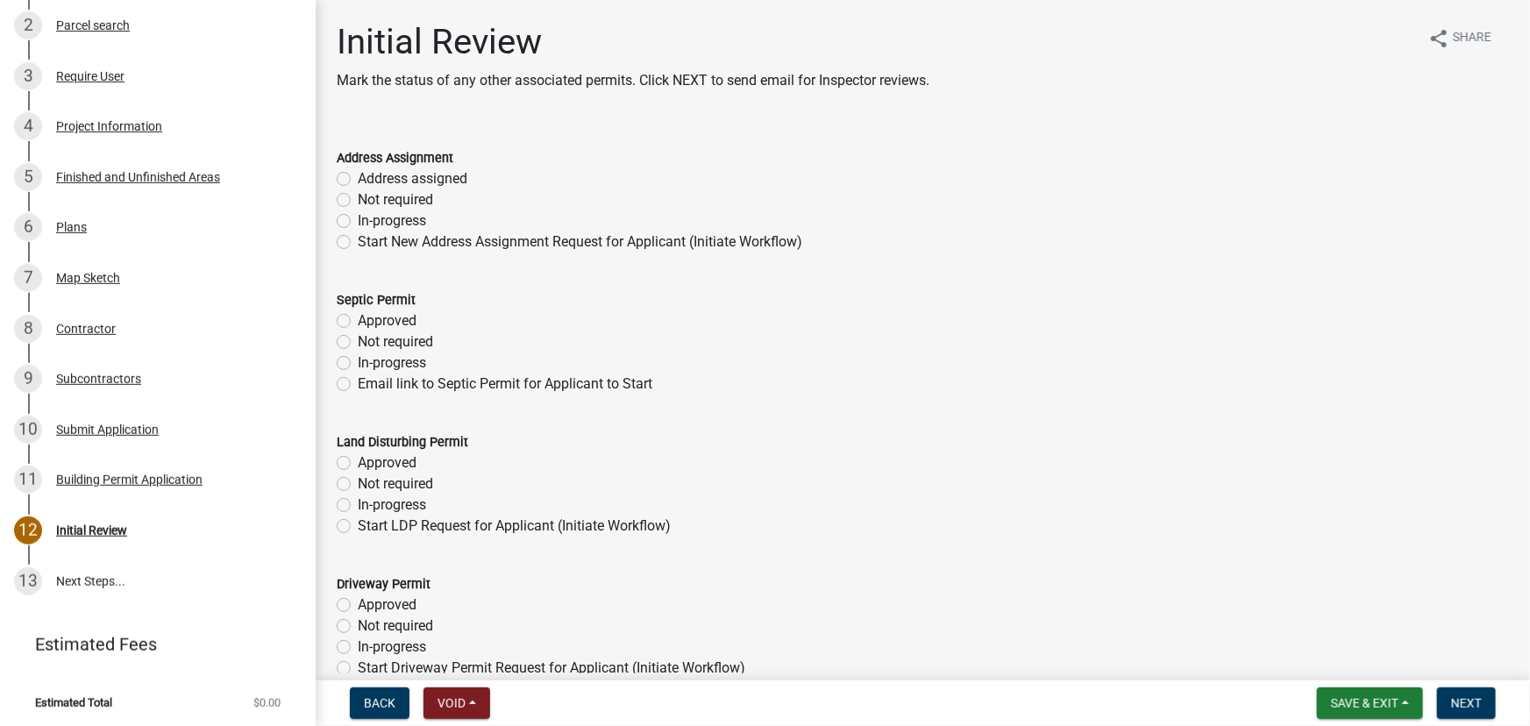
click at [358, 174] on label "Address assigned" at bounding box center [413, 178] width 110 height 21
click at [358, 174] on input "Address assigned" at bounding box center [363, 173] width 11 height 11
radio input "true"
click at [358, 344] on label "Not required" at bounding box center [395, 342] width 75 height 21
click at [358, 343] on input "Not required" at bounding box center [363, 337] width 11 height 11
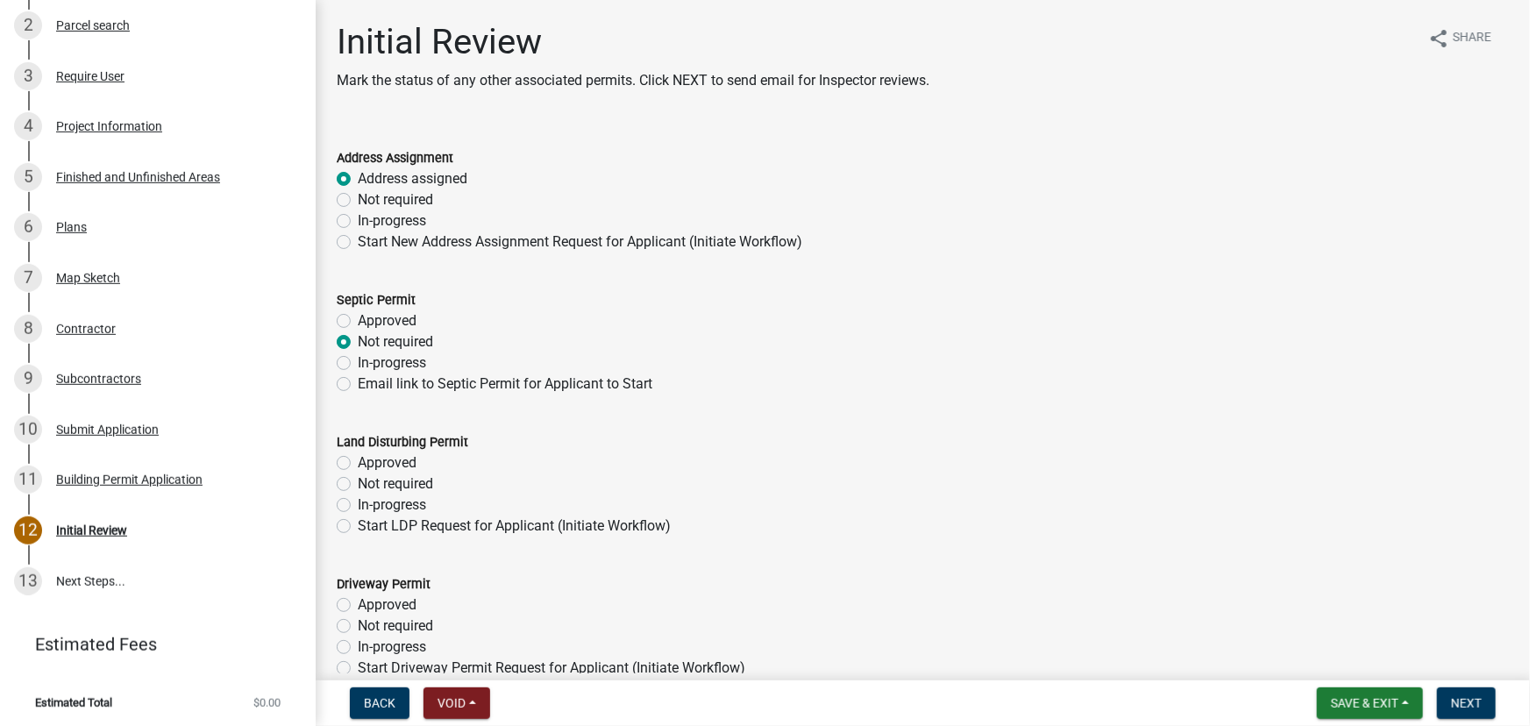
radio input "true"
click at [354, 511] on div "In-progress" at bounding box center [923, 505] width 1173 height 21
click at [351, 501] on div "In-progress" at bounding box center [923, 505] width 1173 height 21
click at [358, 500] on label "In-progress" at bounding box center [392, 505] width 68 height 21
click at [358, 500] on input "In-progress" at bounding box center [363, 500] width 11 height 11
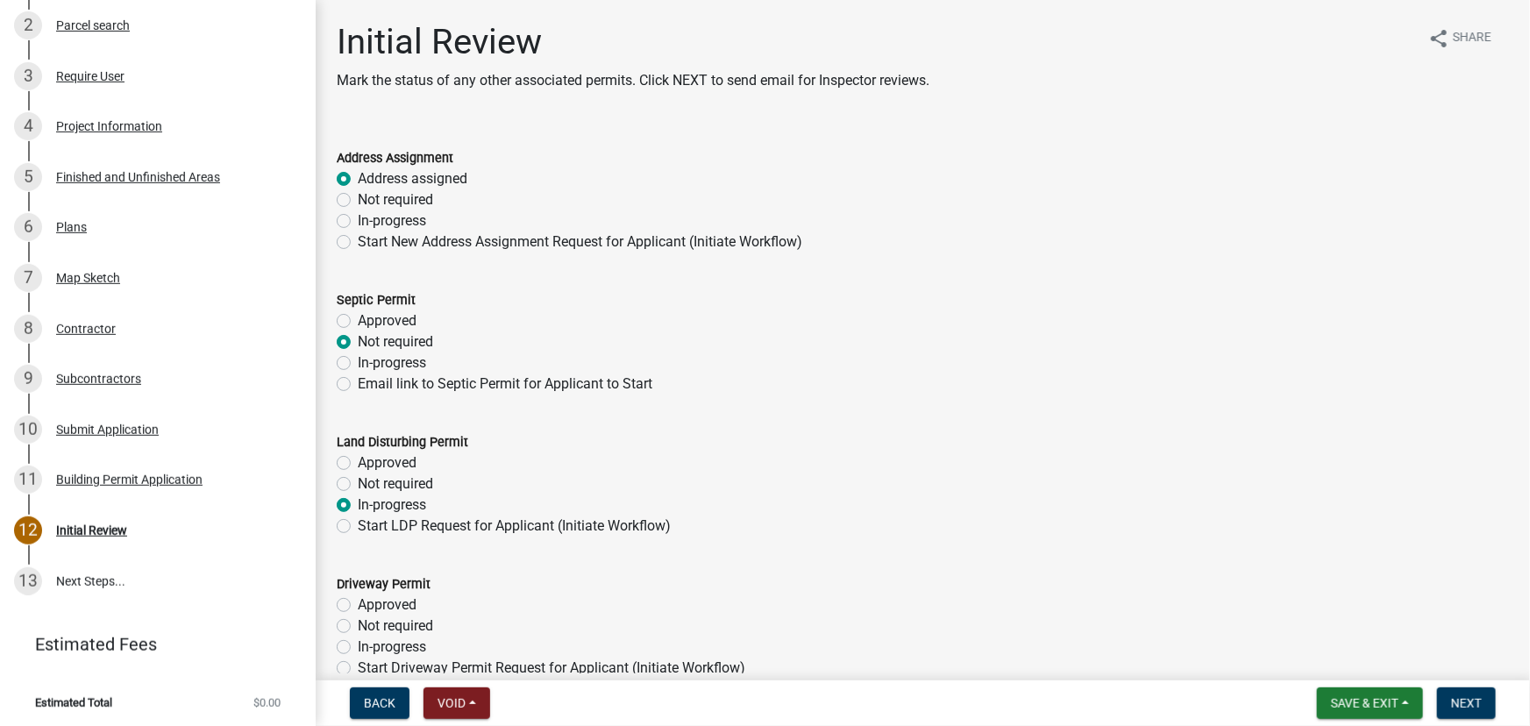
radio input "true"
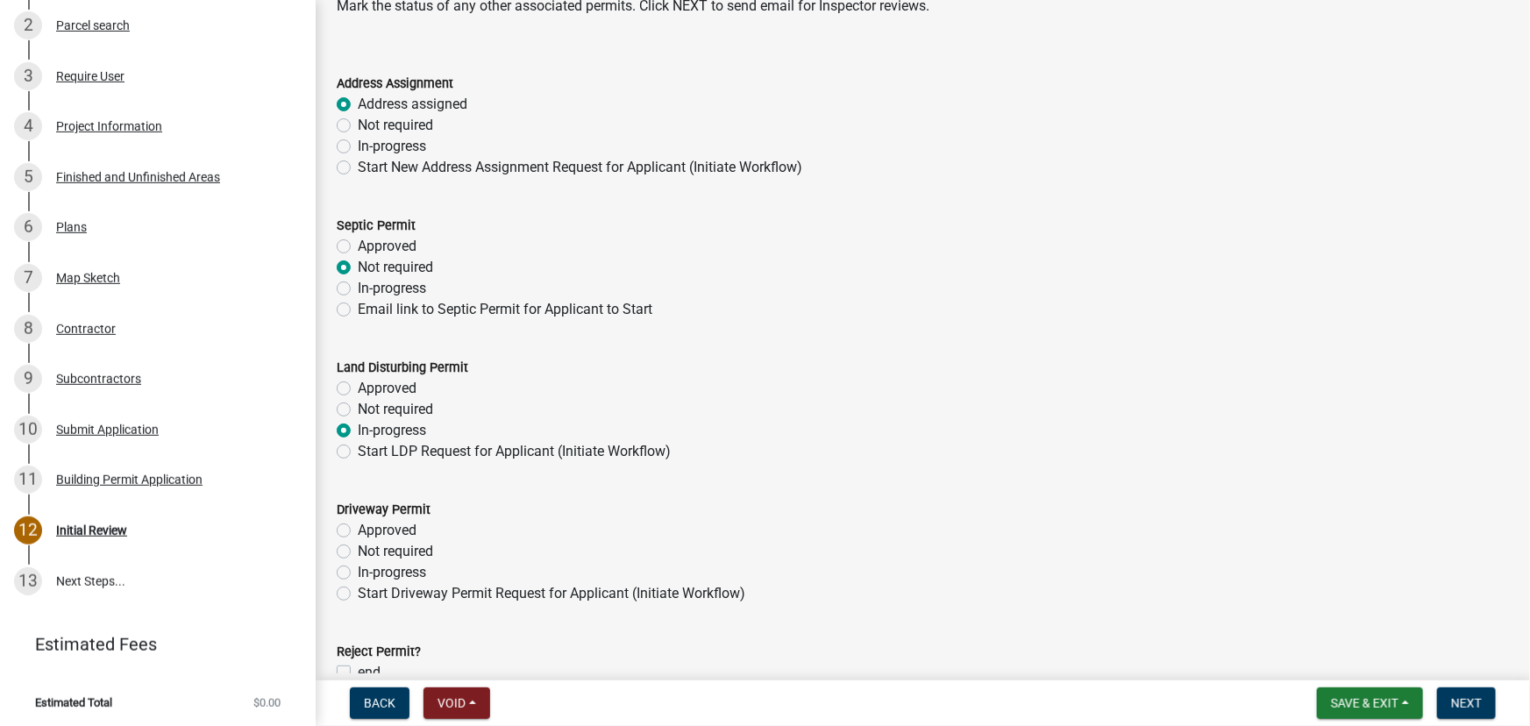
scroll to position [168, 0]
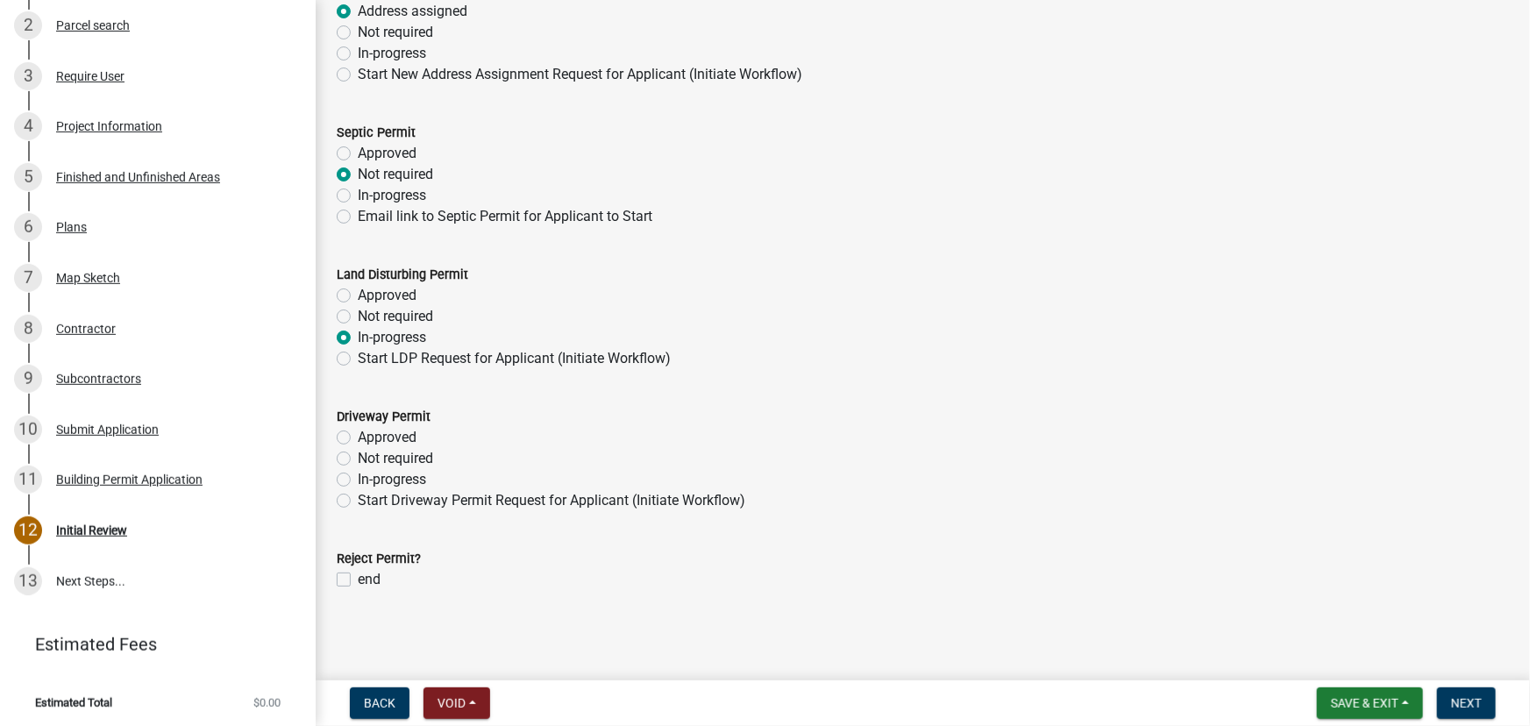
click at [358, 458] on label "Not required" at bounding box center [395, 458] width 75 height 21
click at [358, 458] on input "Not required" at bounding box center [363, 453] width 11 height 11
radio input "true"
click at [1471, 704] on span "Next" at bounding box center [1466, 703] width 31 height 14
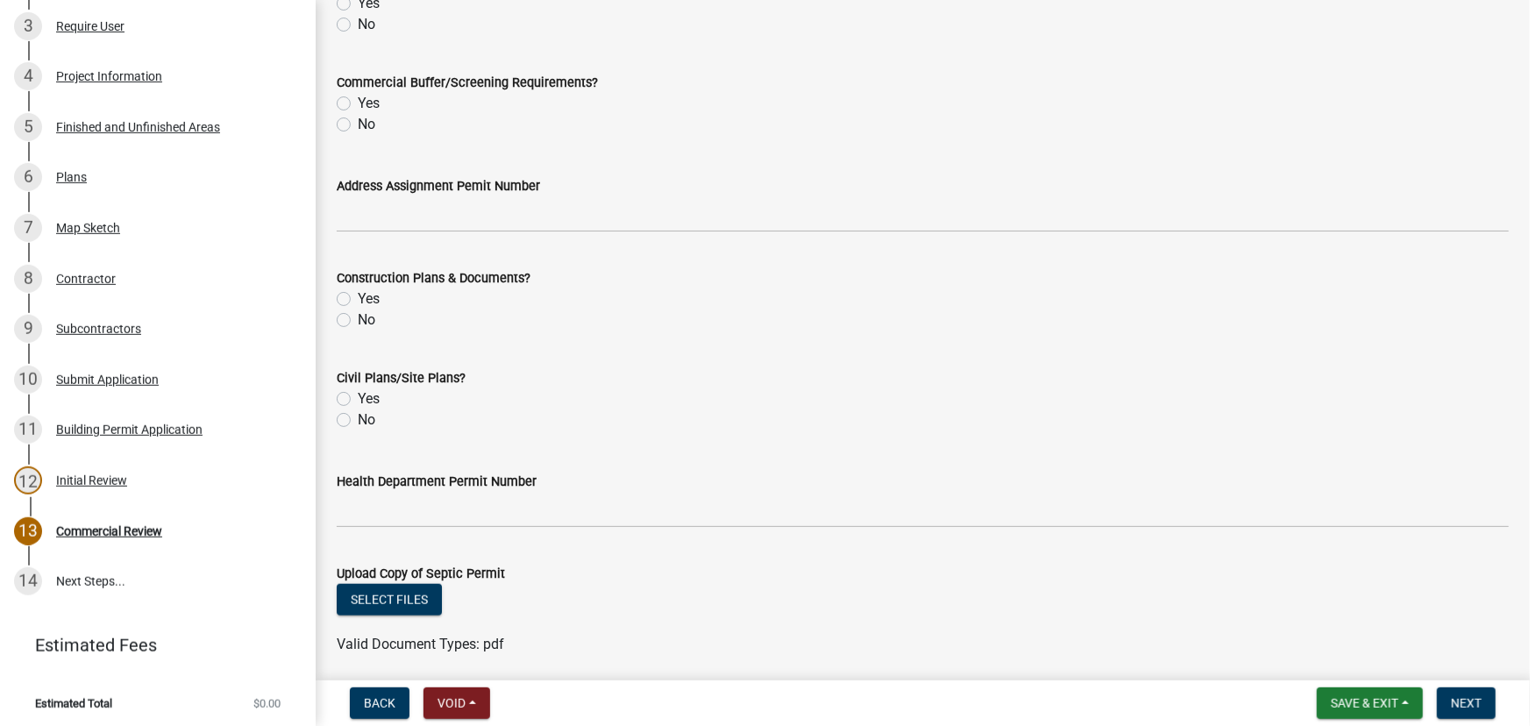
scroll to position [731, 0]
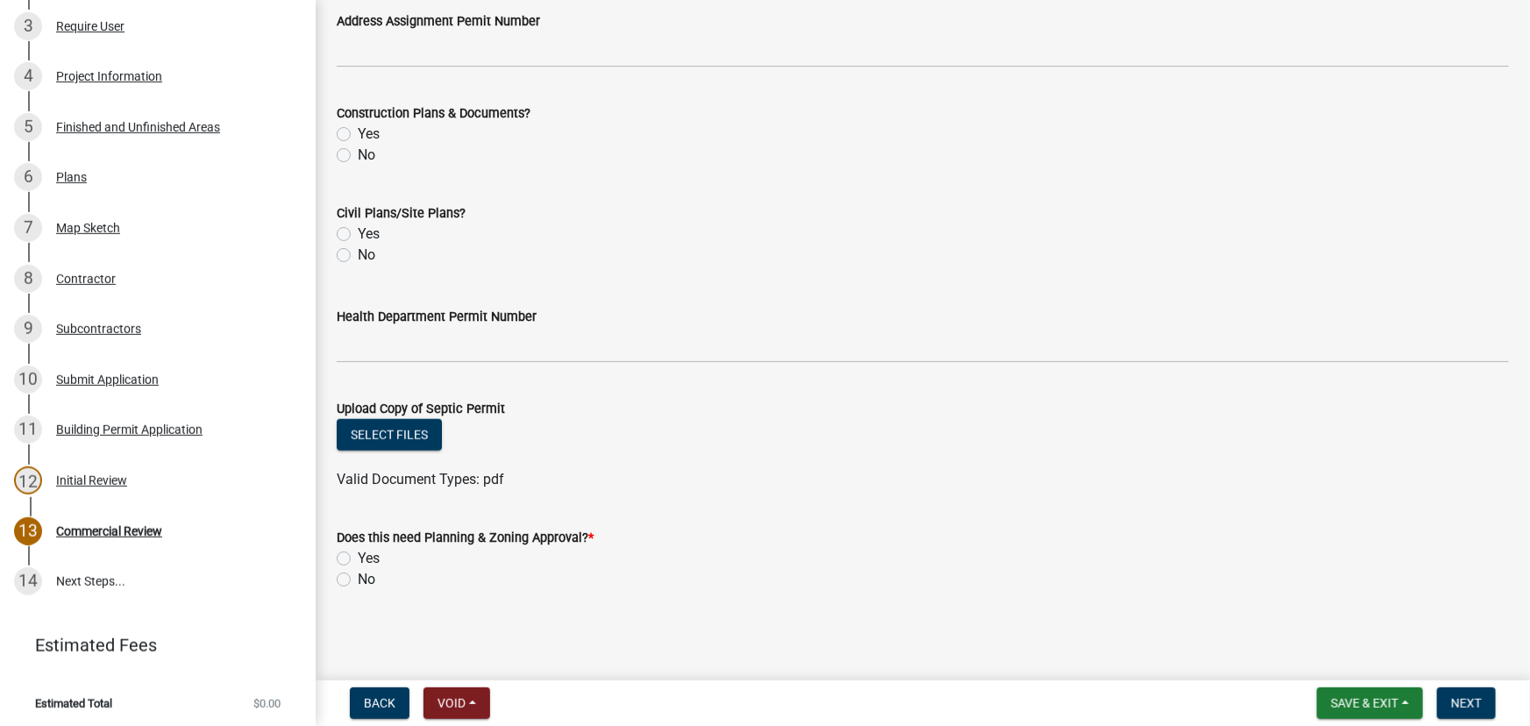
click at [358, 554] on label "Yes" at bounding box center [369, 558] width 22 height 21
click at [358, 554] on input "Yes" at bounding box center [363, 553] width 11 height 11
radio input "true"
click at [1476, 707] on span "Next" at bounding box center [1466, 703] width 31 height 14
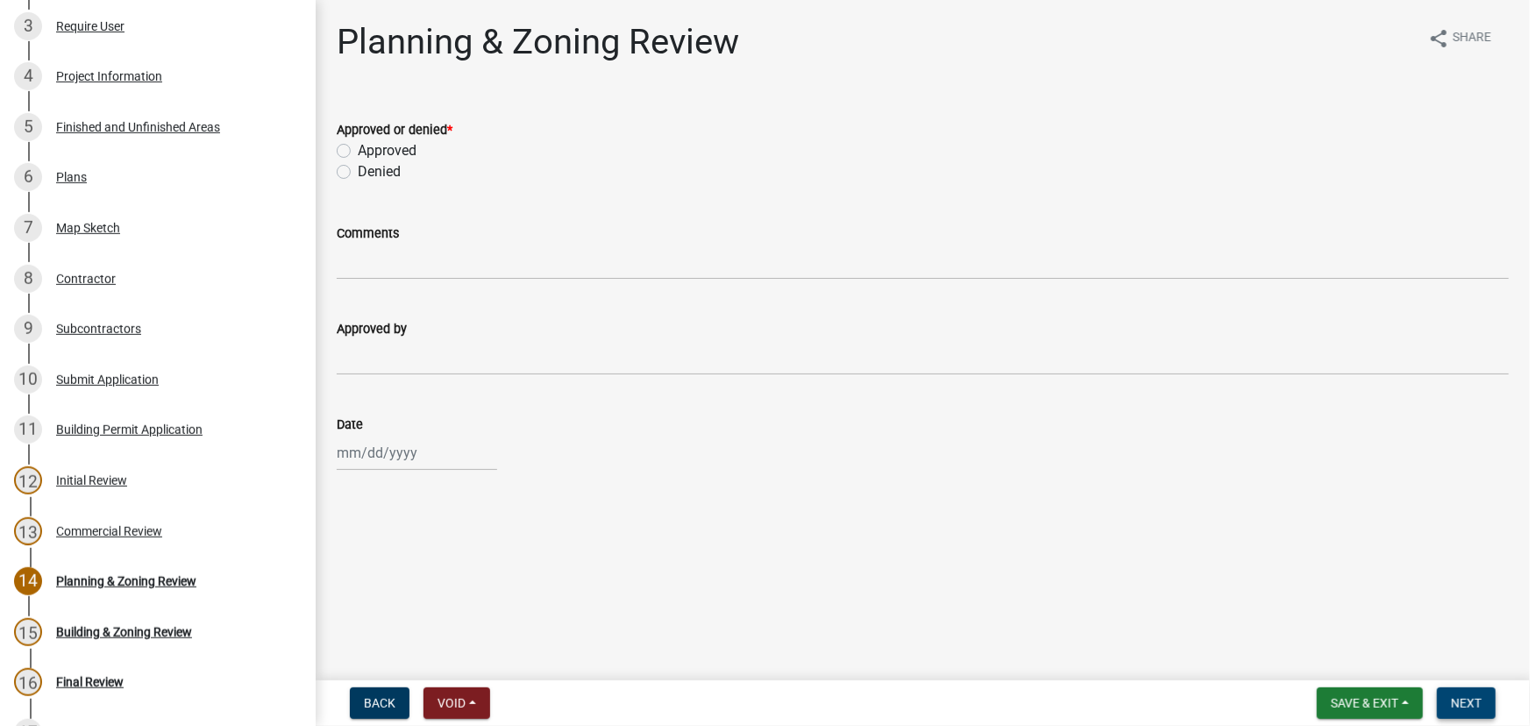
scroll to position [498, 0]
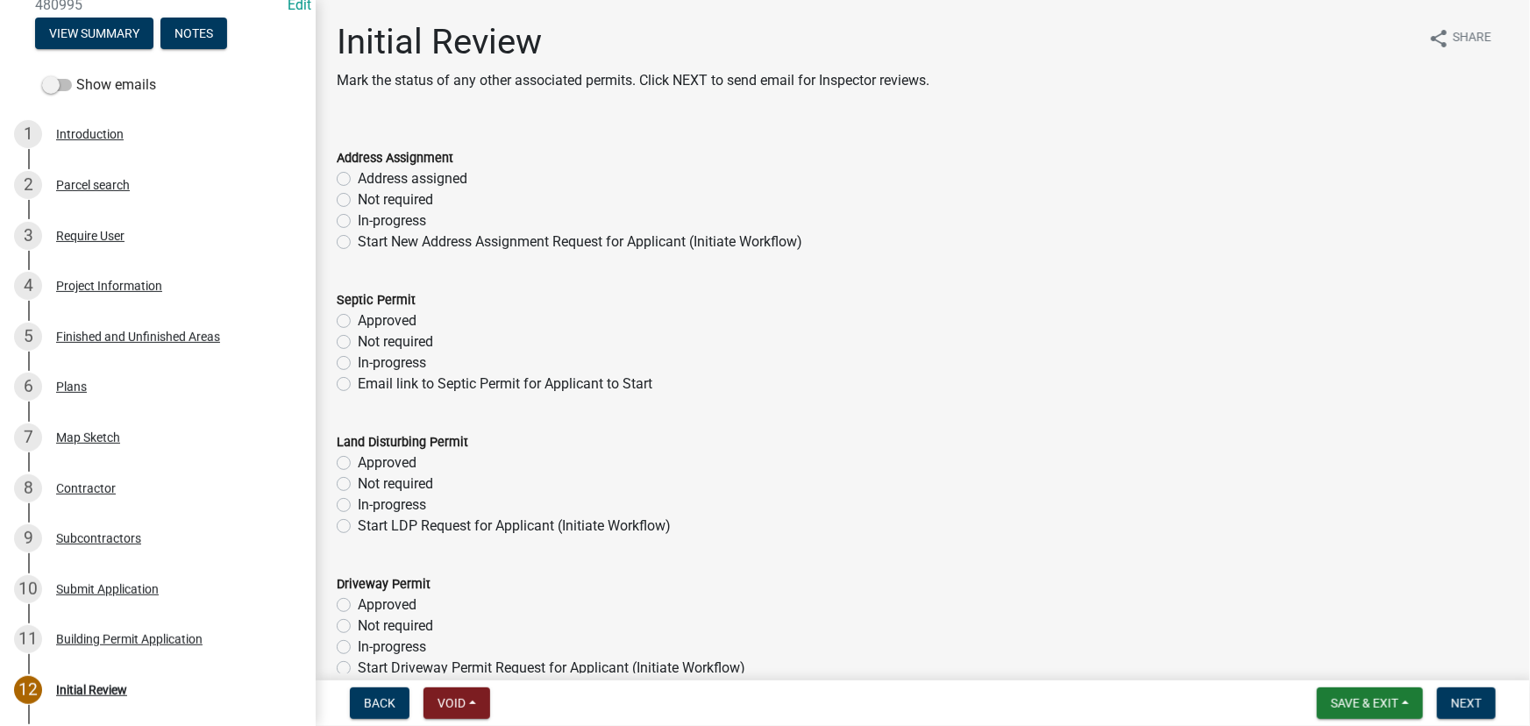
click at [358, 175] on label "Address assigned" at bounding box center [413, 178] width 110 height 21
click at [358, 175] on input "Address assigned" at bounding box center [363, 173] width 11 height 11
radio input "true"
click at [358, 336] on label "Not required" at bounding box center [395, 342] width 75 height 21
click at [358, 336] on input "Not required" at bounding box center [363, 337] width 11 height 11
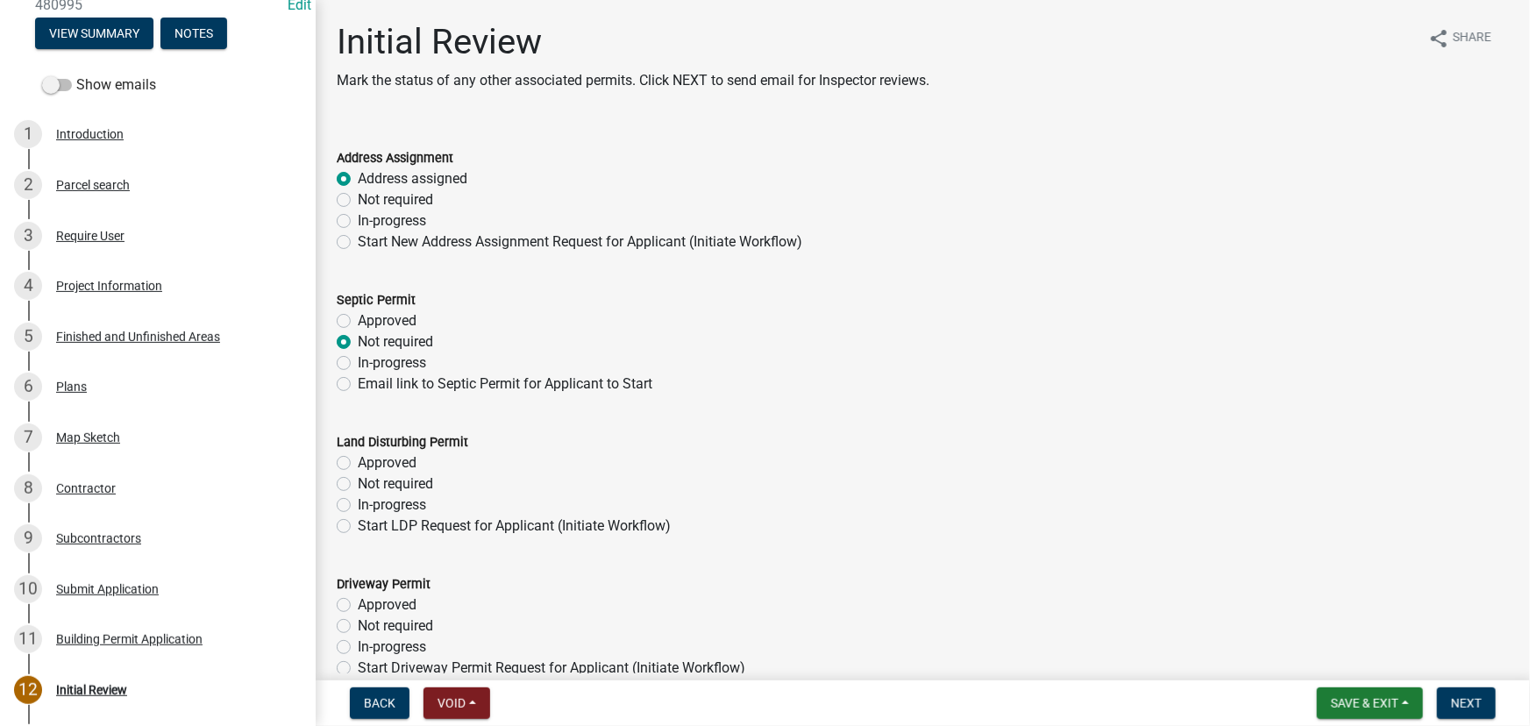
radio input "true"
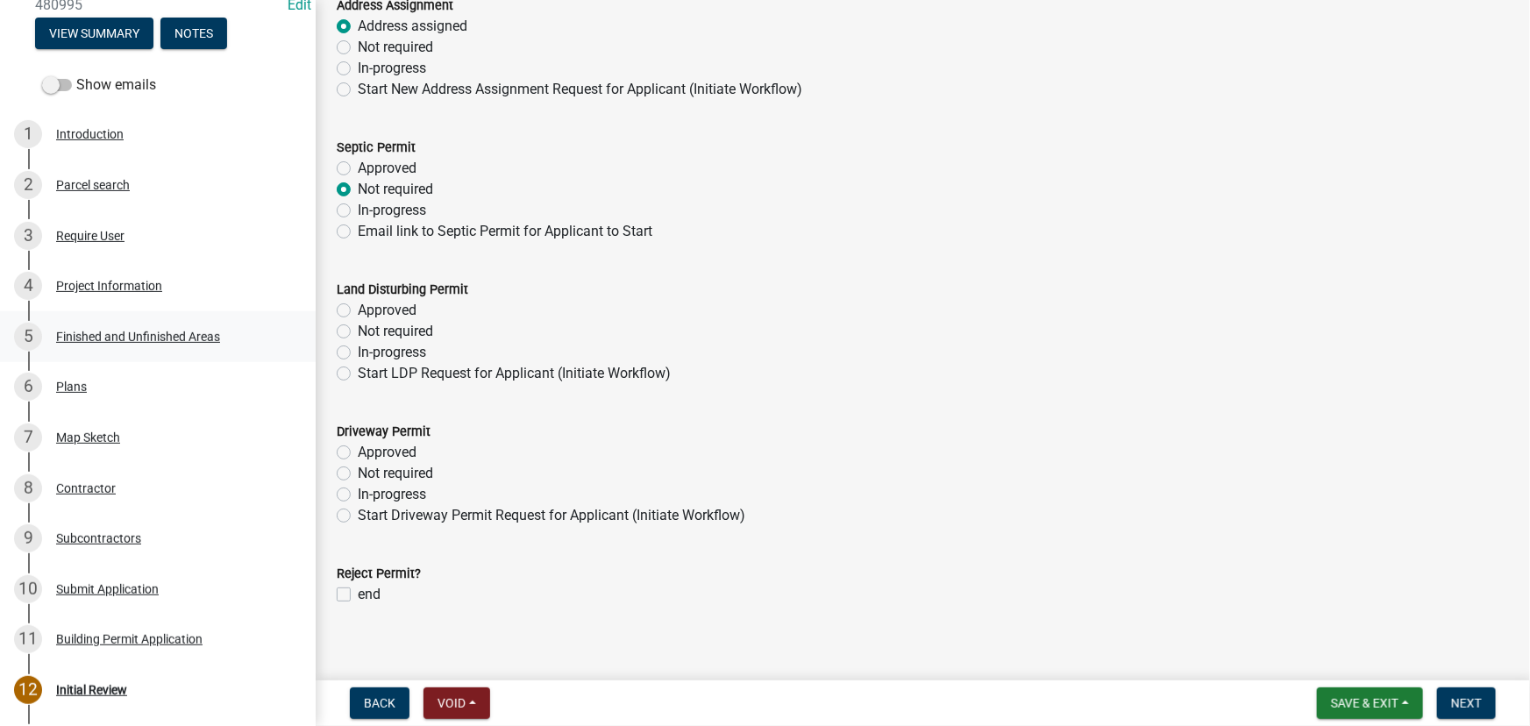
scroll to position [159, 0]
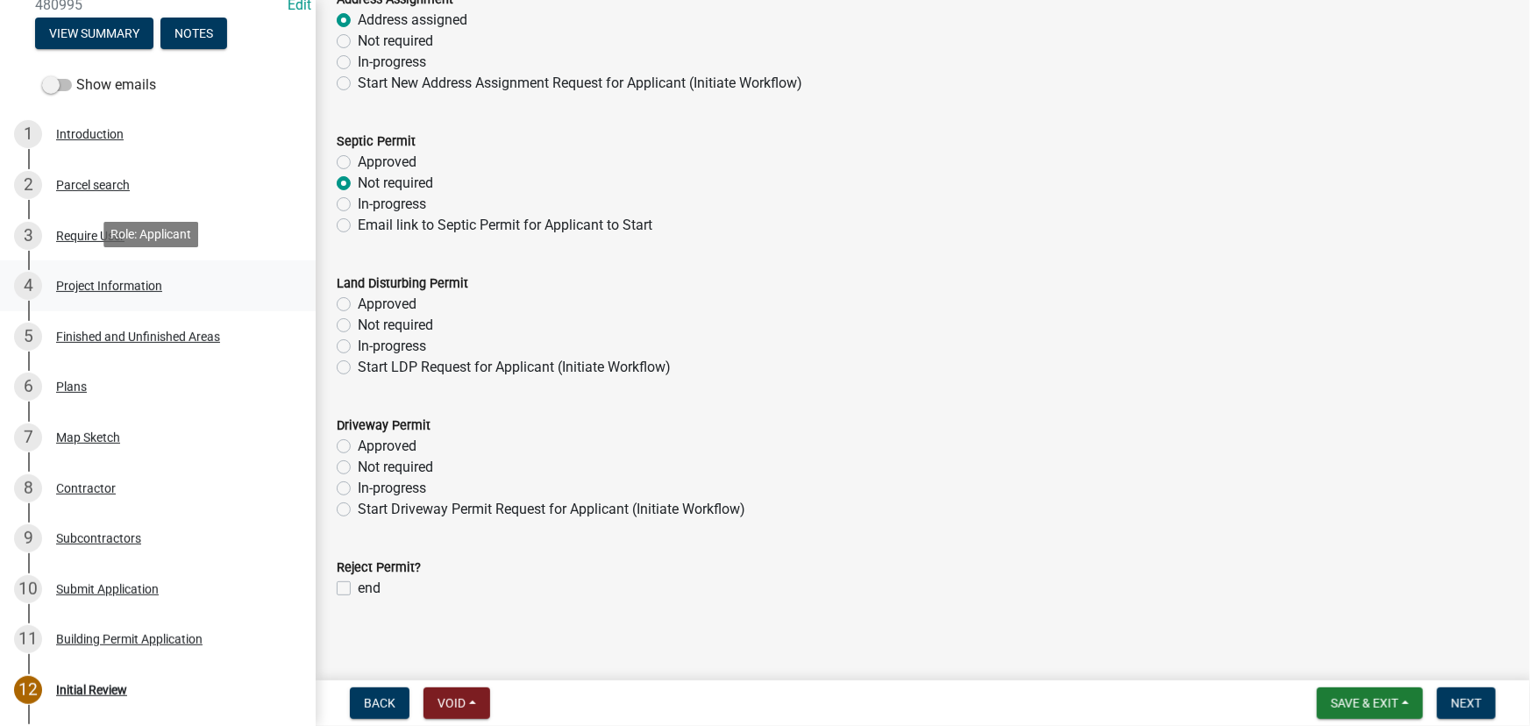
click at [123, 281] on div "Project Information" at bounding box center [109, 286] width 106 height 12
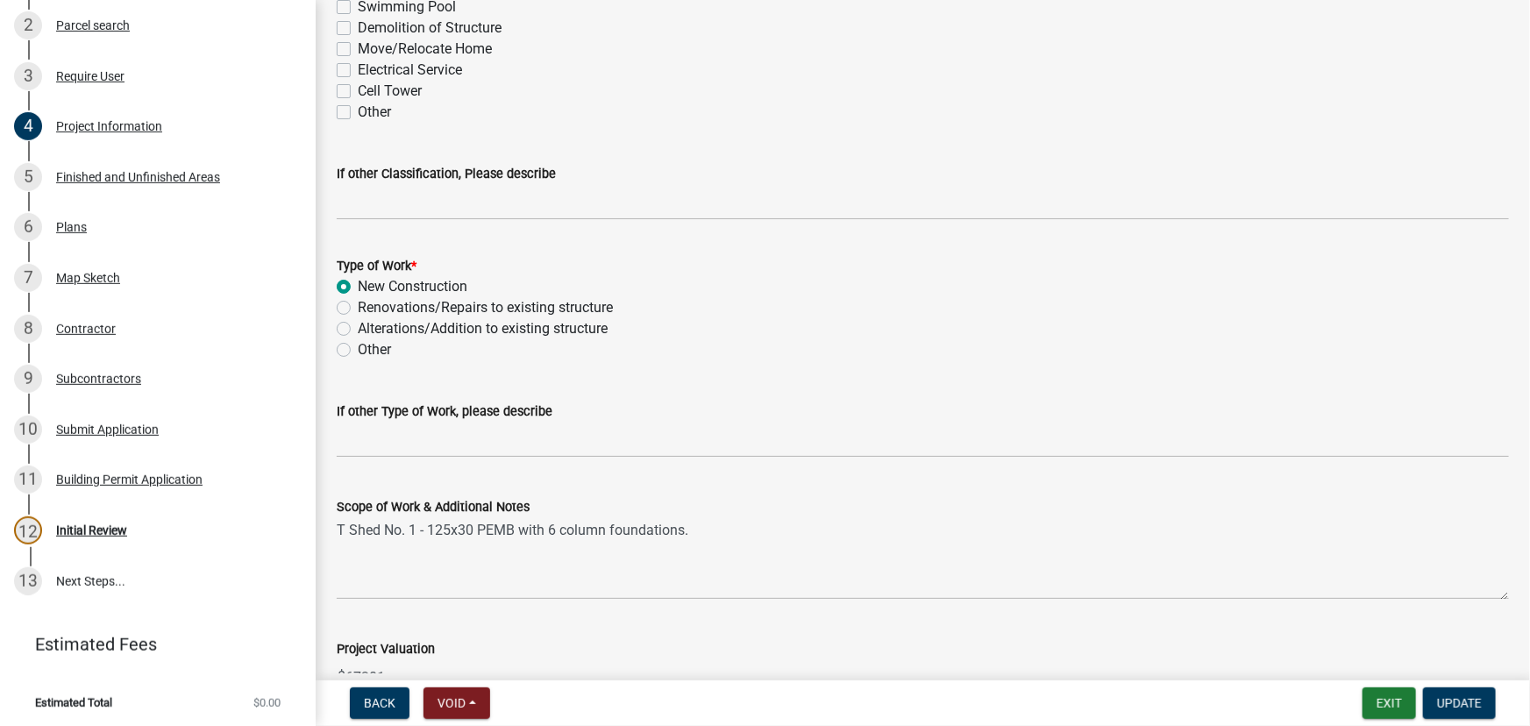
scroll to position [1710, 0]
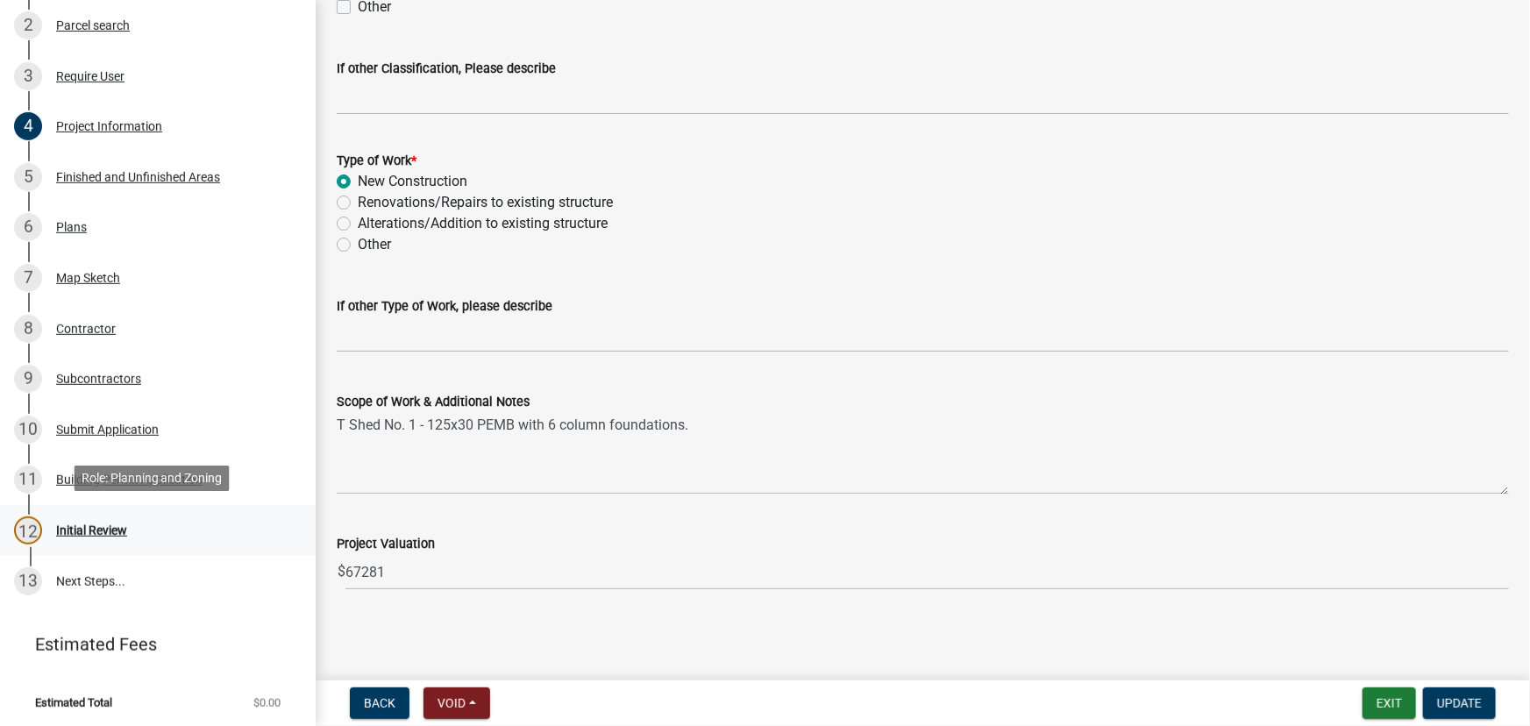
click at [108, 524] on div "Initial Review" at bounding box center [91, 530] width 71 height 12
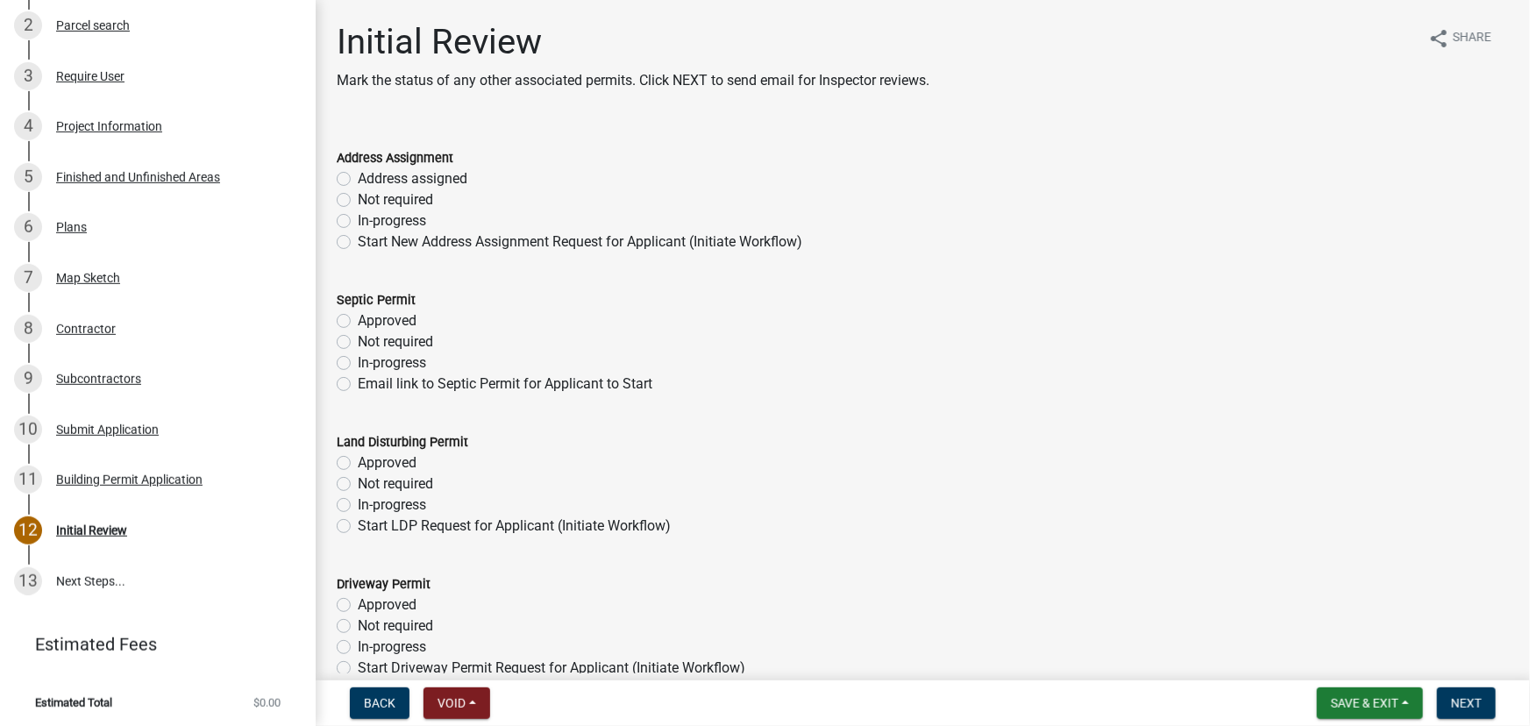
click at [358, 177] on label "Address assigned" at bounding box center [413, 178] width 110 height 21
click at [358, 177] on input "Address assigned" at bounding box center [363, 173] width 11 height 11
radio input "true"
click at [358, 345] on label "Not required" at bounding box center [395, 342] width 75 height 21
click at [358, 343] on input "Not required" at bounding box center [363, 337] width 11 height 11
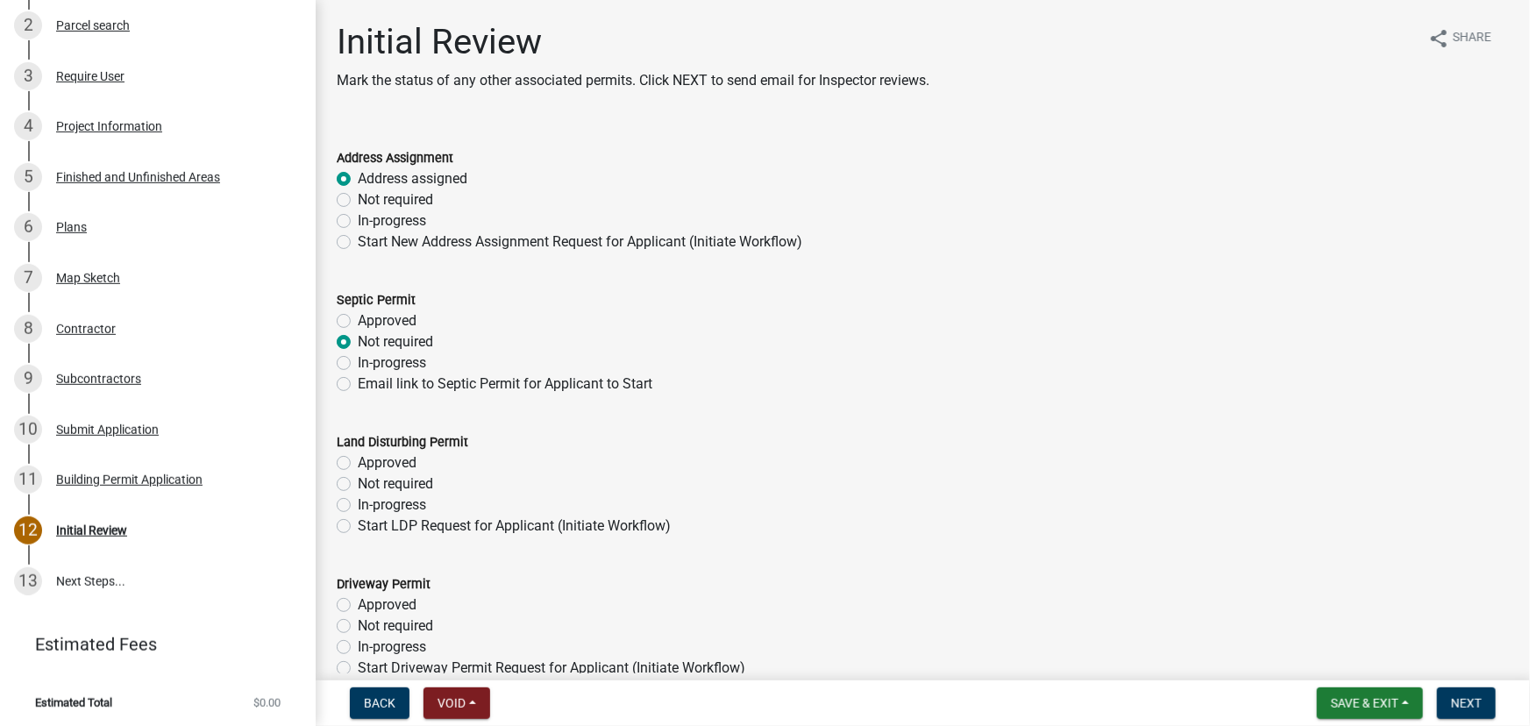
radio input "true"
click at [358, 502] on label "In-progress" at bounding box center [392, 505] width 68 height 21
click at [358, 502] on input "In-progress" at bounding box center [363, 500] width 11 height 11
radio input "true"
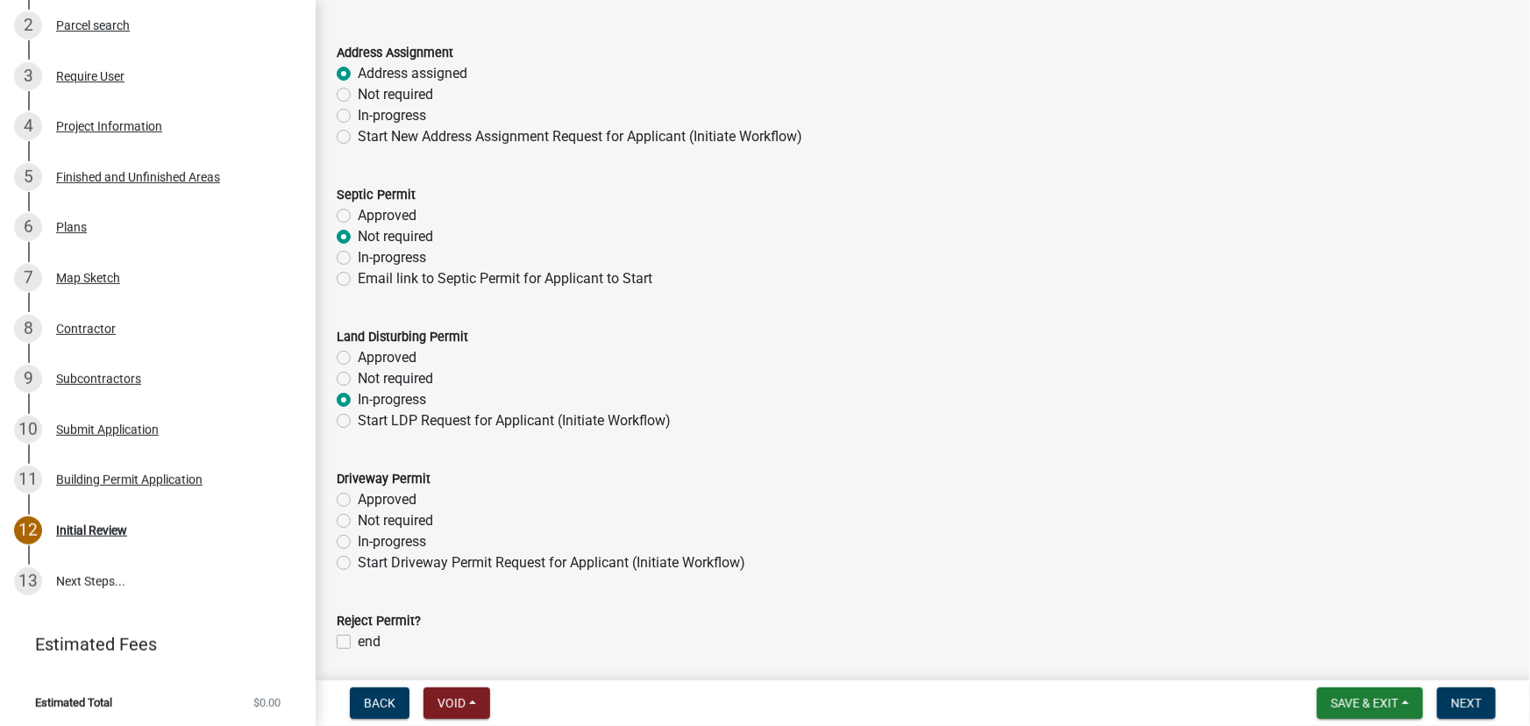
scroll to position [159, 0]
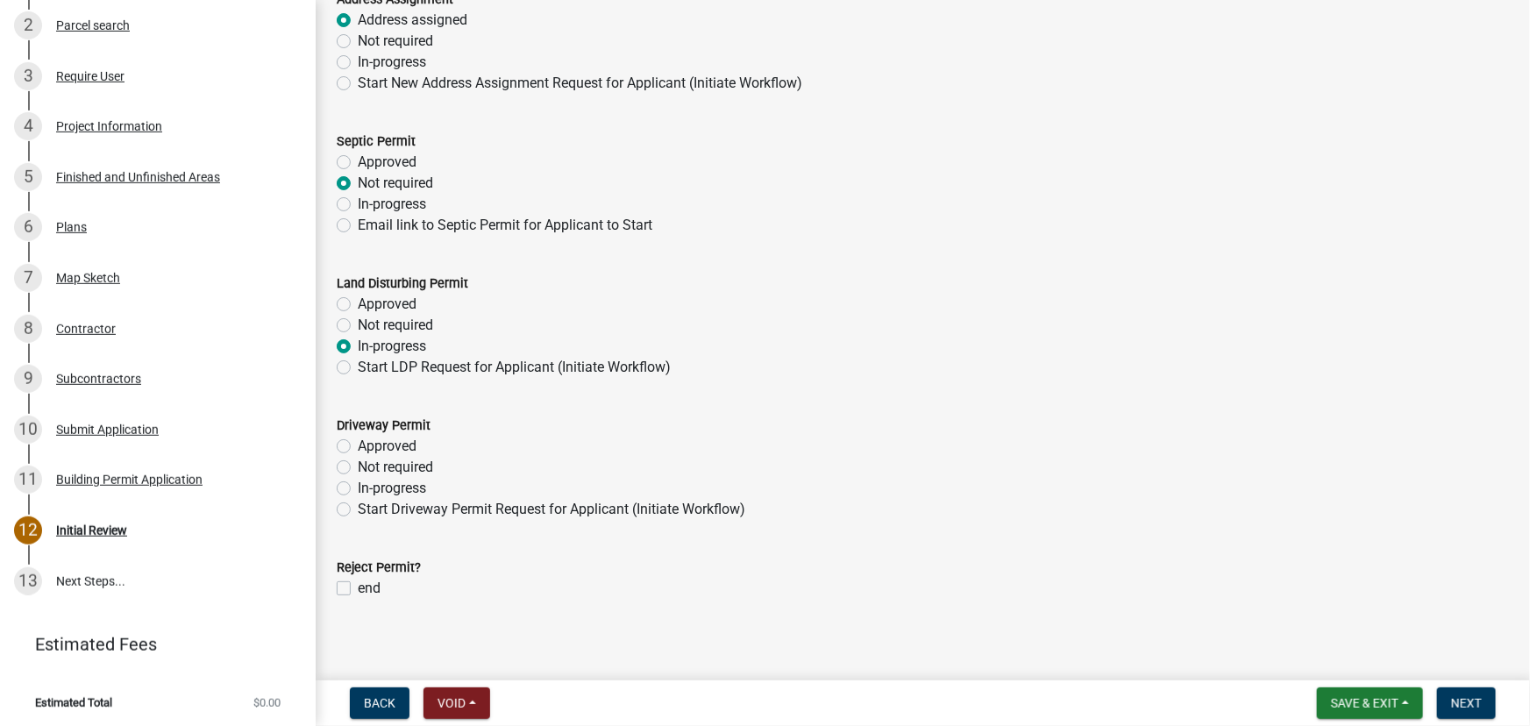
click at [358, 459] on label "Not required" at bounding box center [395, 467] width 75 height 21
click at [358, 459] on input "Not required" at bounding box center [363, 462] width 11 height 11
radio input "true"
click at [1470, 691] on button "Next" at bounding box center [1466, 704] width 59 height 32
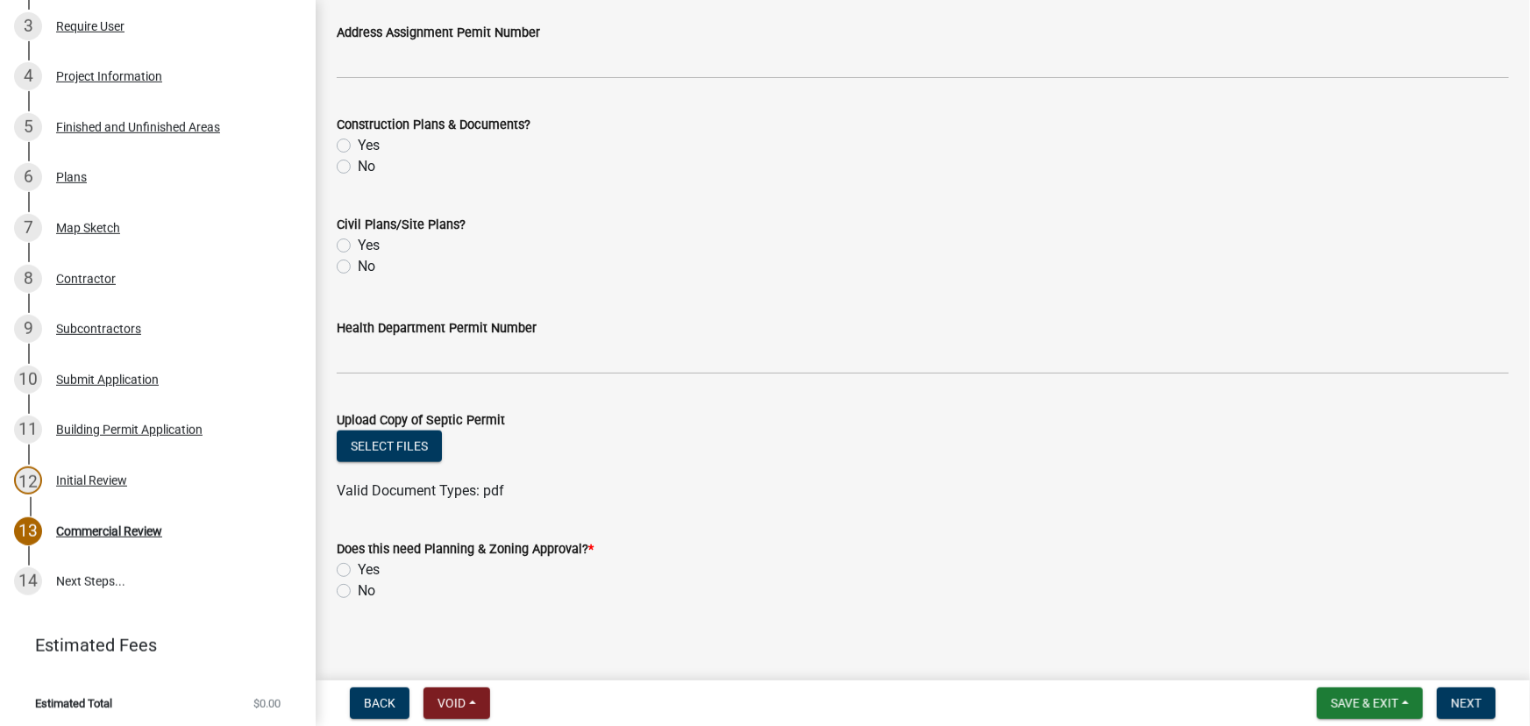
scroll to position [731, 0]
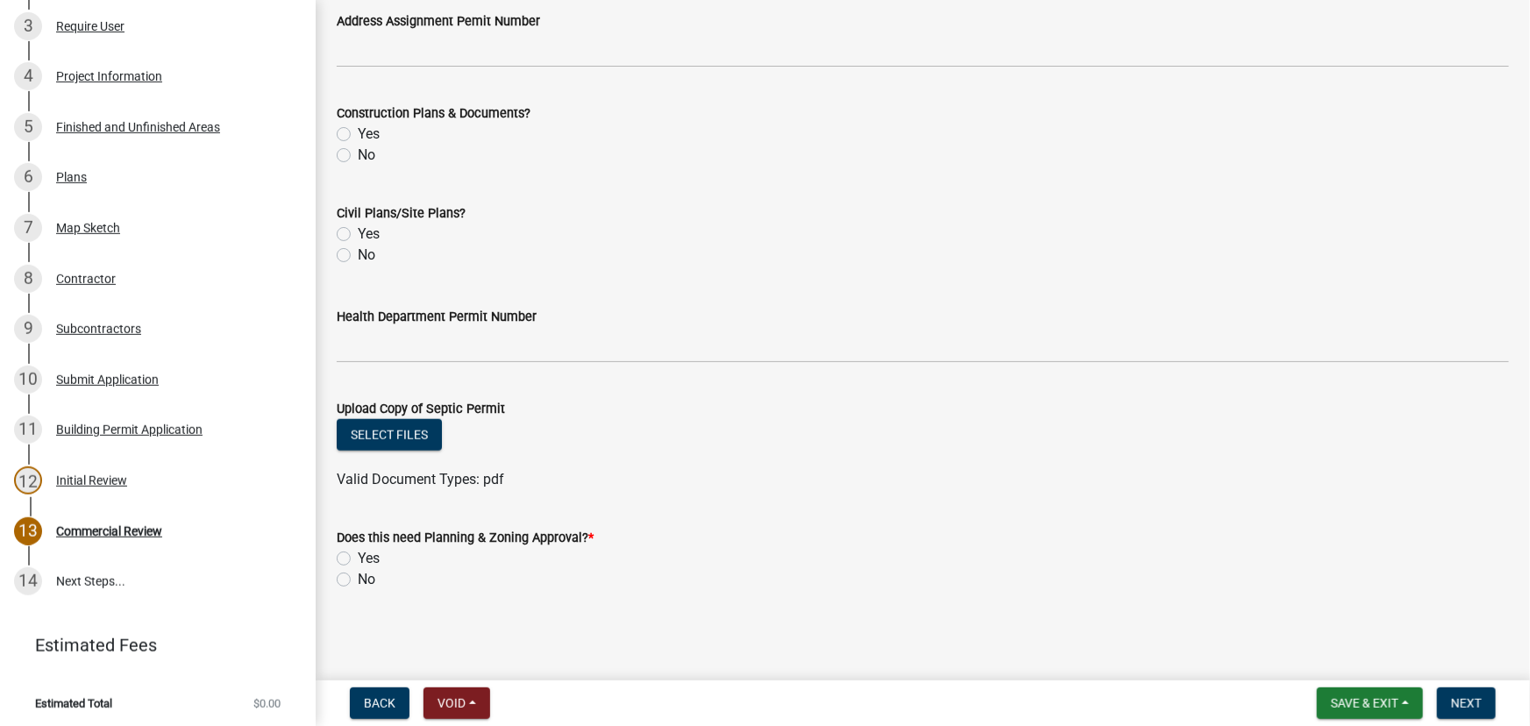
click at [358, 562] on label "Yes" at bounding box center [369, 558] width 22 height 21
click at [358, 560] on input "Yes" at bounding box center [363, 553] width 11 height 11
radio input "true"
click at [1484, 696] on button "Next" at bounding box center [1466, 704] width 59 height 32
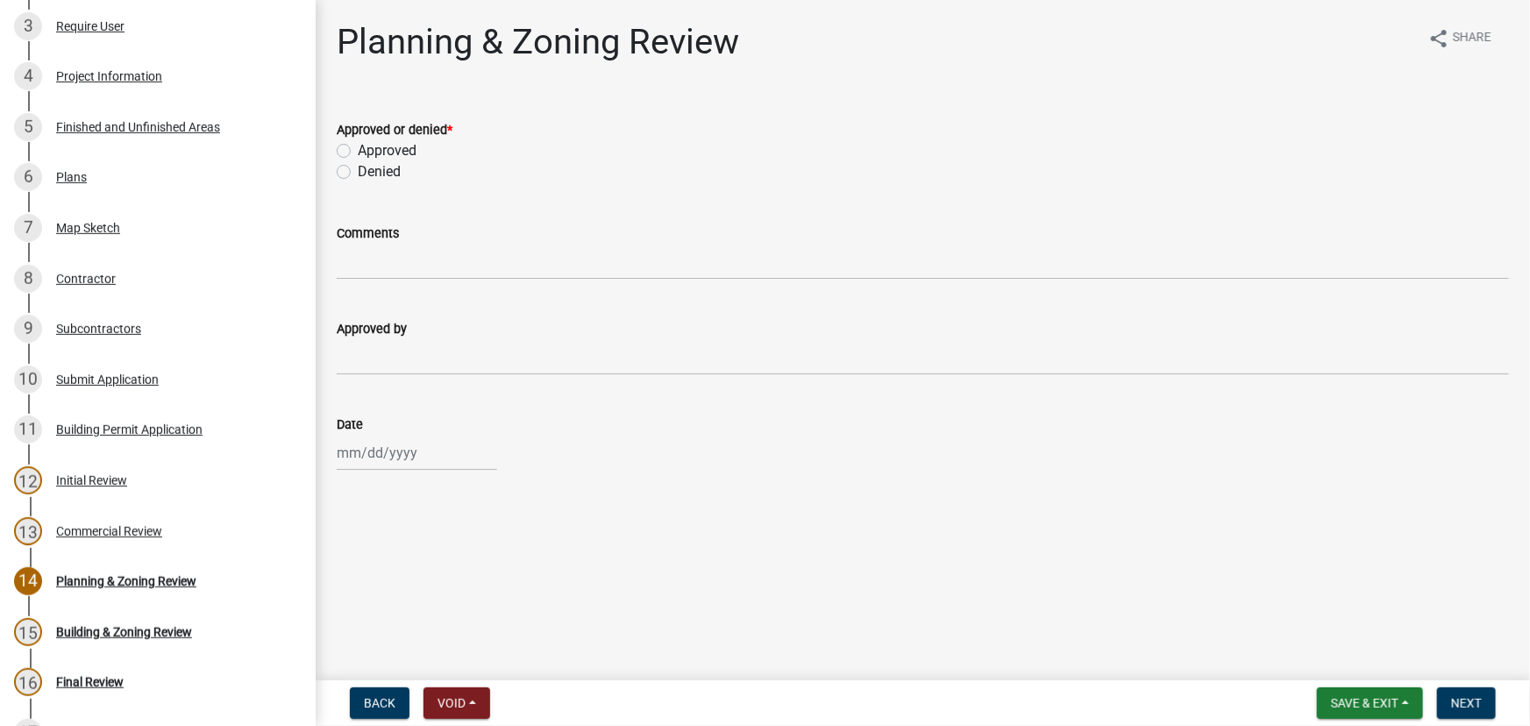
scroll to position [498, 0]
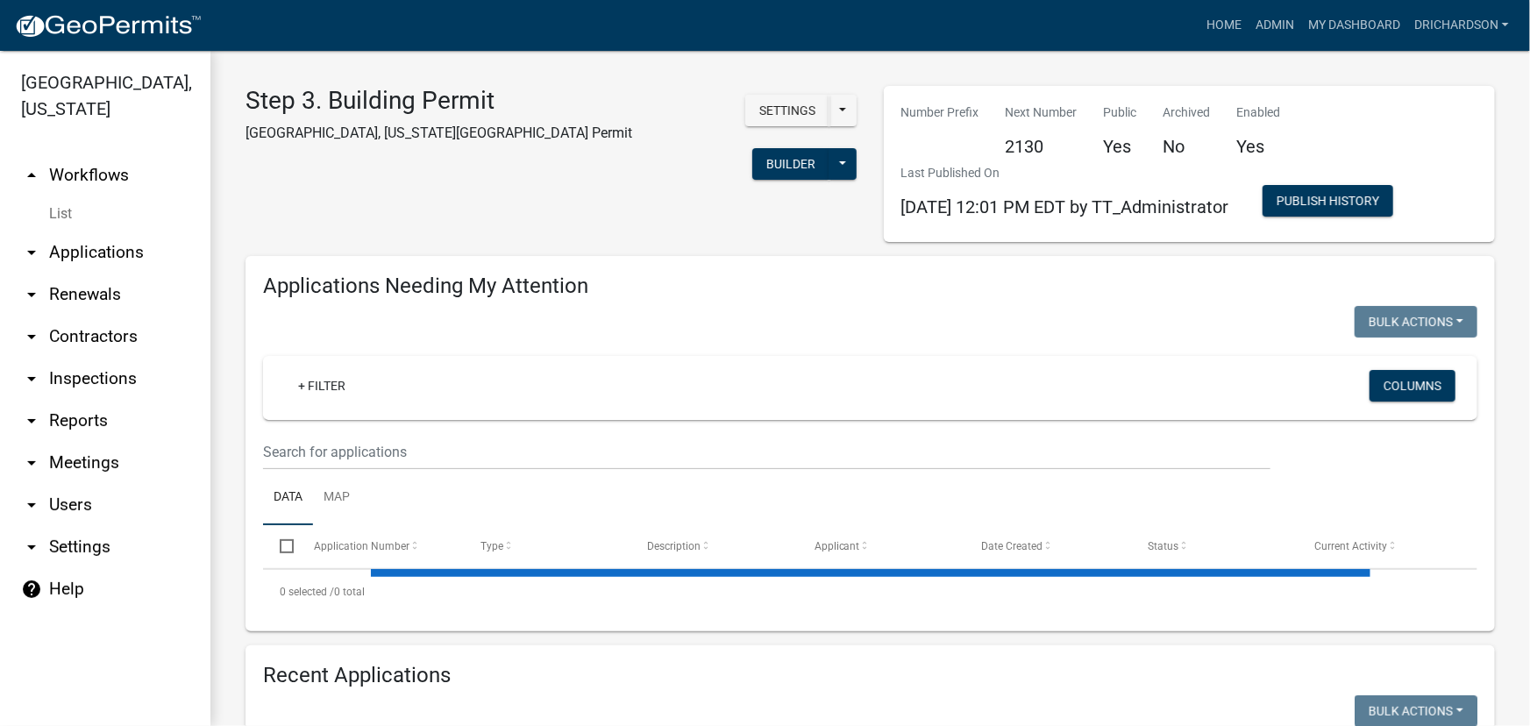
select select "1: 25"
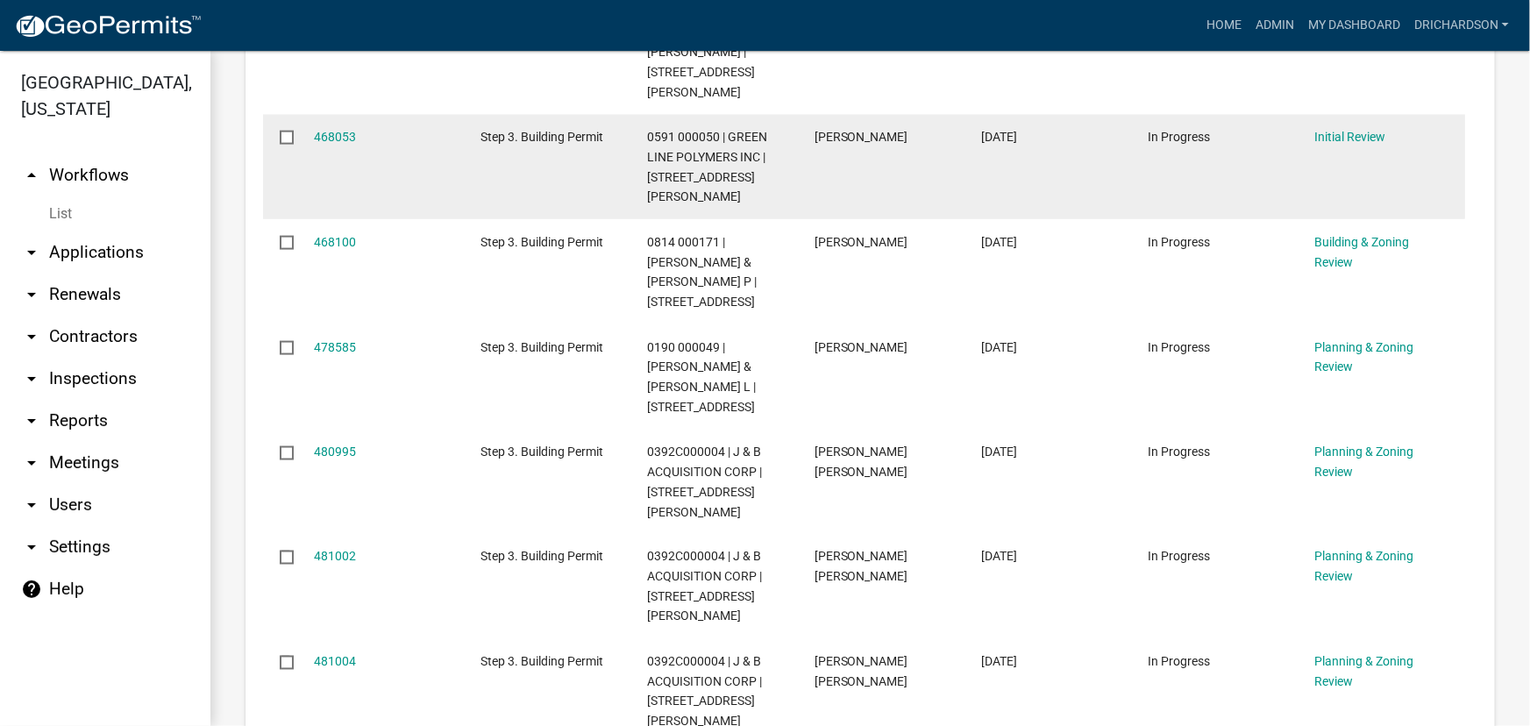
scroll to position [1195, 0]
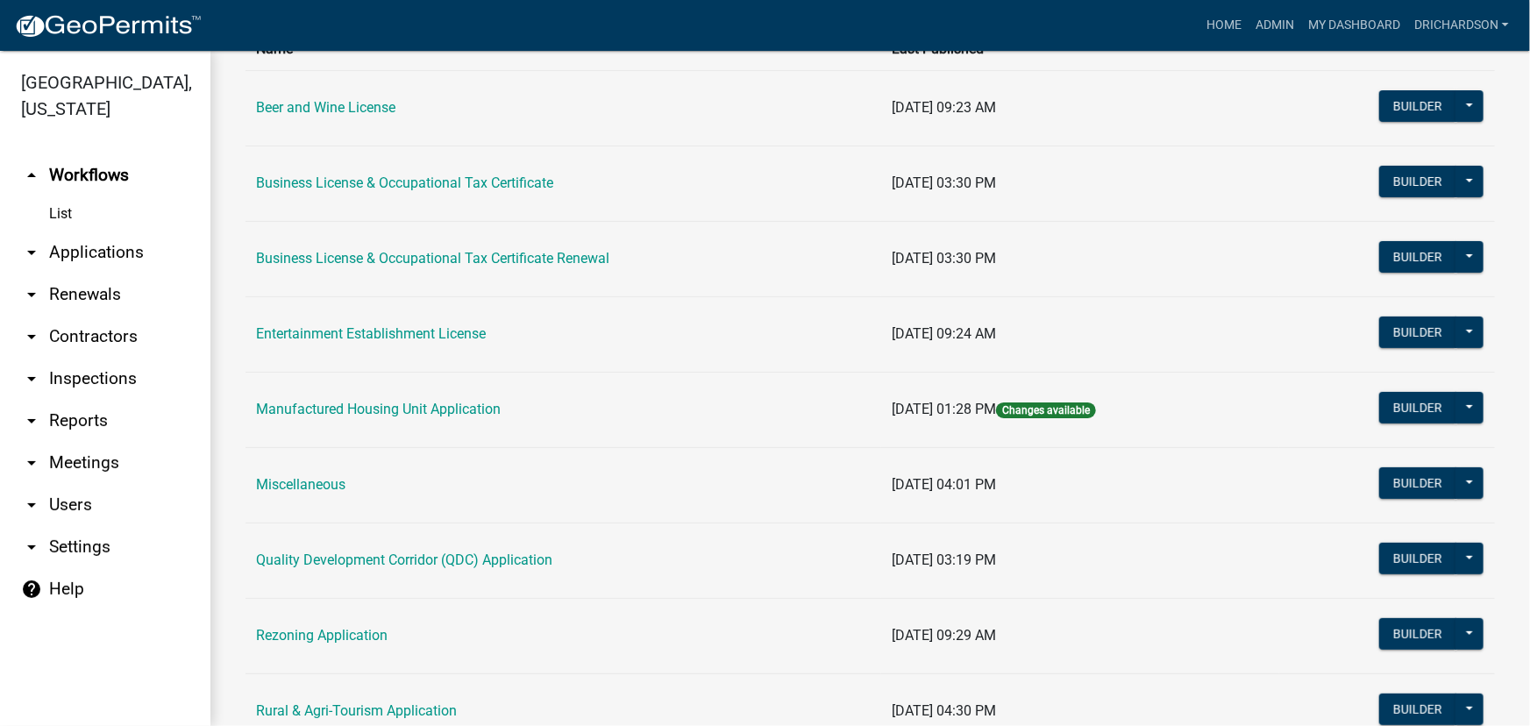
scroll to position [159, 0]
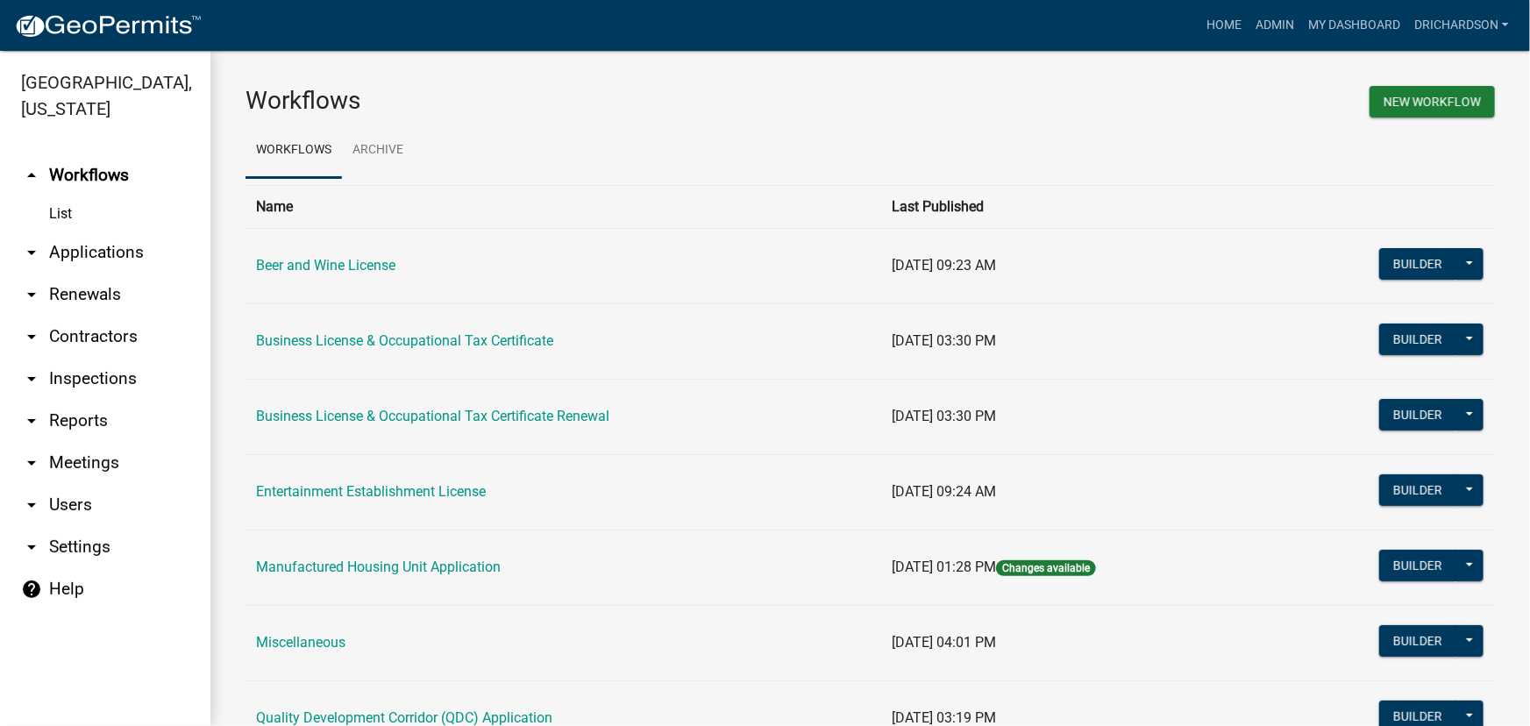
scroll to position [906, 0]
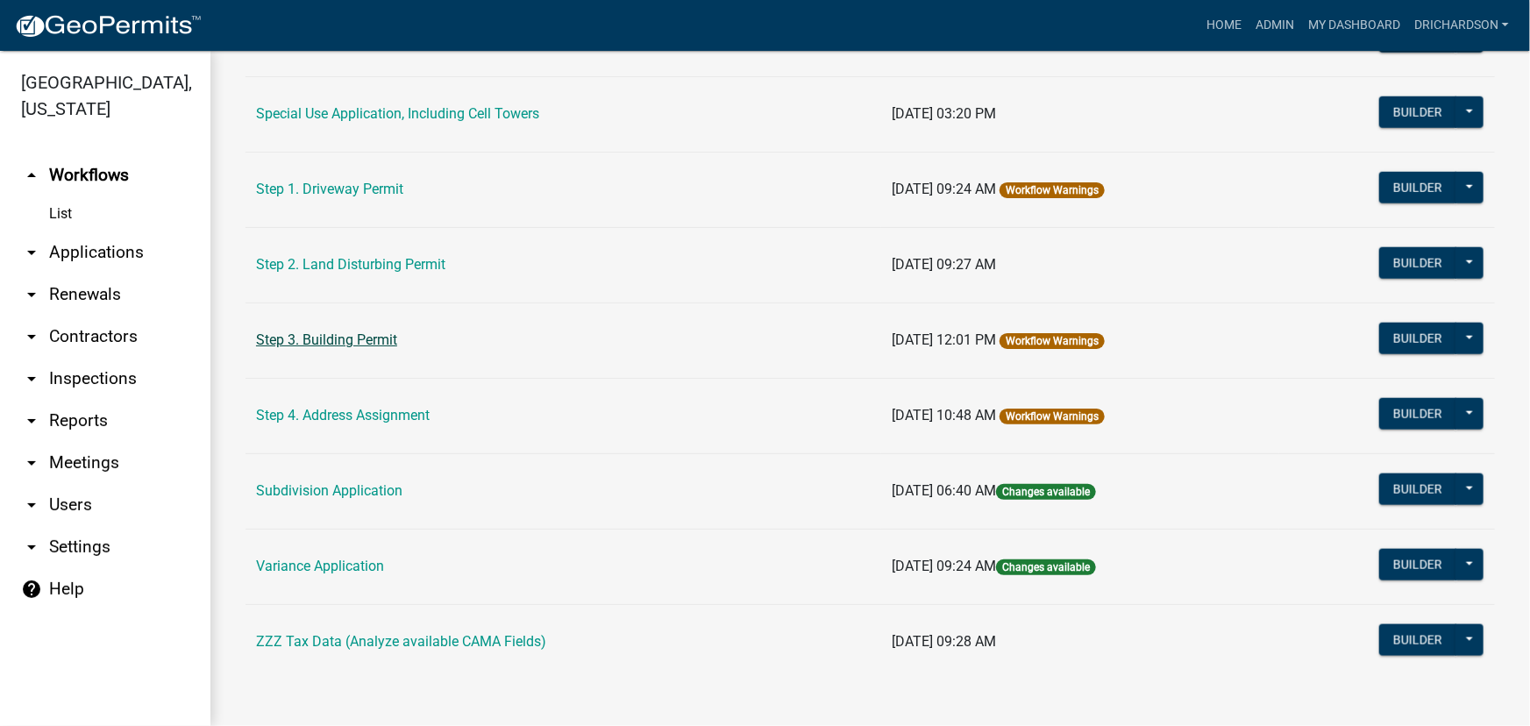
click at [334, 342] on link "Step 3. Building Permit" at bounding box center [326, 340] width 141 height 17
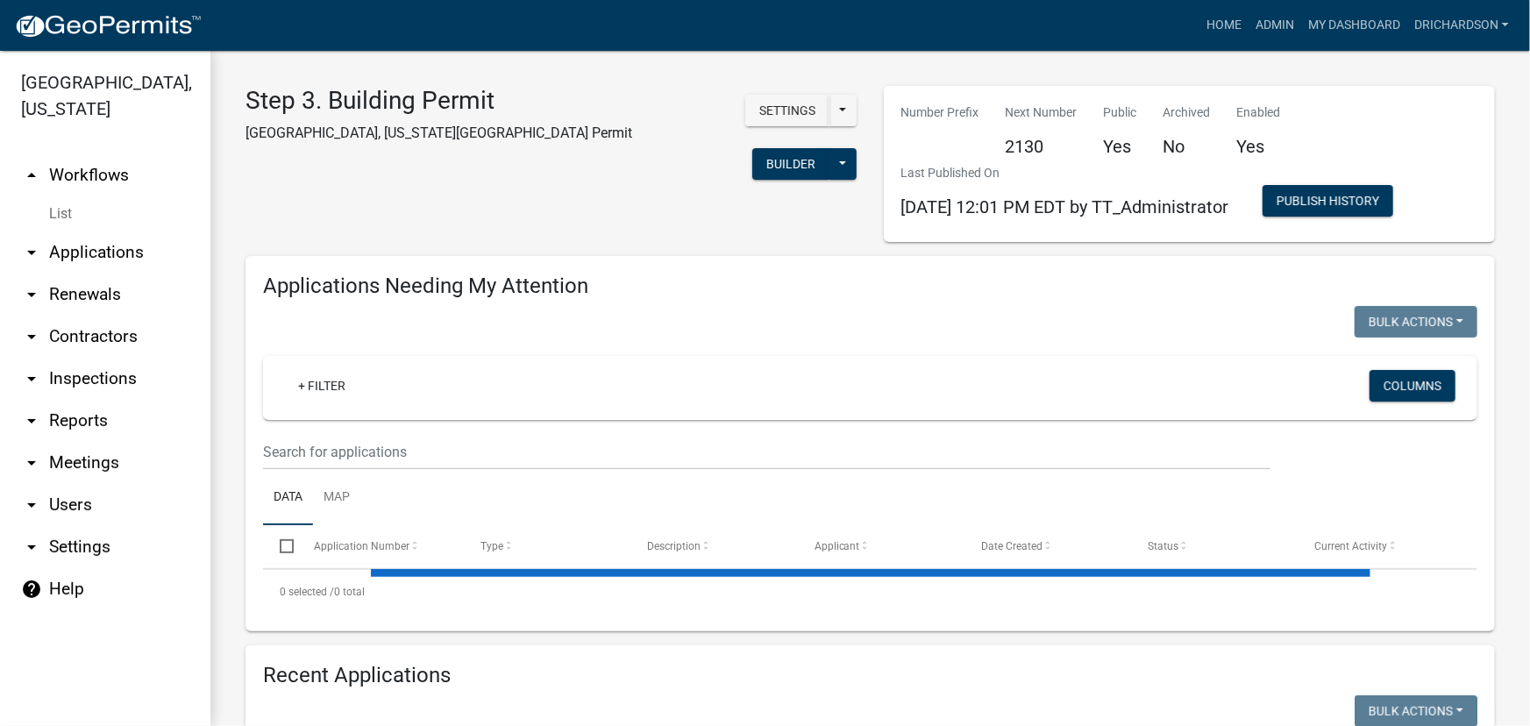
select select "1: 25"
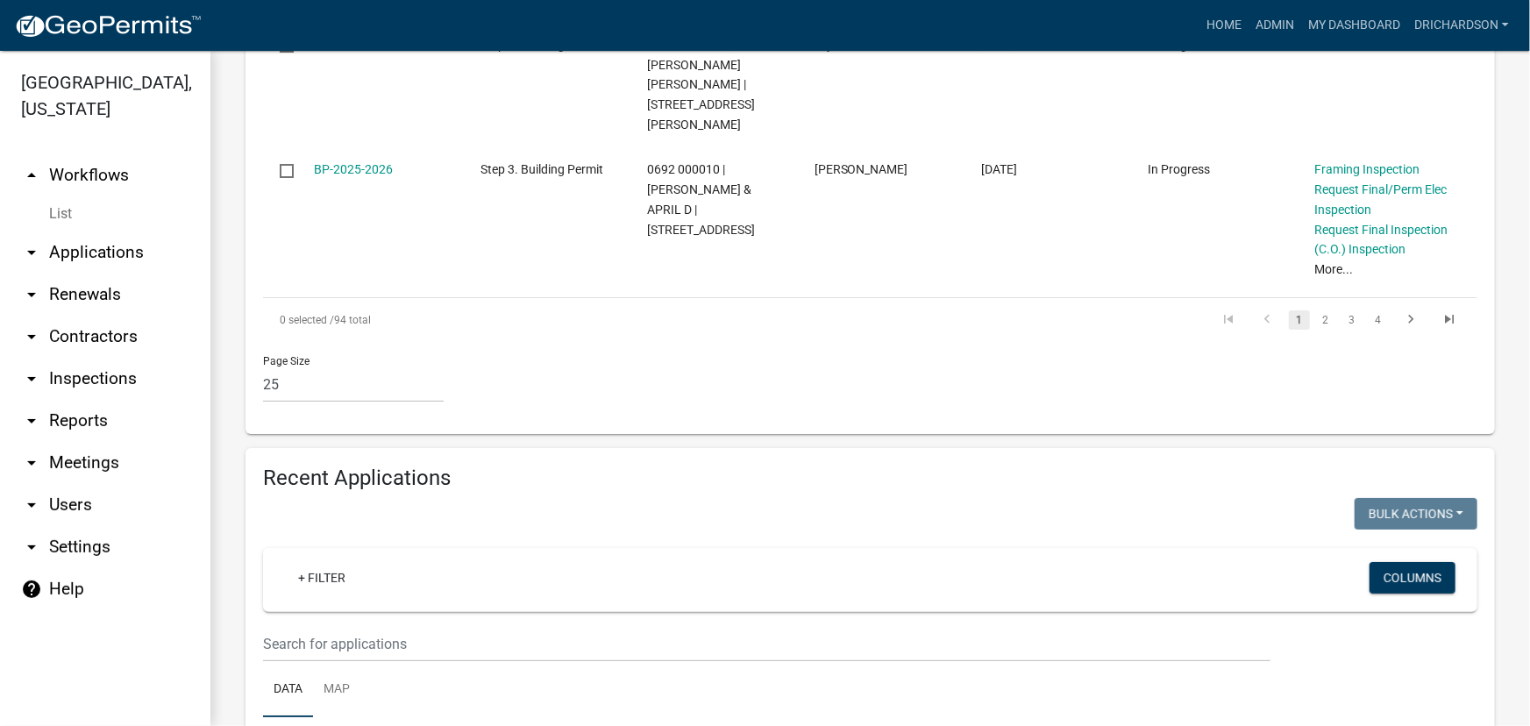
scroll to position [3428, 0]
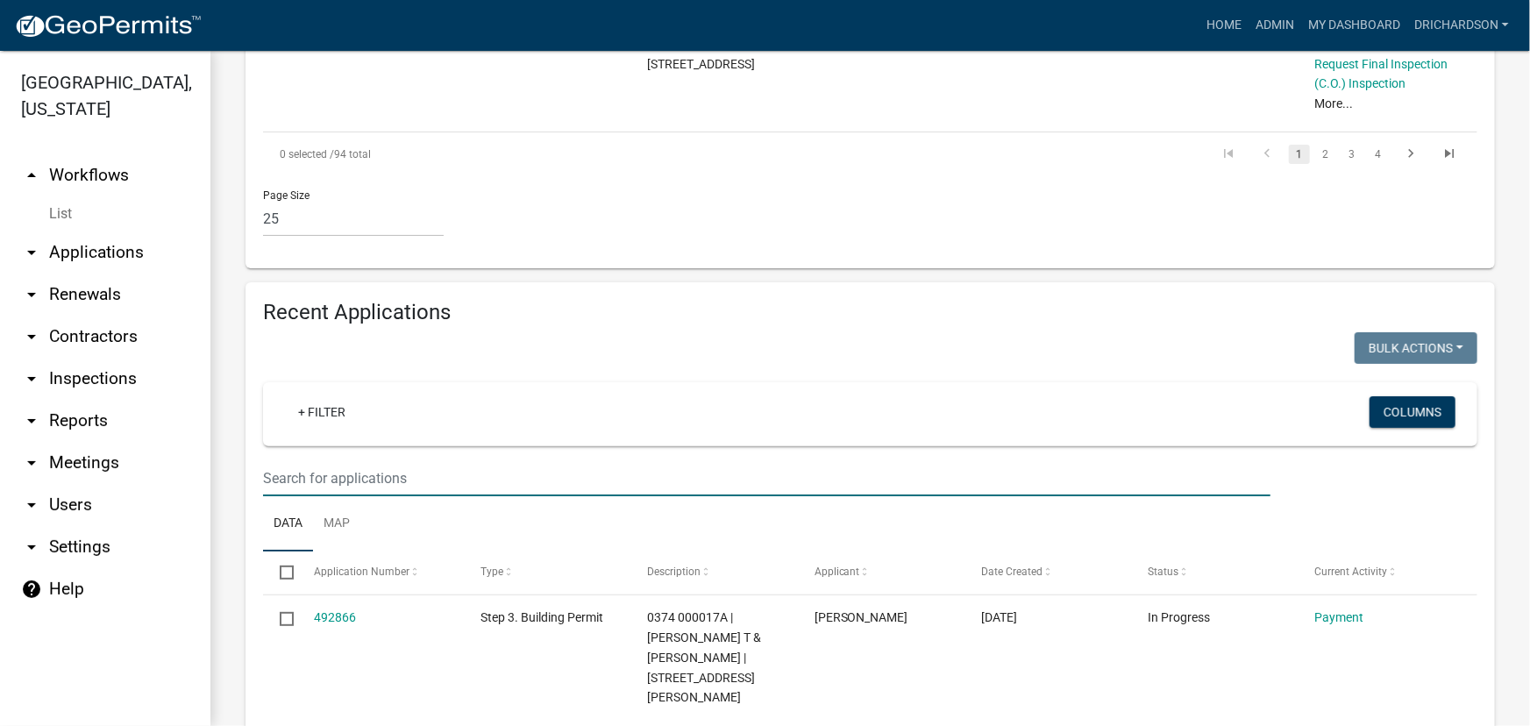
click at [373, 460] on input "text" at bounding box center [767, 478] width 1008 height 36
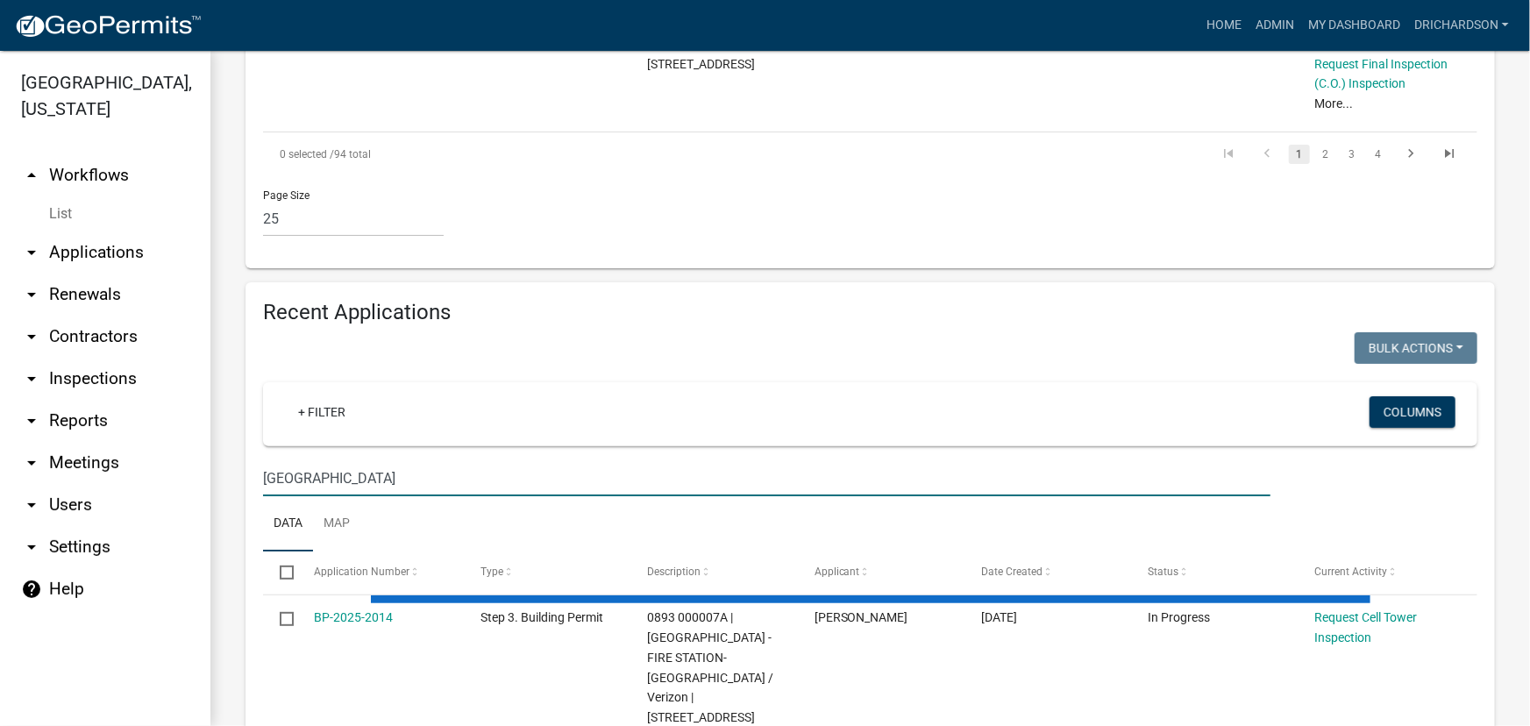
scroll to position [3178, 0]
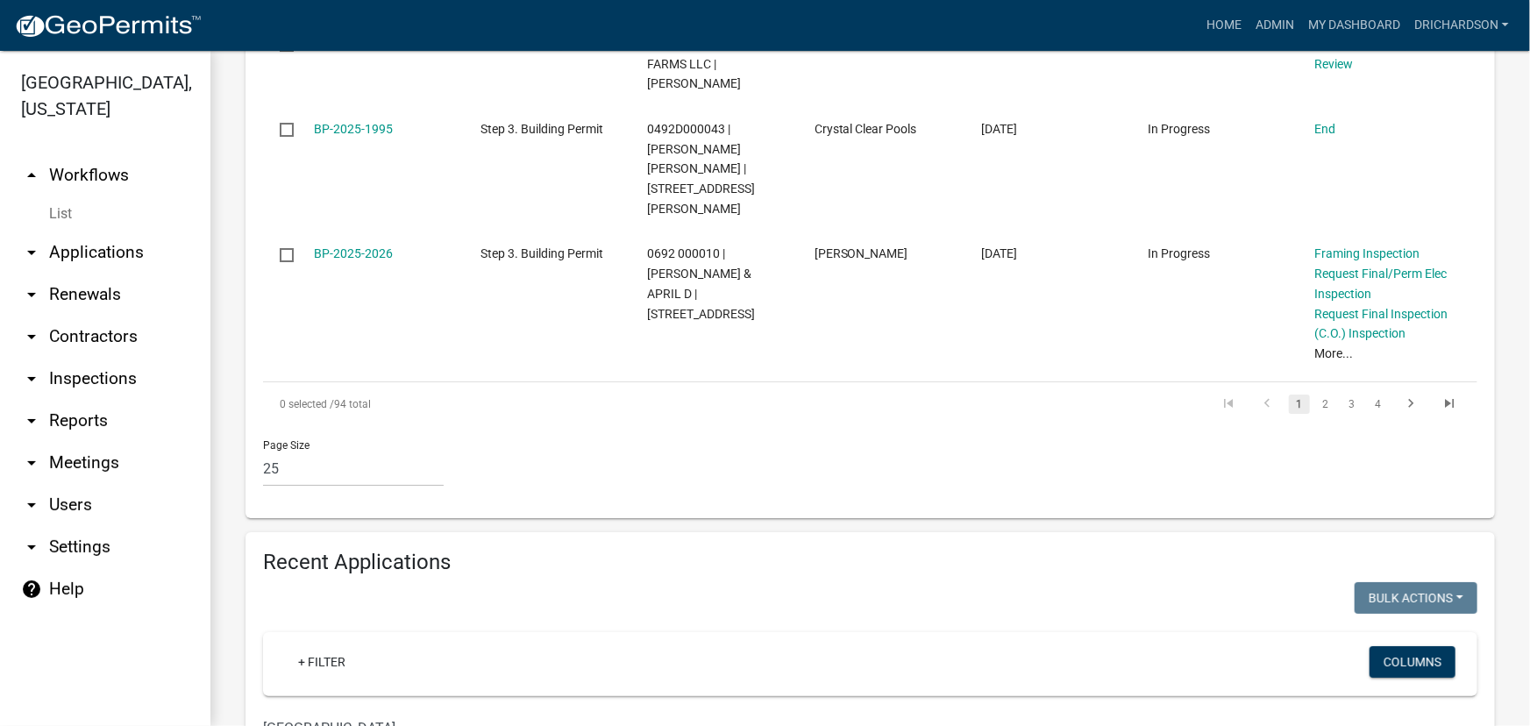
drag, startPoint x: 363, startPoint y: 471, endPoint x: 292, endPoint y: 493, distance: 74.3
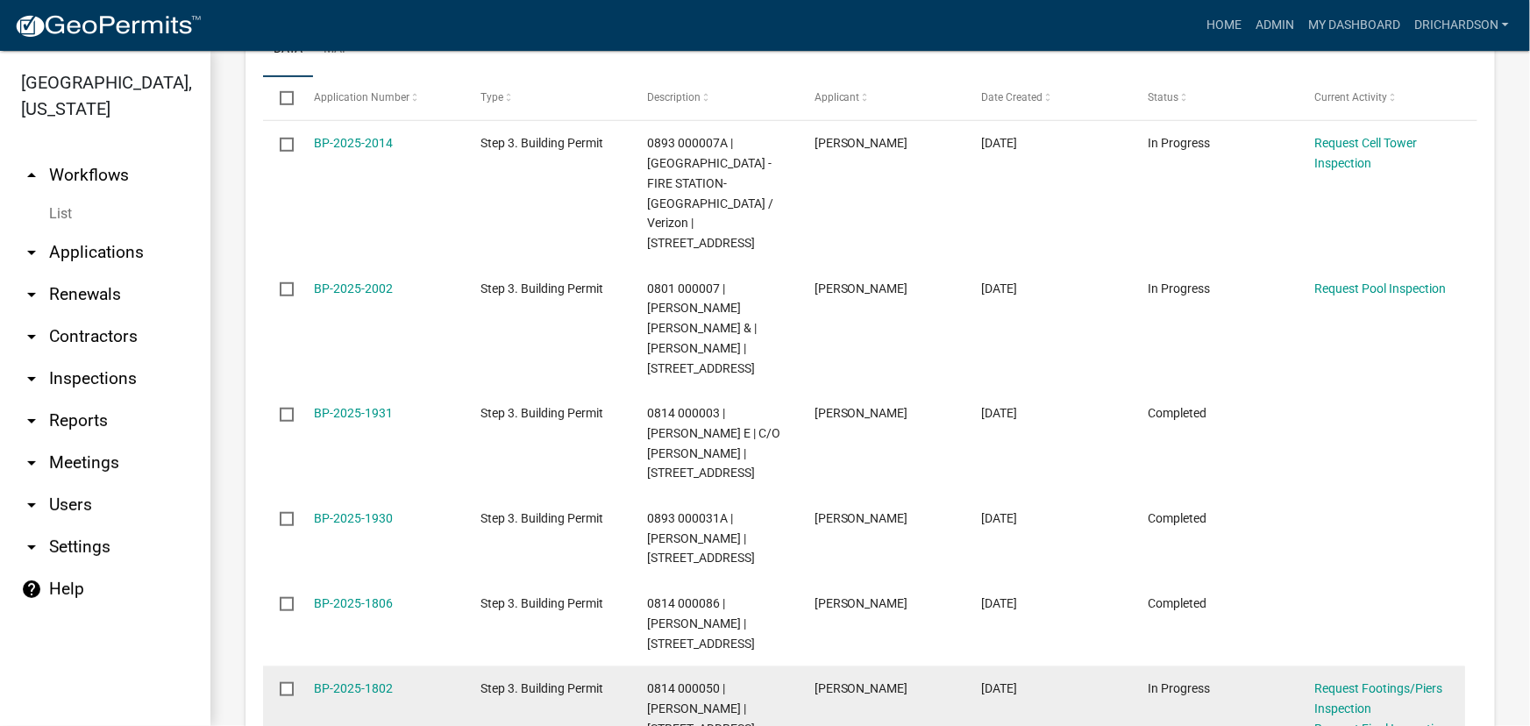
scroll to position [3986, 0]
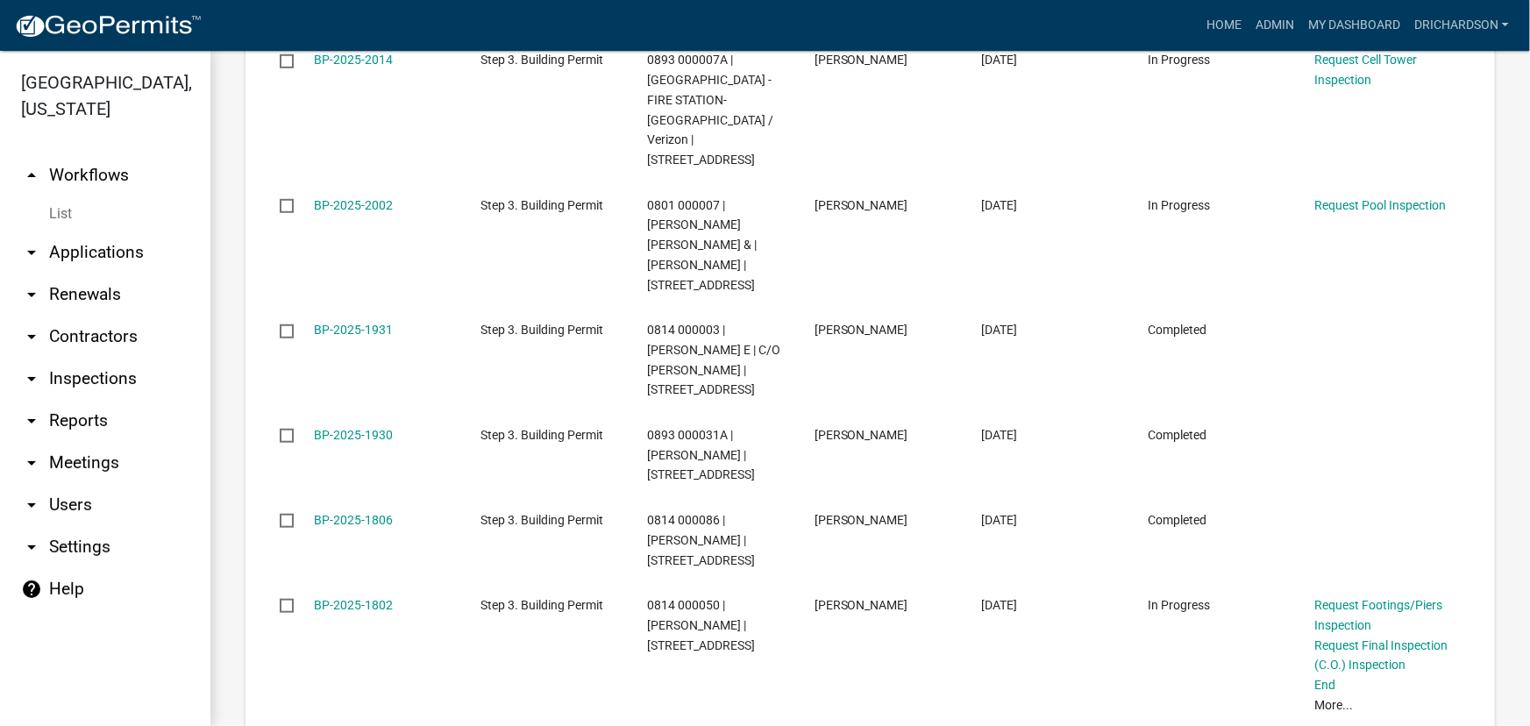
type input "roan"
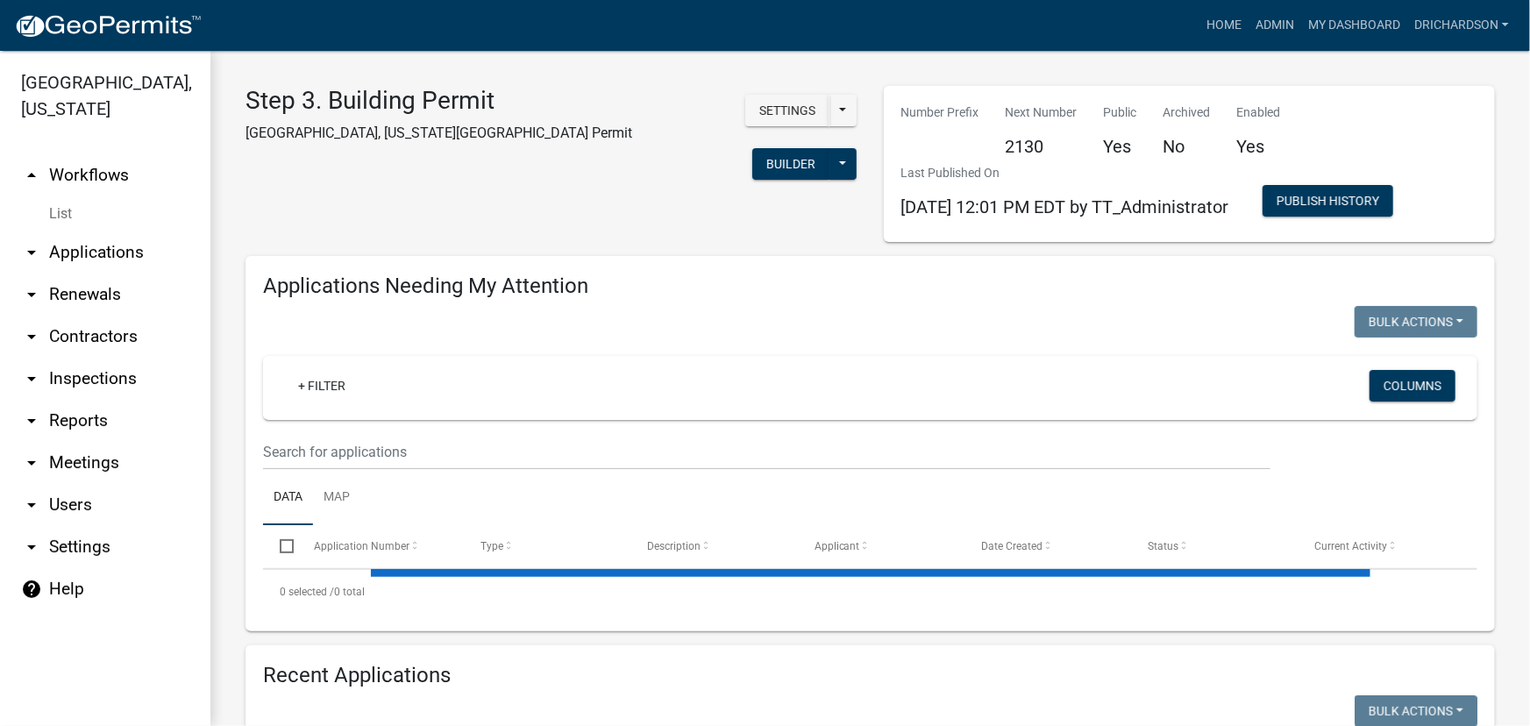
select select "1: 25"
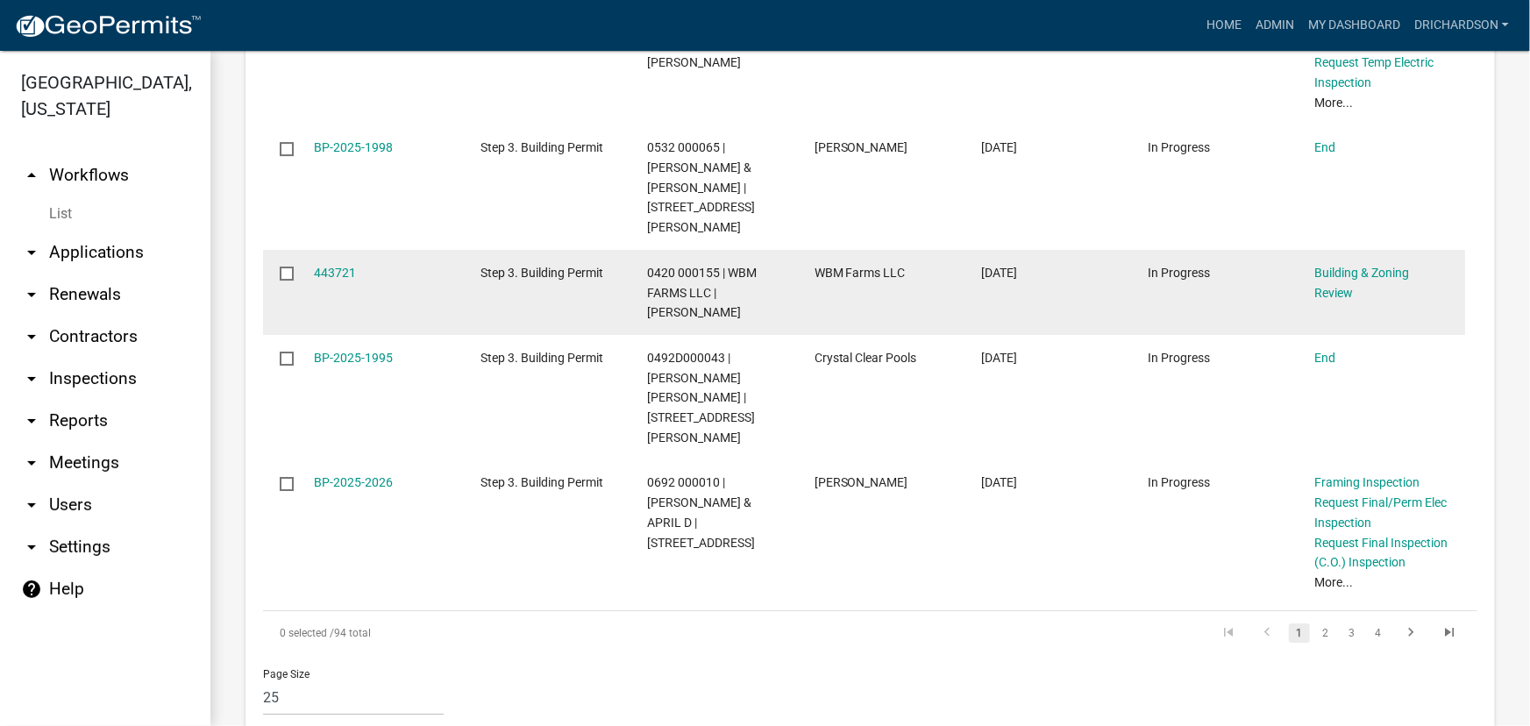
scroll to position [3189, 0]
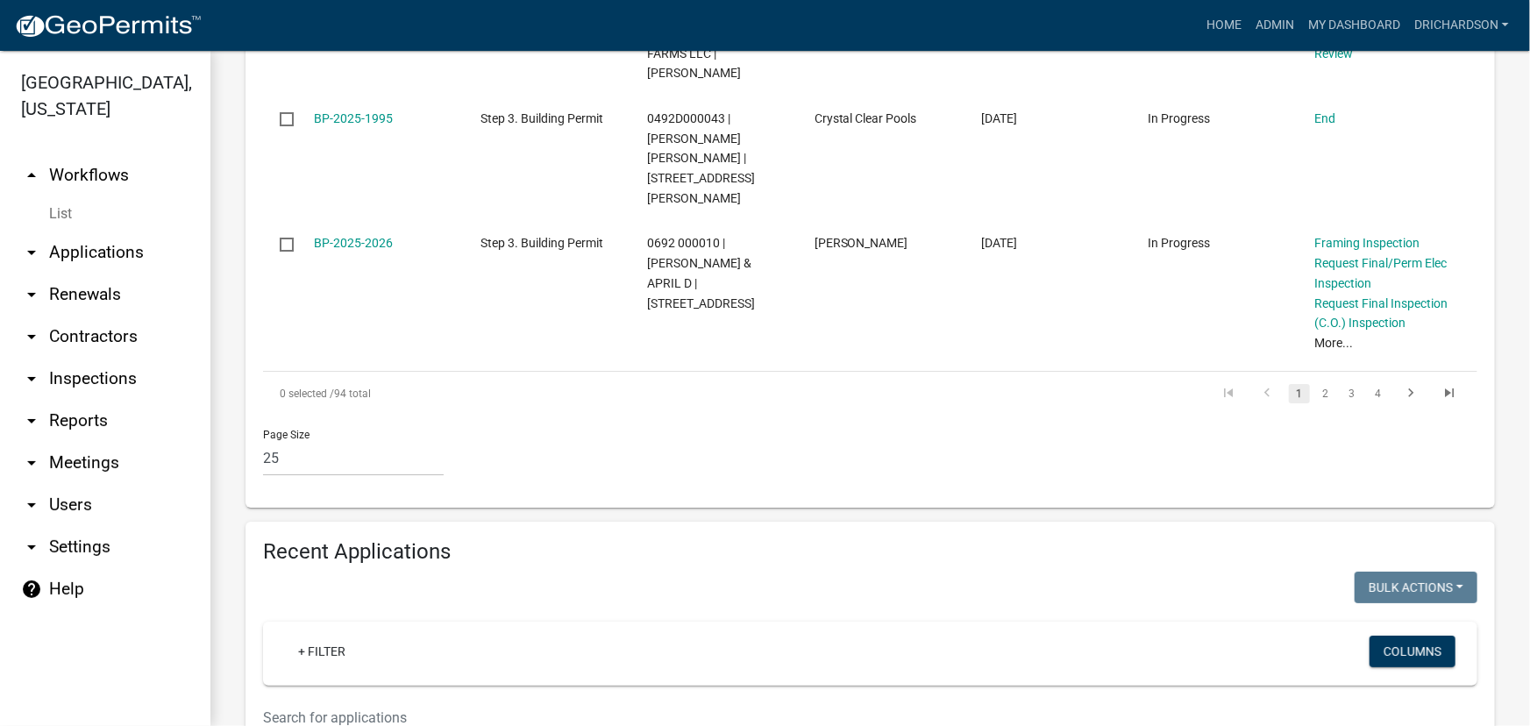
click at [335, 700] on input "text" at bounding box center [767, 718] width 1008 height 36
paste input "2988 ROANOKE RD"
click at [289, 700] on input "2988 ROANOKE RD" at bounding box center [767, 718] width 1008 height 36
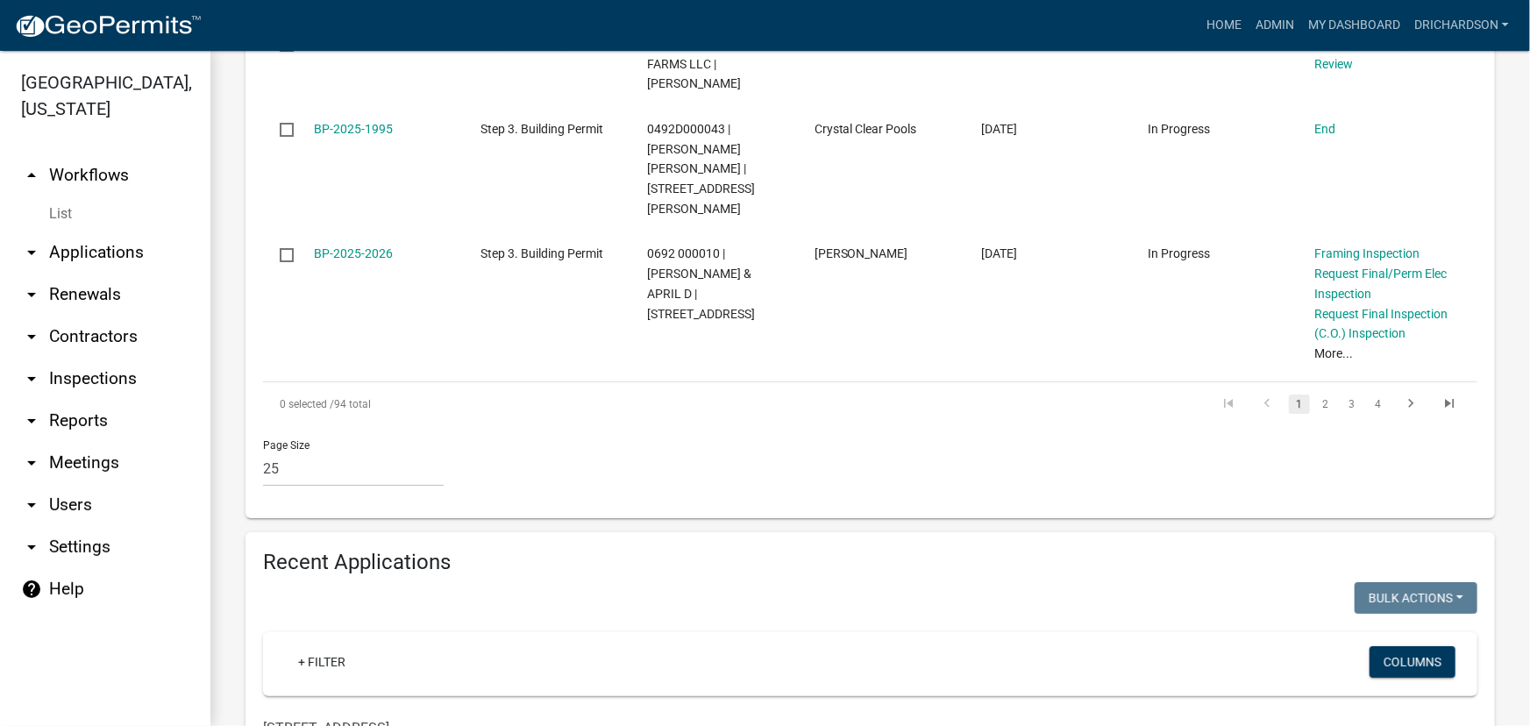
type input "2988 ROANOKE RD"
